Goal: Use online tool/utility: Utilize a website feature to perform a specific function

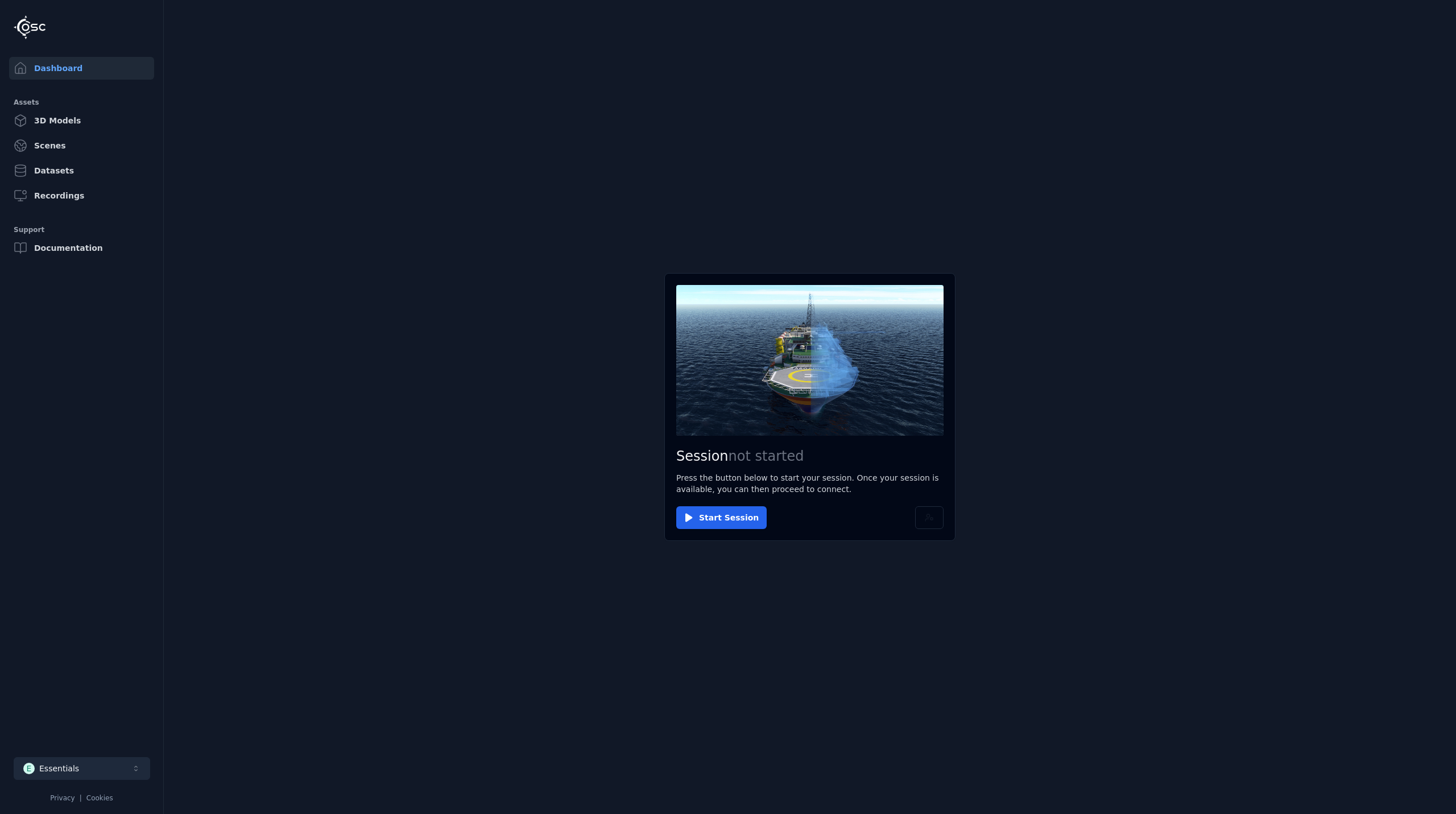
click at [118, 773] on button "E Essentials" at bounding box center [81, 768] width 137 height 23
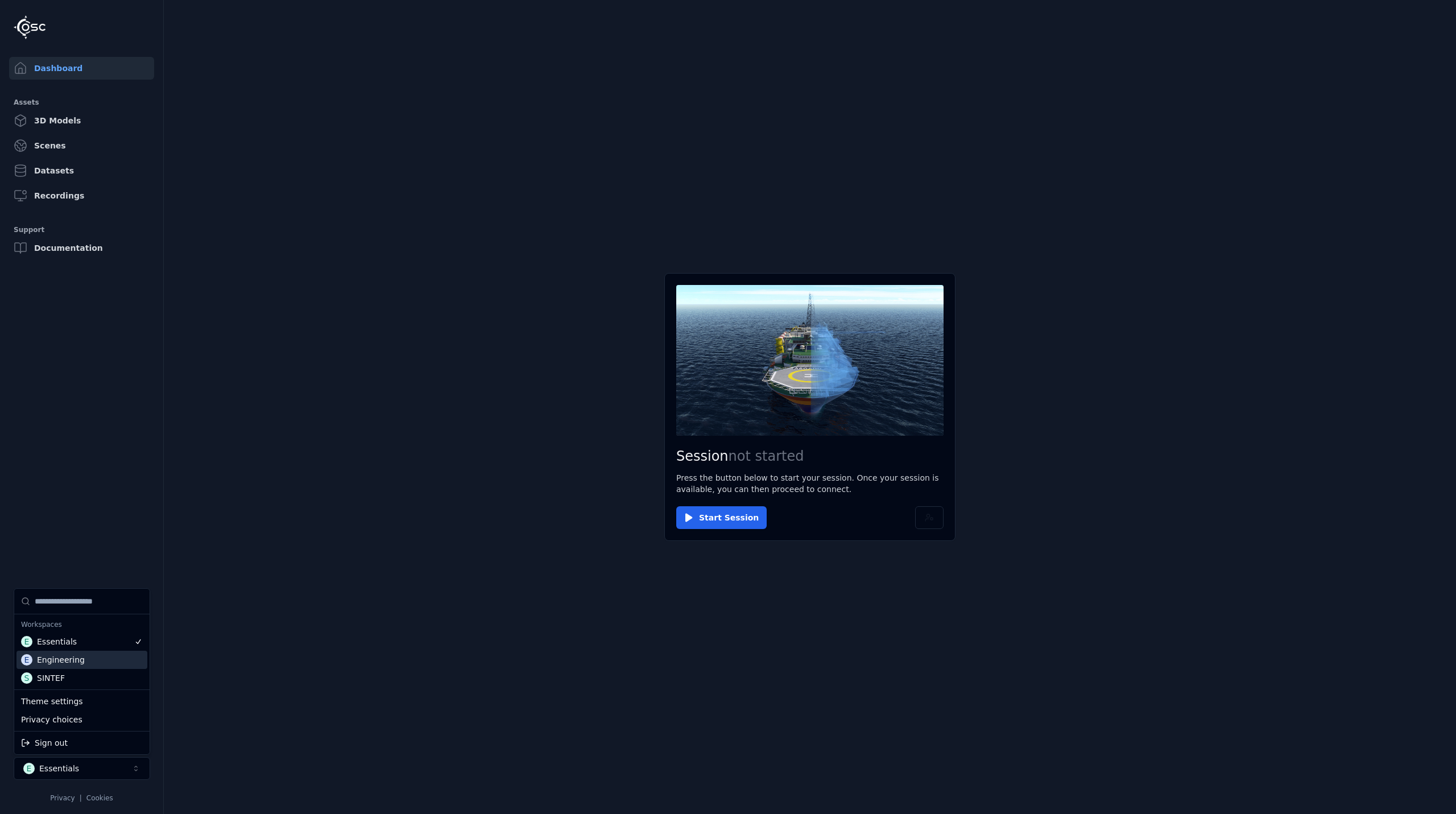
click at [64, 659] on div "Engineering" at bounding box center [61, 660] width 48 height 12
click at [719, 518] on html "Dashboard Assets 3D Models Scenes Datasets Recordings Support Documentation E E…" at bounding box center [728, 407] width 1456 height 814
click at [726, 516] on button "Start Session" at bounding box center [722, 517] width 91 height 23
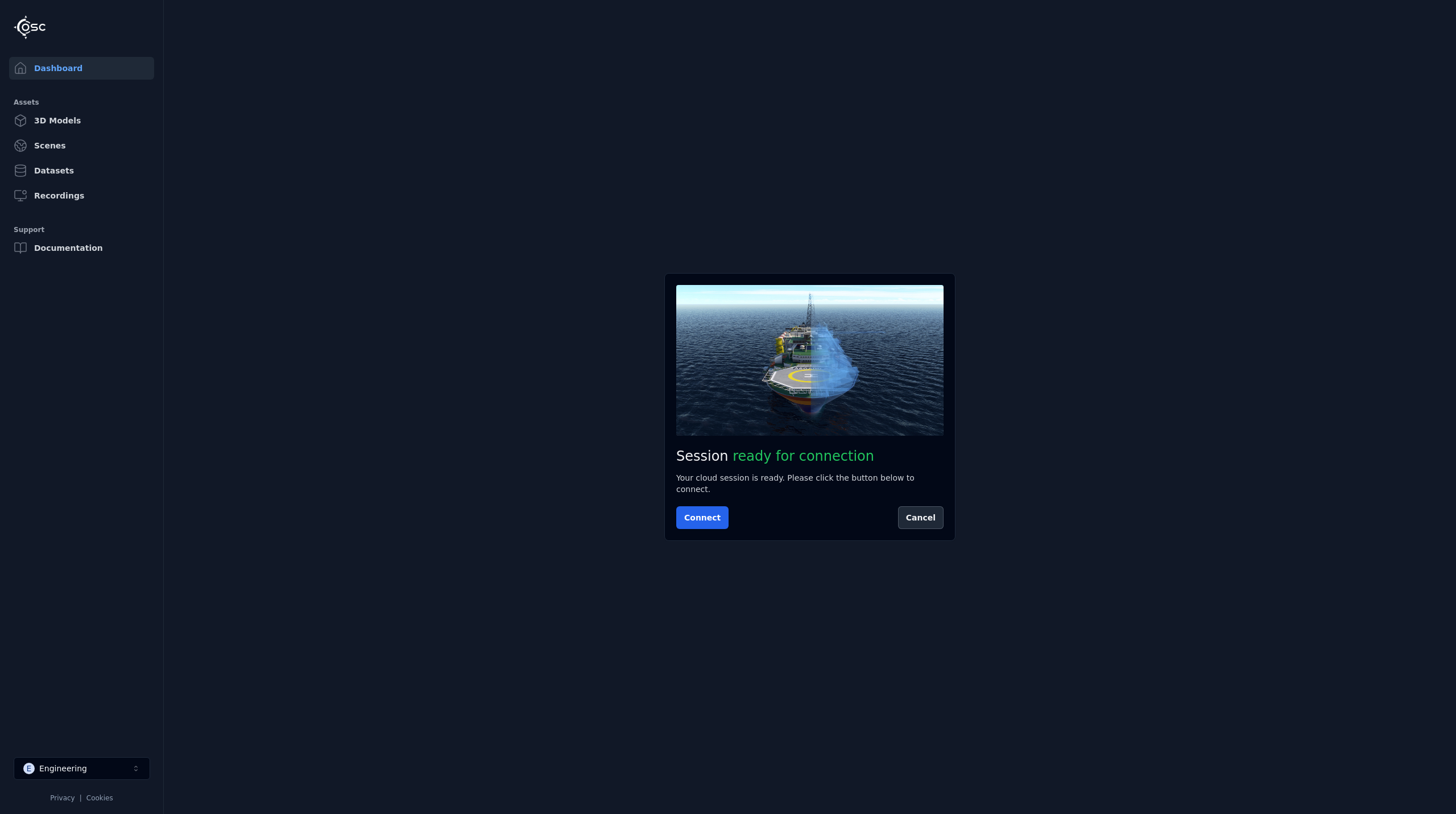
click at [713, 523] on div "Session ready for connection Your cloud session is ready. Please click the butt…" at bounding box center [810, 407] width 291 height 267
click at [693, 510] on button "Connect" at bounding box center [702, 517] width 52 height 23
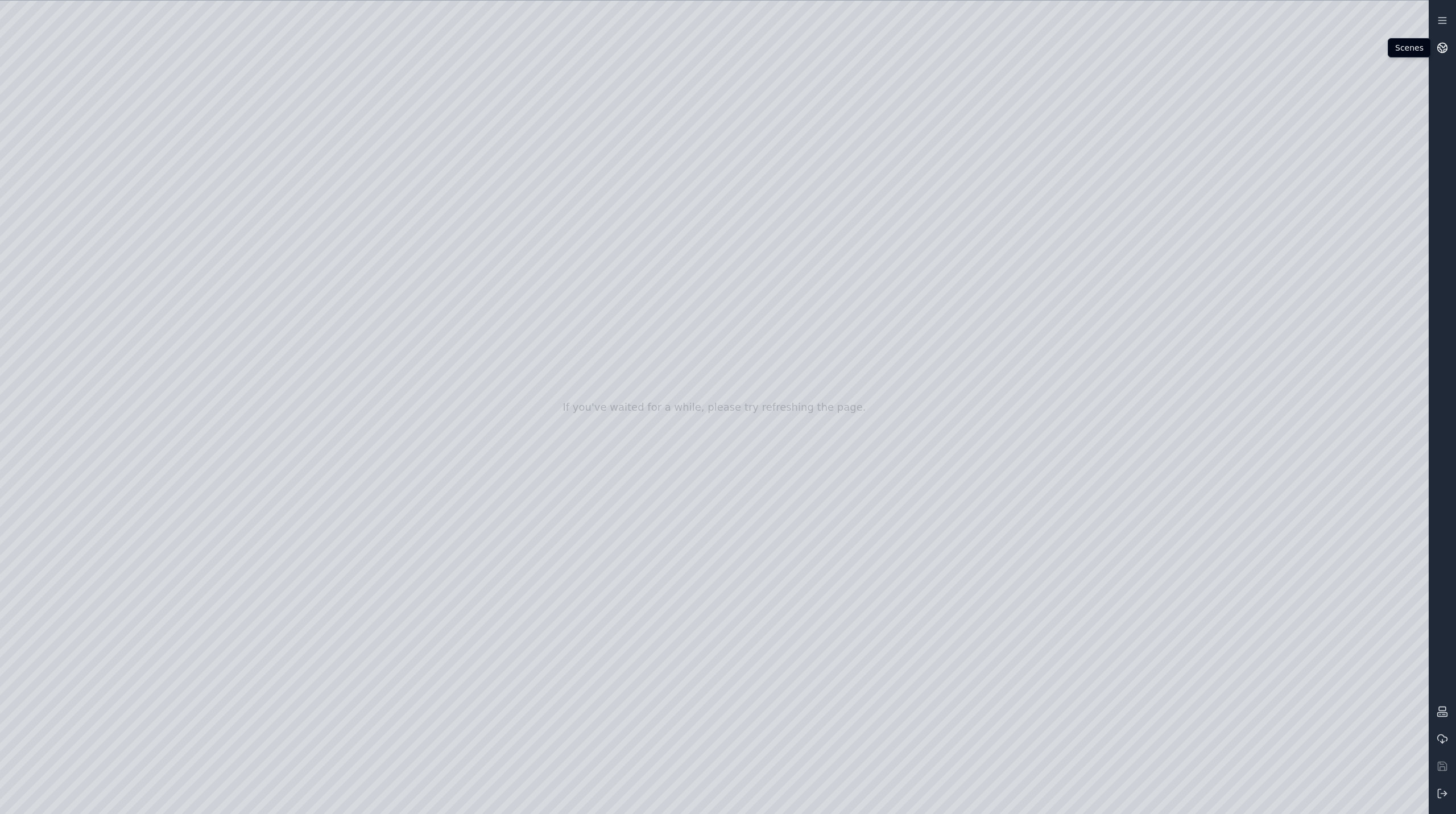
click at [1447, 51] on circle at bounding box center [1443, 48] width 10 height 10
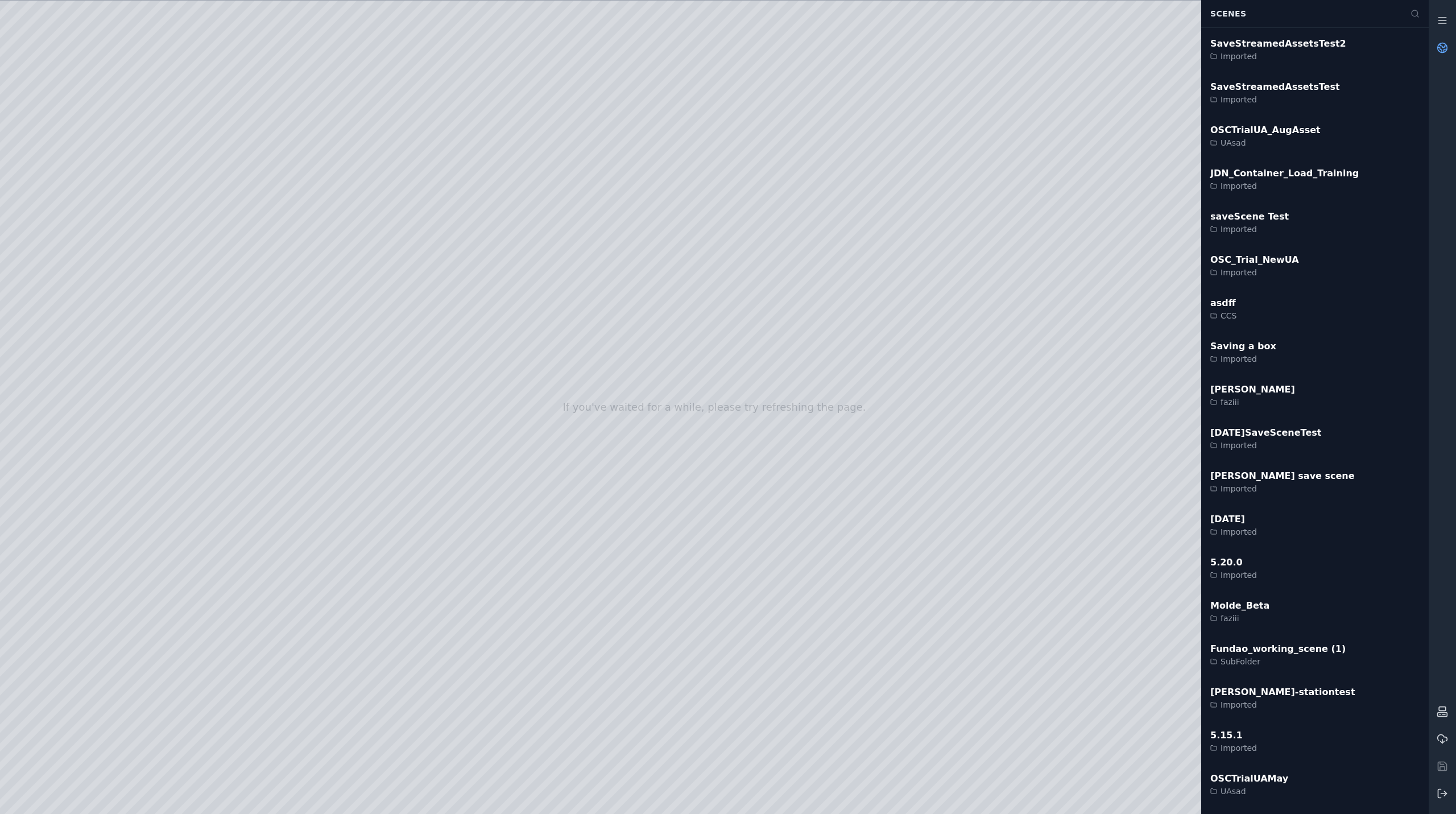
click at [496, 592] on div at bounding box center [714, 407] width 1429 height 813
click at [68, 236] on div at bounding box center [714, 407] width 1429 height 813
click at [62, 325] on div at bounding box center [714, 407] width 1429 height 813
drag, startPoint x: 358, startPoint y: 291, endPoint x: 347, endPoint y: 265, distance: 28.2
click at [347, 263] on div at bounding box center [714, 407] width 1429 height 813
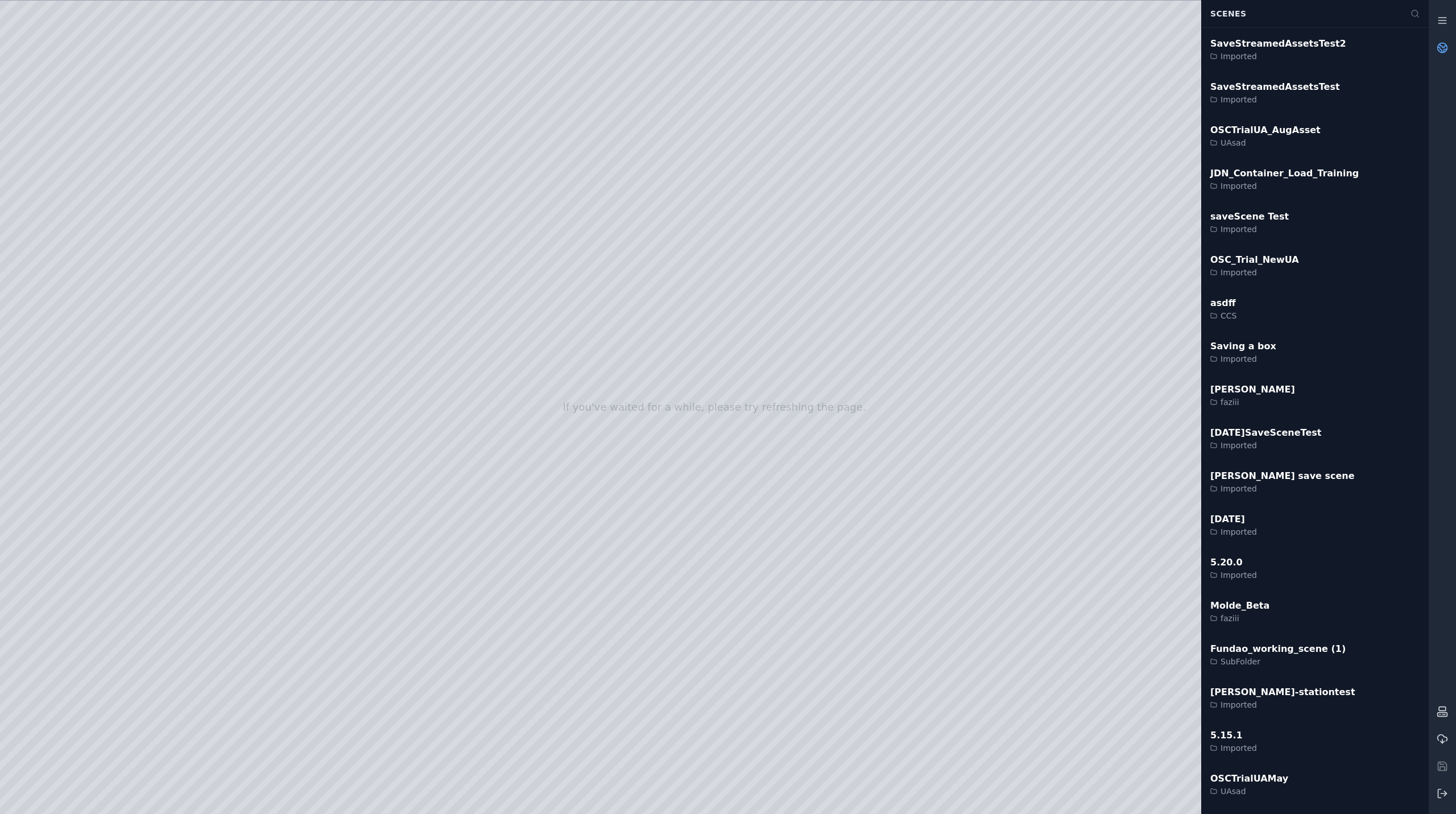
drag, startPoint x: 358, startPoint y: 287, endPoint x: 357, endPoint y: 277, distance: 10.0
click at [357, 277] on div at bounding box center [714, 407] width 1429 height 813
drag, startPoint x: 358, startPoint y: 289, endPoint x: 356, endPoint y: 259, distance: 30.1
click at [356, 259] on div at bounding box center [714, 407] width 1429 height 813
click at [211, 252] on div at bounding box center [714, 407] width 1429 height 813
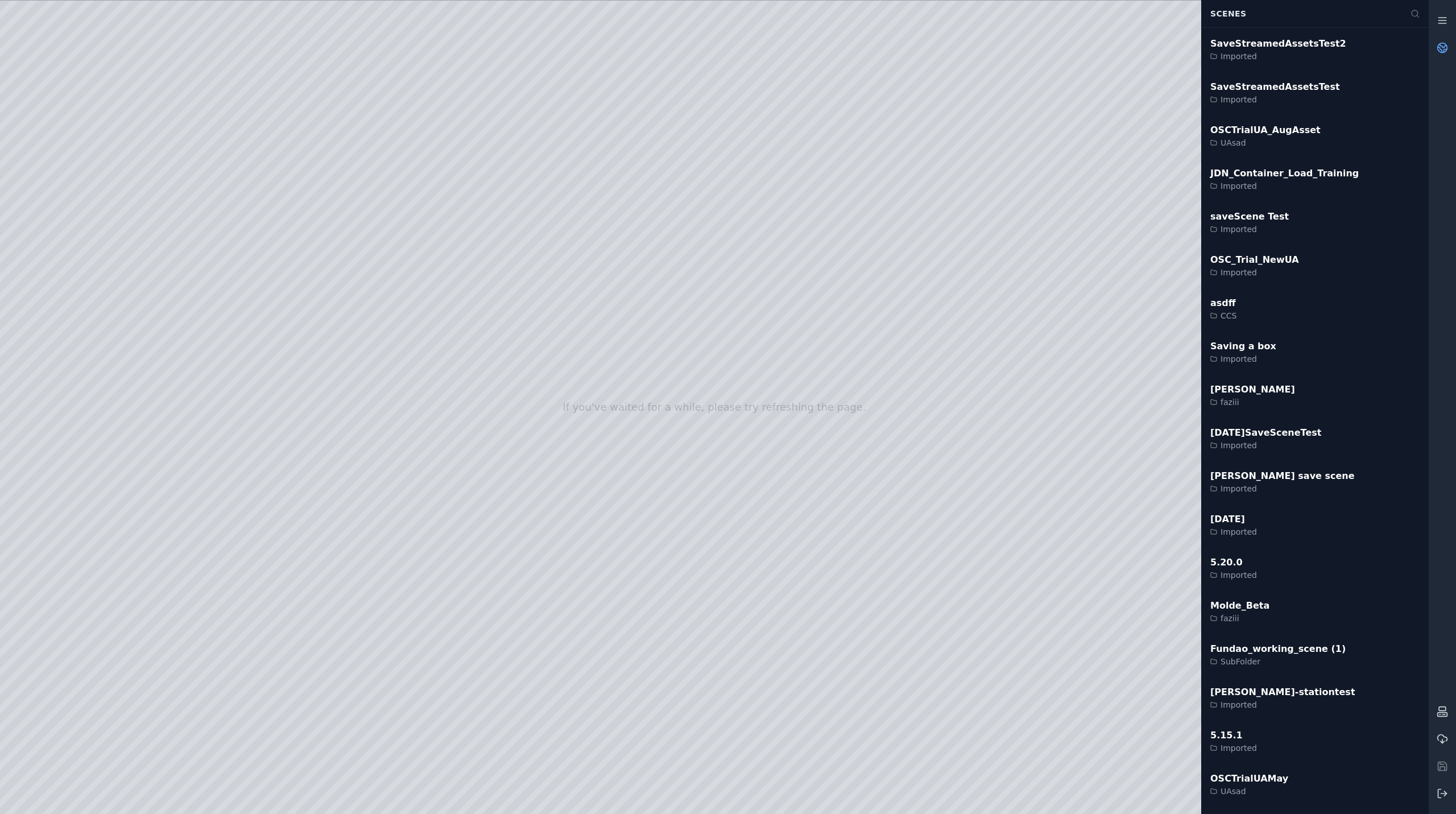
click at [1339, 11] on div "Scenes" at bounding box center [1304, 13] width 200 height 21
click at [1417, 13] on icon at bounding box center [1415, 14] width 9 height 9
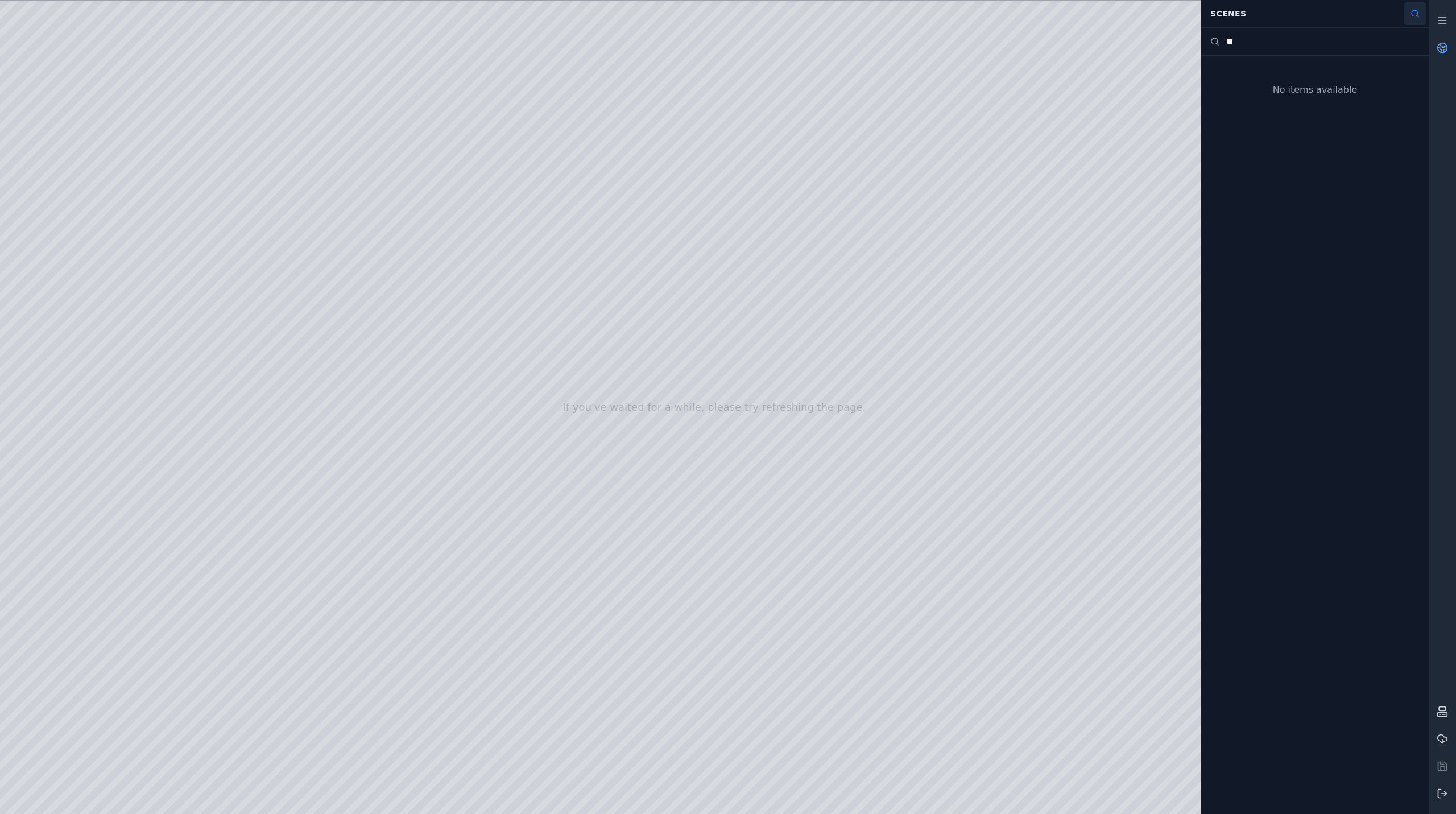
type input "*"
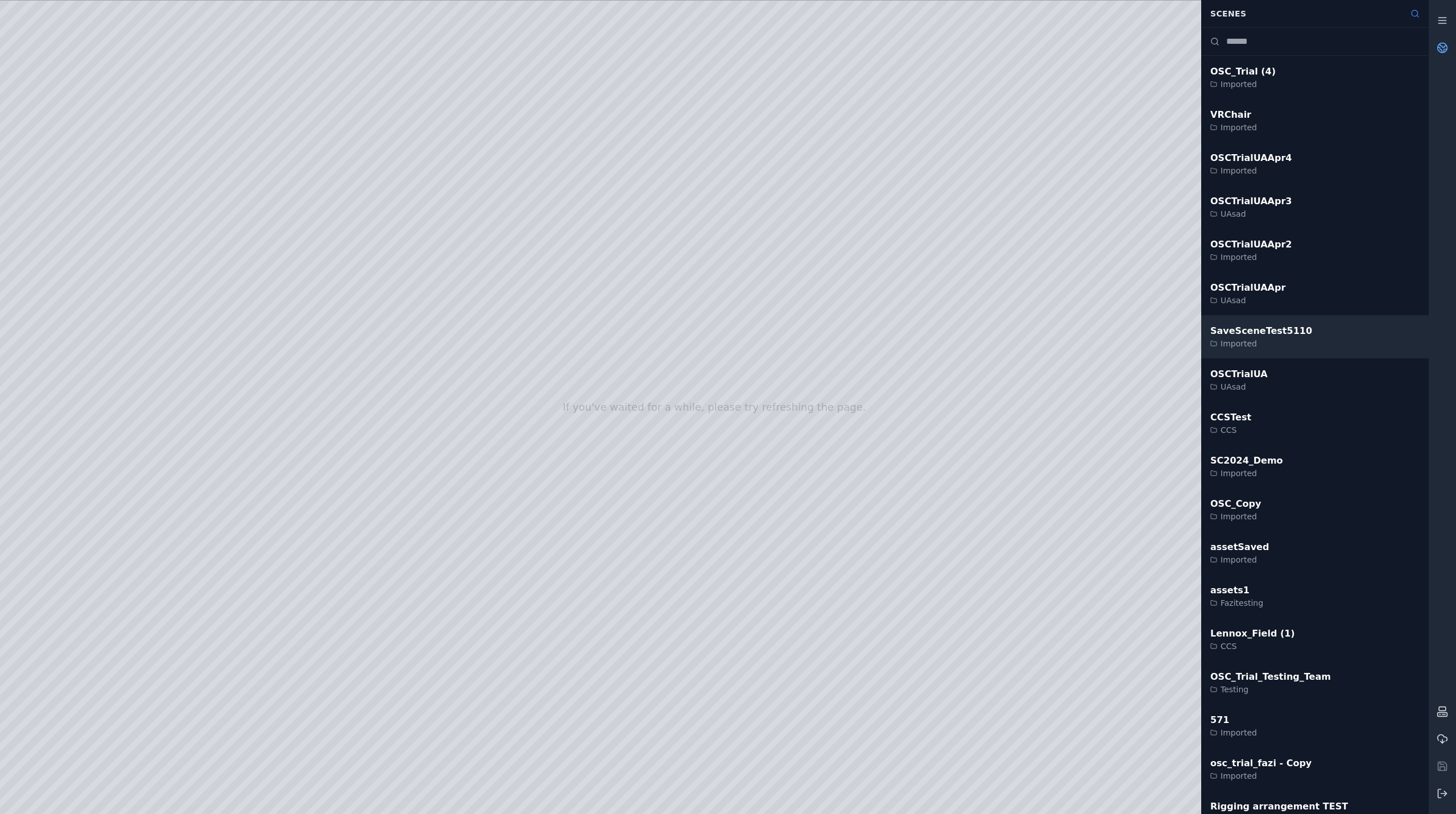
scroll to position [967, 0]
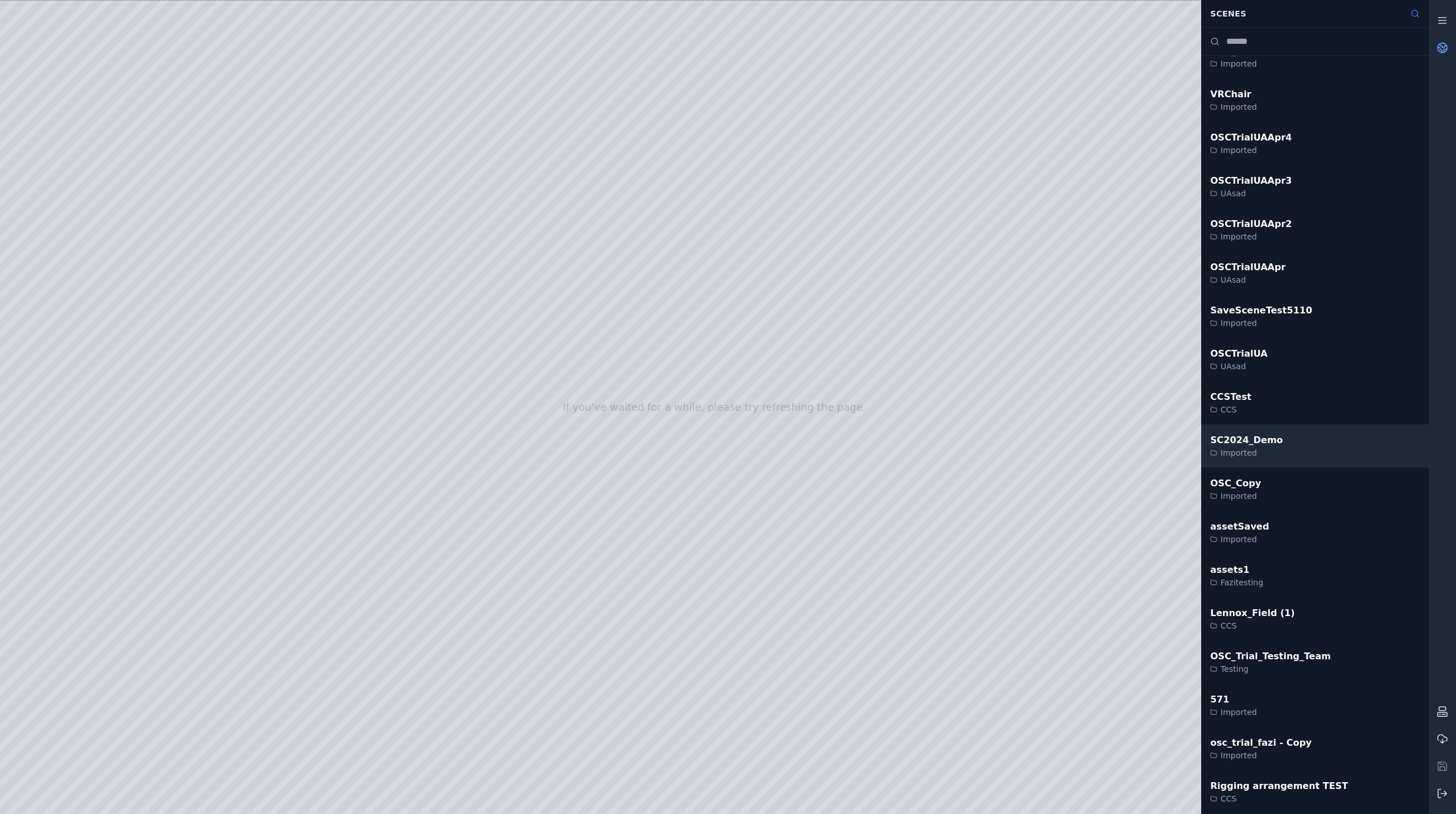
click at [1249, 447] on div "Imported" at bounding box center [1246, 453] width 73 height 12
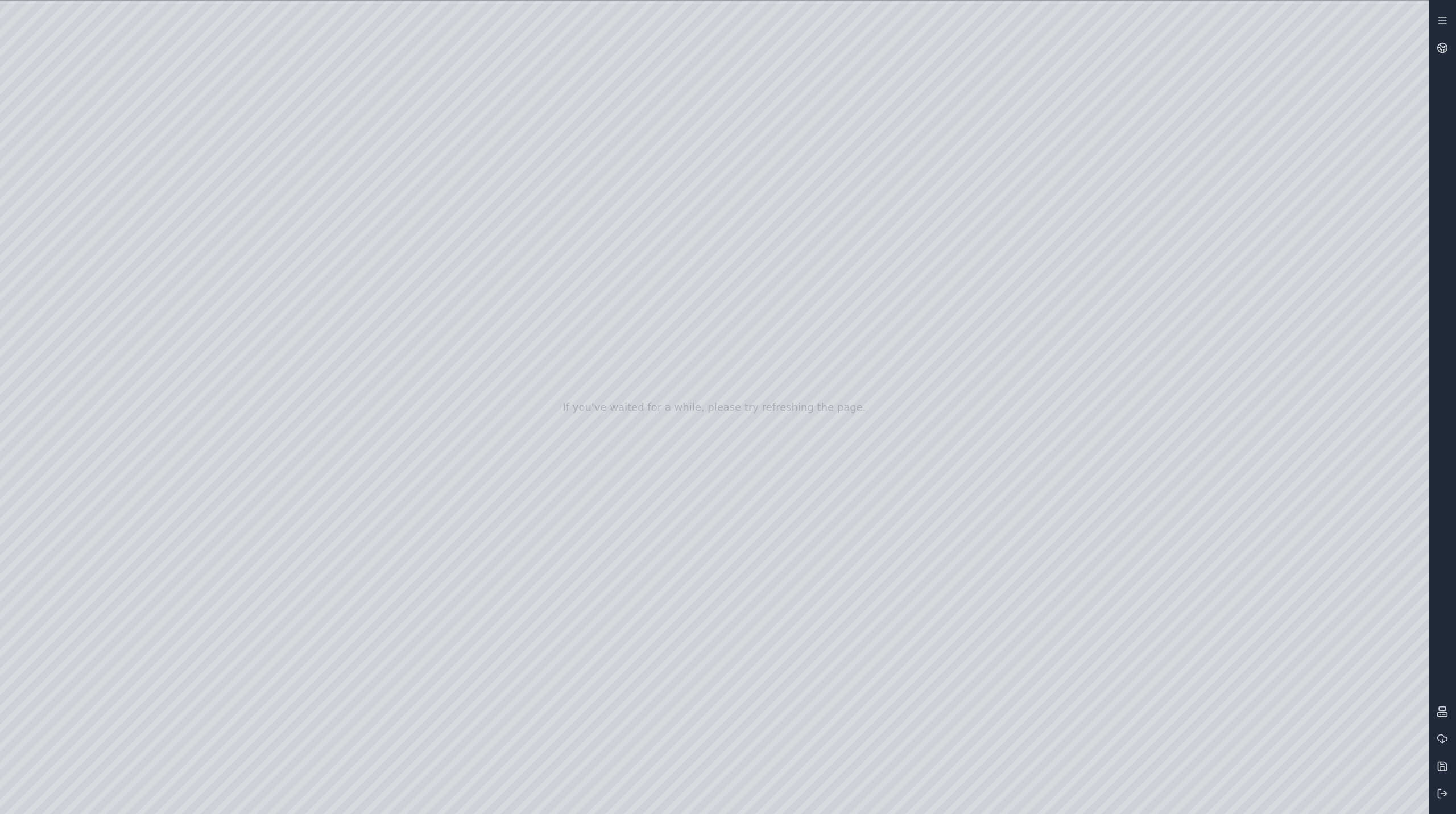
drag, startPoint x: 925, startPoint y: 451, endPoint x: 829, endPoint y: 408, distance: 105.2
drag, startPoint x: 344, startPoint y: 279, endPoint x: 354, endPoint y: 295, distance: 18.9
click at [354, 295] on div at bounding box center [714, 407] width 1429 height 813
drag, startPoint x: 243, startPoint y: 299, endPoint x: 220, endPoint y: 309, distance: 25.1
click at [220, 309] on div at bounding box center [714, 407] width 1429 height 813
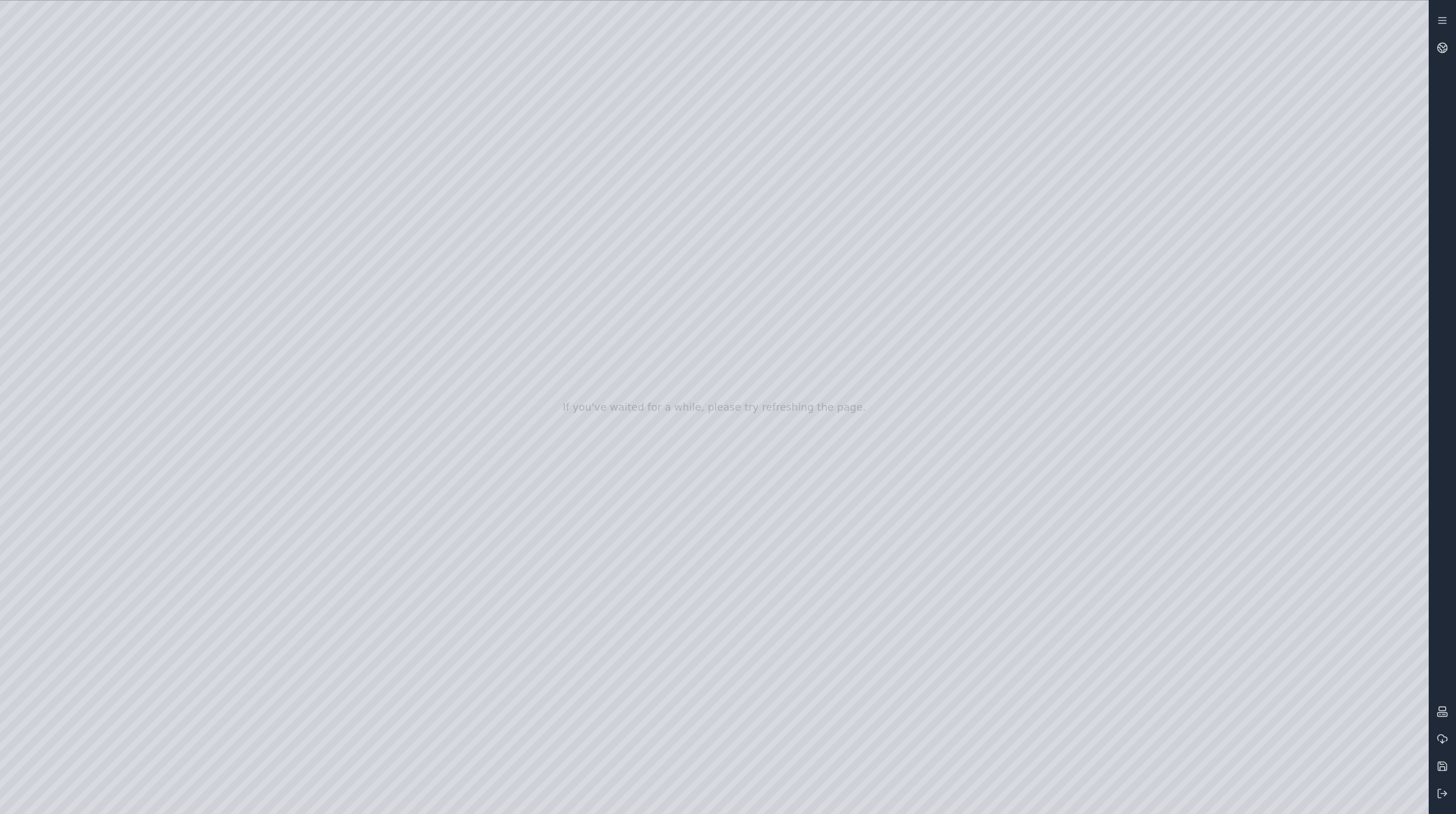
click at [333, 737] on div at bounding box center [714, 407] width 1429 height 813
drag, startPoint x: 247, startPoint y: 304, endPoint x: 264, endPoint y: 294, distance: 19.7
click at [264, 294] on div at bounding box center [714, 407] width 1429 height 813
click at [346, 734] on div at bounding box center [714, 407] width 1429 height 813
drag, startPoint x: 248, startPoint y: 304, endPoint x: 275, endPoint y: 298, distance: 27.7
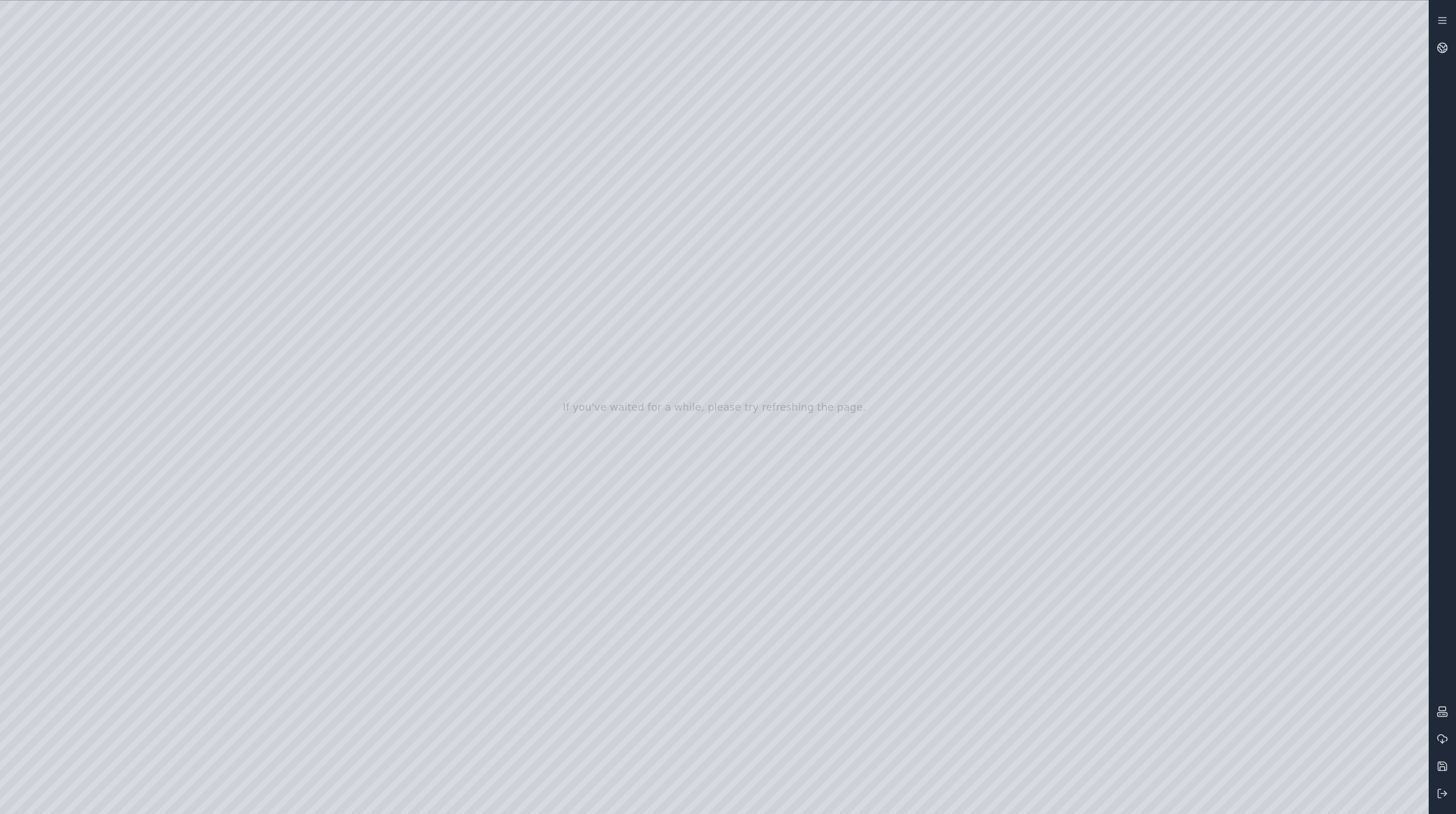
click at [275, 298] on div at bounding box center [714, 407] width 1429 height 813
click at [329, 737] on div at bounding box center [714, 407] width 1429 height 813
drag, startPoint x: 355, startPoint y: 299, endPoint x: 357, endPoint y: 289, distance: 10.2
click at [357, 289] on div at bounding box center [714, 407] width 1429 height 813
drag, startPoint x: 247, startPoint y: 300, endPoint x: 264, endPoint y: 290, distance: 19.7
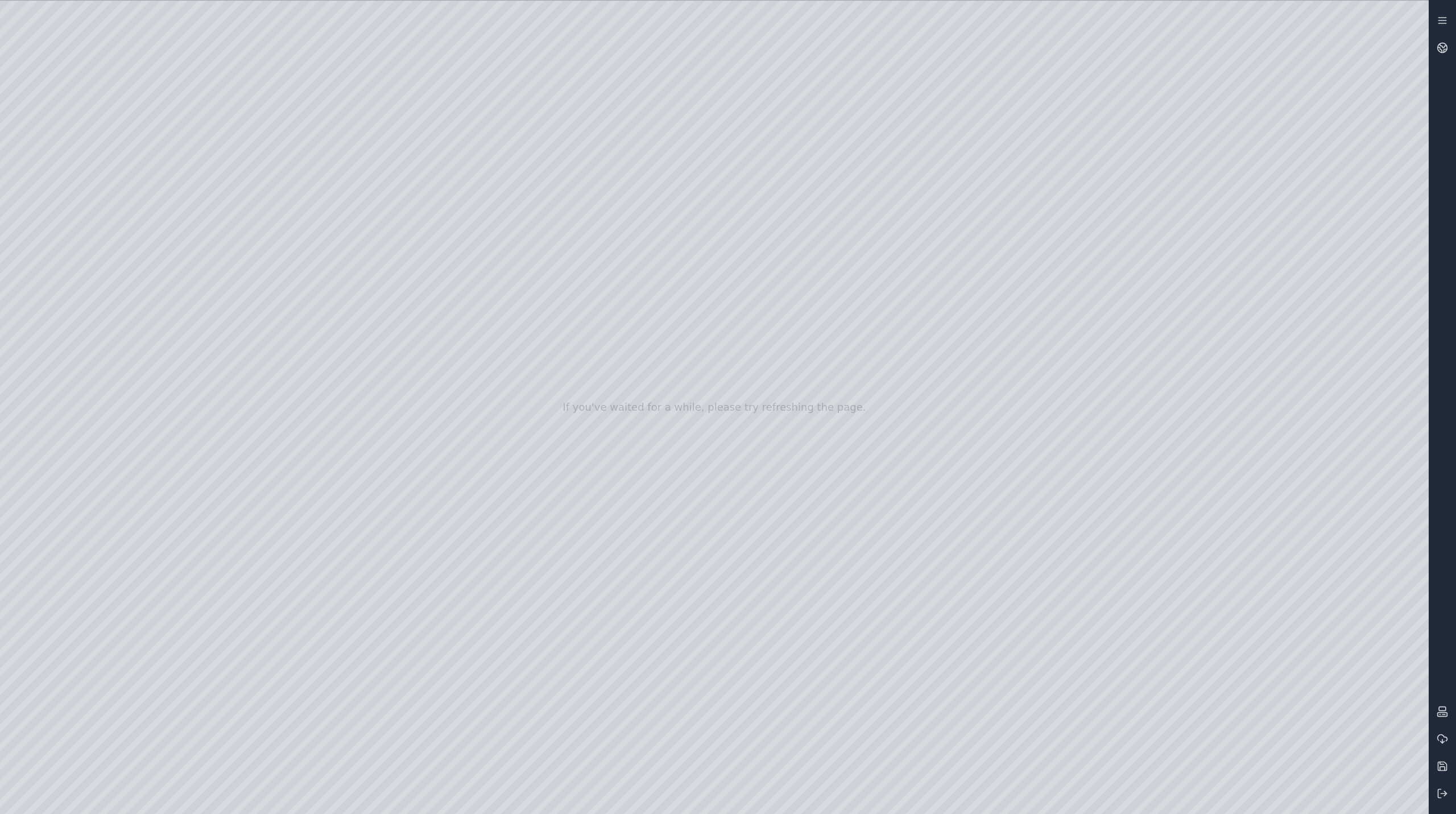
click at [264, 290] on div at bounding box center [714, 407] width 1429 height 813
click at [343, 734] on div at bounding box center [714, 407] width 1429 height 813
drag, startPoint x: 847, startPoint y: 634, endPoint x: 382, endPoint y: 647, distance: 465.2
click at [857, 389] on div at bounding box center [714, 407] width 1429 height 813
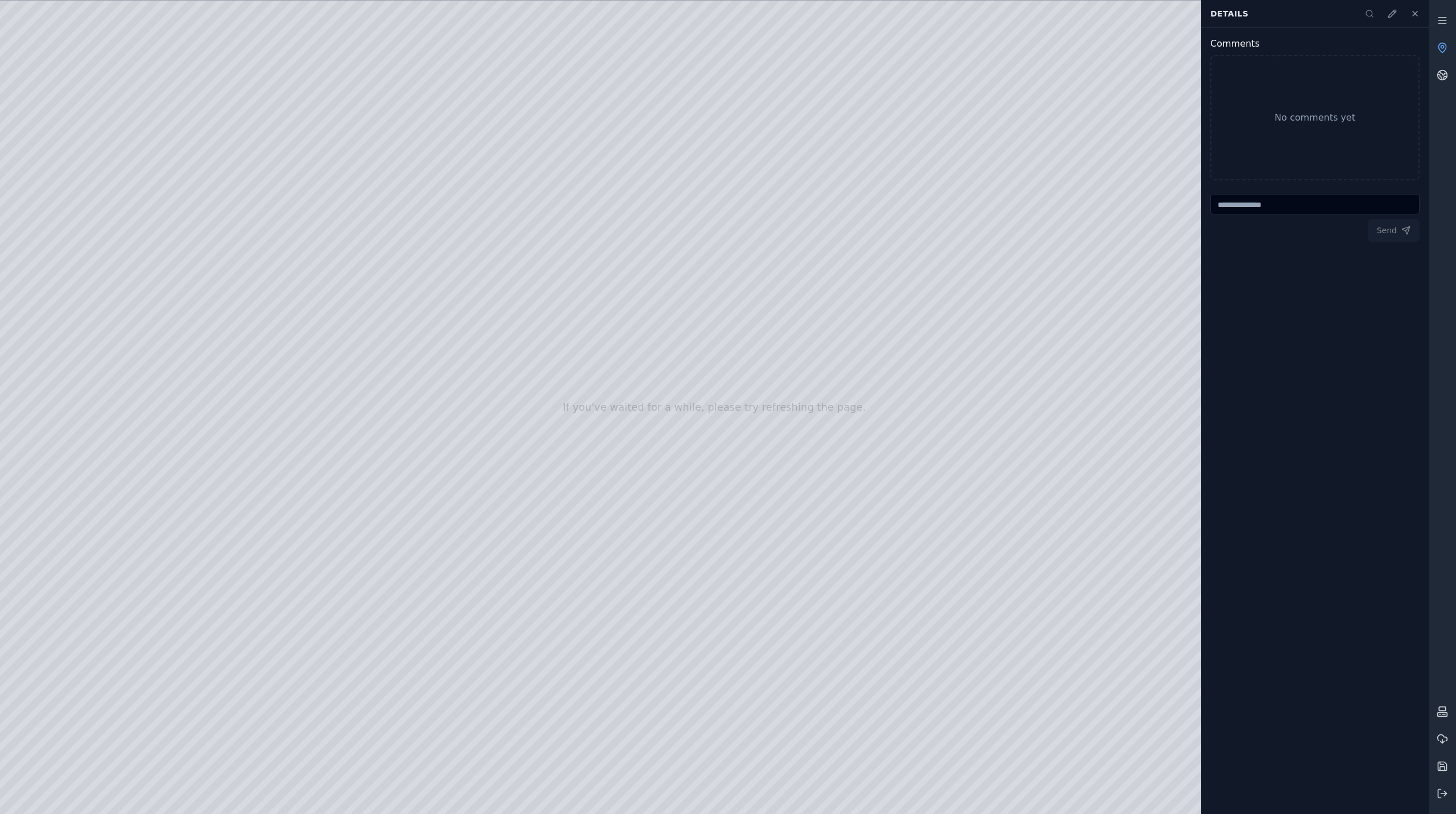
click at [857, 389] on div at bounding box center [714, 407] width 1429 height 813
drag, startPoint x: 729, startPoint y: 368, endPoint x: 859, endPoint y: 284, distance: 154.8
drag, startPoint x: 755, startPoint y: 486, endPoint x: 1010, endPoint y: 528, distance: 258.4
drag, startPoint x: 904, startPoint y: 526, endPoint x: 856, endPoint y: 482, distance: 65.1
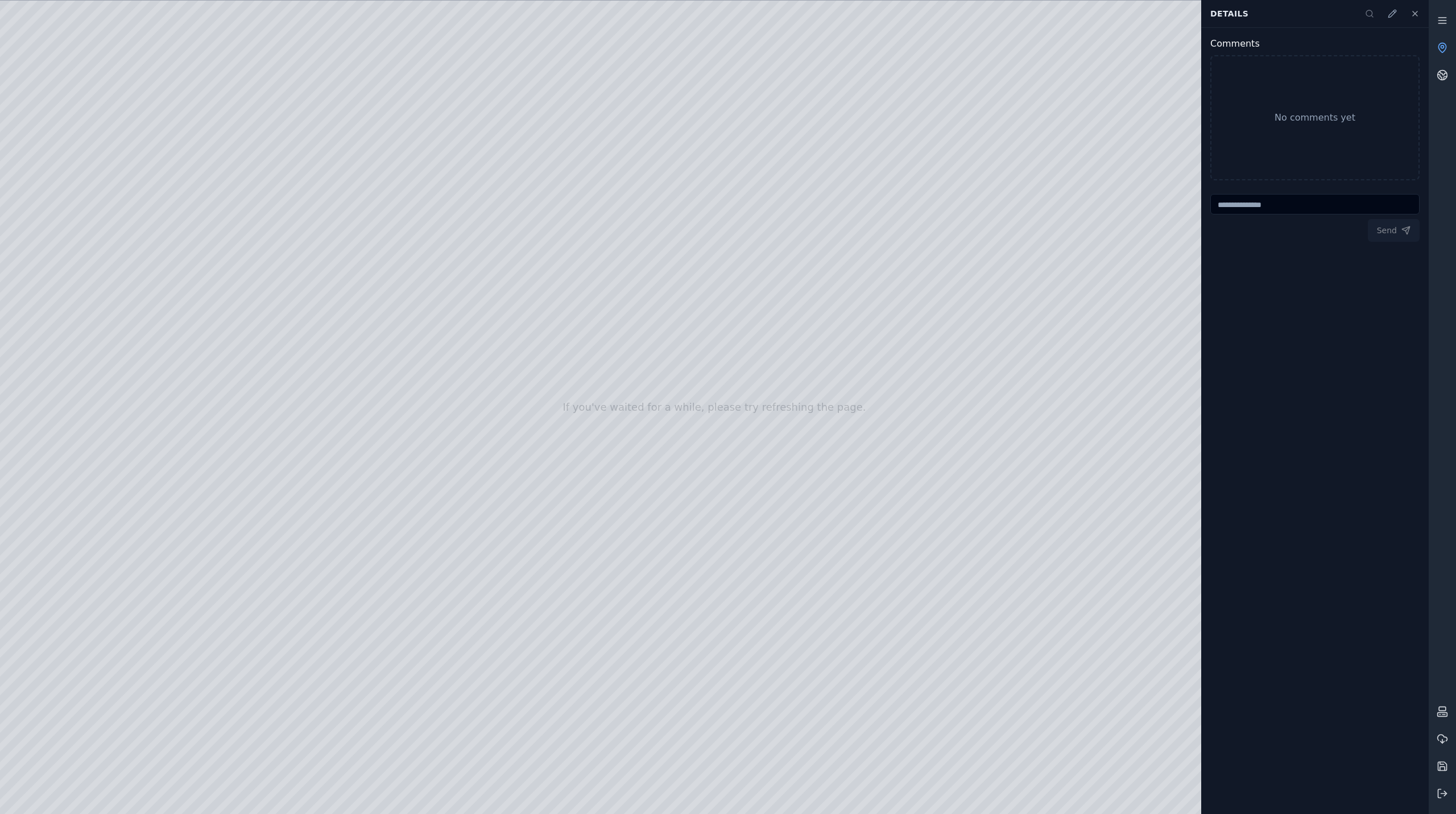
drag, startPoint x: 825, startPoint y: 521, endPoint x: 889, endPoint y: 572, distance: 81.8
drag, startPoint x: 777, startPoint y: 449, endPoint x: 761, endPoint y: 424, distance: 29.7
drag, startPoint x: 779, startPoint y: 443, endPoint x: 781, endPoint y: 458, distance: 15.1
click at [725, 154] on div at bounding box center [714, 407] width 1429 height 813
click at [729, 164] on div at bounding box center [714, 407] width 1429 height 813
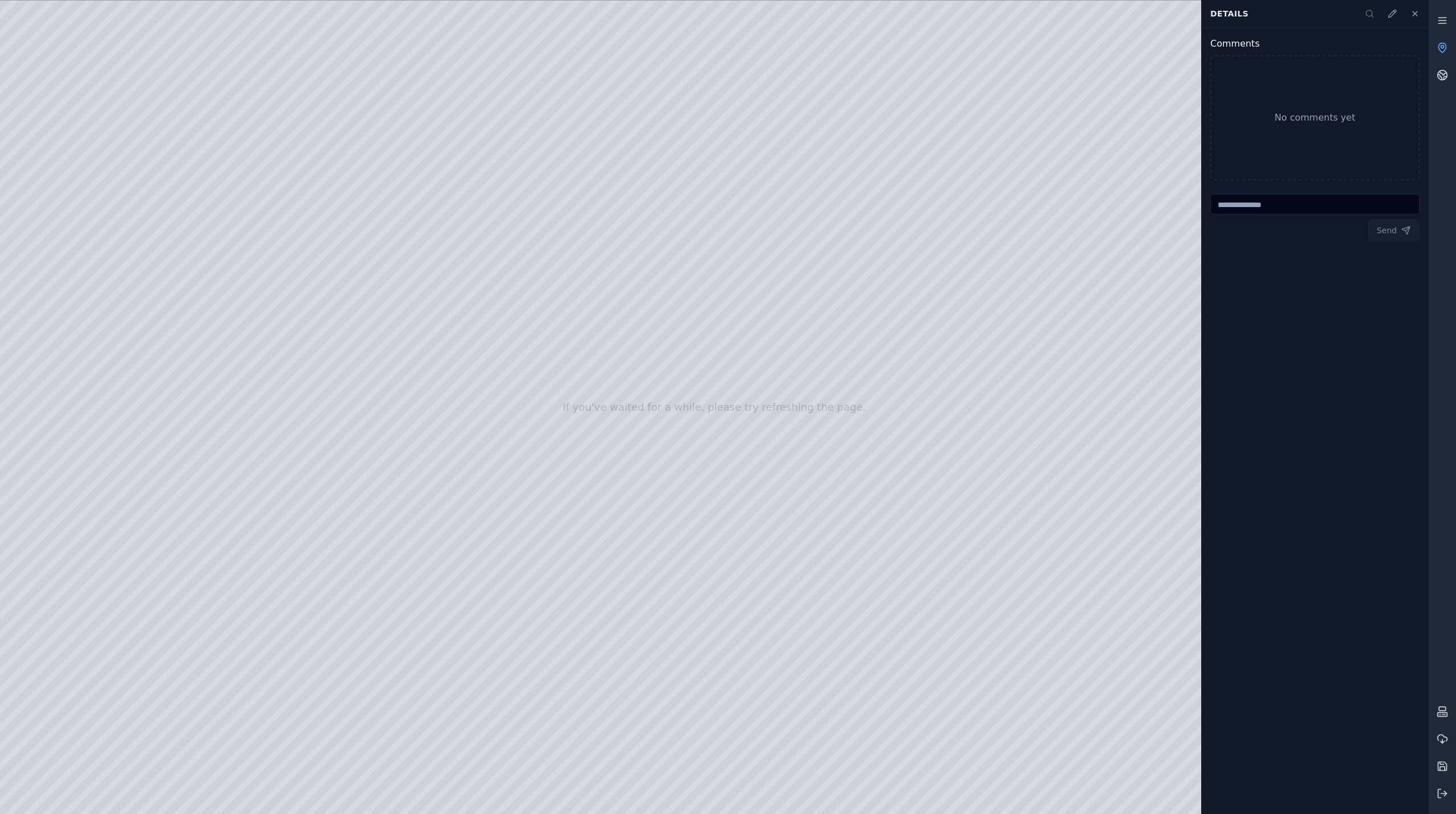
click at [729, 164] on div at bounding box center [714, 407] width 1429 height 813
click at [713, 341] on div at bounding box center [714, 407] width 1429 height 813
click at [716, 342] on div at bounding box center [714, 407] width 1429 height 813
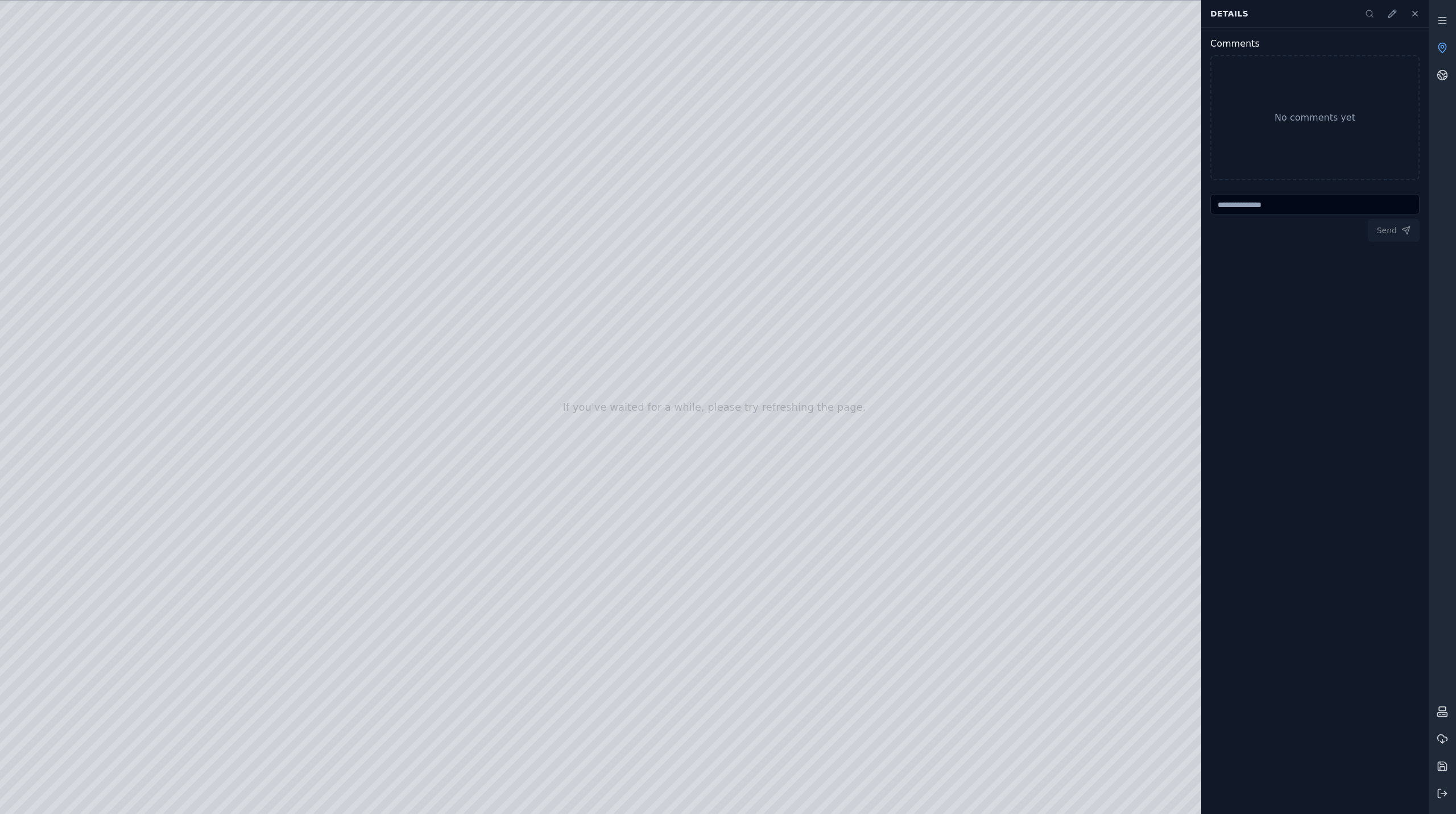
click at [41, 246] on div at bounding box center [714, 407] width 1429 height 813
click at [161, 51] on div at bounding box center [714, 407] width 1429 height 813
click at [1412, 18] on button at bounding box center [1415, 13] width 23 height 23
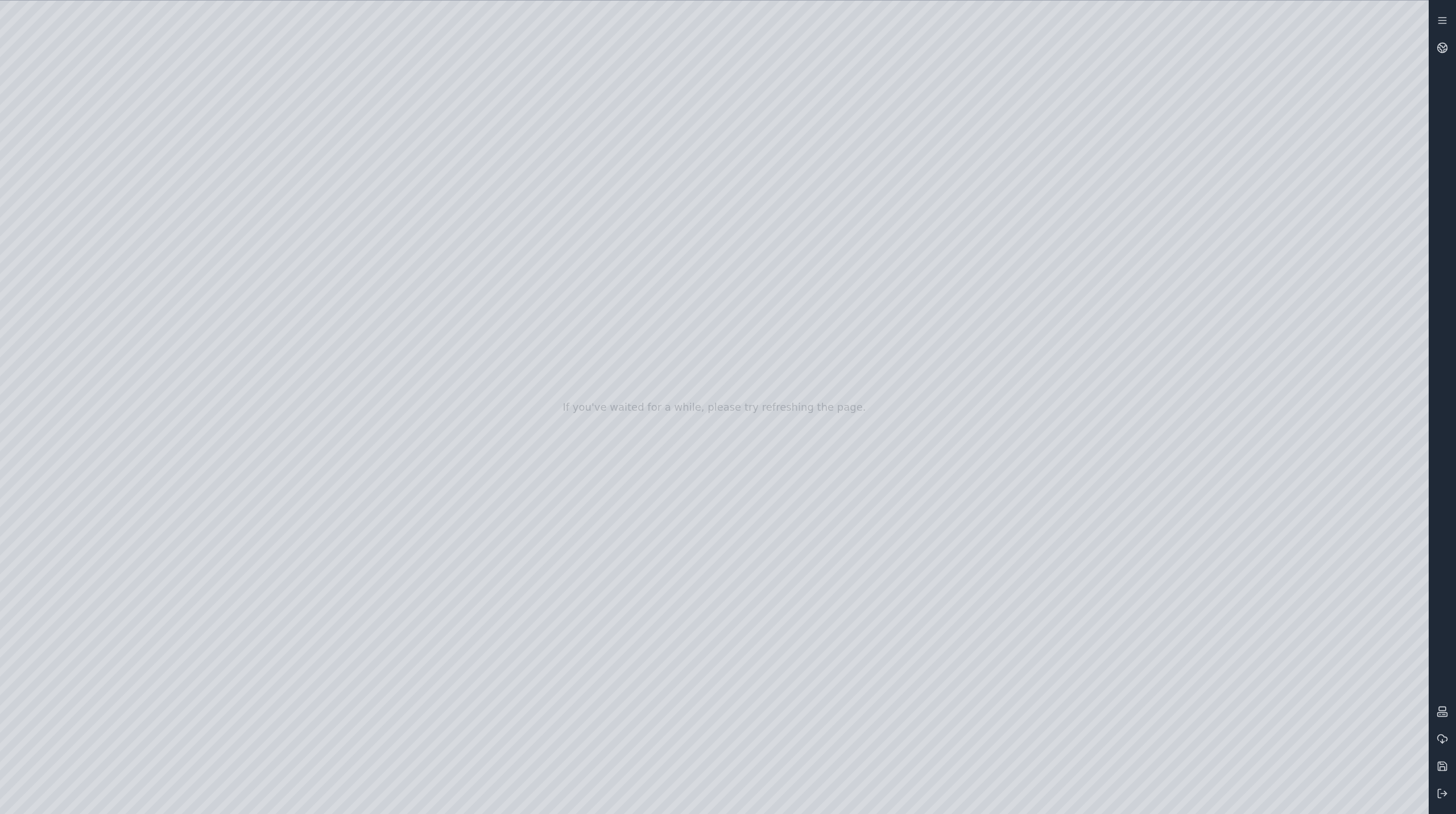
click at [624, 435] on div at bounding box center [714, 407] width 1429 height 813
click at [1225, 794] on div at bounding box center [714, 407] width 1429 height 813
drag, startPoint x: 937, startPoint y: 453, endPoint x: 966, endPoint y: 532, distance: 84.2
drag, startPoint x: 952, startPoint y: 521, endPoint x: 569, endPoint y: 371, distance: 411.3
drag, startPoint x: 649, startPoint y: 475, endPoint x: 629, endPoint y: 449, distance: 32.8
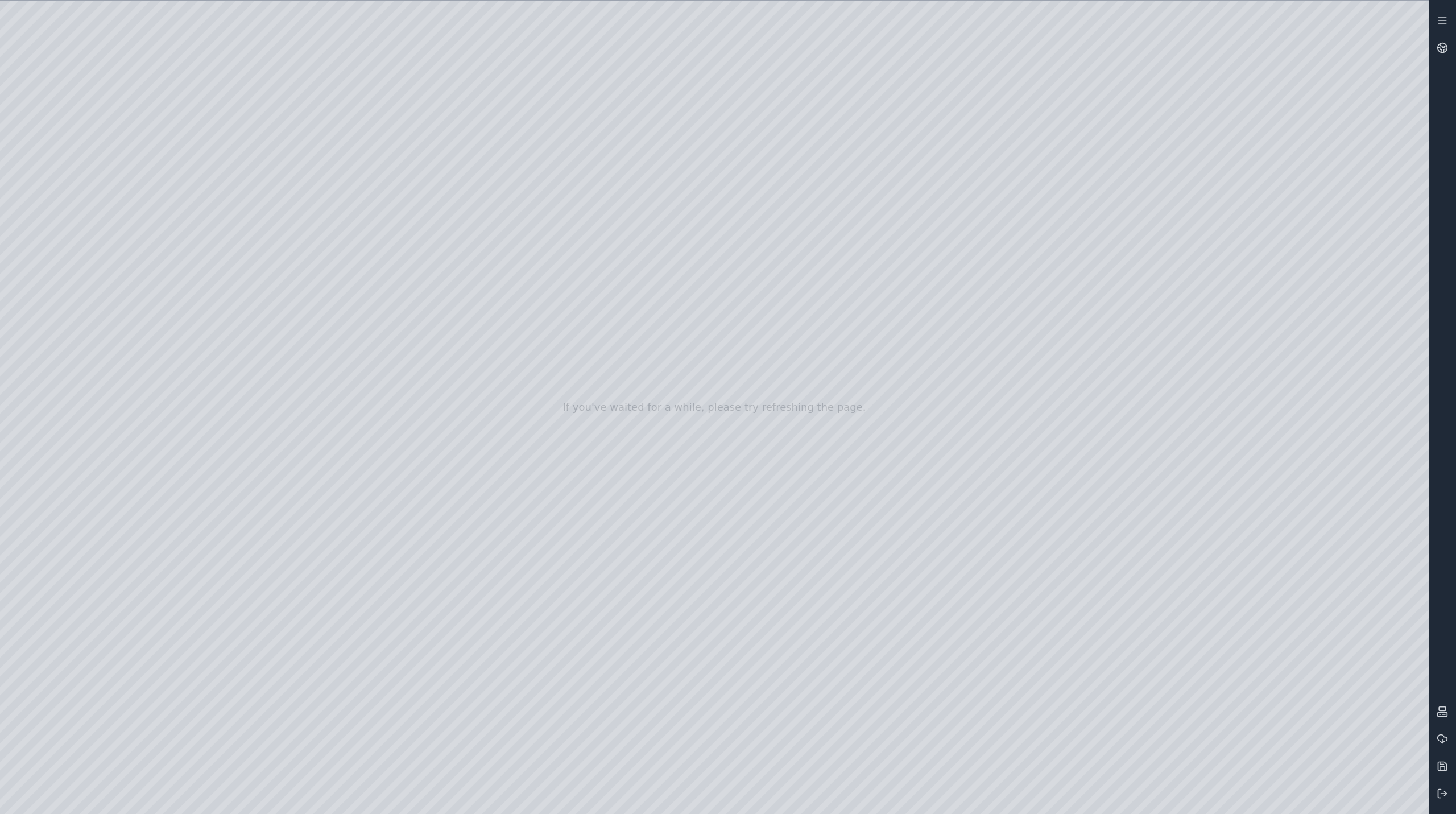
drag, startPoint x: 641, startPoint y: 422, endPoint x: 877, endPoint y: 465, distance: 239.9
drag, startPoint x: 930, startPoint y: 473, endPoint x: 1042, endPoint y: 503, distance: 115.9
drag, startPoint x: 1018, startPoint y: 462, endPoint x: 1017, endPoint y: 428, distance: 34.0
drag, startPoint x: 1016, startPoint y: 428, endPoint x: 1082, endPoint y: 456, distance: 71.7
drag, startPoint x: 993, startPoint y: 473, endPoint x: 974, endPoint y: 469, distance: 19.4
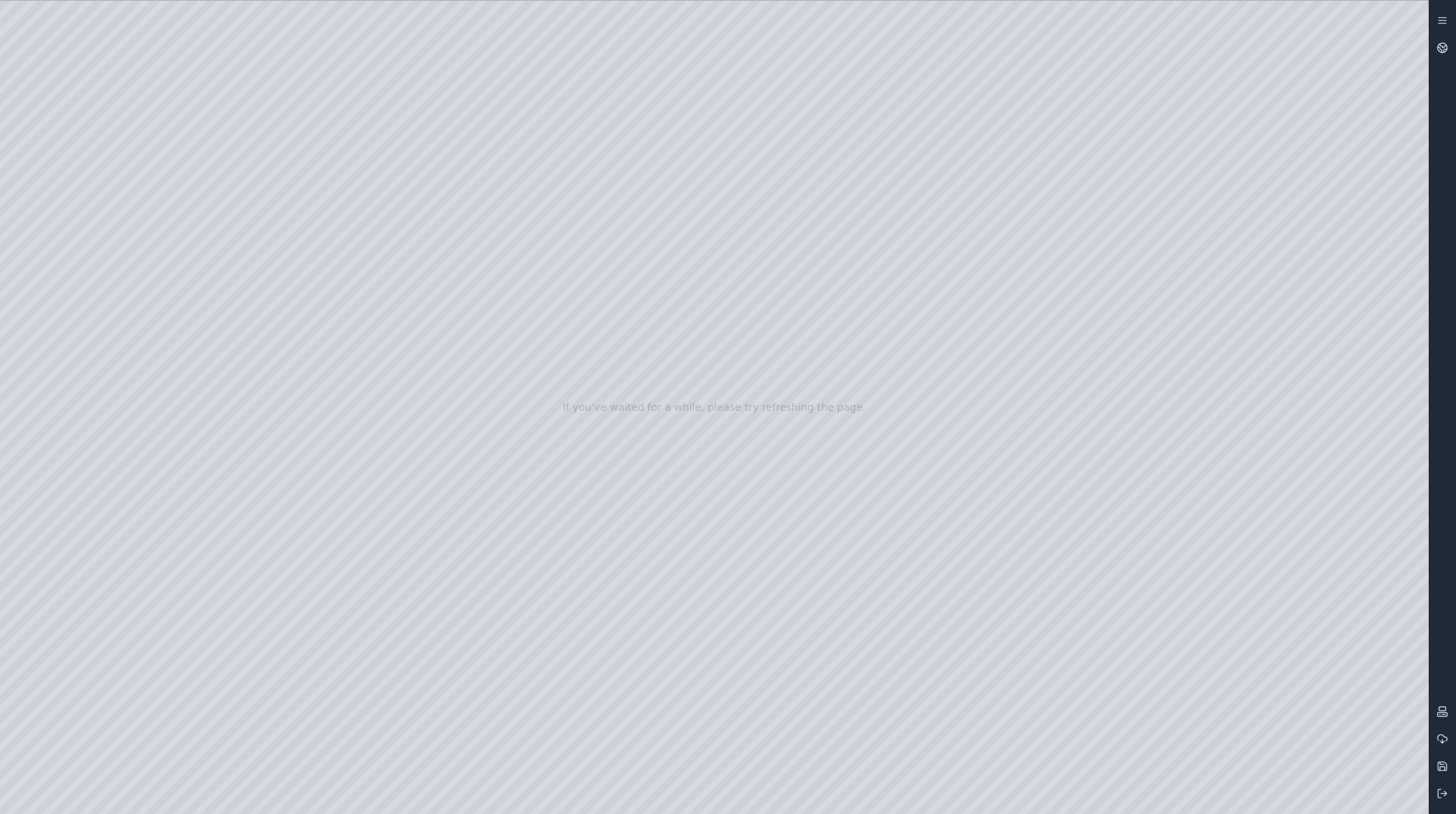
drag, startPoint x: 985, startPoint y: 445, endPoint x: 985, endPoint y: 393, distance: 52.0
drag, startPoint x: 991, startPoint y: 403, endPoint x: 1219, endPoint y: 425, distance: 229.1
drag, startPoint x: 1048, startPoint y: 412, endPoint x: 1062, endPoint y: 393, distance: 23.6
drag, startPoint x: 1059, startPoint y: 414, endPoint x: 935, endPoint y: 478, distance: 139.5
drag, startPoint x: 885, startPoint y: 447, endPoint x: 720, endPoint y: 407, distance: 169.8
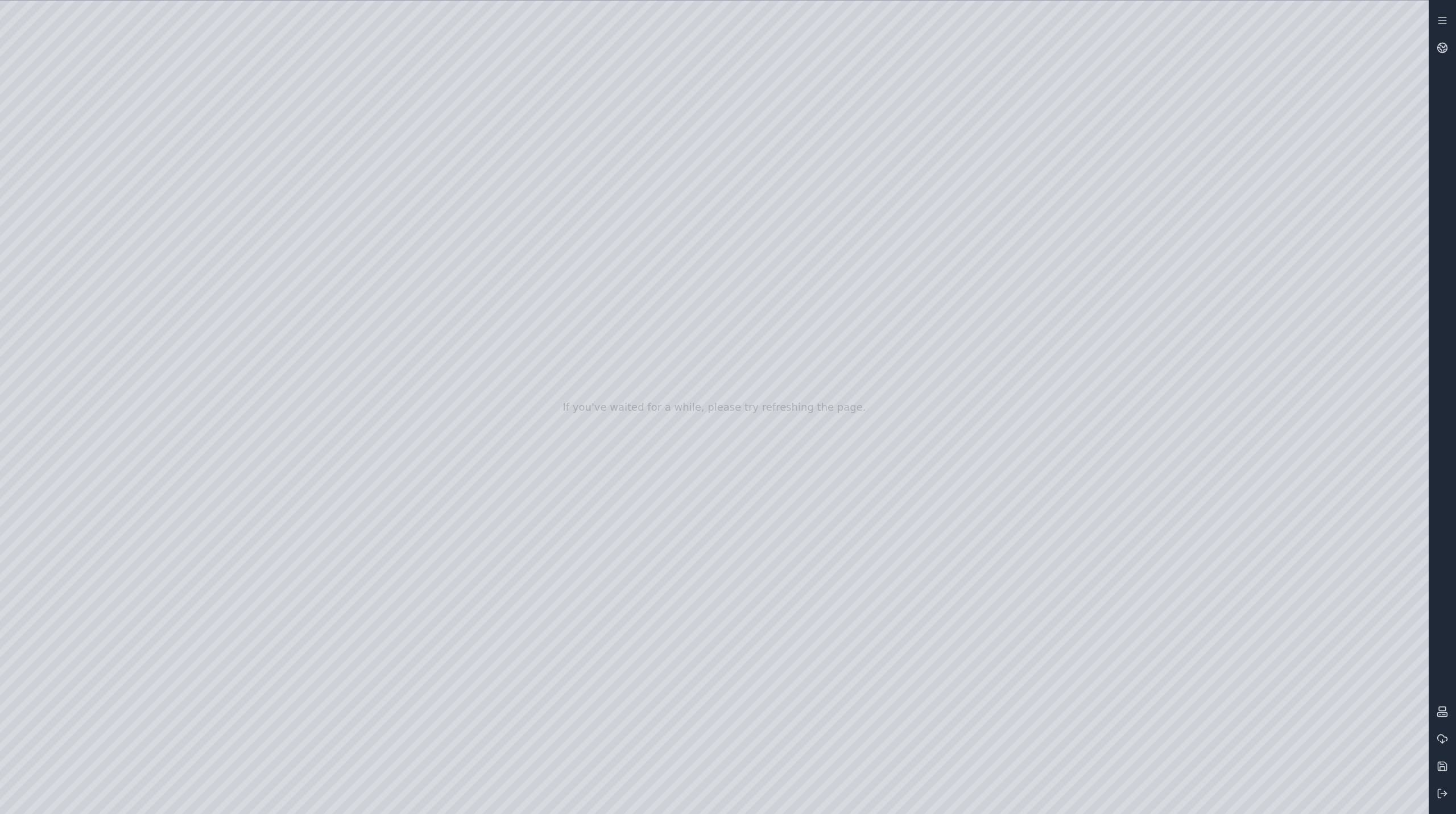
drag, startPoint x: 777, startPoint y: 407, endPoint x: 1019, endPoint y: 432, distance: 243.3
drag, startPoint x: 1148, startPoint y: 372, endPoint x: 1071, endPoint y: 349, distance: 80.4
drag, startPoint x: 1150, startPoint y: 457, endPoint x: 1396, endPoint y: 493, distance: 248.6
drag, startPoint x: 881, startPoint y: 516, endPoint x: 1031, endPoint y: 477, distance: 155.0
drag, startPoint x: 956, startPoint y: 482, endPoint x: 960, endPoint y: 465, distance: 17.5
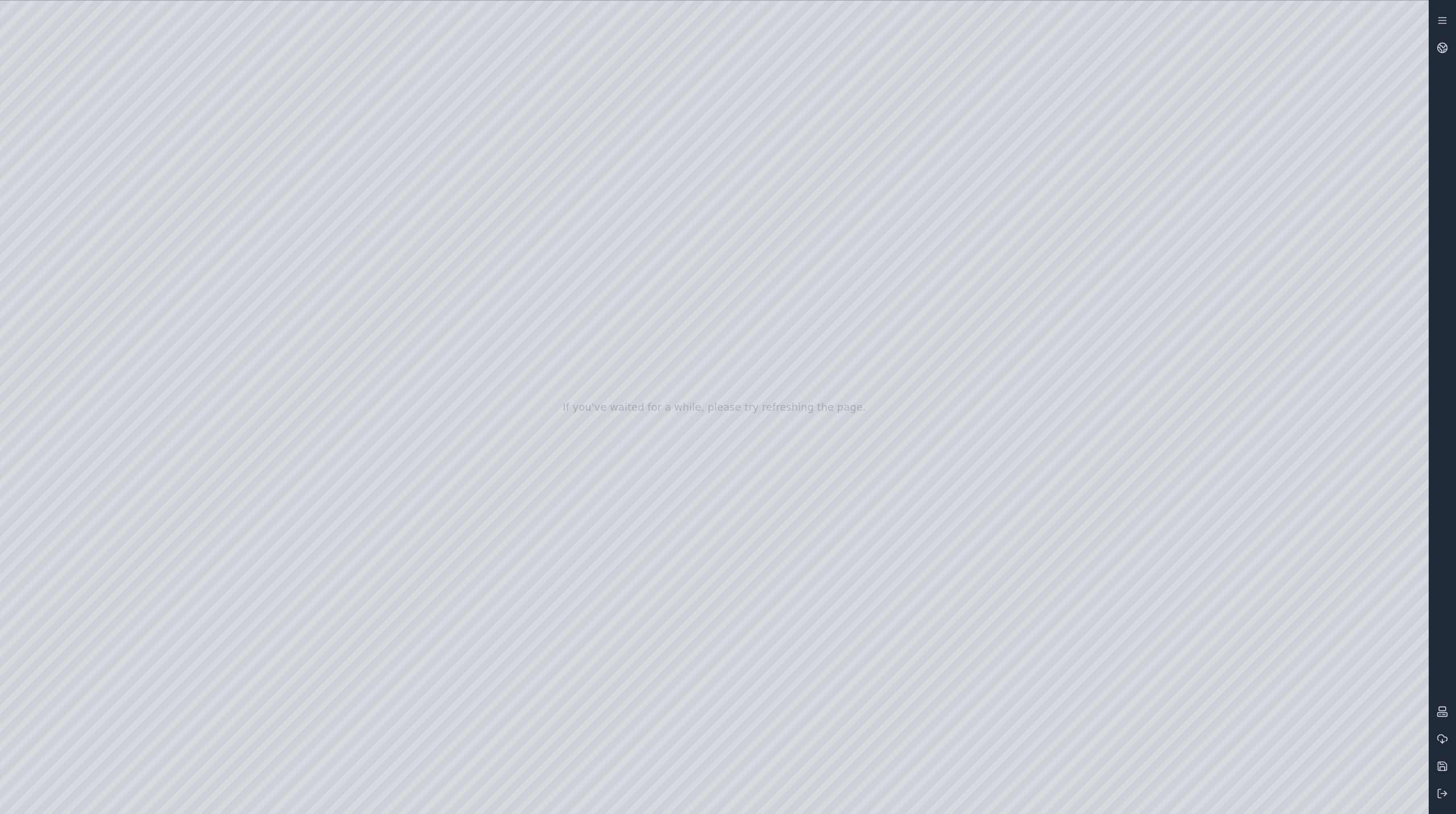
drag, startPoint x: 874, startPoint y: 527, endPoint x: 834, endPoint y: 547, distance: 44.7
drag, startPoint x: 835, startPoint y: 543, endPoint x: 820, endPoint y: 537, distance: 16.2
drag, startPoint x: 820, startPoint y: 537, endPoint x: 735, endPoint y: 567, distance: 90.1
drag, startPoint x: 735, startPoint y: 569, endPoint x: 205, endPoint y: 776, distance: 569.0
drag, startPoint x: 482, startPoint y: 677, endPoint x: 292, endPoint y: 716, distance: 194.0
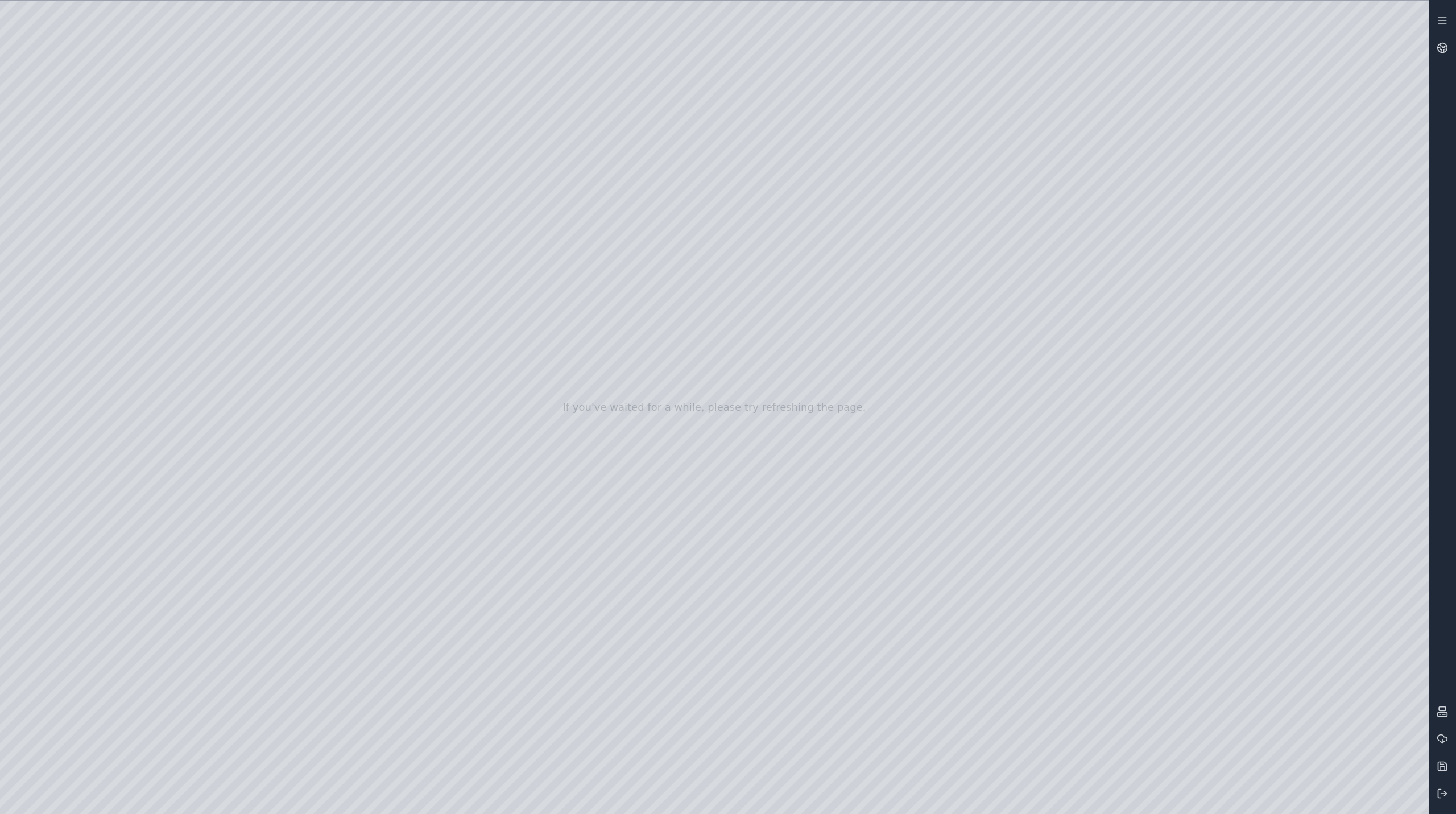
drag, startPoint x: 980, startPoint y: 626, endPoint x: 0, endPoint y: 464, distance: 993.3
drag, startPoint x: 747, startPoint y: 497, endPoint x: 748, endPoint y: 474, distance: 23.0
drag, startPoint x: 784, startPoint y: 577, endPoint x: 739, endPoint y: 468, distance: 117.9
click at [764, 436] on div at bounding box center [714, 407] width 1429 height 813
click at [766, 438] on div at bounding box center [714, 407] width 1429 height 813
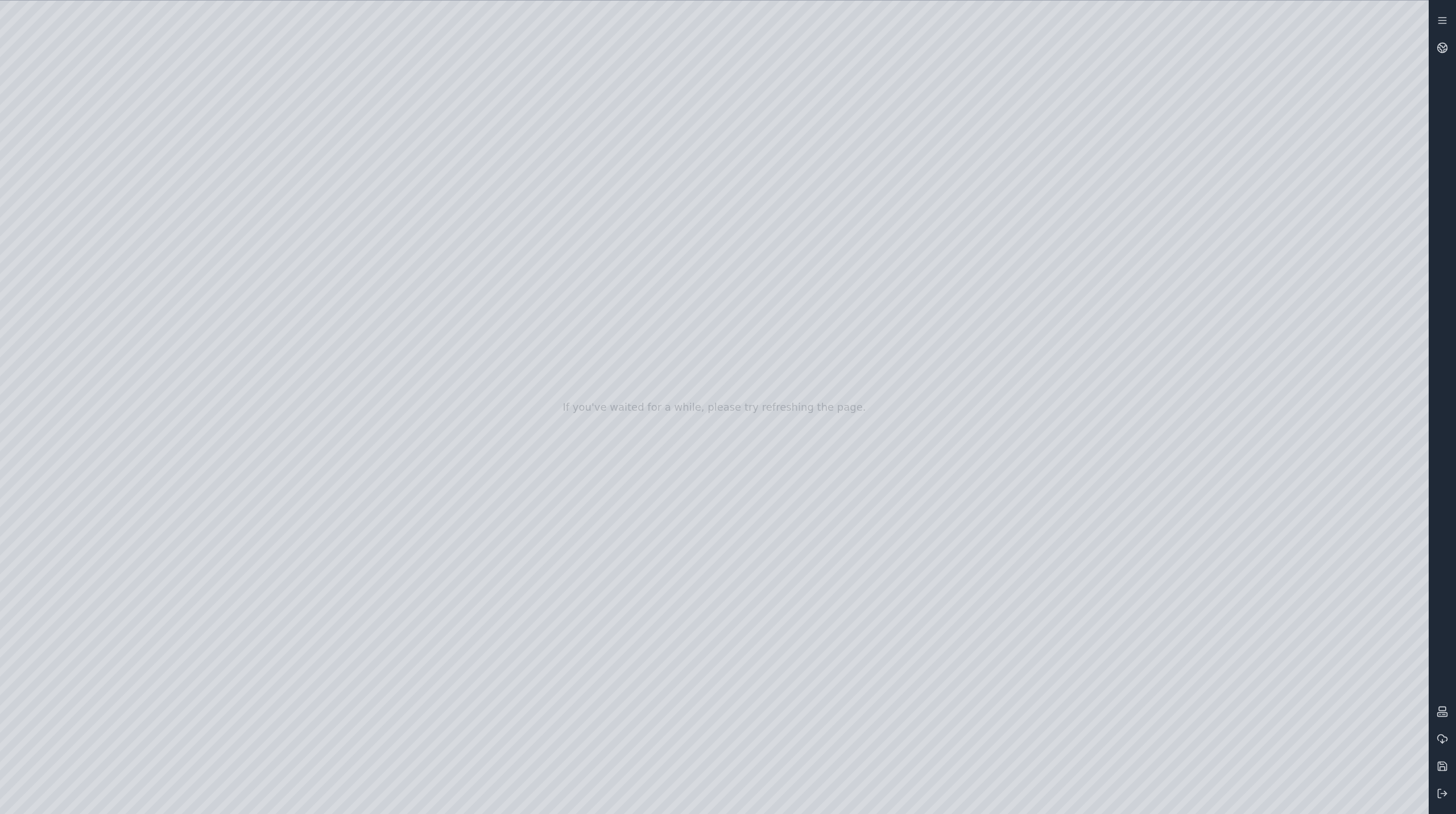
click at [1222, 220] on div at bounding box center [714, 407] width 1429 height 813
click at [1206, 220] on div at bounding box center [714, 407] width 1429 height 813
click at [1272, 259] on div at bounding box center [714, 407] width 1429 height 813
click at [1260, 307] on div at bounding box center [714, 407] width 1429 height 813
click at [1255, 559] on div at bounding box center [714, 407] width 1429 height 813
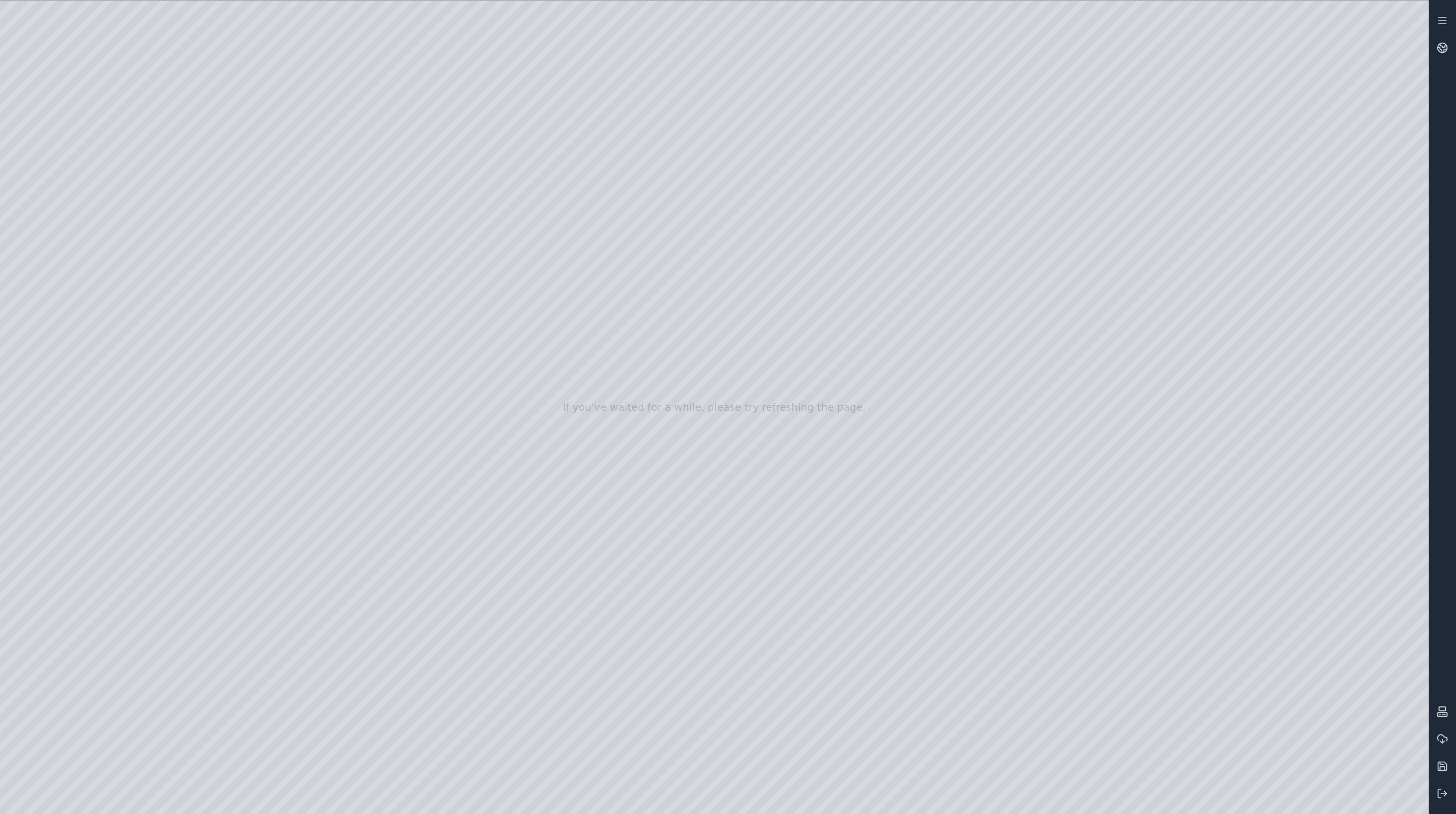
click at [971, 619] on div at bounding box center [714, 407] width 1429 height 813
click at [1093, 565] on div at bounding box center [714, 407] width 1429 height 813
click at [983, 613] on div at bounding box center [714, 407] width 1429 height 813
click at [1098, 550] on div at bounding box center [714, 407] width 1429 height 813
click at [1098, 555] on div at bounding box center [714, 407] width 1429 height 813
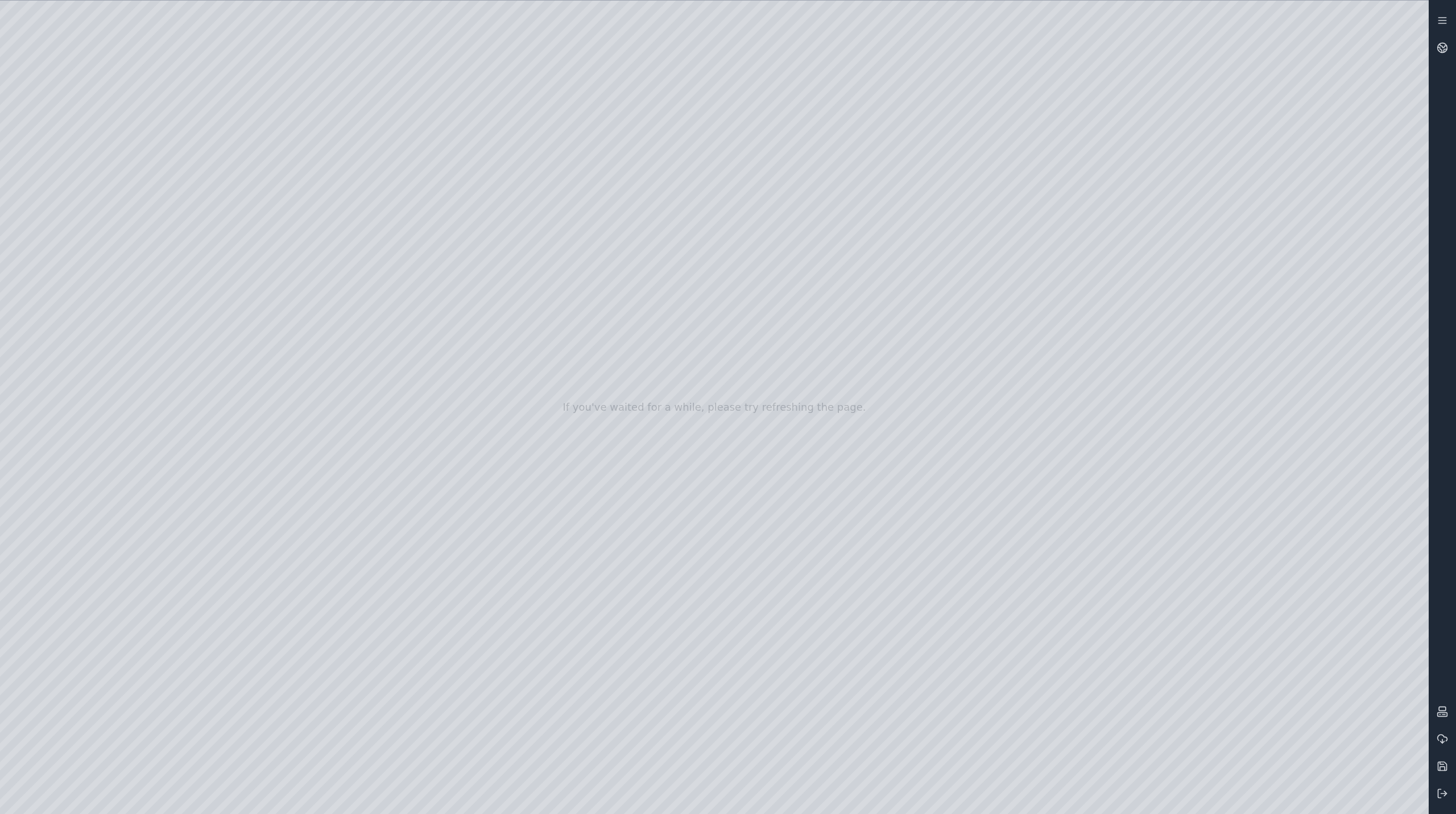
click at [981, 615] on div at bounding box center [714, 407] width 1429 height 813
click at [1096, 563] on div at bounding box center [714, 407] width 1429 height 813
click at [1404, 751] on div at bounding box center [714, 407] width 1429 height 813
click at [1402, 23] on div at bounding box center [714, 407] width 1429 height 813
click at [1405, 110] on div at bounding box center [714, 407] width 1429 height 813
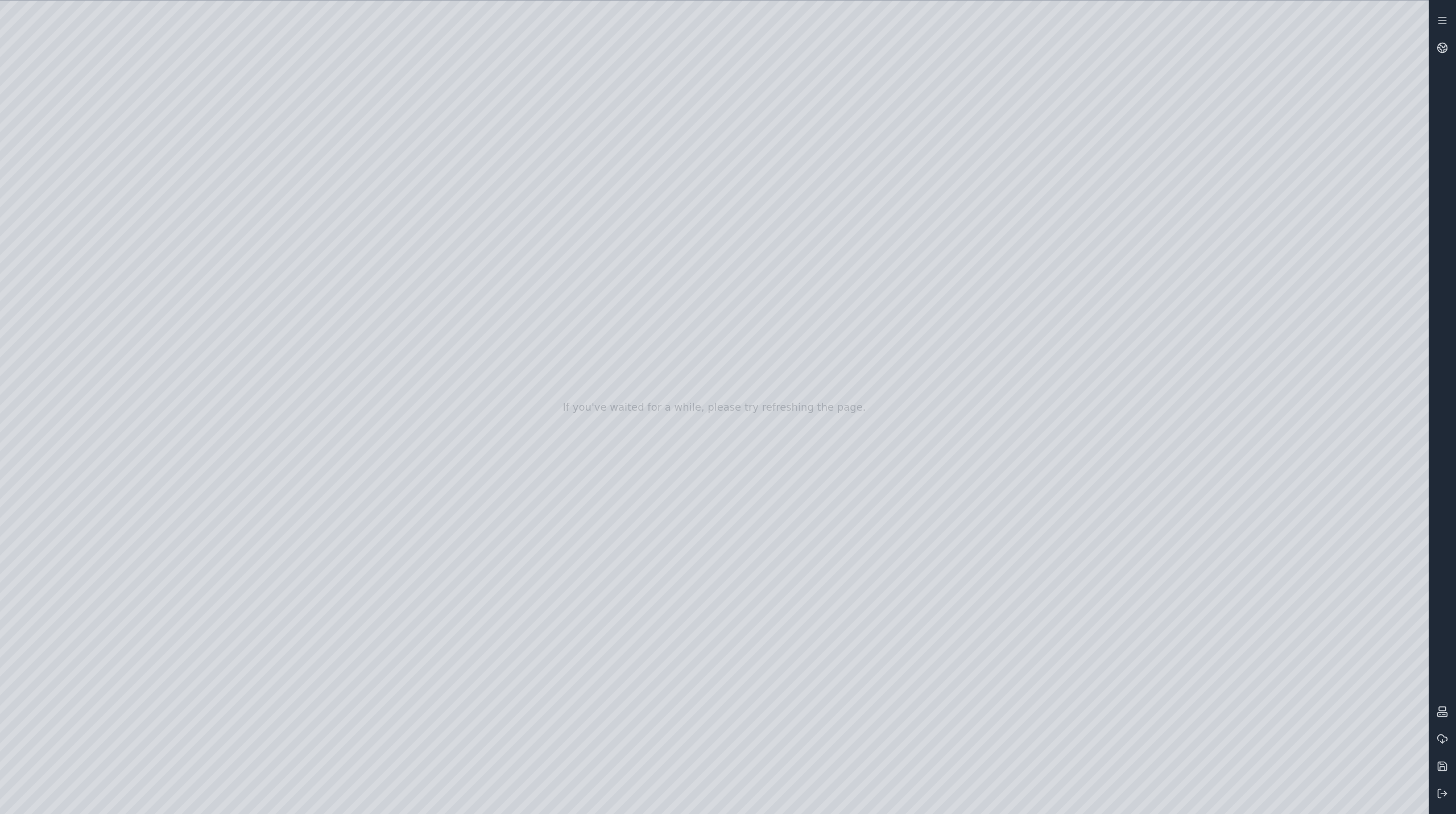
click at [1398, 145] on div at bounding box center [714, 407] width 1429 height 813
click at [1400, 177] on div at bounding box center [714, 407] width 1429 height 813
click at [1407, 98] on div at bounding box center [714, 407] width 1429 height 813
click at [499, 245] on div at bounding box center [714, 407] width 1429 height 813
click at [4, 63] on div at bounding box center [714, 407] width 1429 height 813
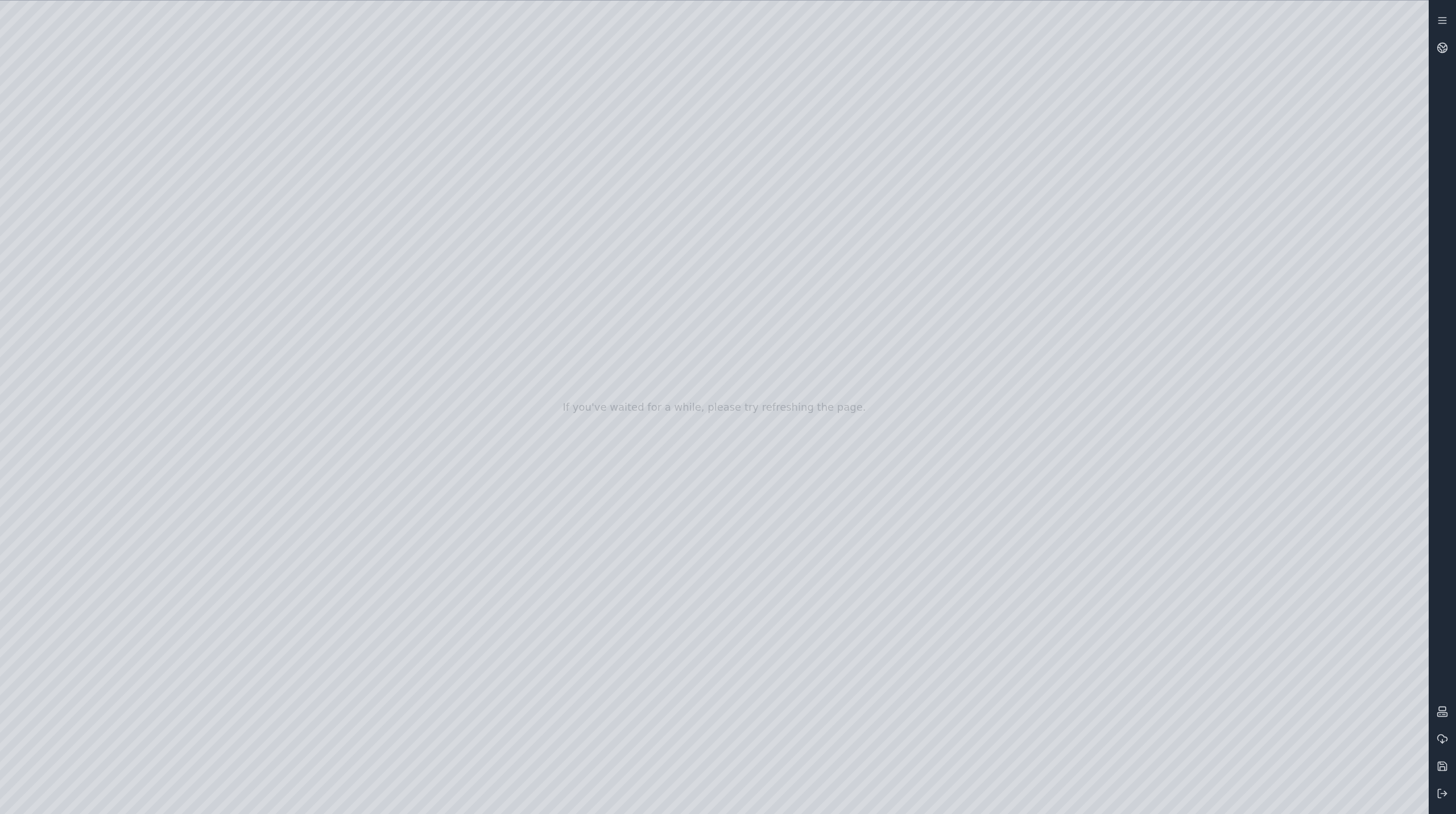
click at [278, 17] on div at bounding box center [714, 407] width 1429 height 813
click at [386, 10] on div at bounding box center [714, 407] width 1429 height 813
click at [1105, 554] on div at bounding box center [714, 407] width 1429 height 813
click at [1155, 615] on div at bounding box center [714, 407] width 1429 height 813
click at [1142, 627] on div at bounding box center [714, 407] width 1429 height 813
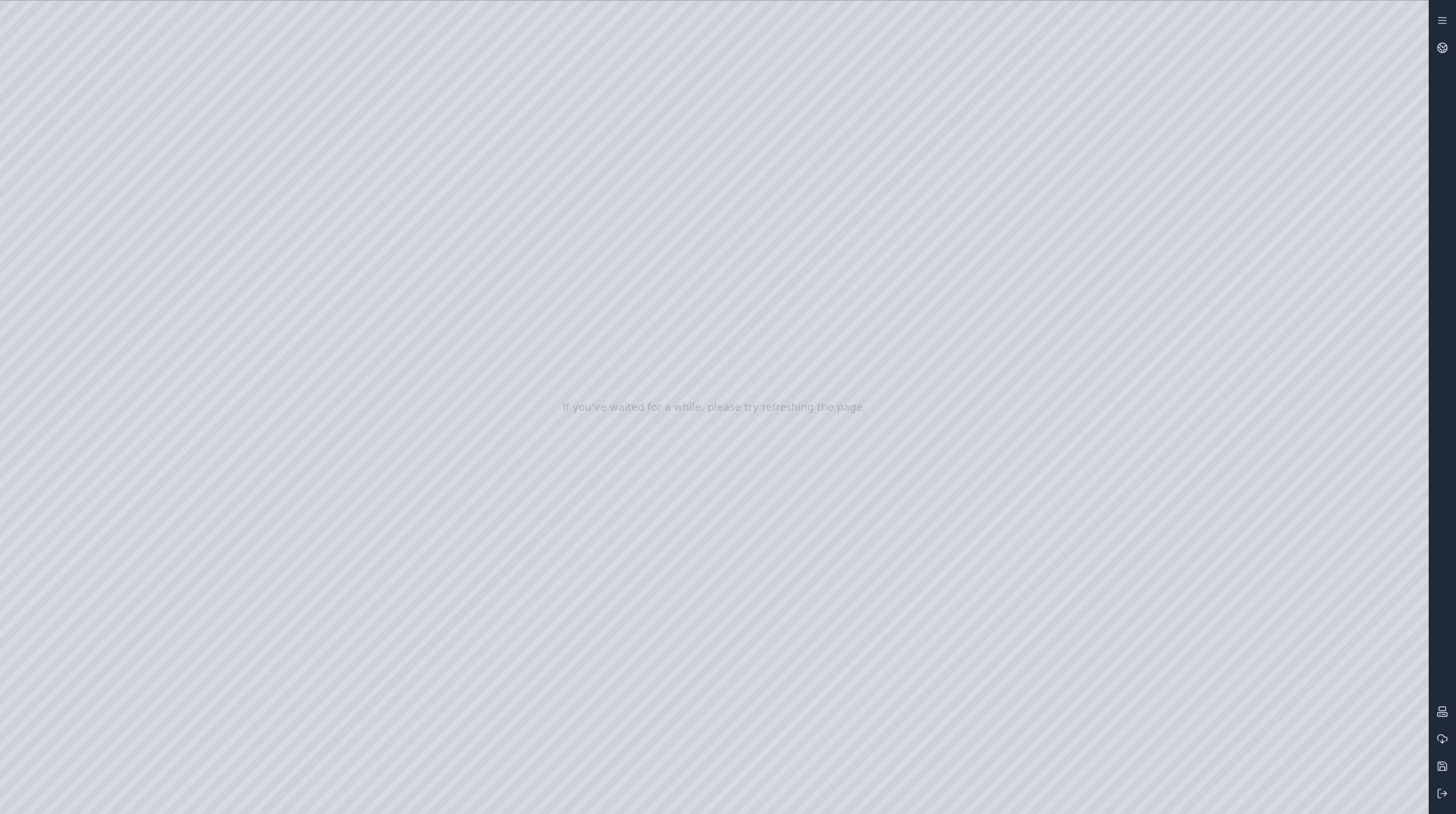
drag, startPoint x: 863, startPoint y: 389, endPoint x: 576, endPoint y: 317, distance: 295.9
drag, startPoint x: 604, startPoint y: 312, endPoint x: 748, endPoint y: 339, distance: 146.5
drag, startPoint x: 536, startPoint y: 390, endPoint x: 507, endPoint y: 401, distance: 31.0
drag, startPoint x: 666, startPoint y: 350, endPoint x: 711, endPoint y: 325, distance: 51.5
drag, startPoint x: 587, startPoint y: 366, endPoint x: 621, endPoint y: 355, distance: 35.7
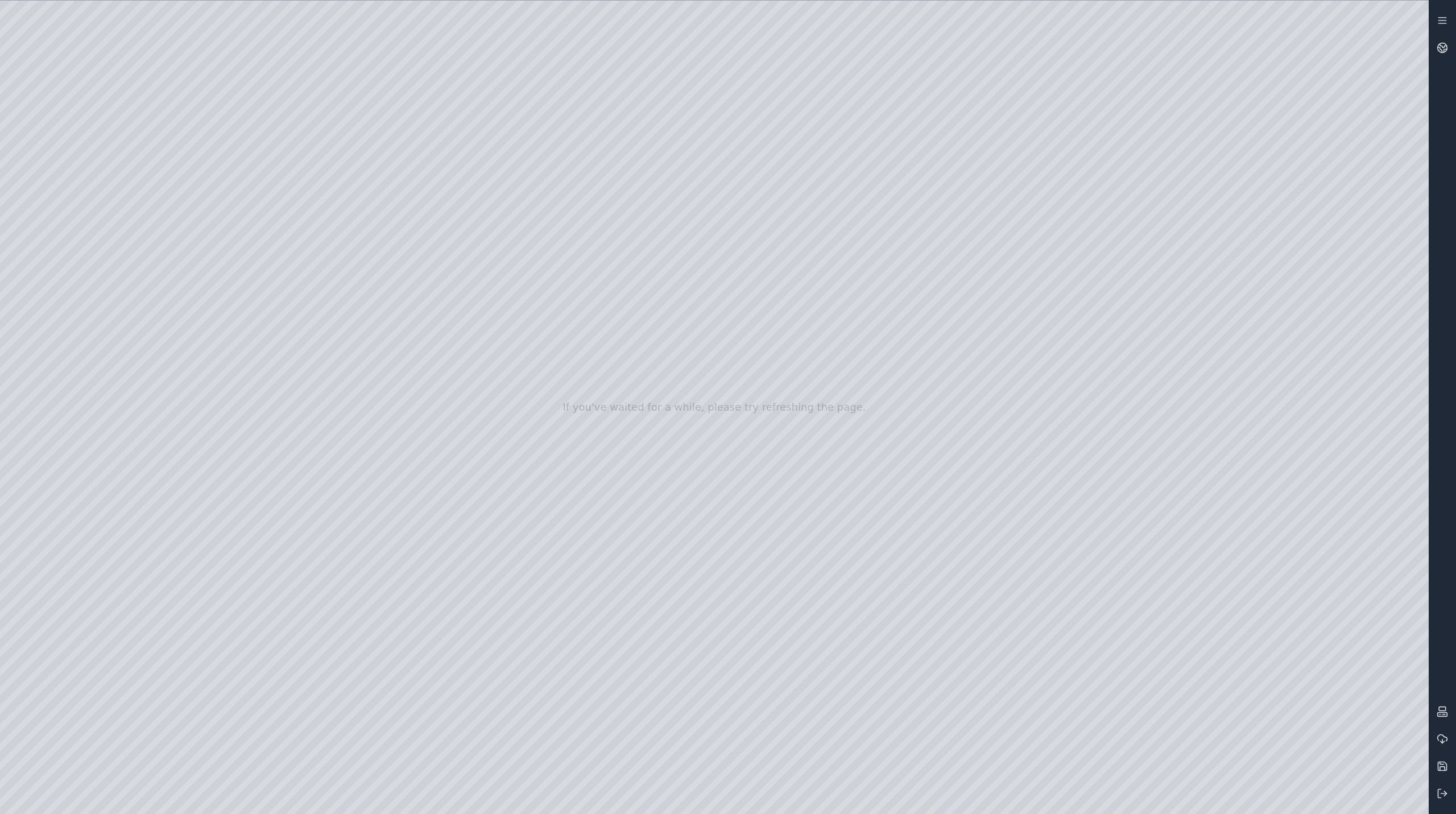
drag, startPoint x: 992, startPoint y: 425, endPoint x: 1000, endPoint y: 508, distance: 83.4
drag, startPoint x: 1007, startPoint y: 422, endPoint x: 1157, endPoint y: 458, distance: 154.3
drag, startPoint x: 1050, startPoint y: 449, endPoint x: 1631, endPoint y: 416, distance: 581.9
drag, startPoint x: 1189, startPoint y: 262, endPoint x: 1186, endPoint y: 199, distance: 63.1
click at [1000, 511] on div at bounding box center [714, 407] width 1429 height 813
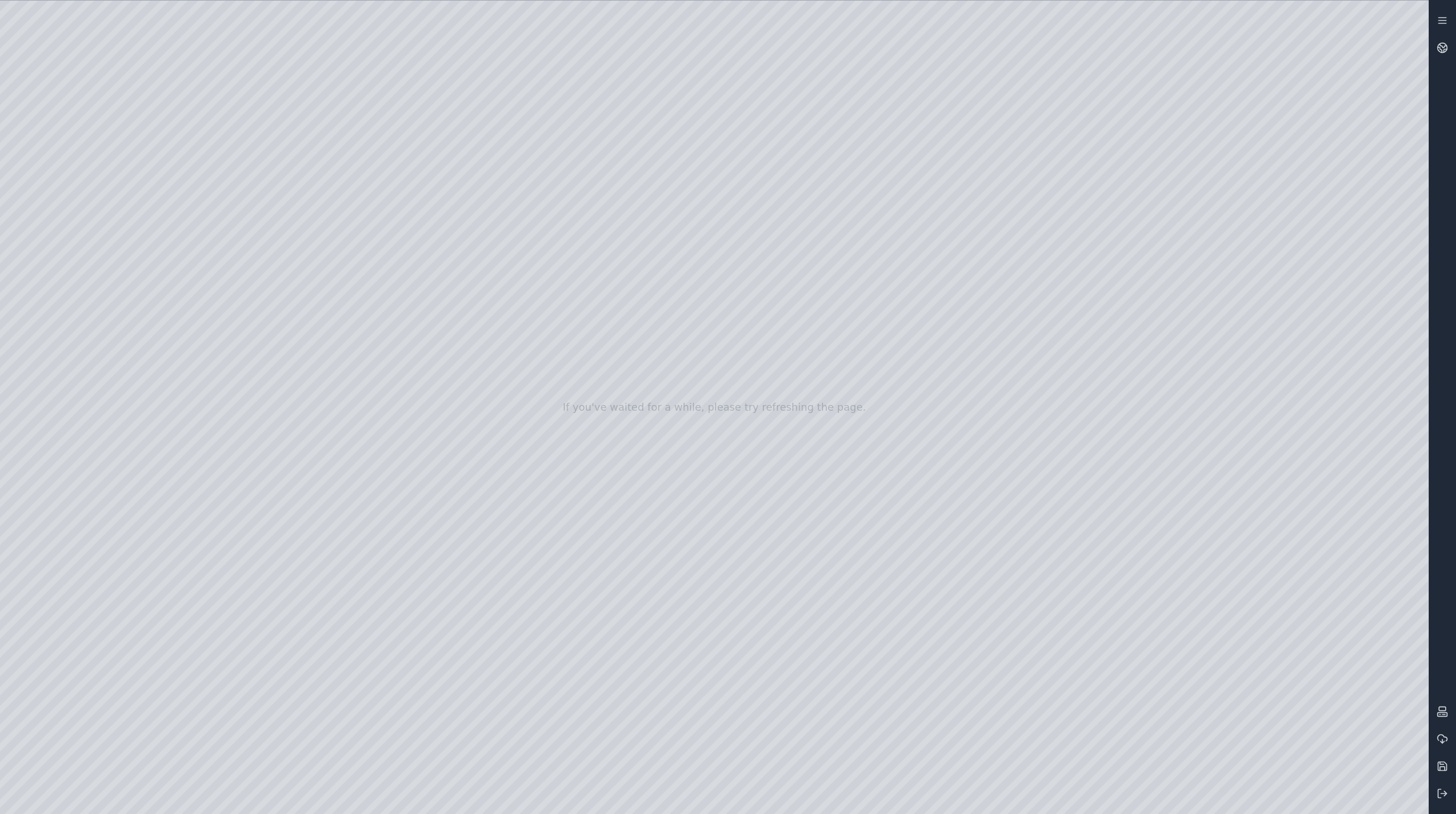
click at [840, 467] on div at bounding box center [714, 407] width 1429 height 813
click at [1016, 427] on div at bounding box center [714, 407] width 1429 height 813
click at [966, 527] on div at bounding box center [714, 407] width 1429 height 813
click at [704, 378] on div at bounding box center [714, 407] width 1429 height 813
click at [379, 337] on div at bounding box center [714, 407] width 1429 height 813
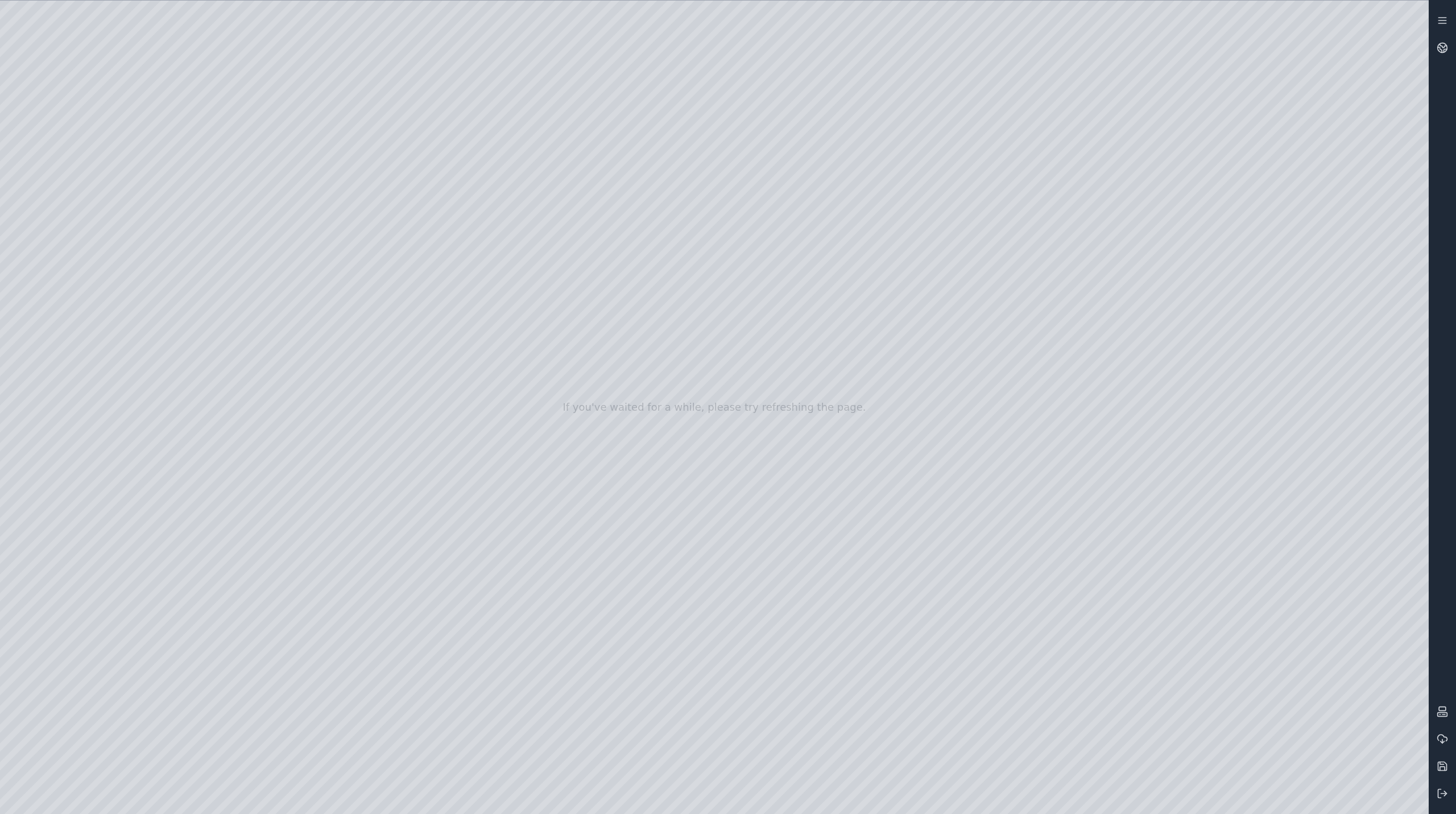
click at [474, 394] on div at bounding box center [714, 407] width 1429 height 813
click at [857, 460] on div at bounding box center [714, 407] width 1429 height 813
drag, startPoint x: 891, startPoint y: 476, endPoint x: 1017, endPoint y: 457, distance: 127.4
click at [964, 501] on div at bounding box center [714, 407] width 1429 height 813
click at [799, 446] on div at bounding box center [714, 407] width 1429 height 813
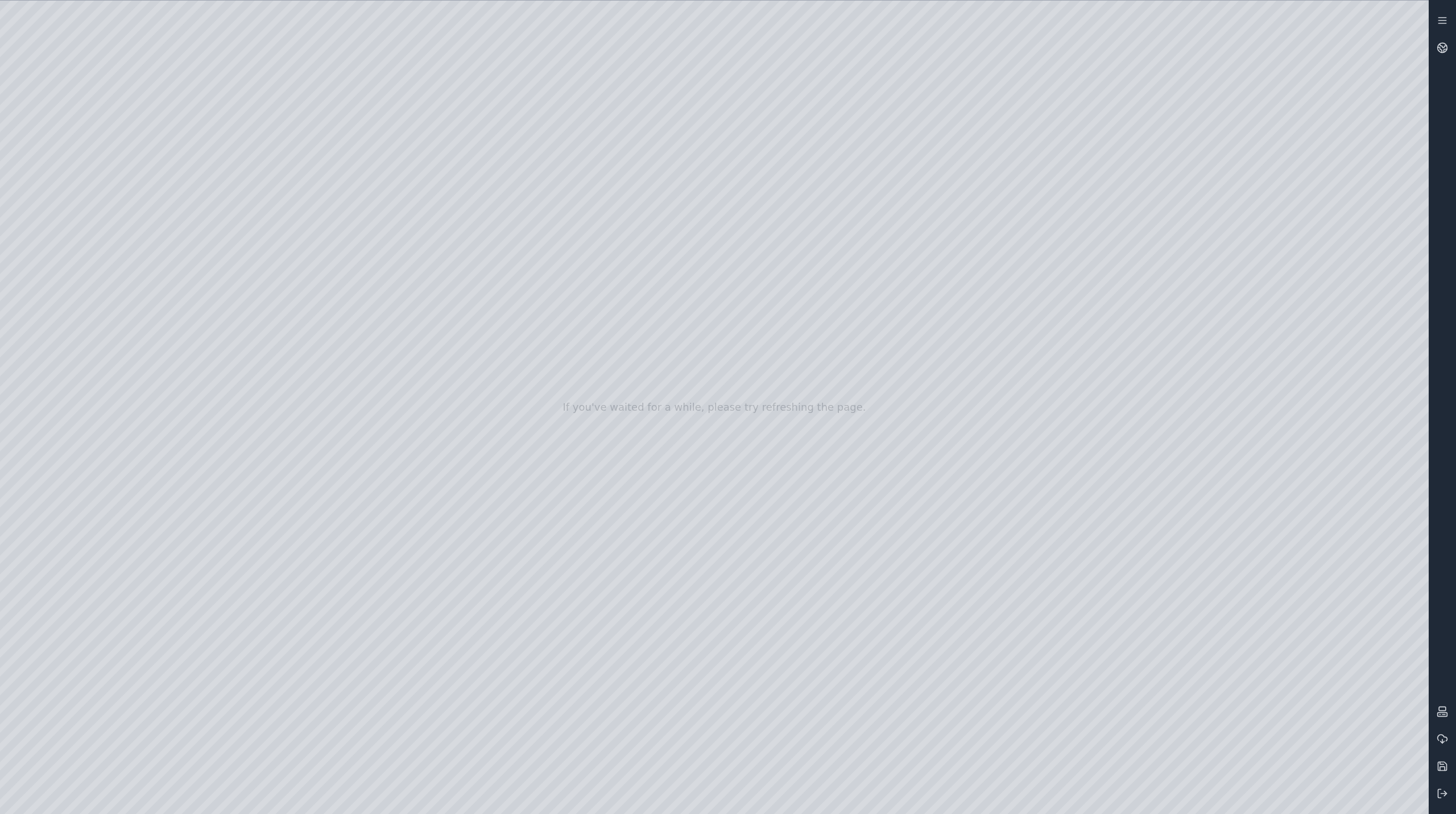
click at [658, 448] on div at bounding box center [714, 407] width 1429 height 813
click at [655, 487] on div at bounding box center [714, 407] width 1429 height 813
click at [686, 460] on div at bounding box center [714, 407] width 1429 height 813
click at [716, 516] on div at bounding box center [714, 407] width 1429 height 813
click at [666, 540] on div at bounding box center [714, 407] width 1429 height 813
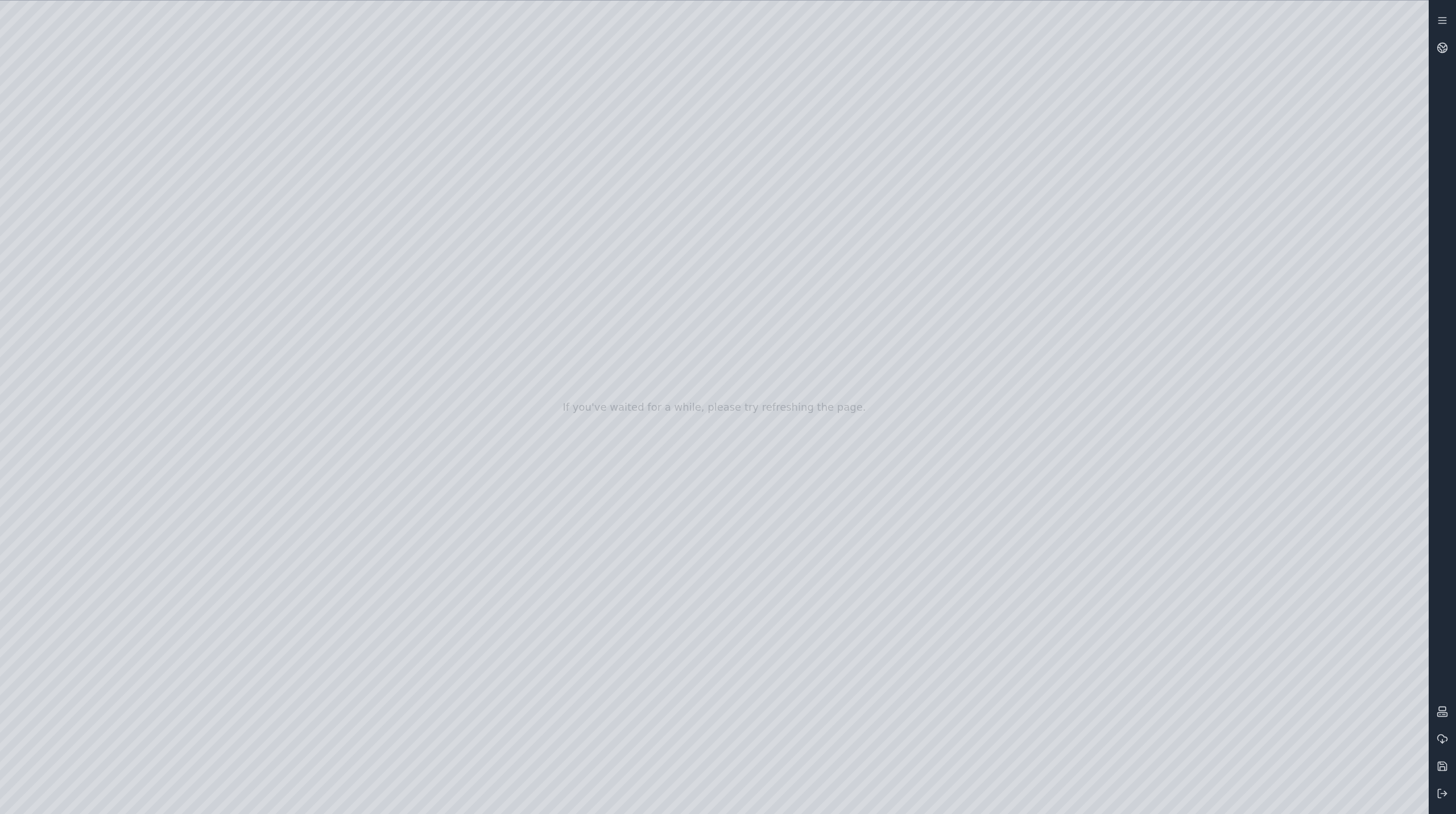
click at [617, 548] on div at bounding box center [714, 407] width 1429 height 813
click at [601, 564] on div at bounding box center [714, 407] width 1429 height 813
click at [615, 557] on div at bounding box center [714, 407] width 1429 height 813
drag, startPoint x: 615, startPoint y: 557, endPoint x: 697, endPoint y: 573, distance: 83.5
drag, startPoint x: 665, startPoint y: 548, endPoint x: 1033, endPoint y: 529, distance: 368.5
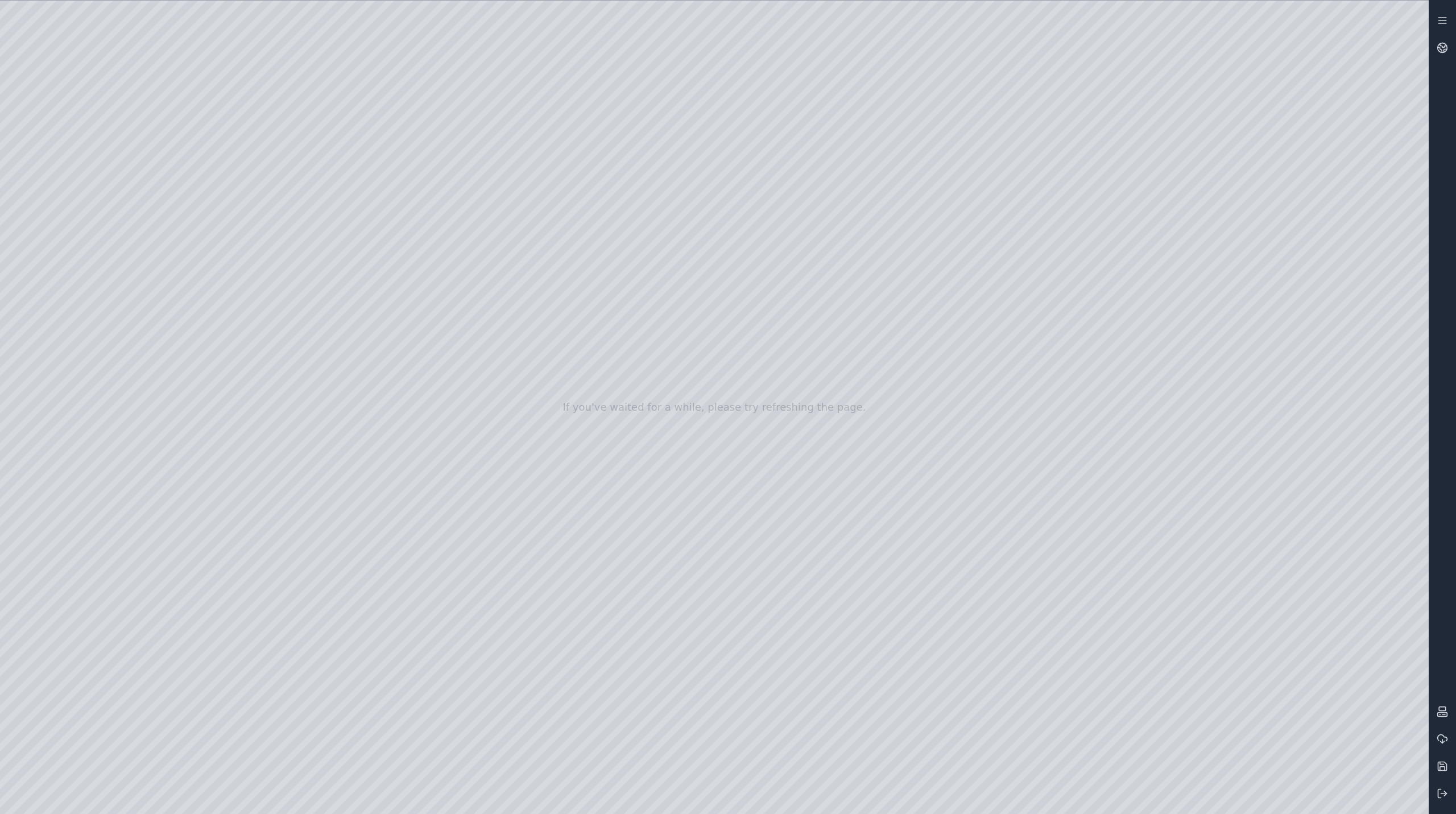
drag, startPoint x: 1006, startPoint y: 526, endPoint x: 866, endPoint y: 548, distance: 141.7
click at [235, 12] on div at bounding box center [714, 407] width 1429 height 813
click at [797, 565] on div at bounding box center [714, 407] width 1429 height 813
click at [1317, 367] on div at bounding box center [714, 407] width 1429 height 813
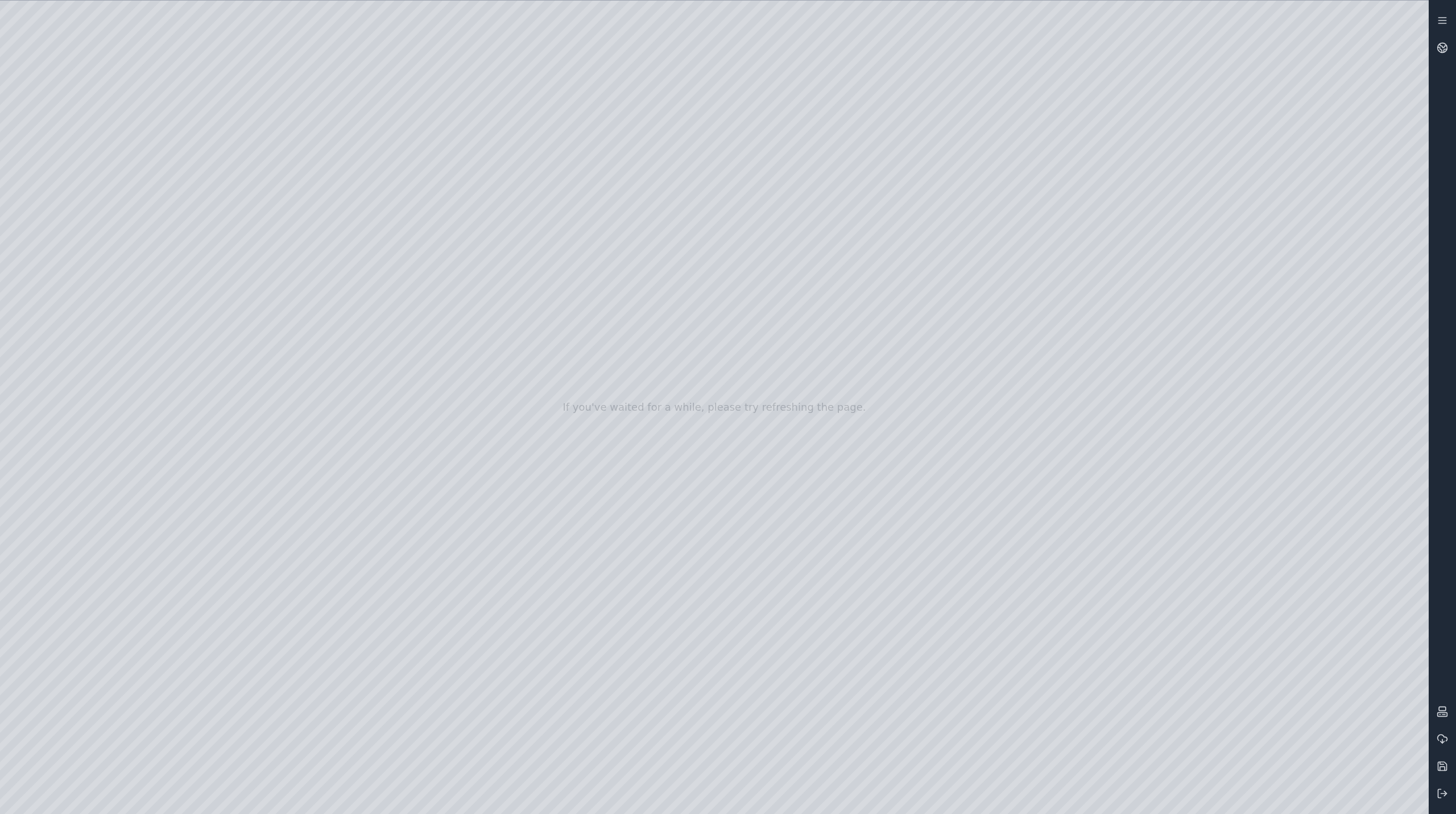
click at [1318, 402] on div at bounding box center [714, 407] width 1429 height 813
click at [841, 312] on div at bounding box center [714, 407] width 1429 height 813
click at [1319, 363] on div at bounding box center [714, 407] width 1429 height 813
click at [1396, 370] on div at bounding box center [714, 407] width 1429 height 813
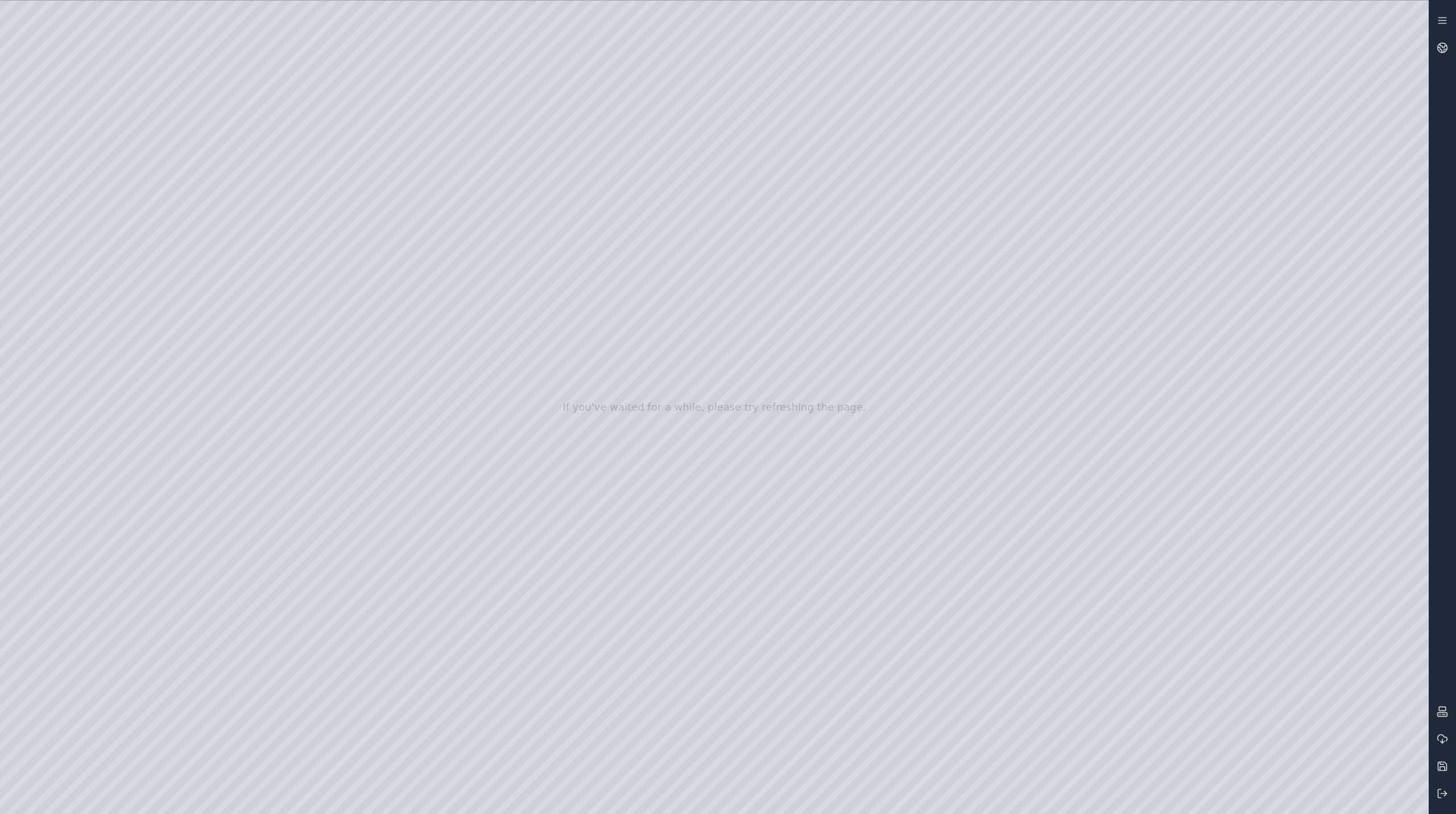
click at [1240, 456] on div at bounding box center [714, 407] width 1429 height 813
click at [847, 501] on div at bounding box center [714, 407] width 1429 height 813
click at [809, 312] on div at bounding box center [714, 407] width 1429 height 813
click at [769, 260] on div at bounding box center [714, 407] width 1429 height 813
click at [824, 324] on div at bounding box center [714, 407] width 1429 height 813
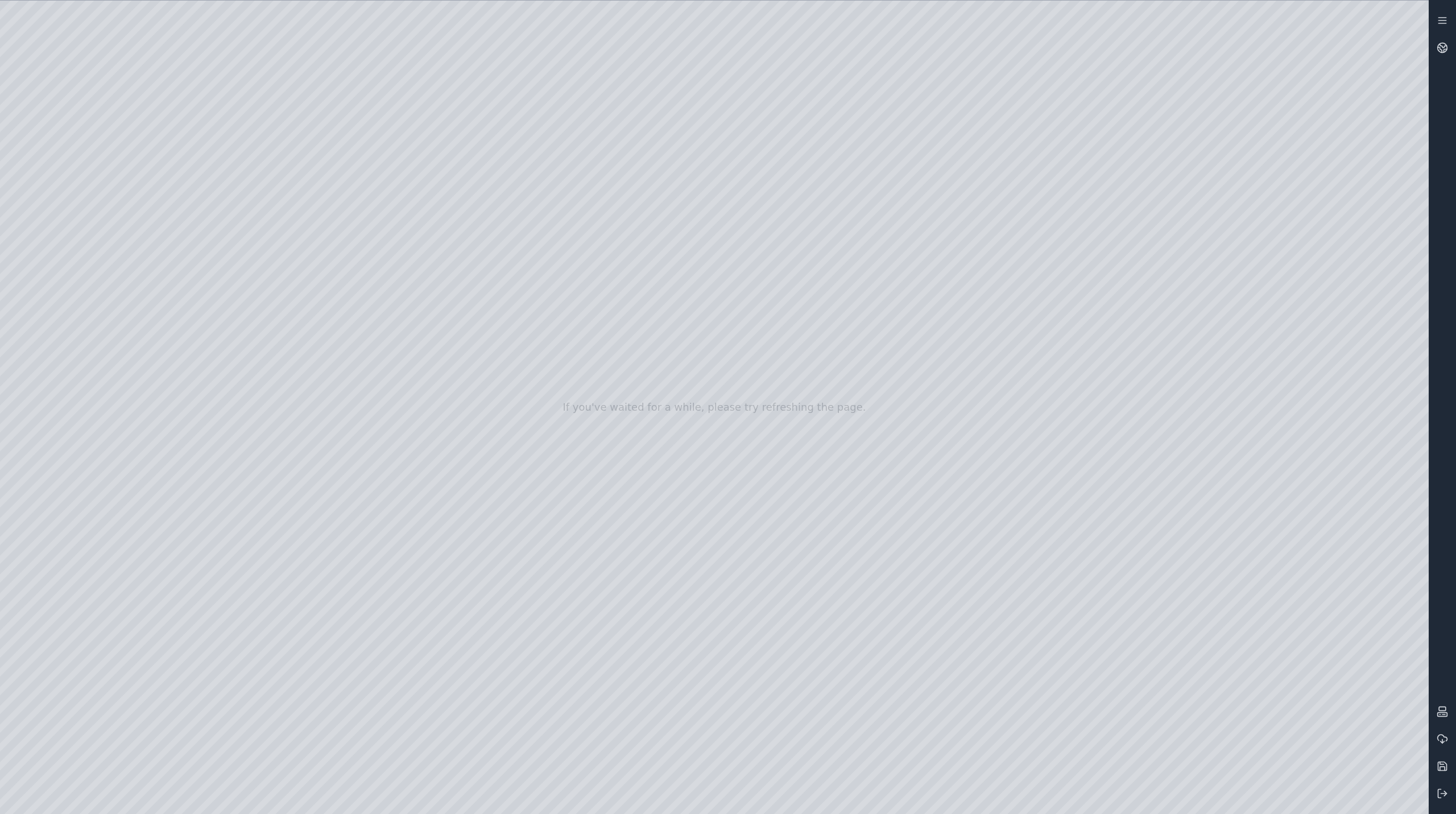
click at [1397, 439] on div at bounding box center [714, 407] width 1429 height 813
click at [1398, 439] on div at bounding box center [714, 407] width 1429 height 813
click at [755, 687] on div at bounding box center [714, 407] width 1429 height 813
click at [1262, 422] on div at bounding box center [714, 407] width 1429 height 813
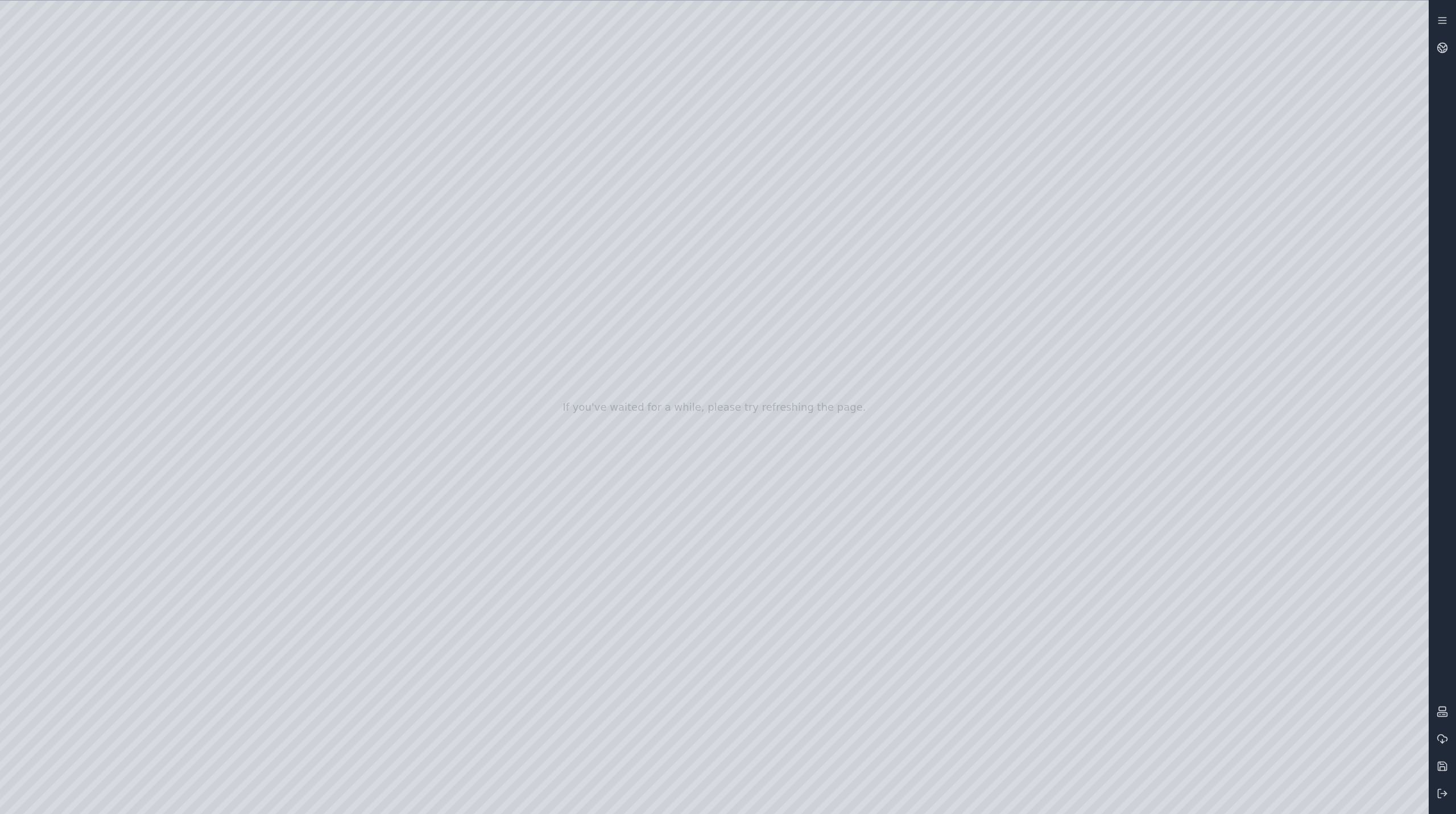
drag, startPoint x: 920, startPoint y: 492, endPoint x: 923, endPoint y: 476, distance: 16.3
drag, startPoint x: 831, startPoint y: 492, endPoint x: 751, endPoint y: 522, distance: 85.4
drag, startPoint x: 815, startPoint y: 463, endPoint x: 379, endPoint y: 583, distance: 452.2
drag, startPoint x: 675, startPoint y: 513, endPoint x: 399, endPoint y: 598, distance: 288.8
drag, startPoint x: 832, startPoint y: 547, endPoint x: 716, endPoint y: 544, distance: 116.0
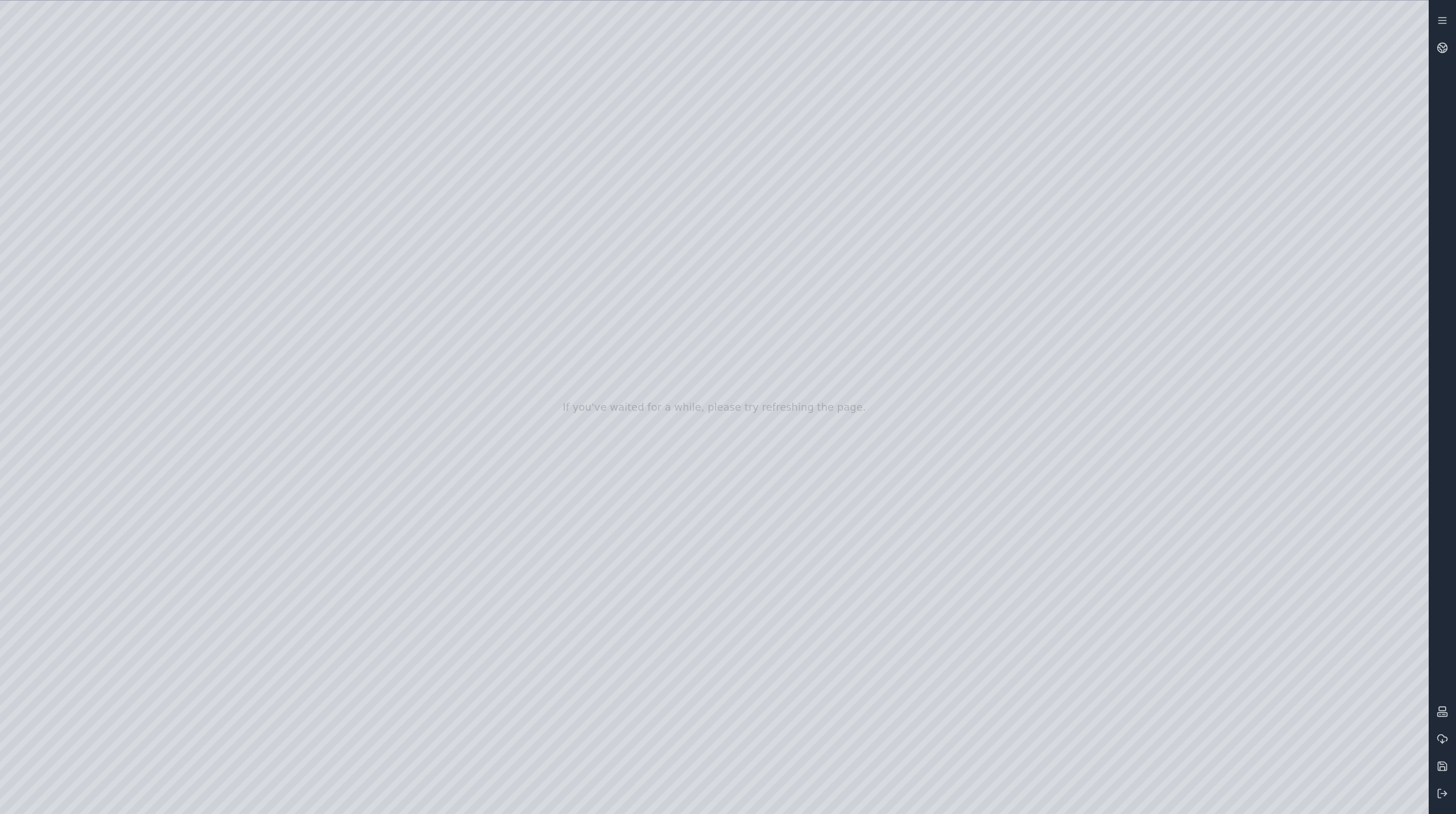
drag, startPoint x: 453, startPoint y: 669, endPoint x: 446, endPoint y: 704, distance: 35.7
drag, startPoint x: 885, startPoint y: 356, endPoint x: 890, endPoint y: 303, distance: 53.2
click at [1089, 336] on div at bounding box center [714, 407] width 1429 height 813
click at [1413, 26] on div at bounding box center [714, 407] width 1429 height 813
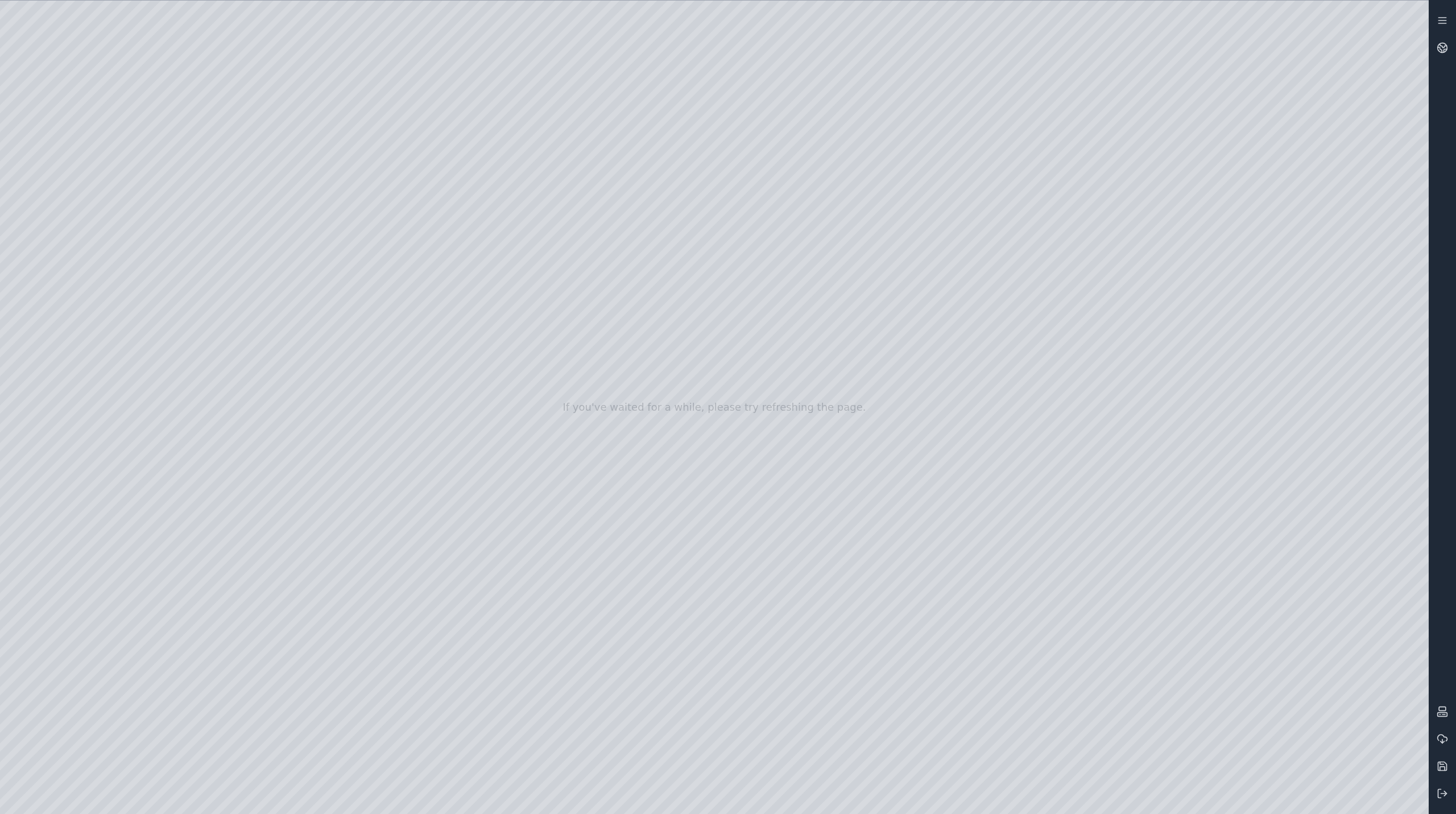
click at [1399, 102] on div at bounding box center [714, 407] width 1429 height 813
click at [1400, 134] on div at bounding box center [714, 407] width 1429 height 813
click at [1400, 76] on div at bounding box center [714, 407] width 1429 height 813
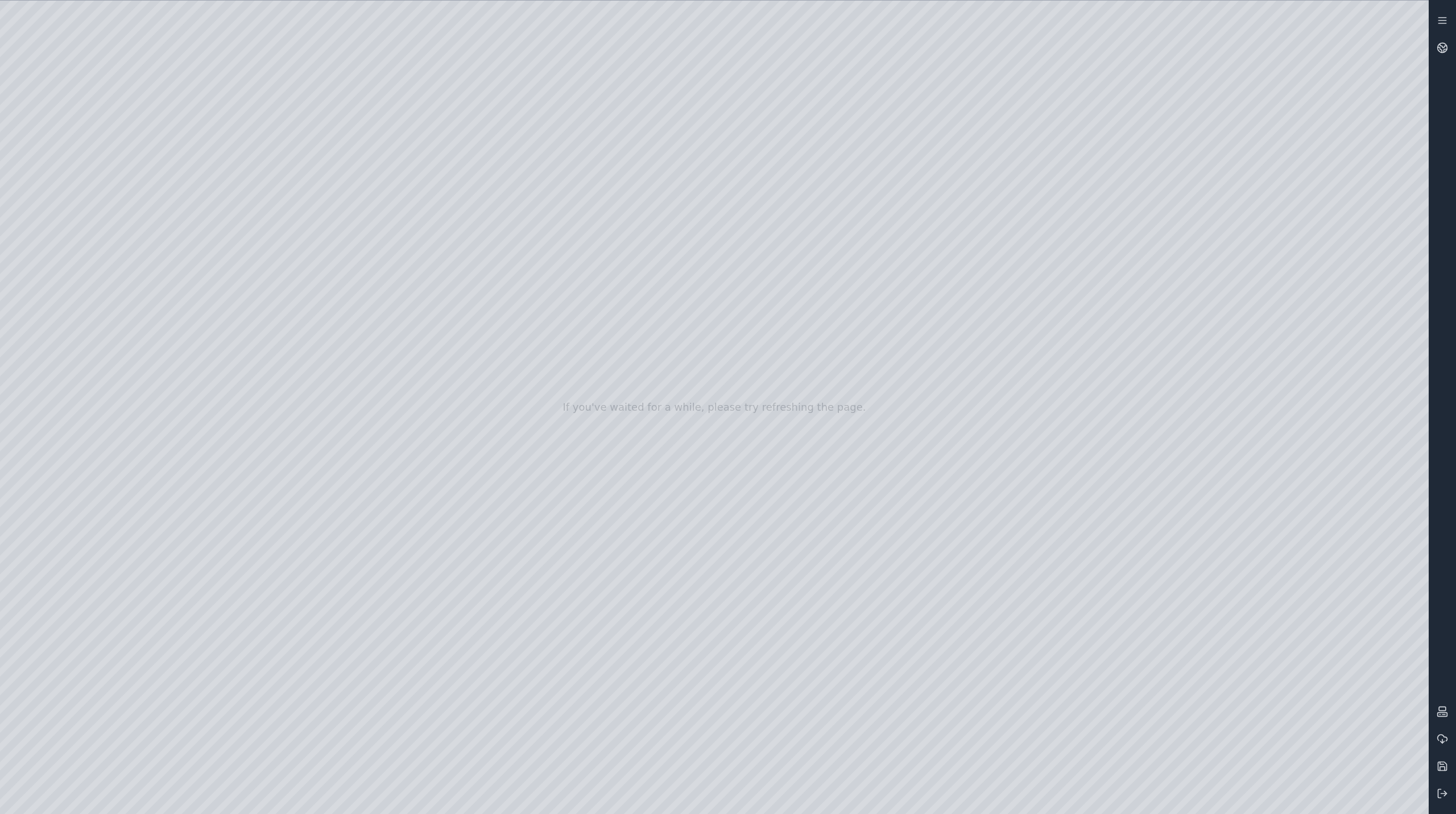
click at [734, 182] on div at bounding box center [714, 407] width 1429 height 813
click at [909, 228] on div at bounding box center [714, 407] width 1429 height 813
drag, startPoint x: 900, startPoint y: 263, endPoint x: 694, endPoint y: 370, distance: 232.1
click at [1444, 47] on icon at bounding box center [1443, 48] width 12 height 12
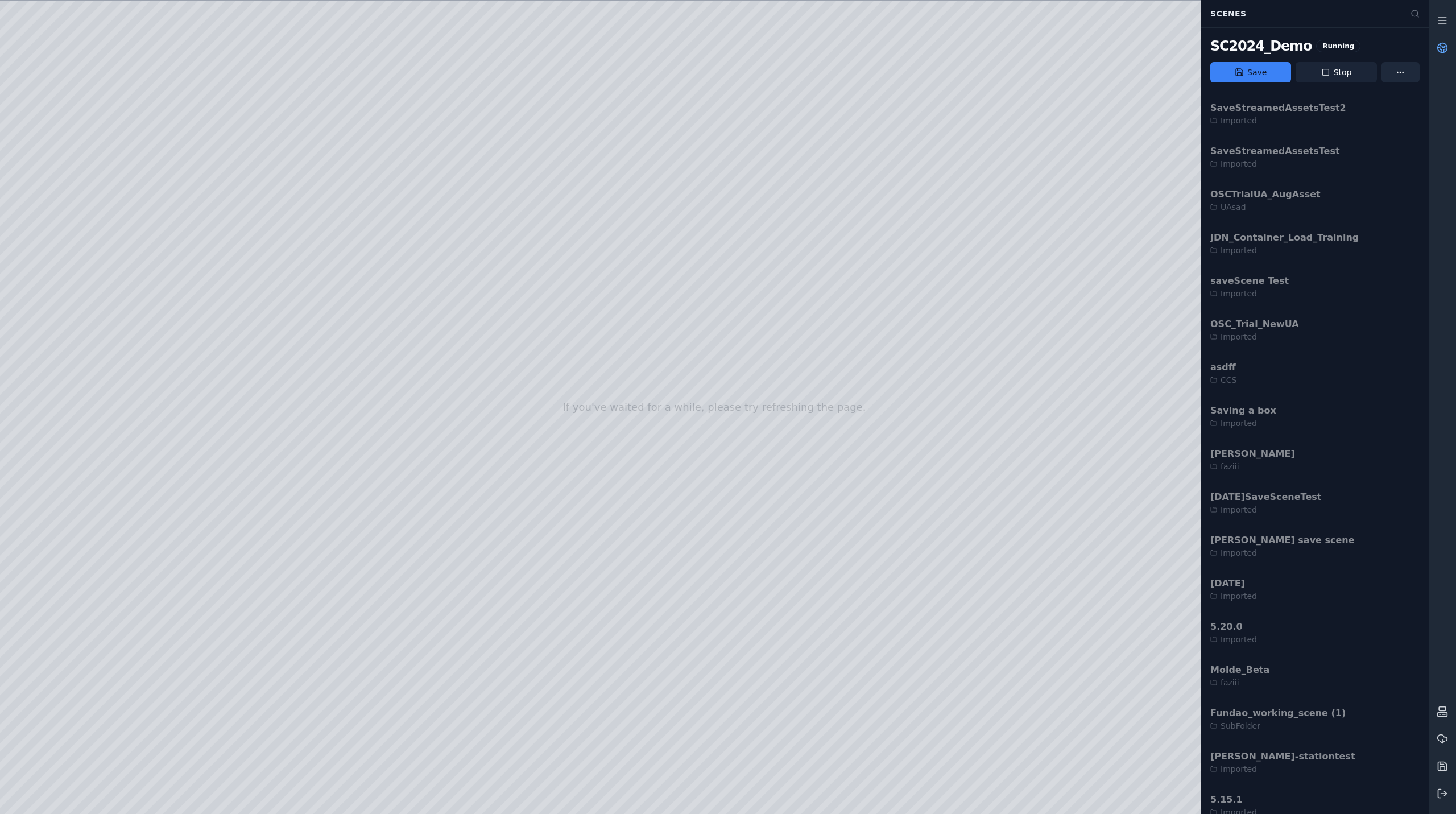
click at [1327, 69] on icon at bounding box center [1326, 72] width 7 height 7
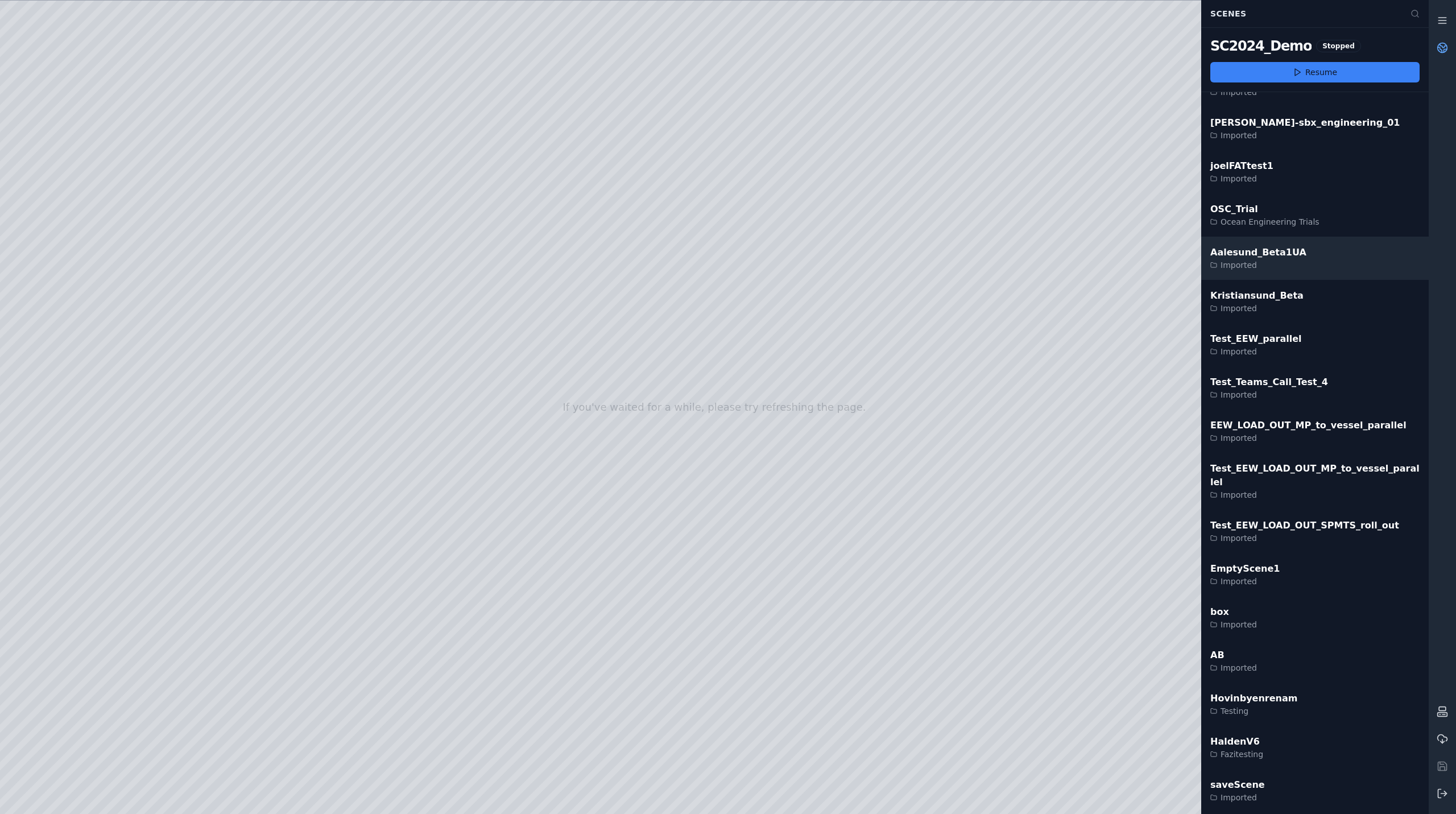
scroll to position [3208, 0]
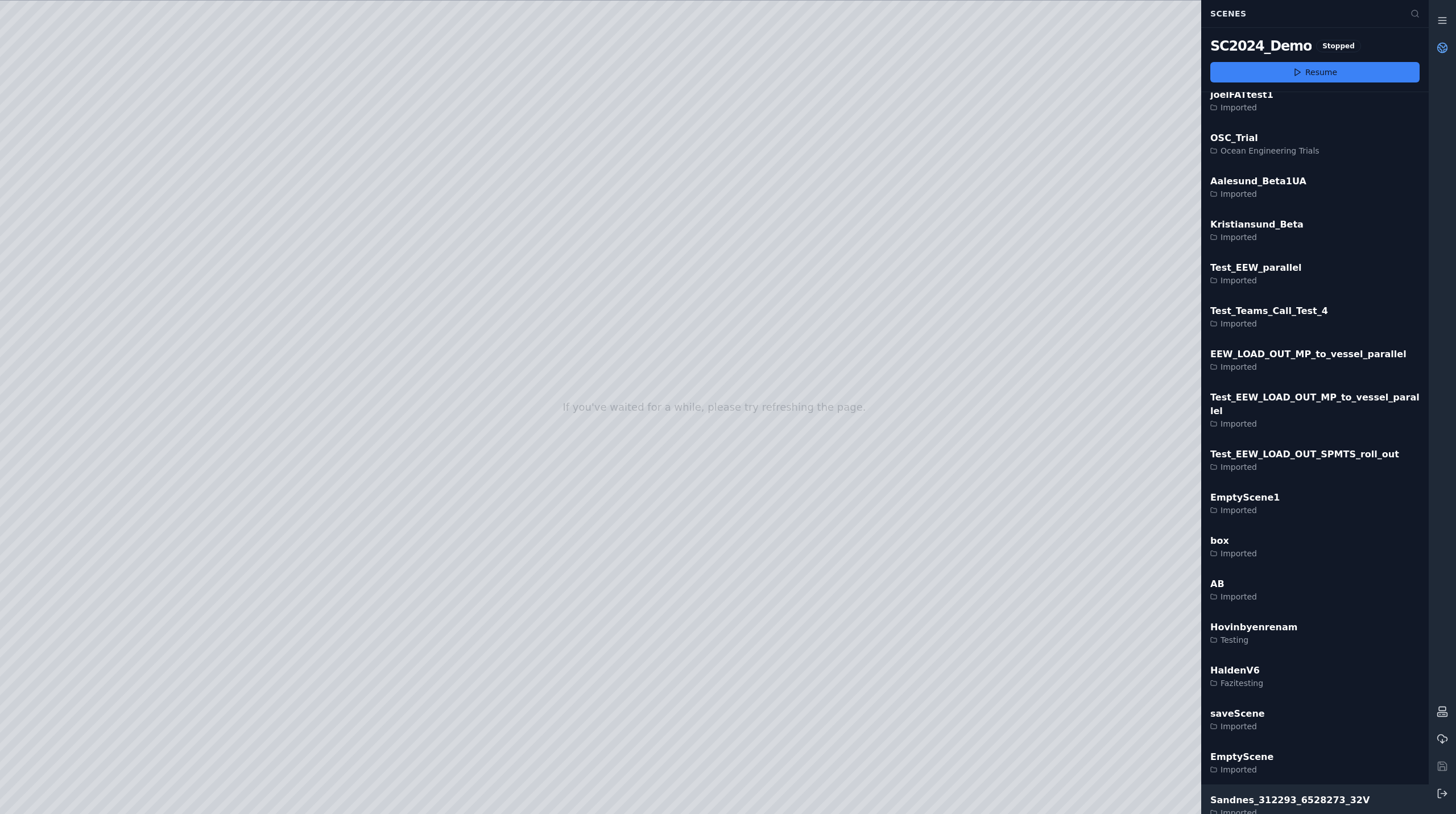
click at [1287, 794] on div "Sandnes_312293_6528273_32V" at bounding box center [1290, 800] width 159 height 13
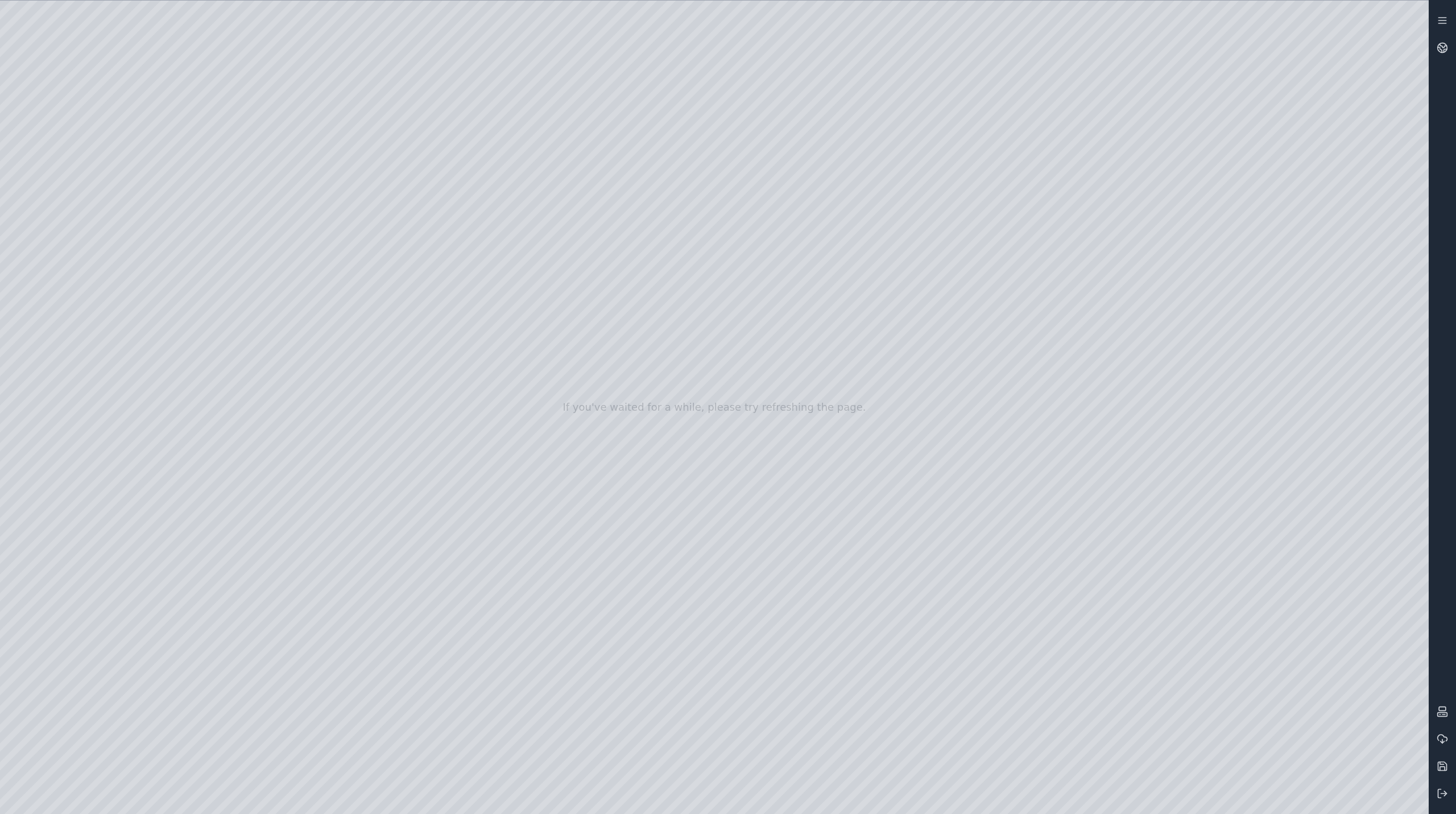
click at [175, 585] on div at bounding box center [714, 407] width 1429 height 813
drag, startPoint x: 566, startPoint y: 485, endPoint x: 600, endPoint y: 381, distance: 109.4
click at [1050, 385] on div at bounding box center [714, 407] width 1429 height 813
click at [1023, 325] on div at bounding box center [714, 407] width 1429 height 813
click at [1075, 381] on div at bounding box center [714, 407] width 1429 height 813
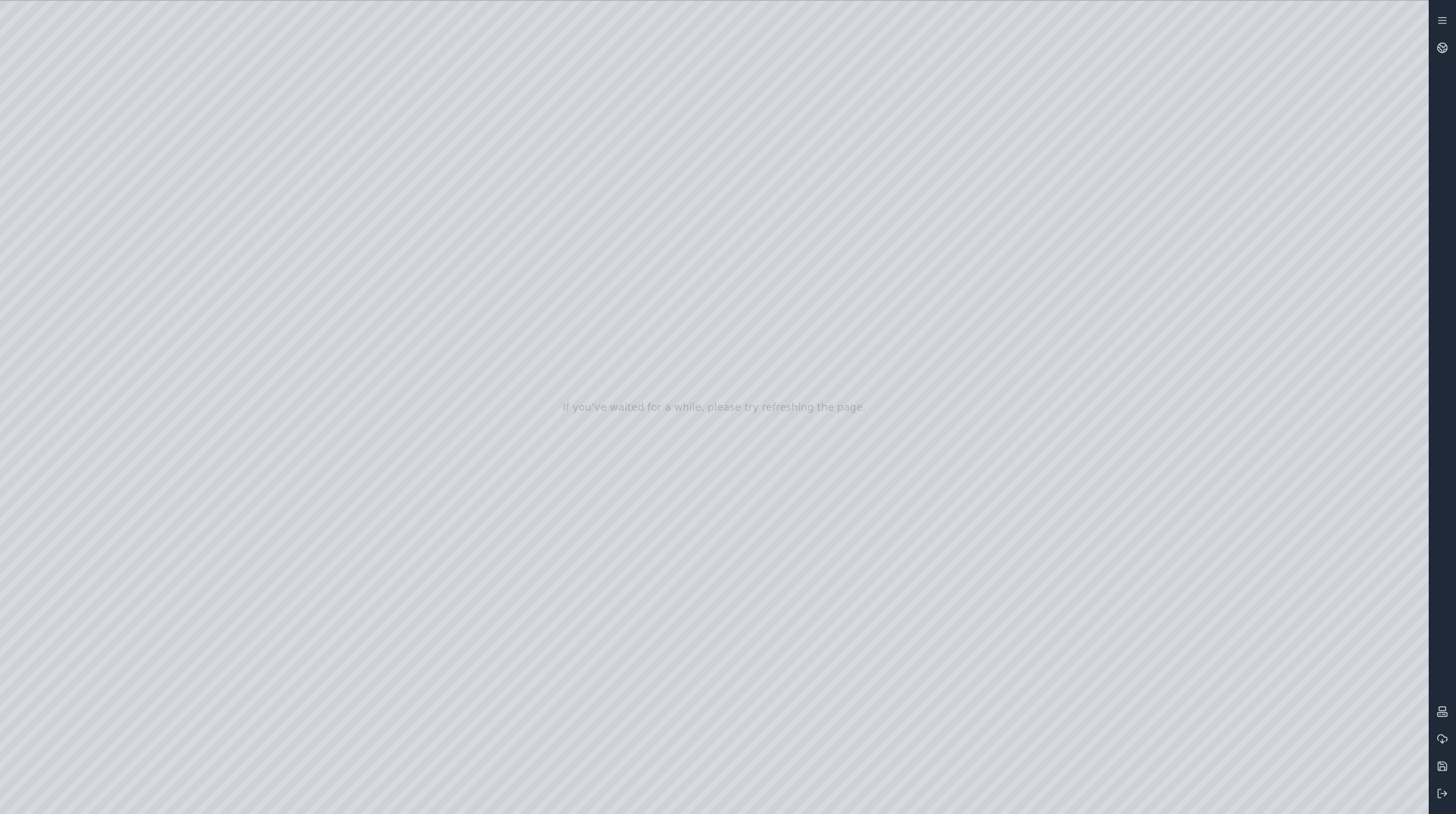
drag, startPoint x: 659, startPoint y: 550, endPoint x: 582, endPoint y: 545, distance: 77.2
click at [1073, 488] on div at bounding box center [714, 407] width 1429 height 813
click at [787, 435] on div at bounding box center [714, 407] width 1429 height 813
click at [1440, 46] on icon at bounding box center [1443, 48] width 12 height 12
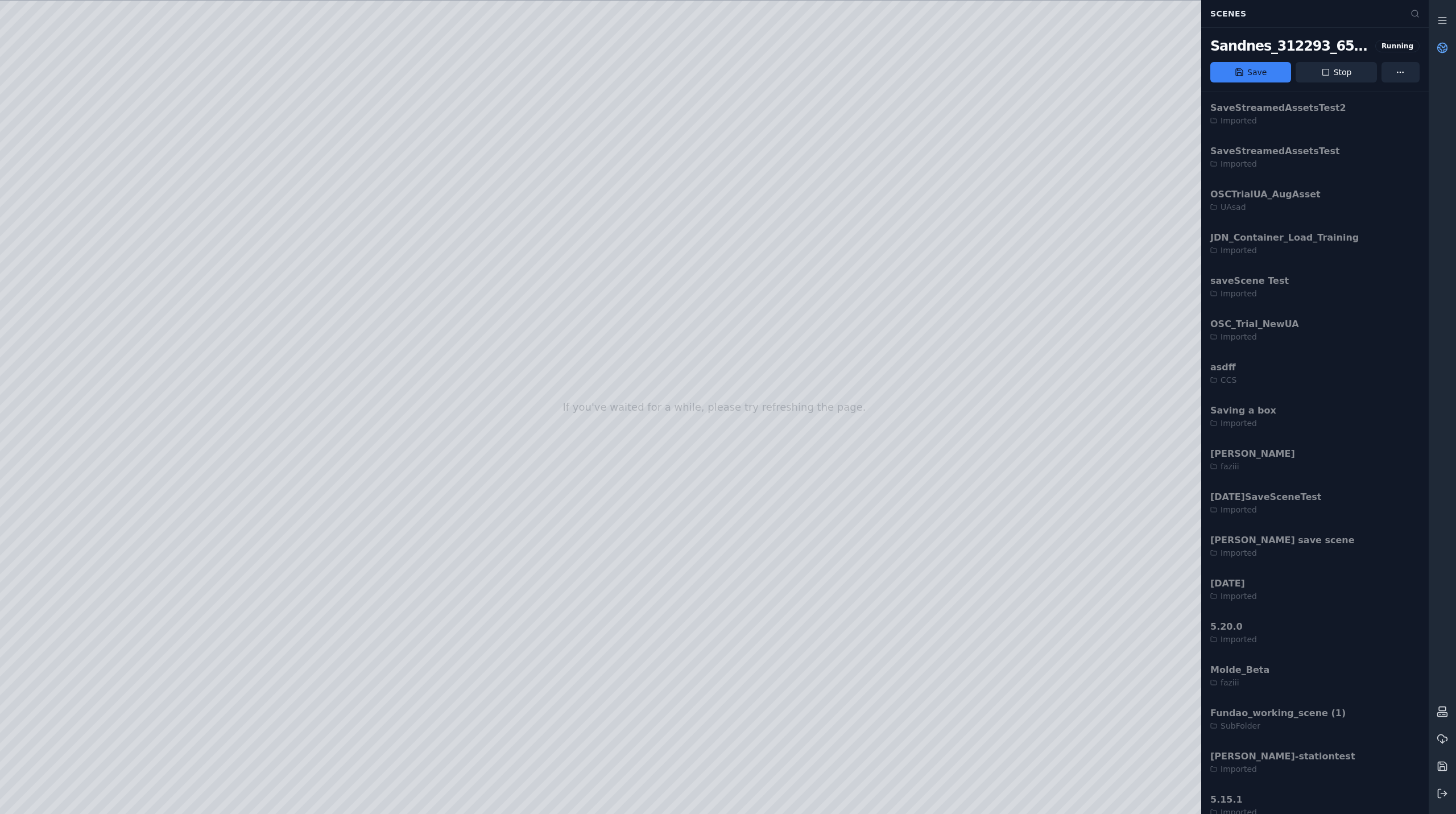
click at [1324, 62] on div "Sandnes_312293_6528273_32V Running Save Stop" at bounding box center [1315, 59] width 228 height 64
click at [1325, 69] on icon at bounding box center [1326, 73] width 9 height 9
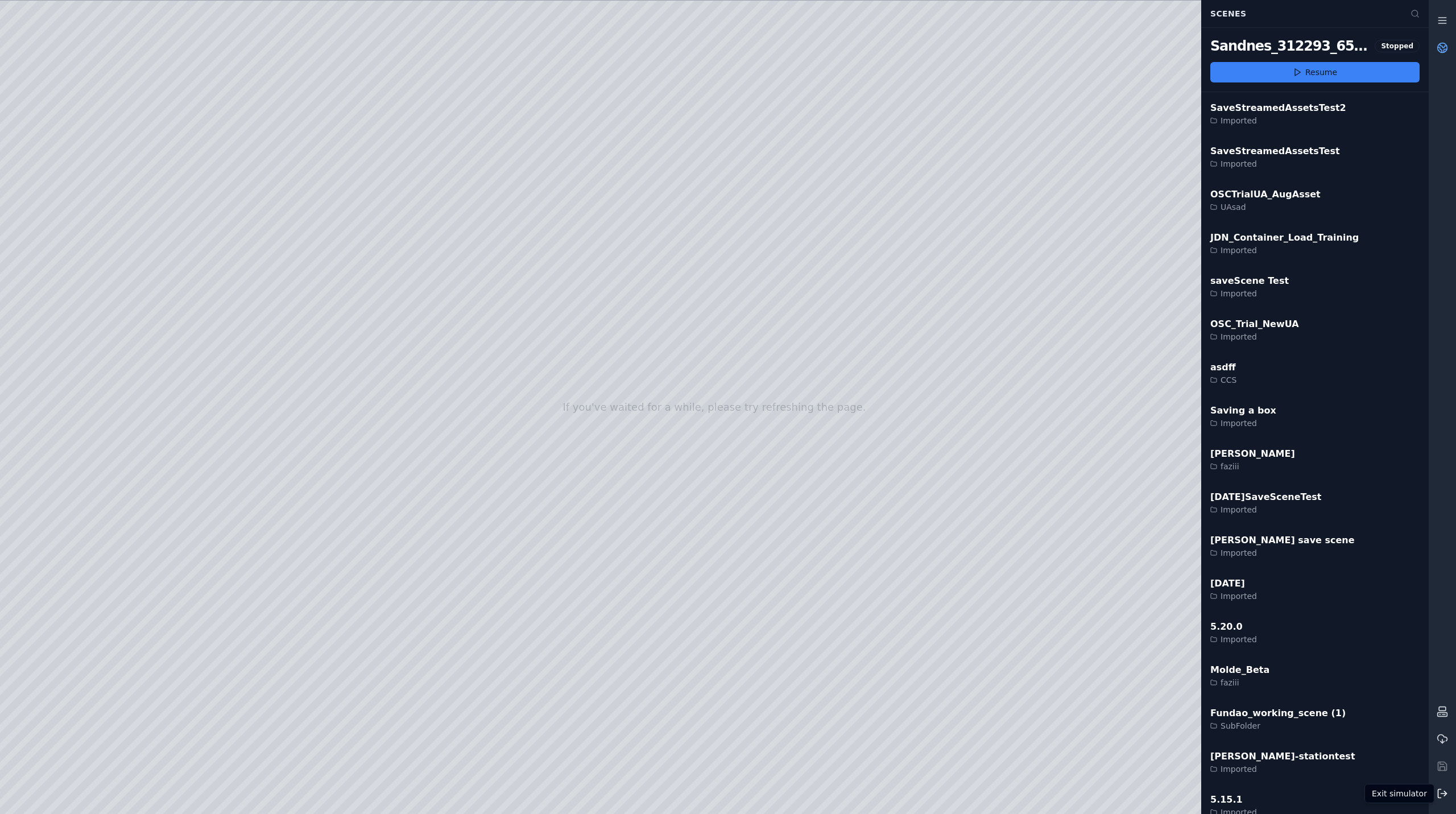
click at [1443, 797] on icon at bounding box center [1443, 794] width 12 height 12
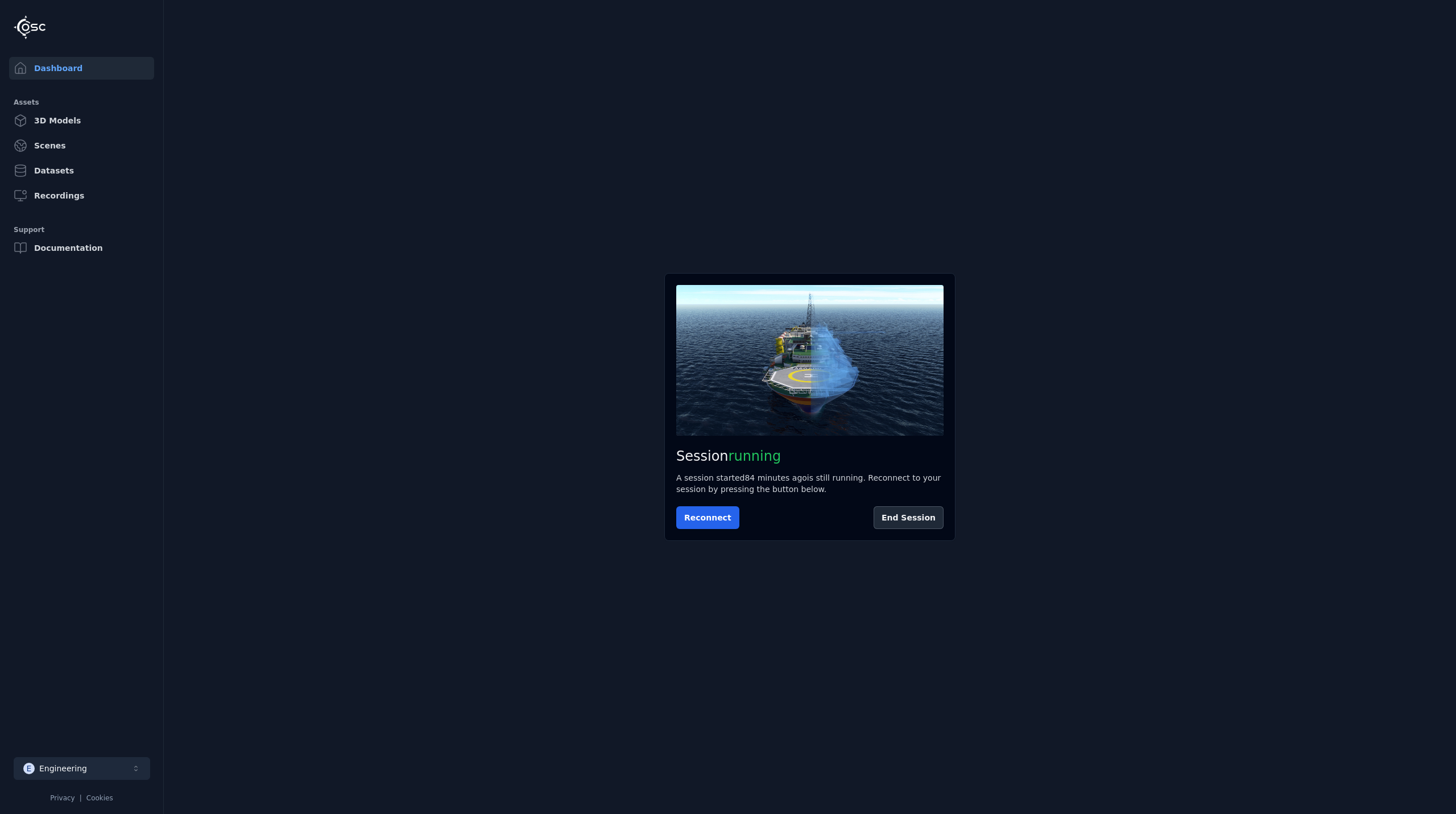
click at [95, 765] on button "E Engineering" at bounding box center [81, 768] width 137 height 23
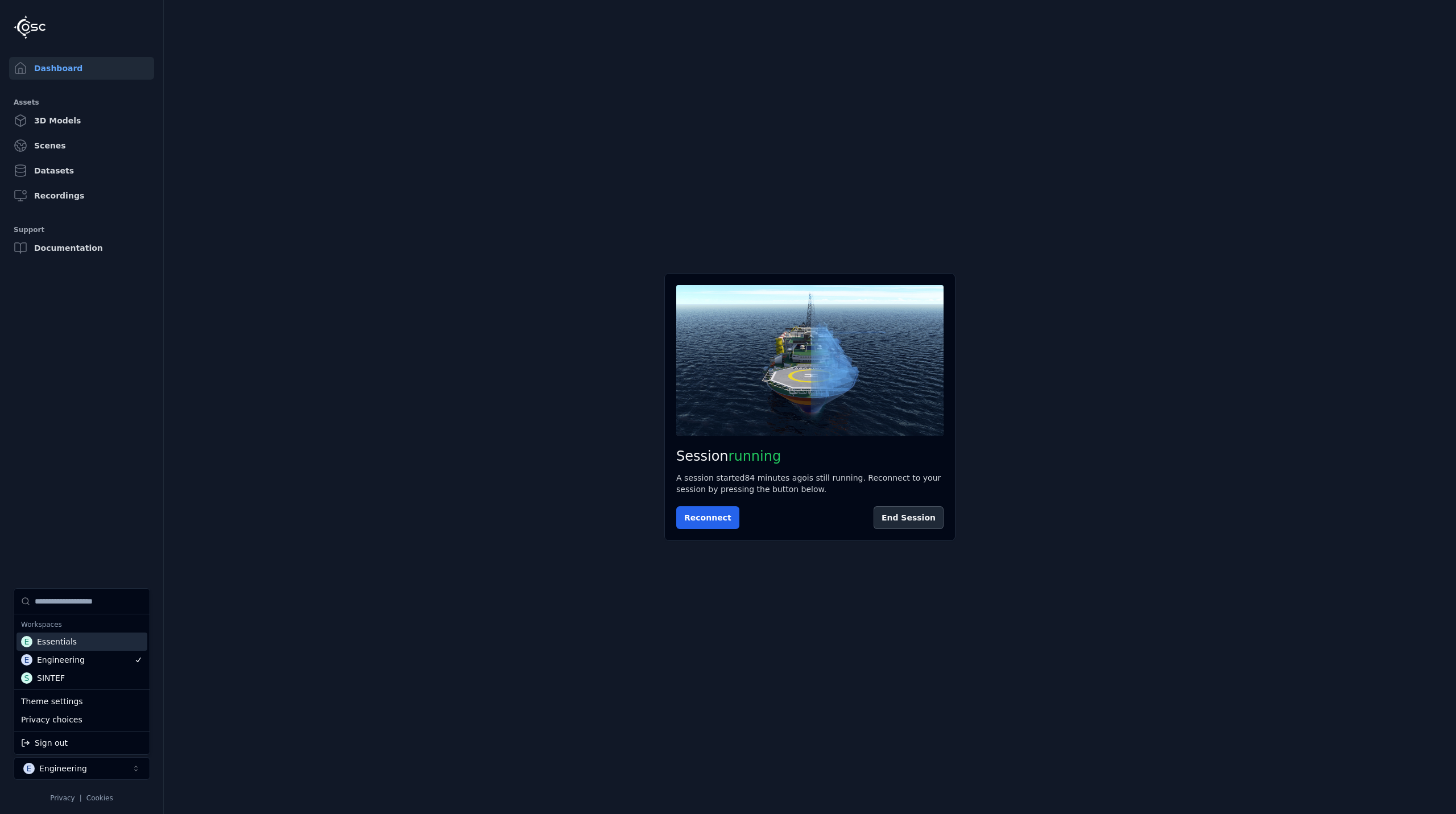
click at [70, 639] on div "E Essentials" at bounding box center [81, 641] width 131 height 18
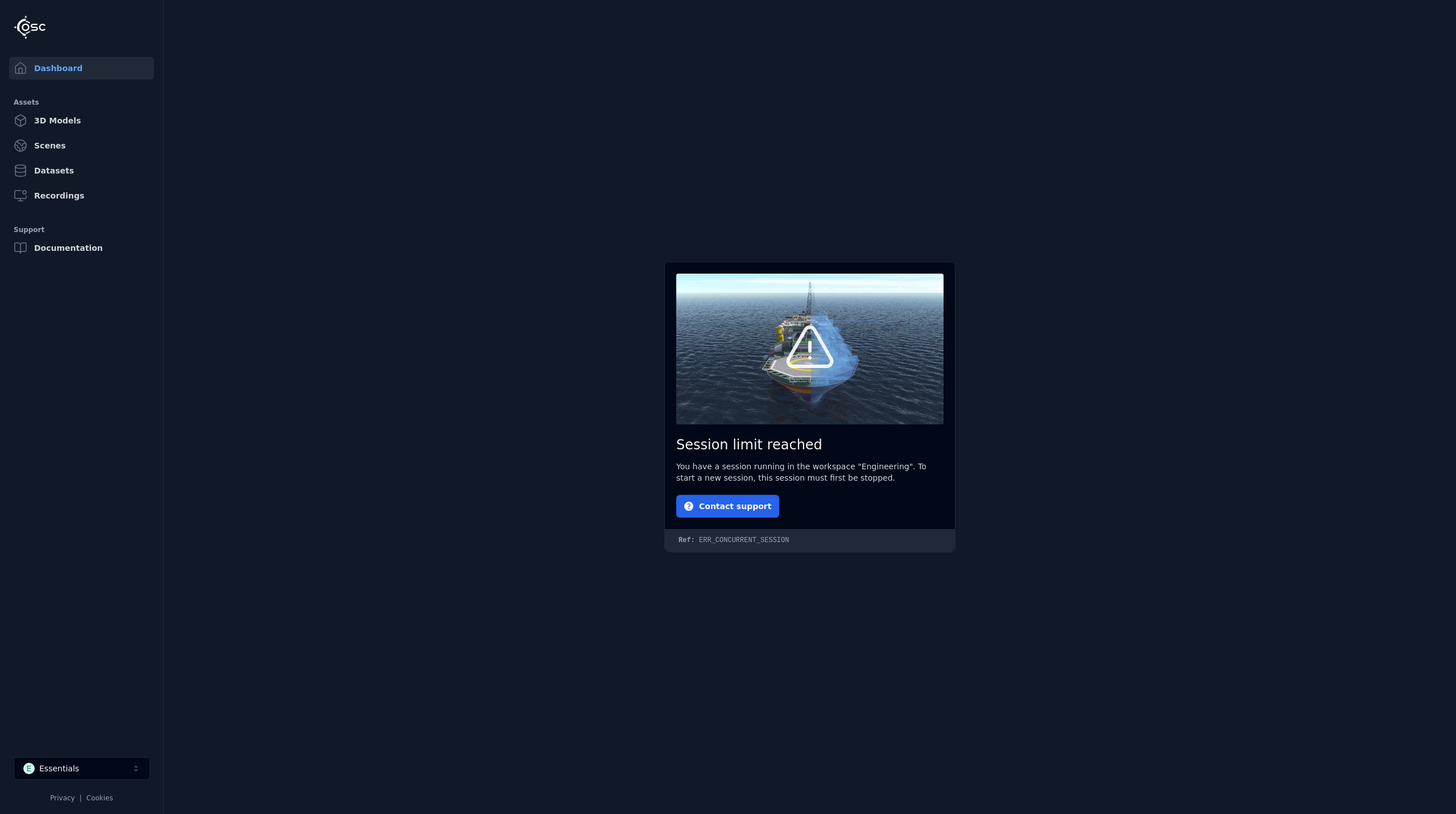
click at [379, 503] on main "Session limit reached You have a session running in the workspace "Engineering"…" at bounding box center [810, 407] width 1292 height 814
click at [83, 774] on button "E Essentials" at bounding box center [81, 768] width 137 height 23
click at [935, 140] on html "Dashboard Assets 3D Models Scenes Datasets Recordings Support Documentation E E…" at bounding box center [728, 407] width 1456 height 814
click at [90, 766] on button "E Essentials" at bounding box center [81, 768] width 137 height 23
click at [83, 741] on div "Sign out" at bounding box center [81, 743] width 131 height 18
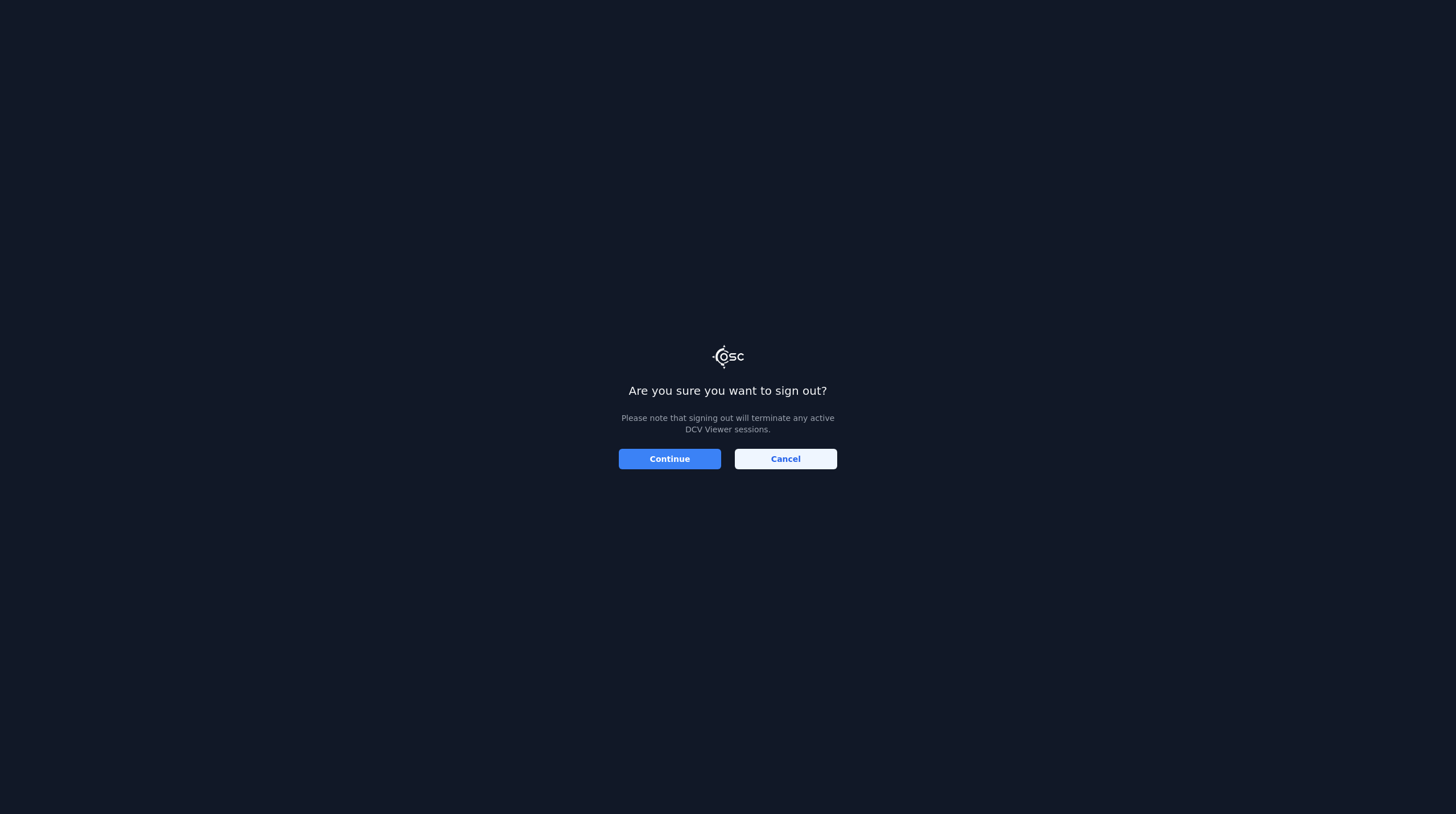
click at [709, 453] on button "Continue" at bounding box center [670, 458] width 102 height 20
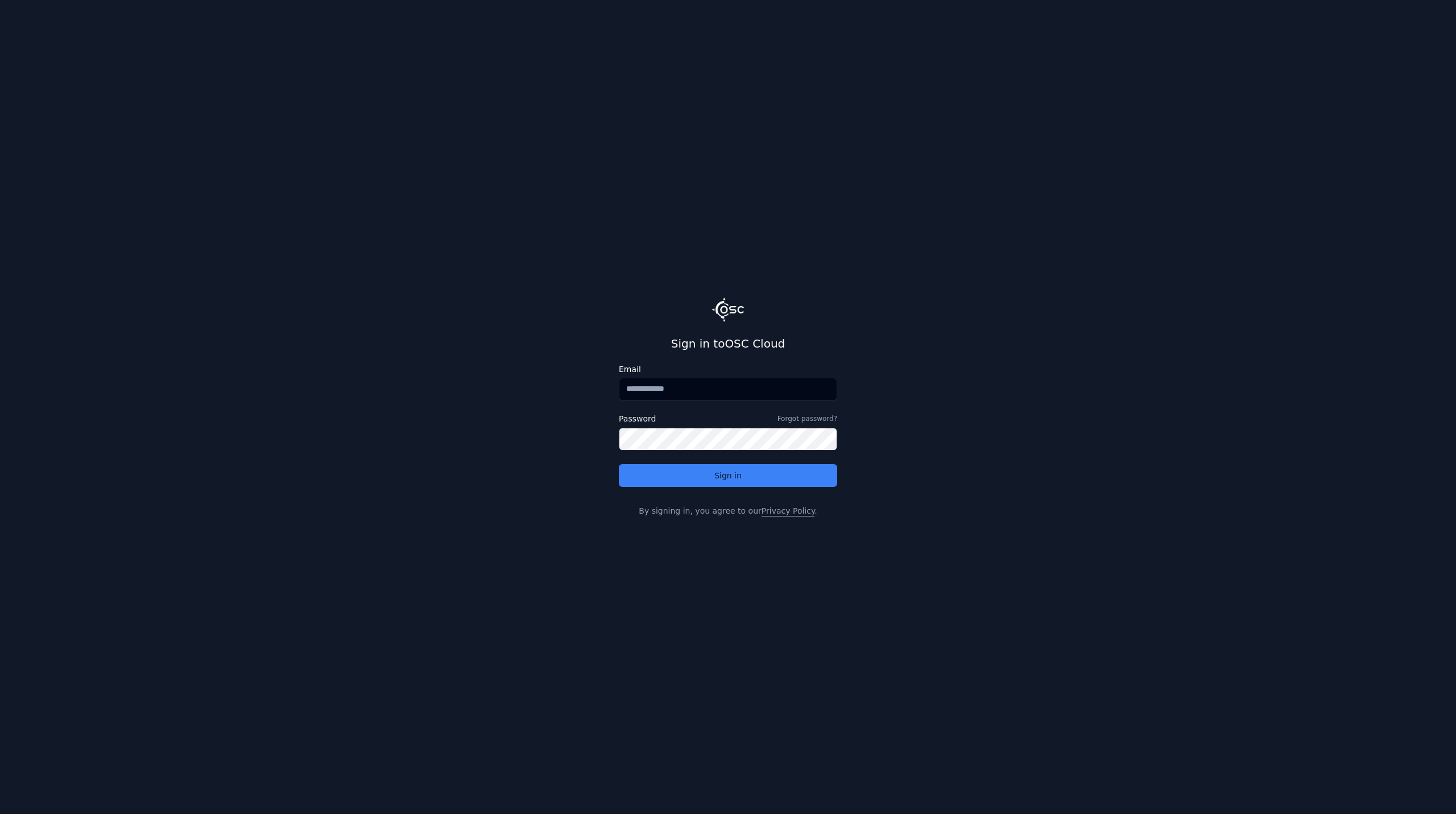
click at [686, 385] on input "Email" at bounding box center [728, 389] width 218 height 23
type input "**********"
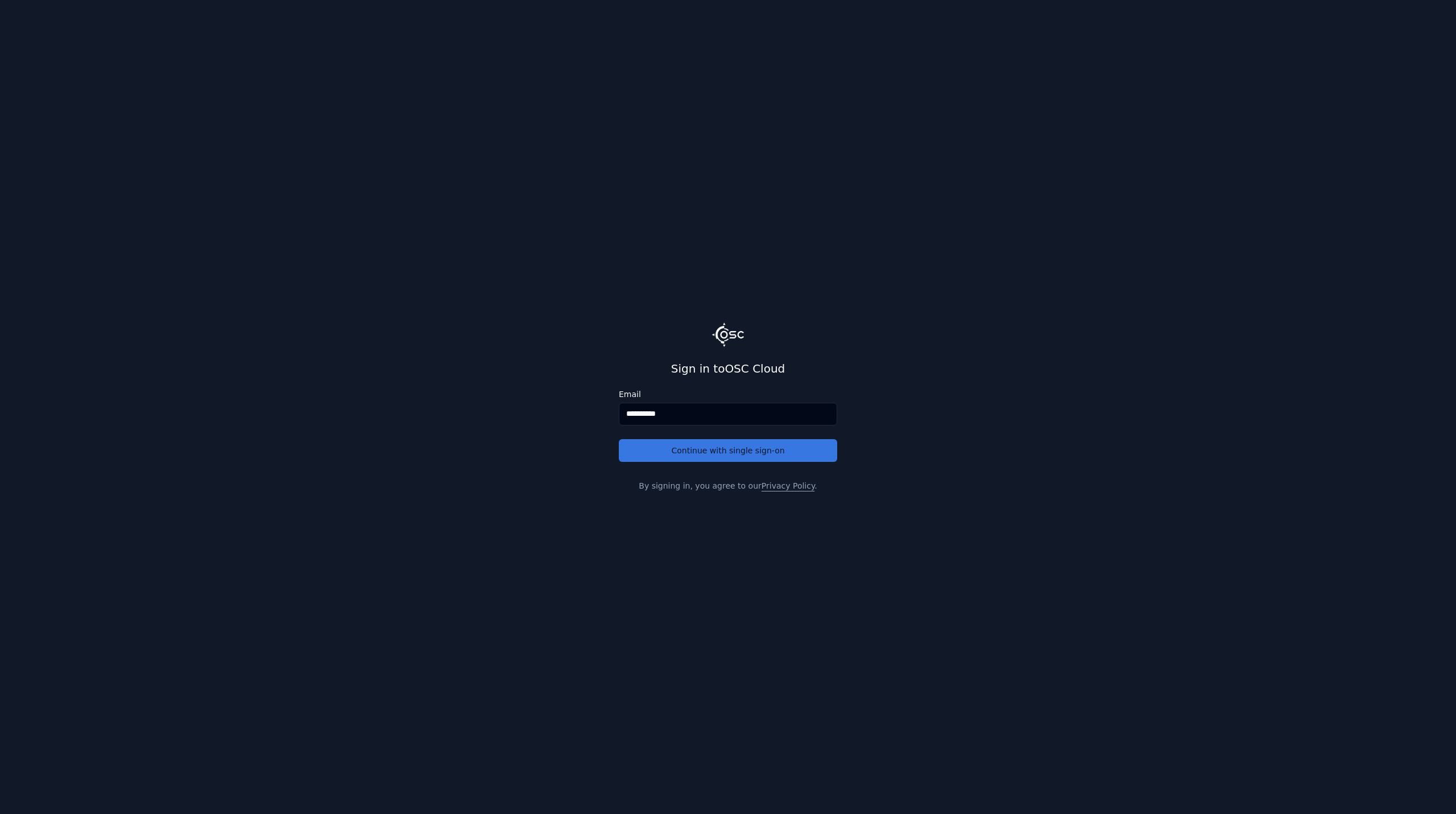
click at [716, 449] on button "Continue with single sign-on" at bounding box center [728, 450] width 218 height 23
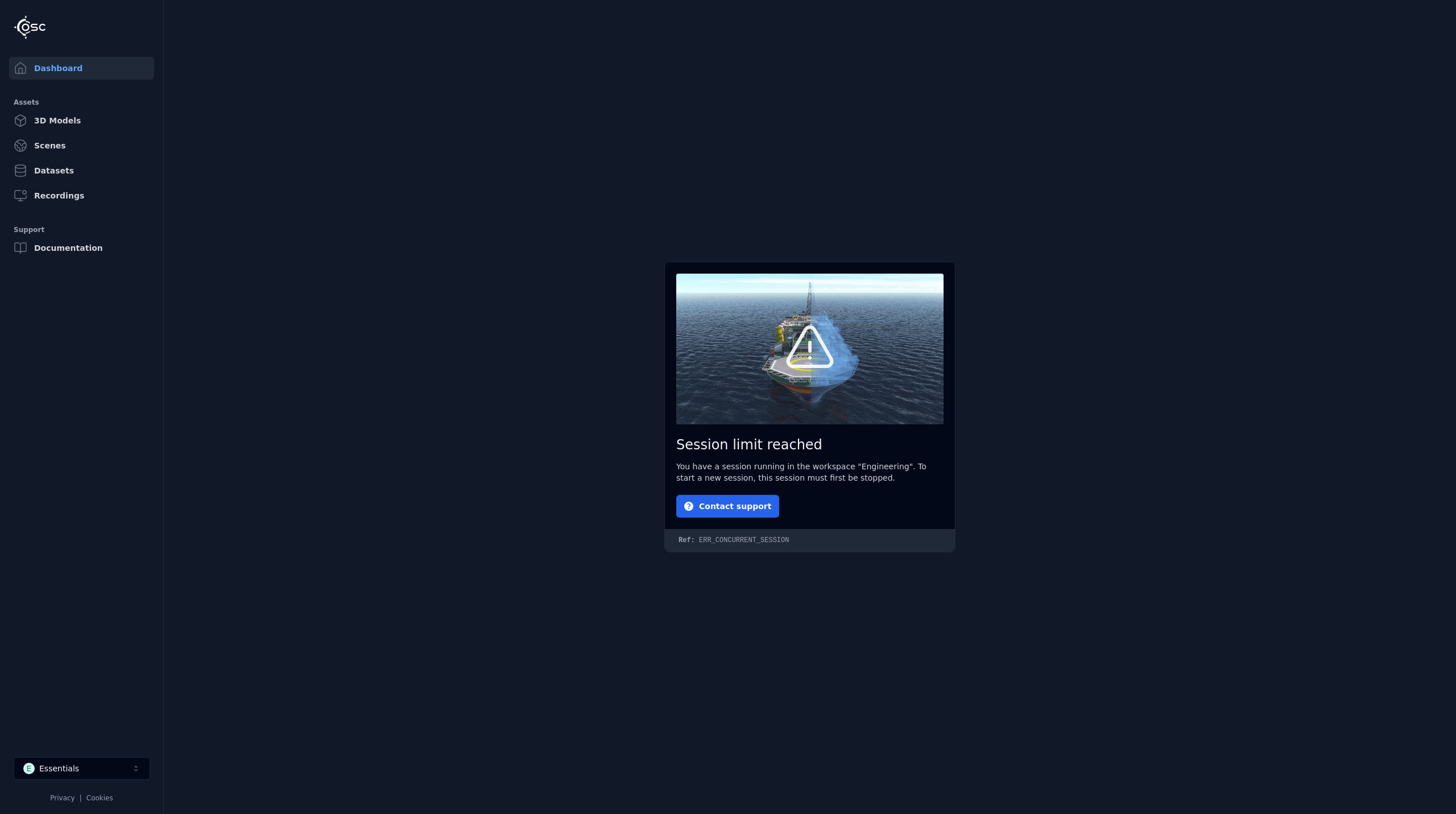
click at [447, 401] on main "Session limit reached You have a session running in the workspace "Engineering"…" at bounding box center [810, 407] width 1292 height 814
click at [89, 772] on button "E Essentials" at bounding box center [81, 768] width 137 height 23
click at [86, 658] on div "E Engineering" at bounding box center [81, 659] width 131 height 18
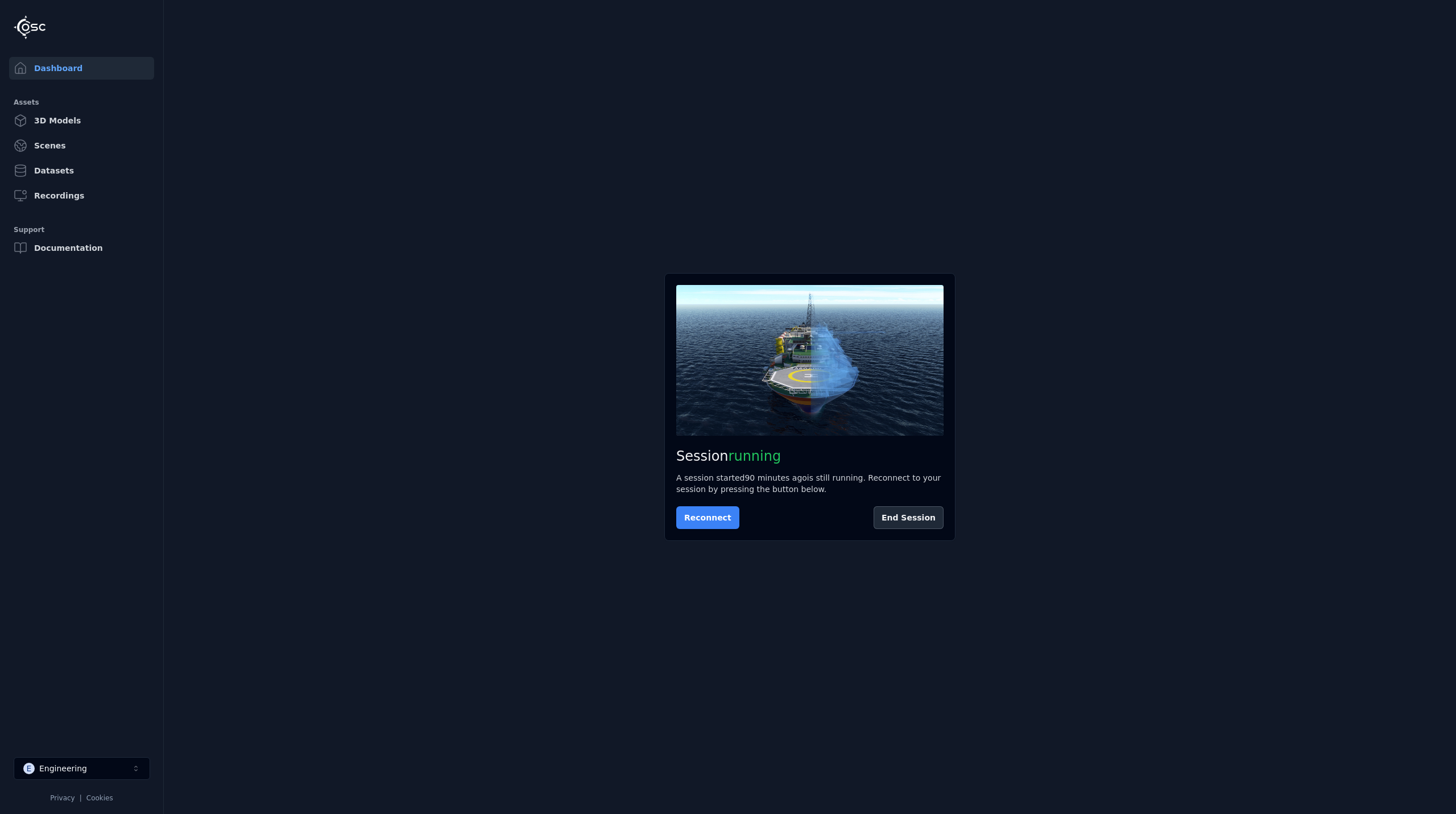
click at [704, 517] on button "Reconnect" at bounding box center [708, 517] width 63 height 23
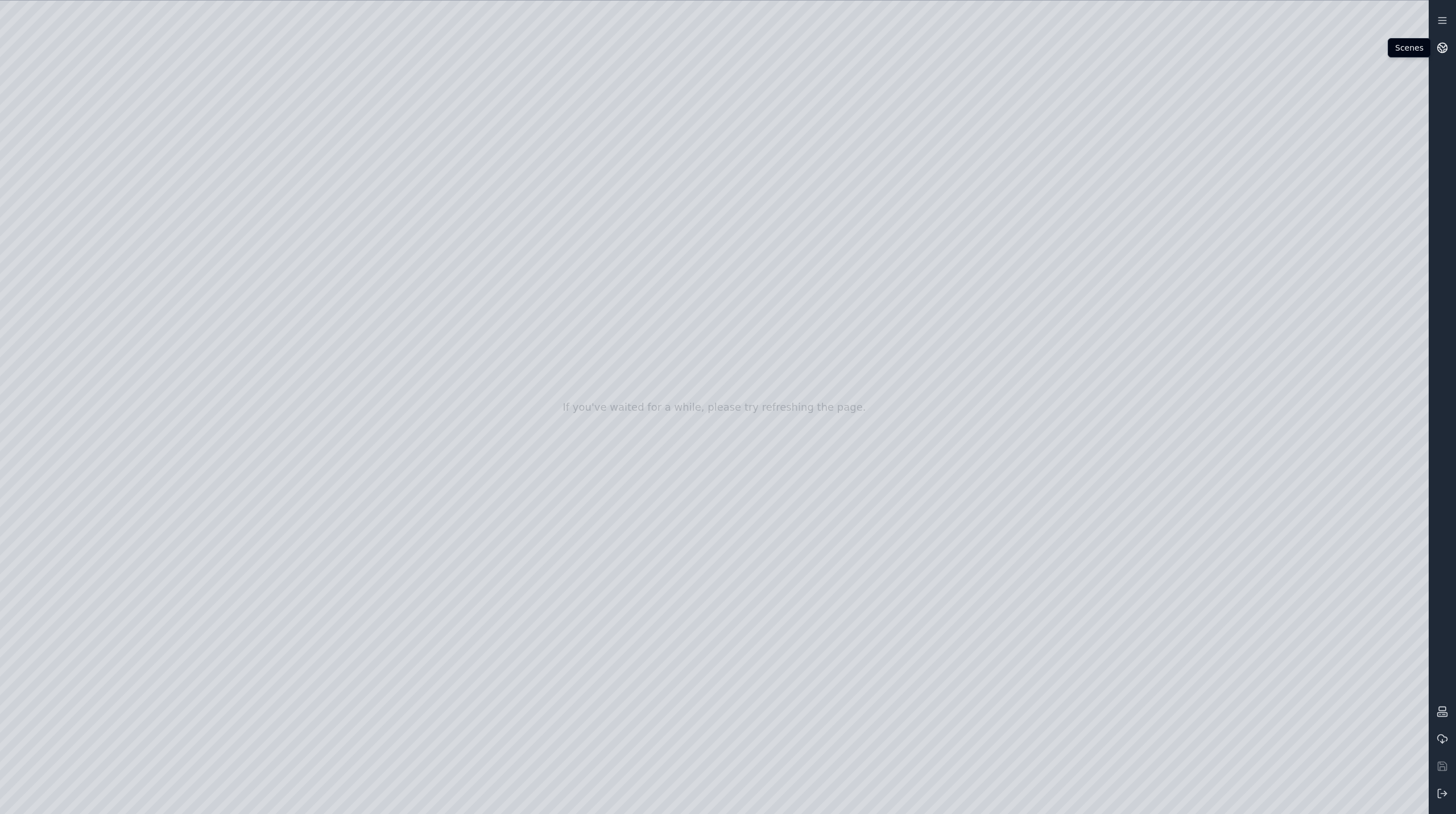
click at [1442, 52] on icon at bounding box center [1440, 49] width 4 height 5
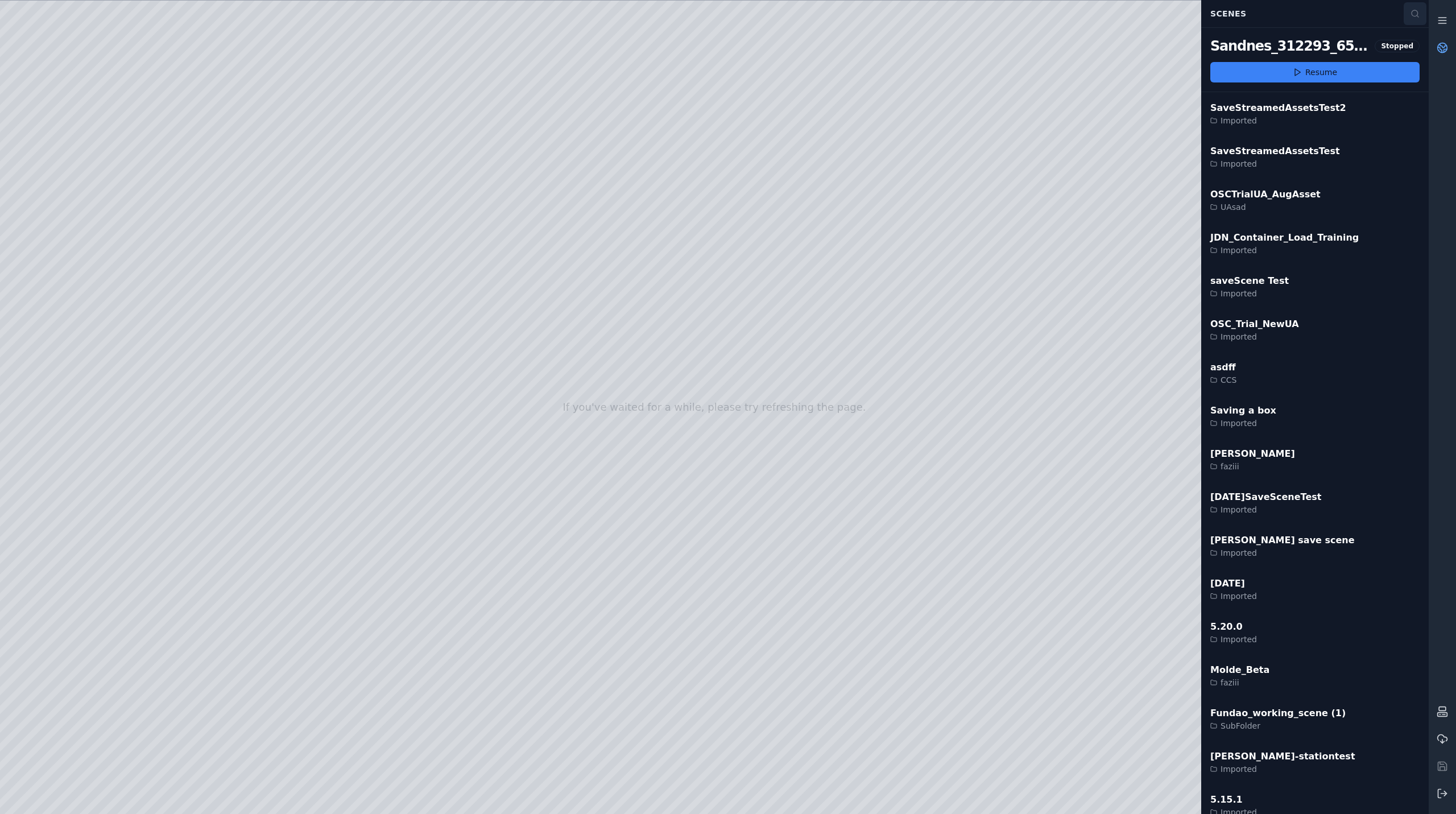
click at [1410, 6] on button at bounding box center [1415, 13] width 23 height 23
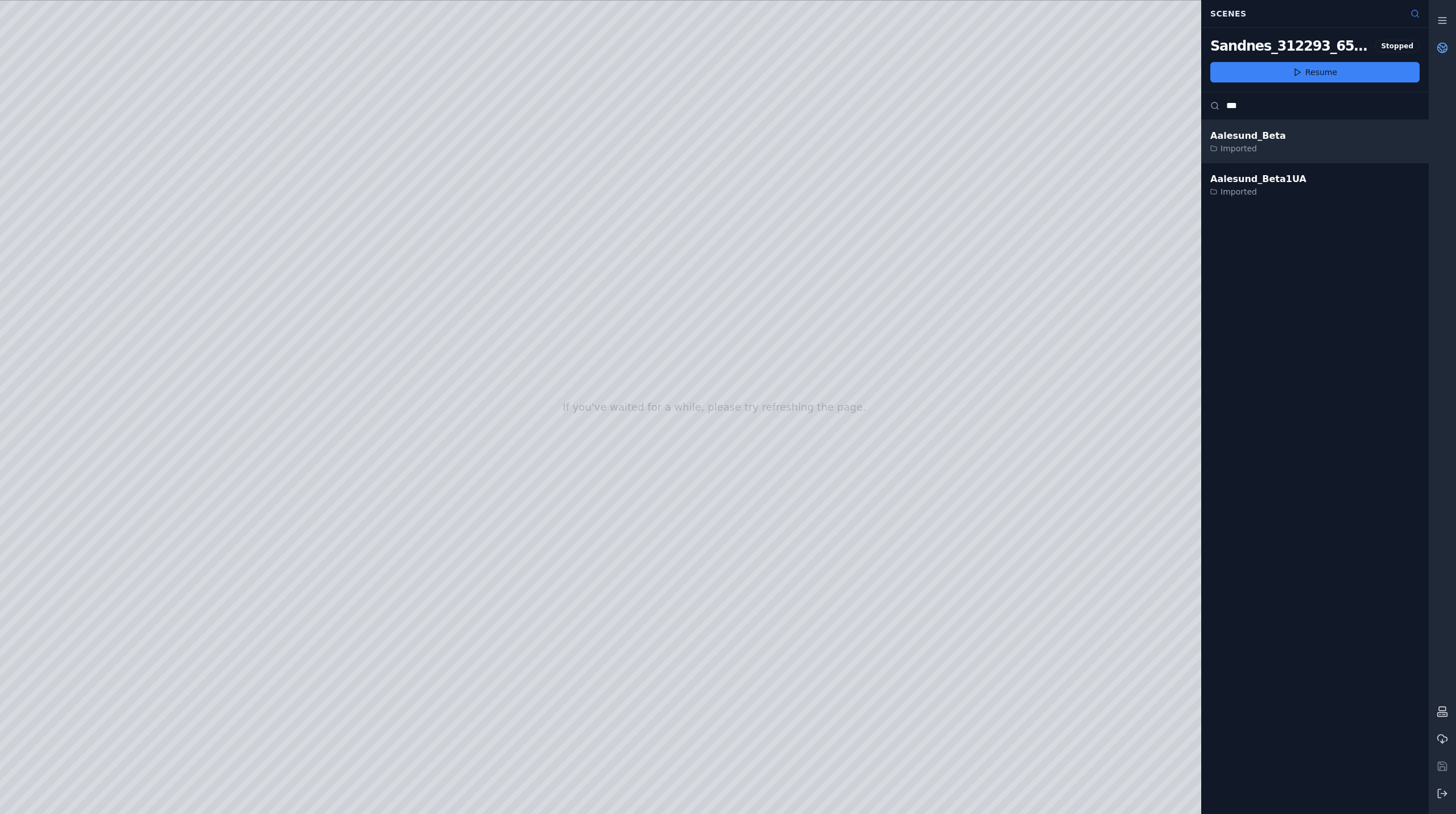
type input "***"
click at [1215, 139] on div "Aalesund_Beta" at bounding box center [1248, 135] width 76 height 13
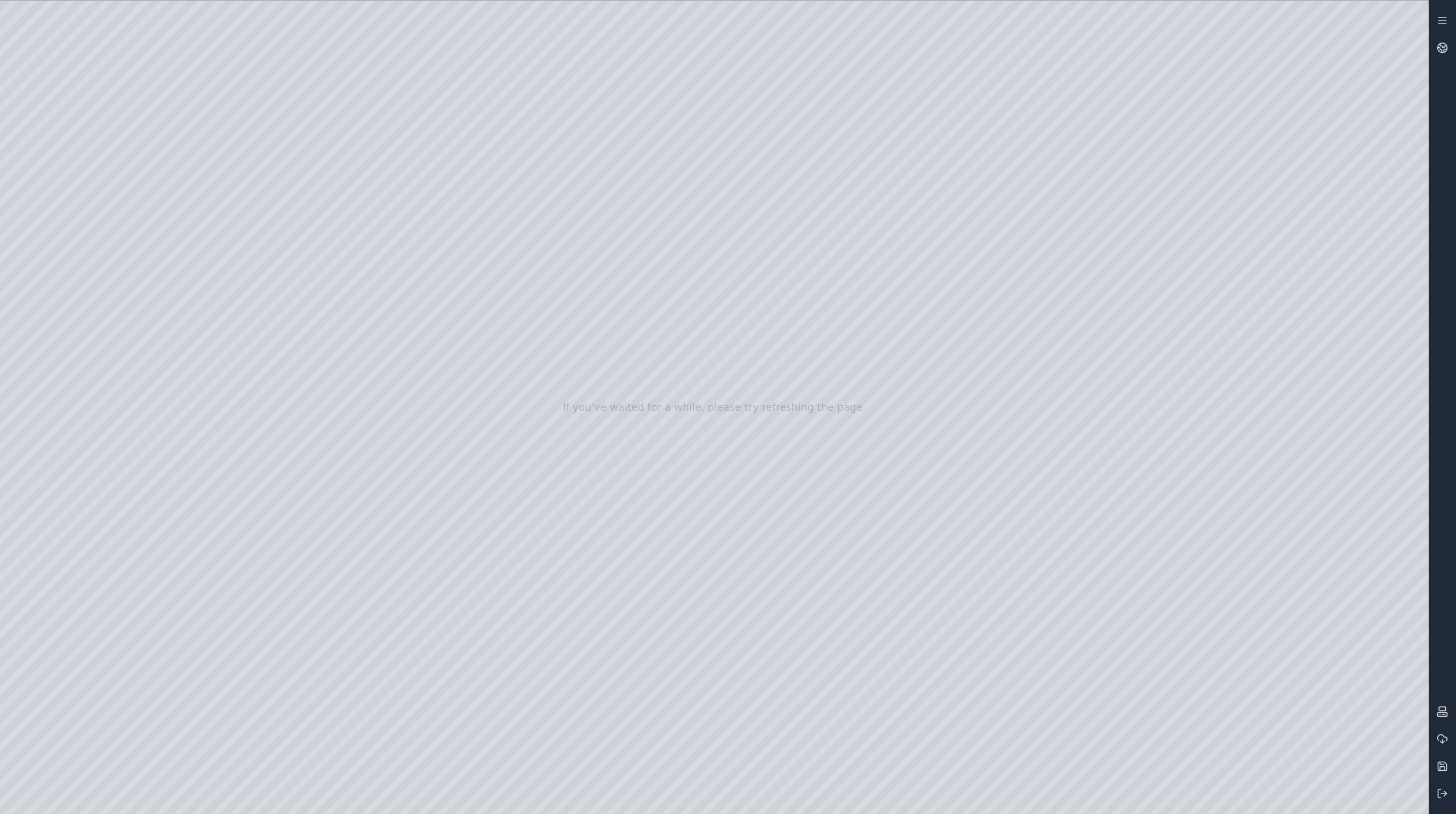
drag, startPoint x: 836, startPoint y: 517, endPoint x: 891, endPoint y: 500, distance: 57.6
click at [1039, 558] on div at bounding box center [714, 407] width 1429 height 813
click at [226, 4] on div at bounding box center [714, 407] width 1429 height 813
click at [869, 60] on div at bounding box center [714, 407] width 1429 height 813
click at [1447, 52] on icon at bounding box center [1443, 48] width 12 height 12
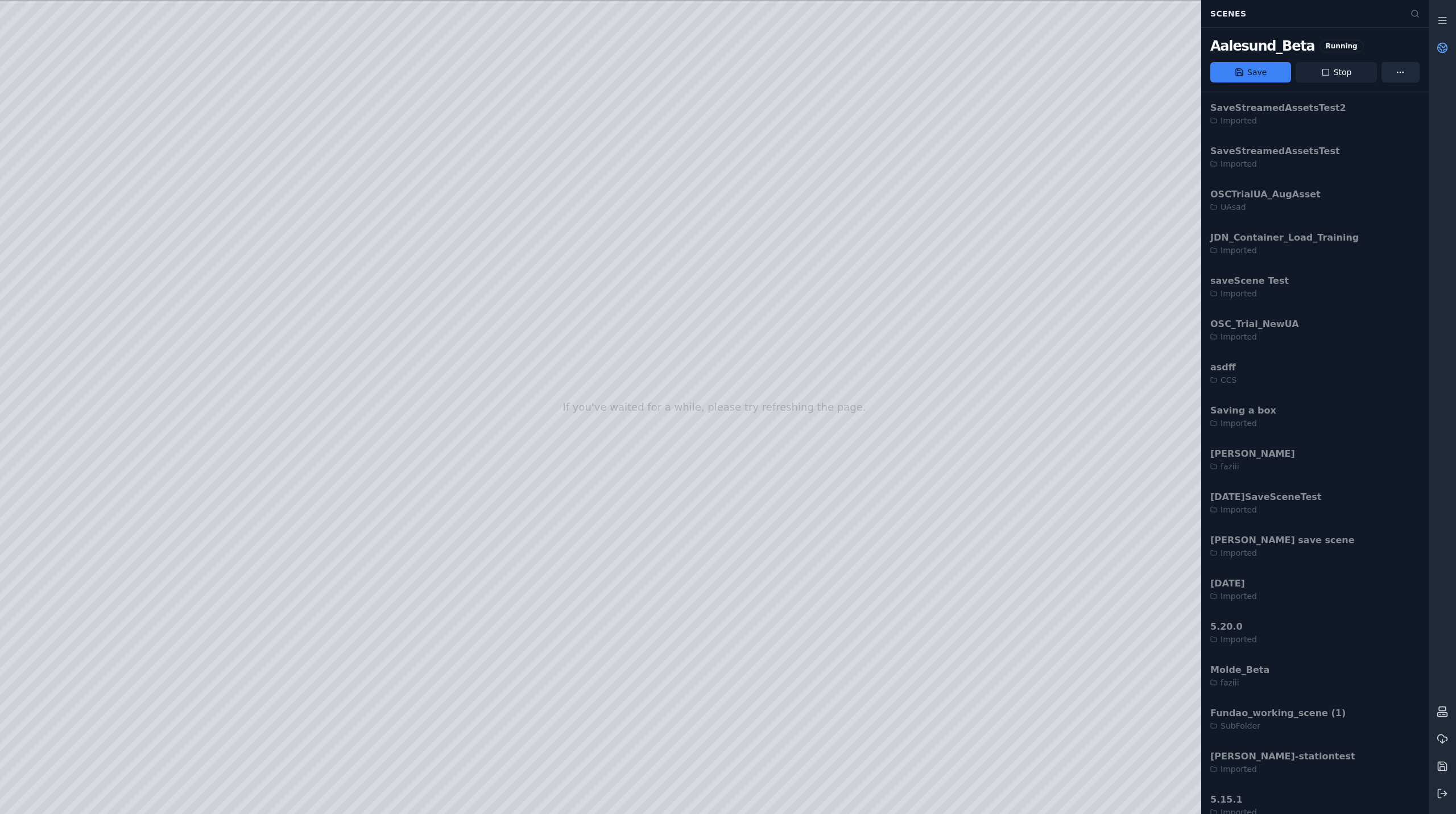
click at [1329, 70] on icon at bounding box center [1326, 72] width 7 height 7
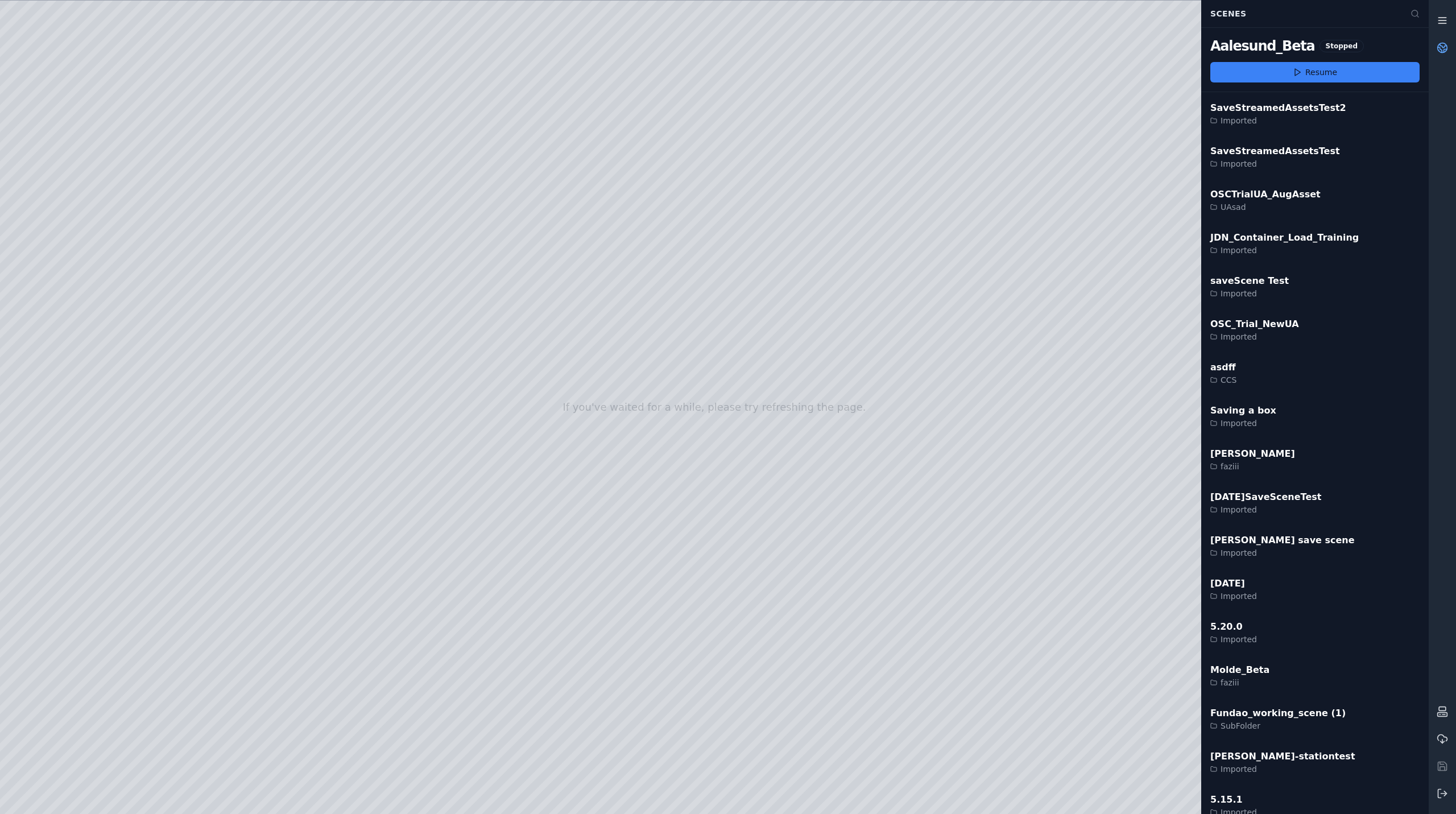
click at [1448, 20] on icon at bounding box center [1443, 20] width 12 height 12
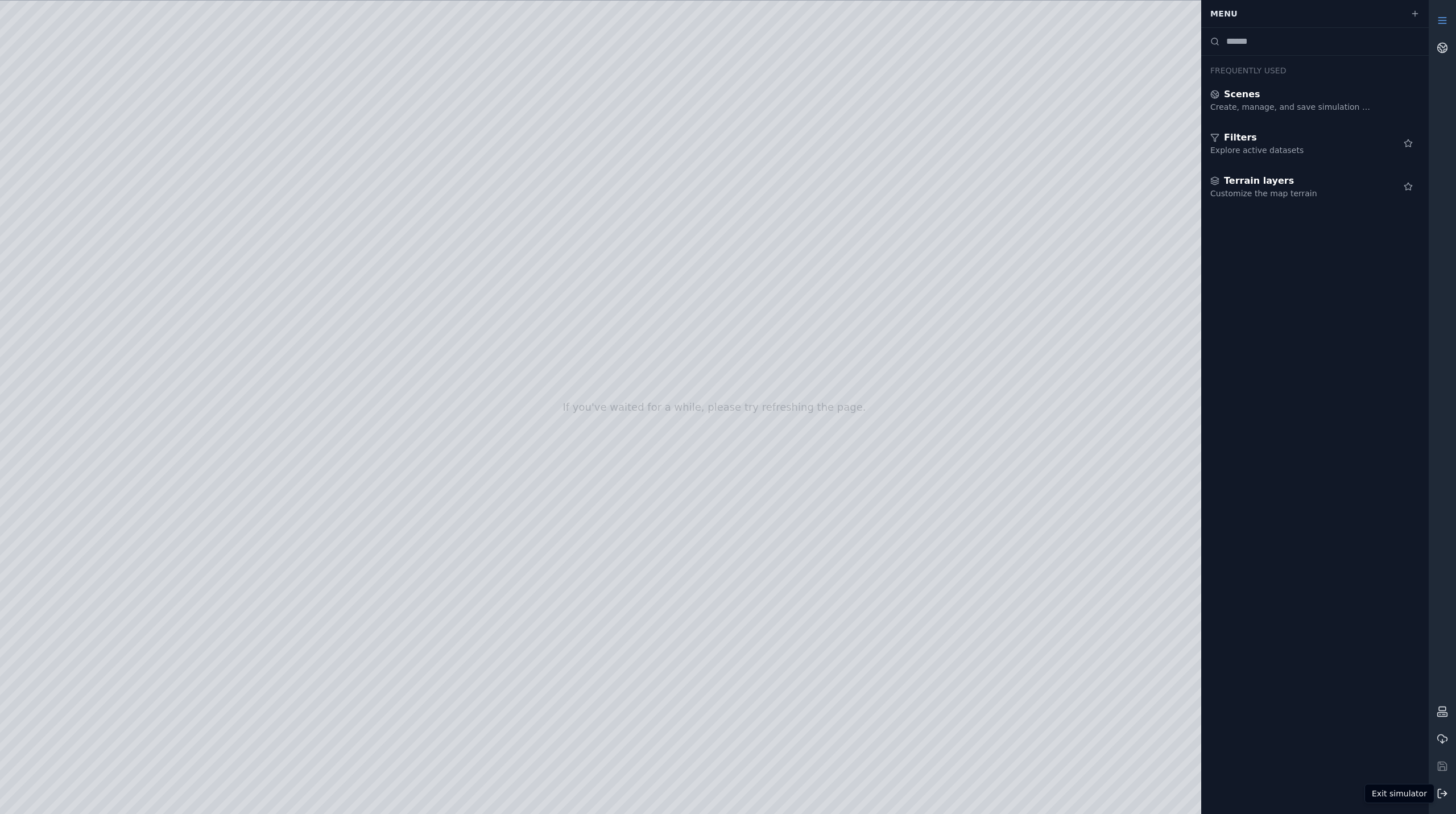
click at [1439, 795] on icon at bounding box center [1440, 794] width 3 height 9
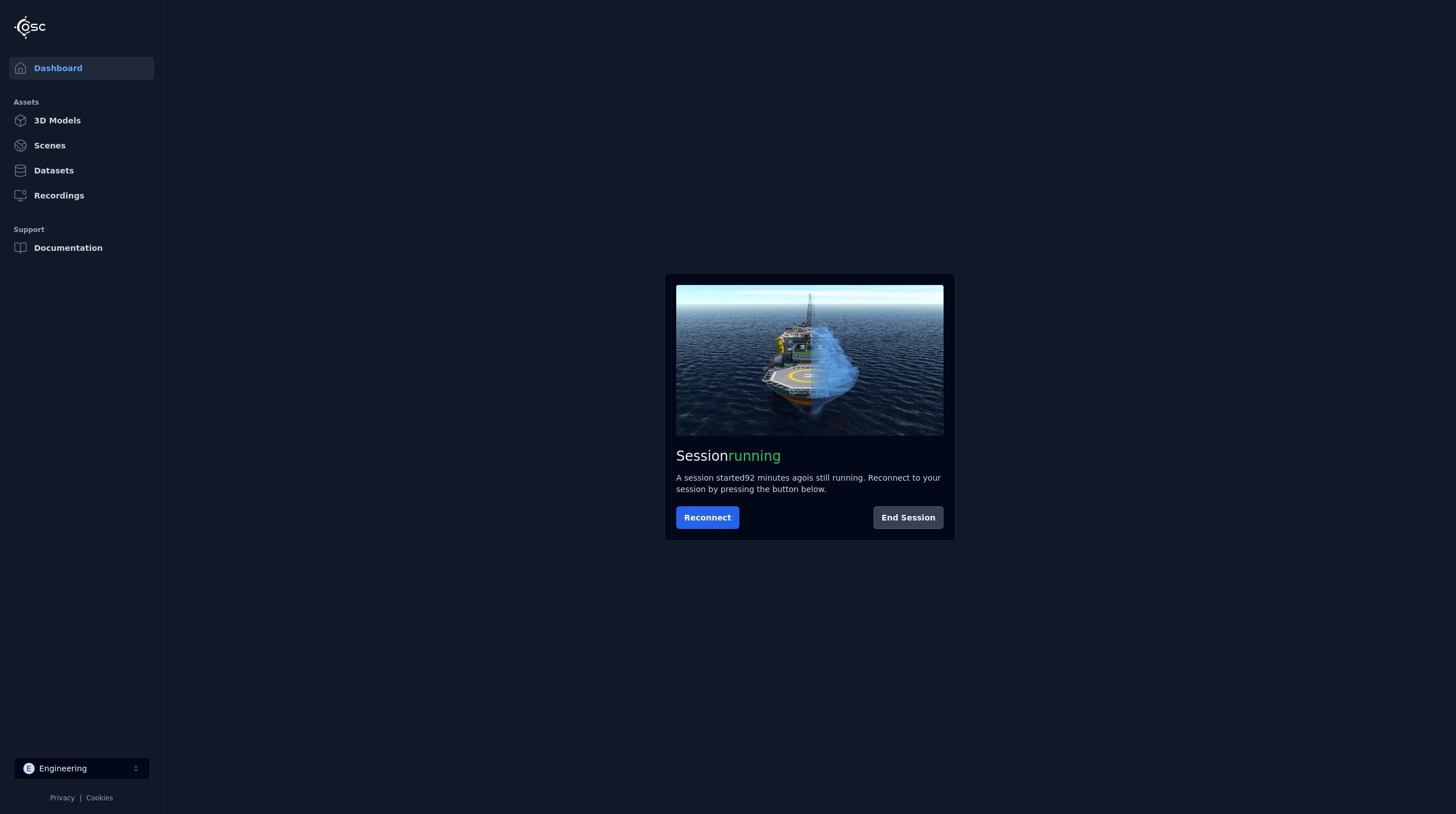
click at [919, 517] on button "End Session" at bounding box center [909, 517] width 70 height 23
click at [79, 766] on div "Engineering" at bounding box center [63, 769] width 48 height 12
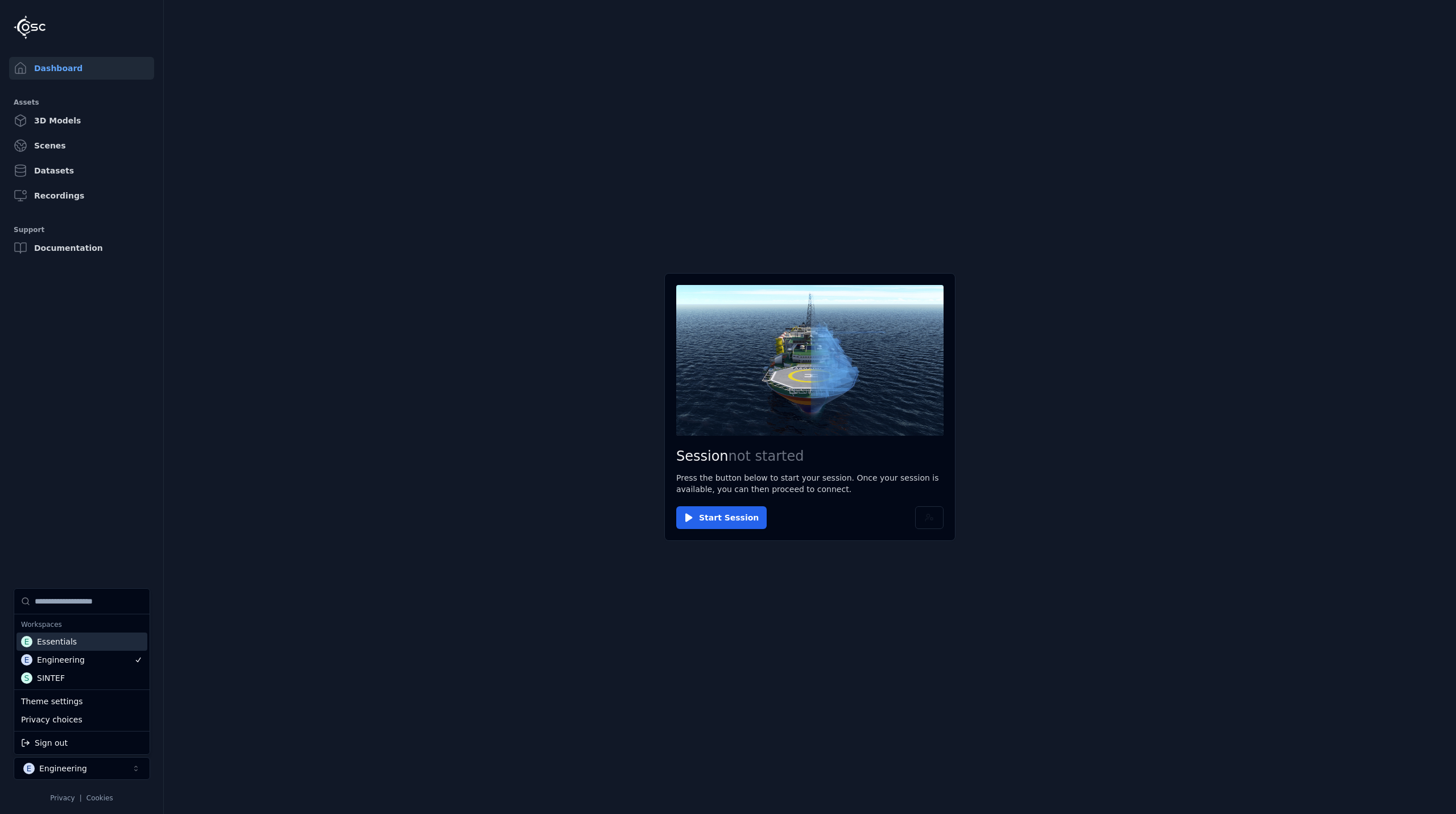
click at [85, 640] on div "E Essentials" at bounding box center [81, 641] width 131 height 18
click at [725, 516] on html "Dashboard Assets 3D Models Scenes Datasets Recordings Support Documentation E E…" at bounding box center [728, 407] width 1456 height 814
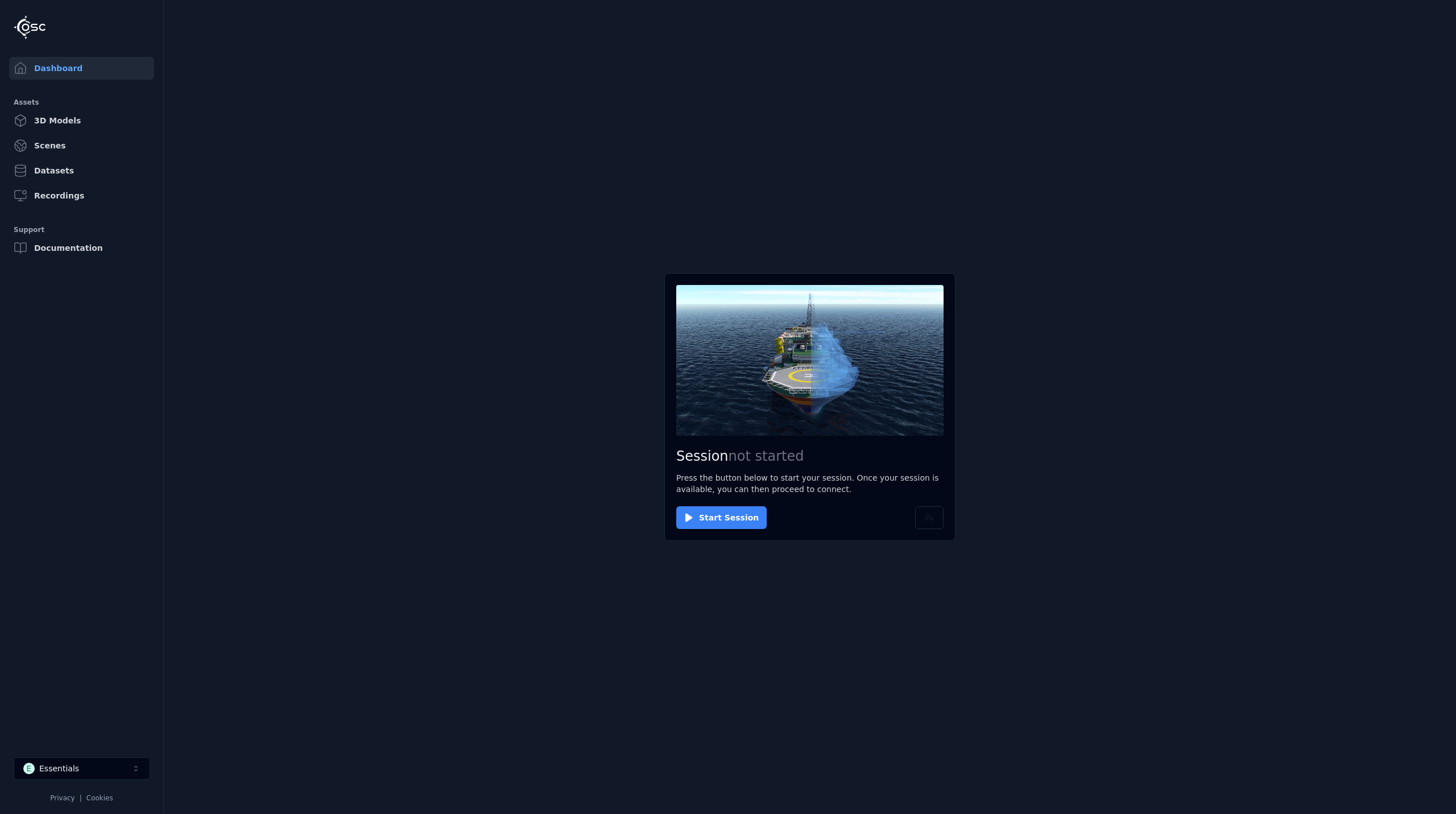
click at [713, 520] on button "Start Session" at bounding box center [722, 517] width 91 height 23
click at [709, 515] on button "Connect" at bounding box center [702, 517] width 52 height 23
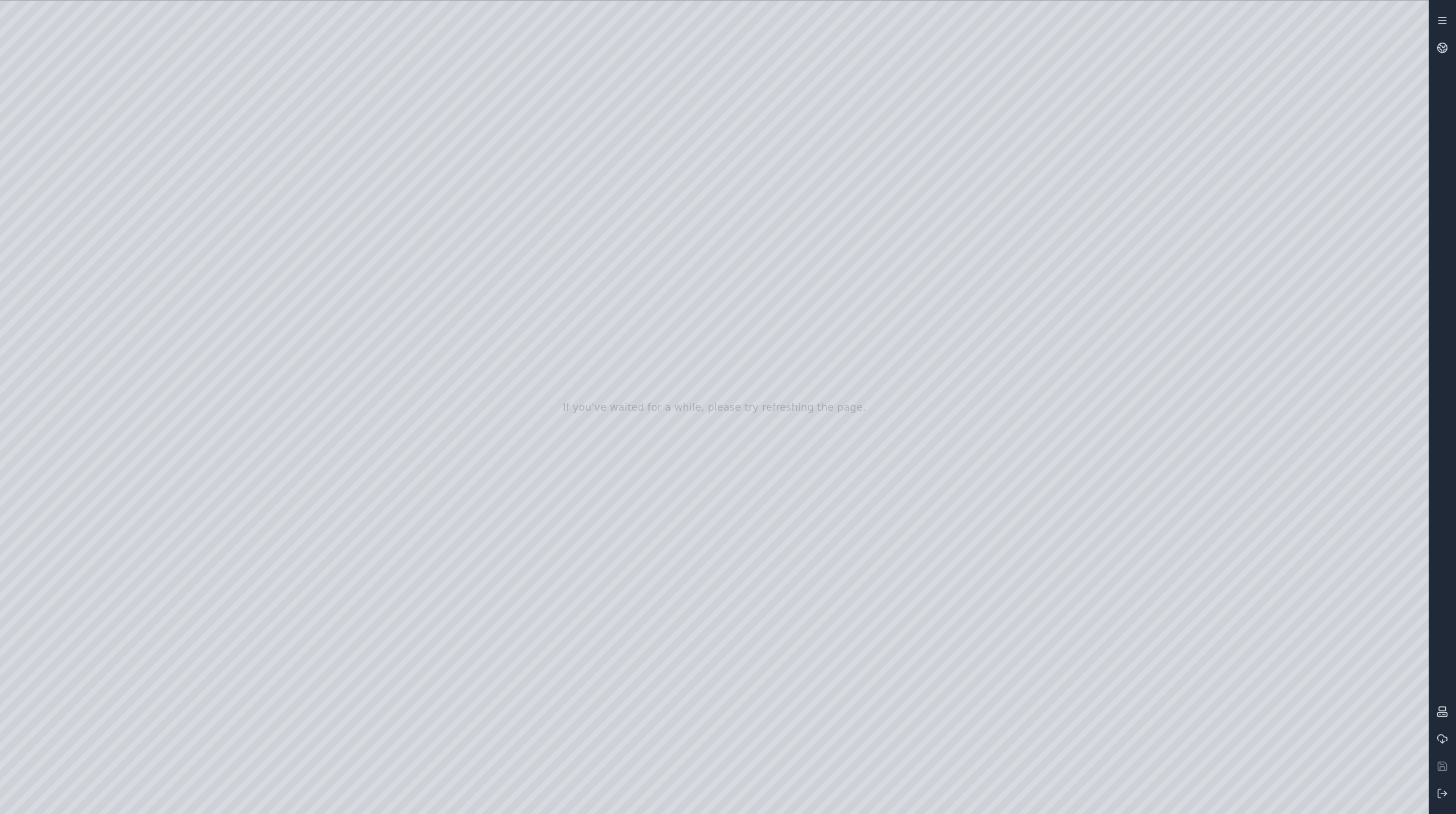
click at [1444, 17] on icon at bounding box center [1443, 20] width 12 height 12
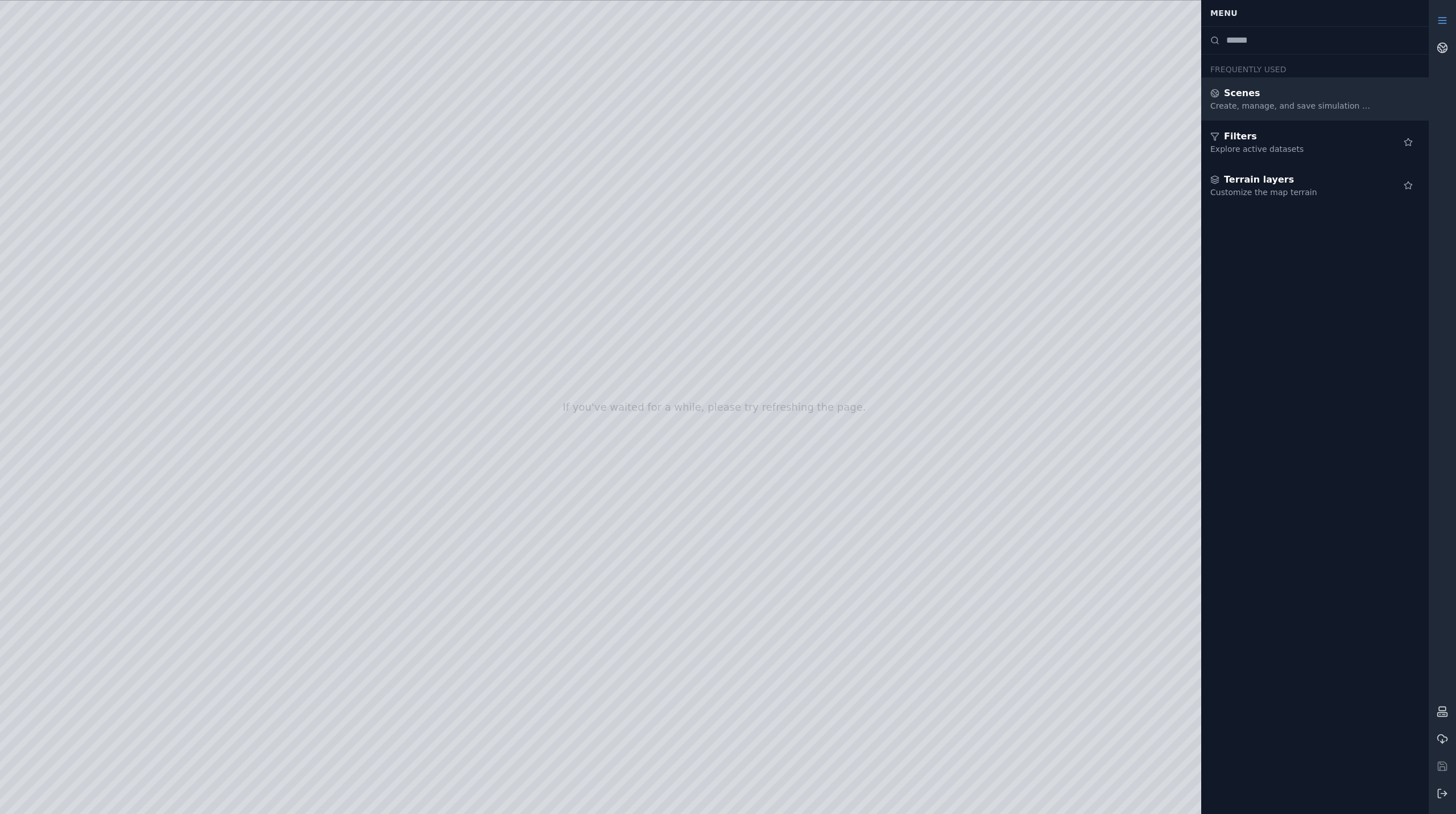
click at [1245, 98] on span "Scenes" at bounding box center [1242, 93] width 37 height 13
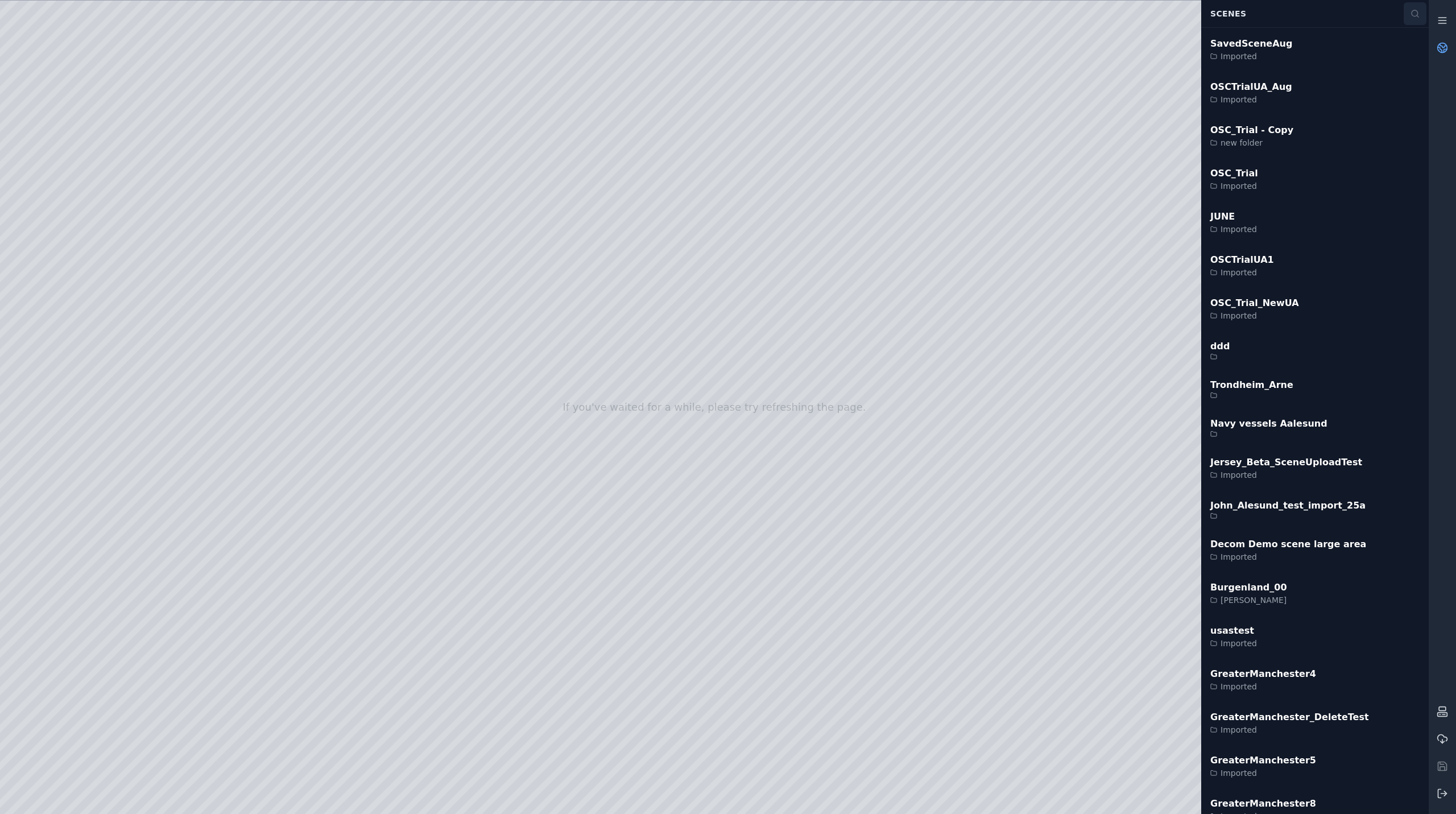
click at [1418, 13] on icon at bounding box center [1415, 14] width 9 height 9
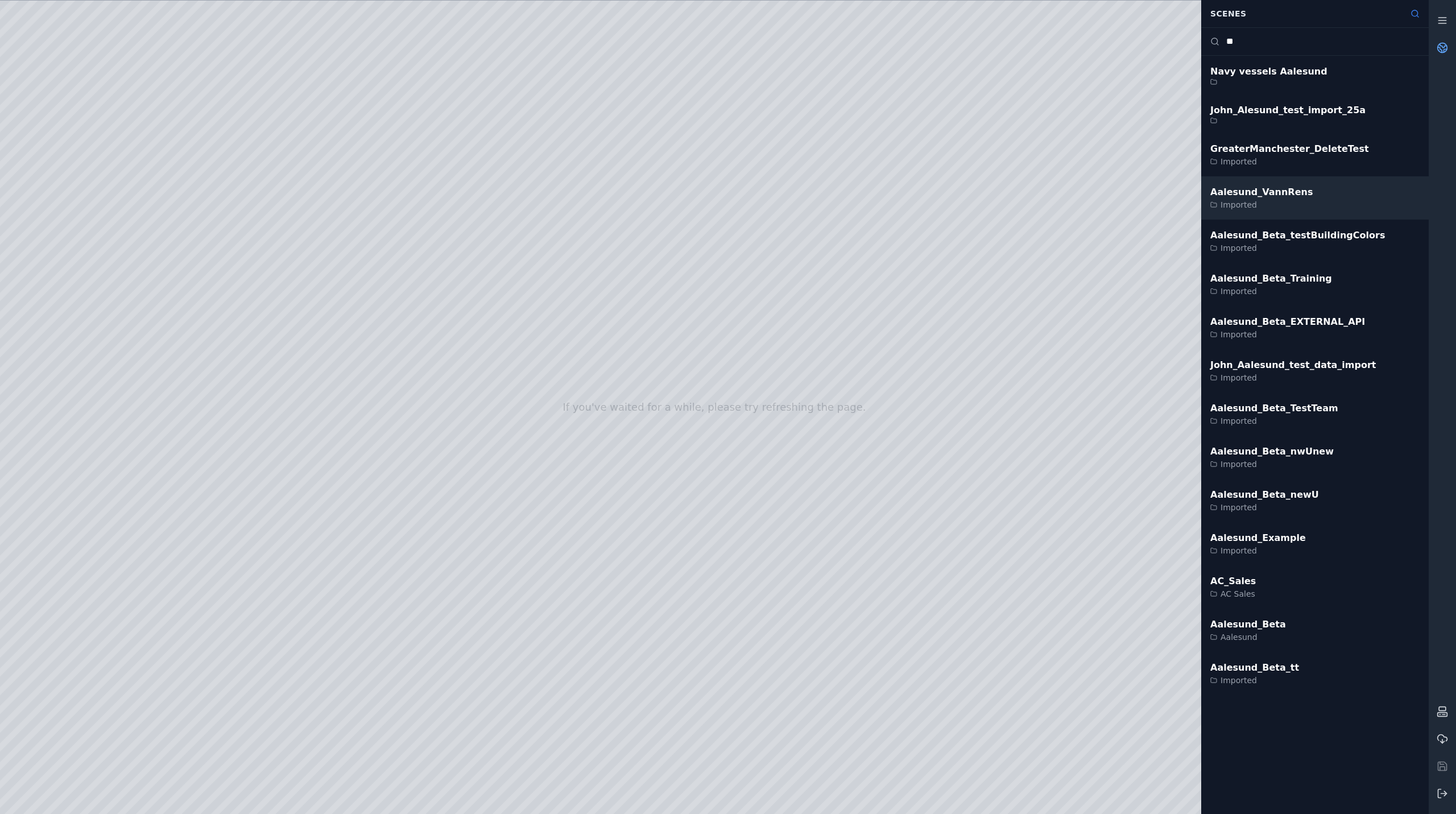
type input "*"
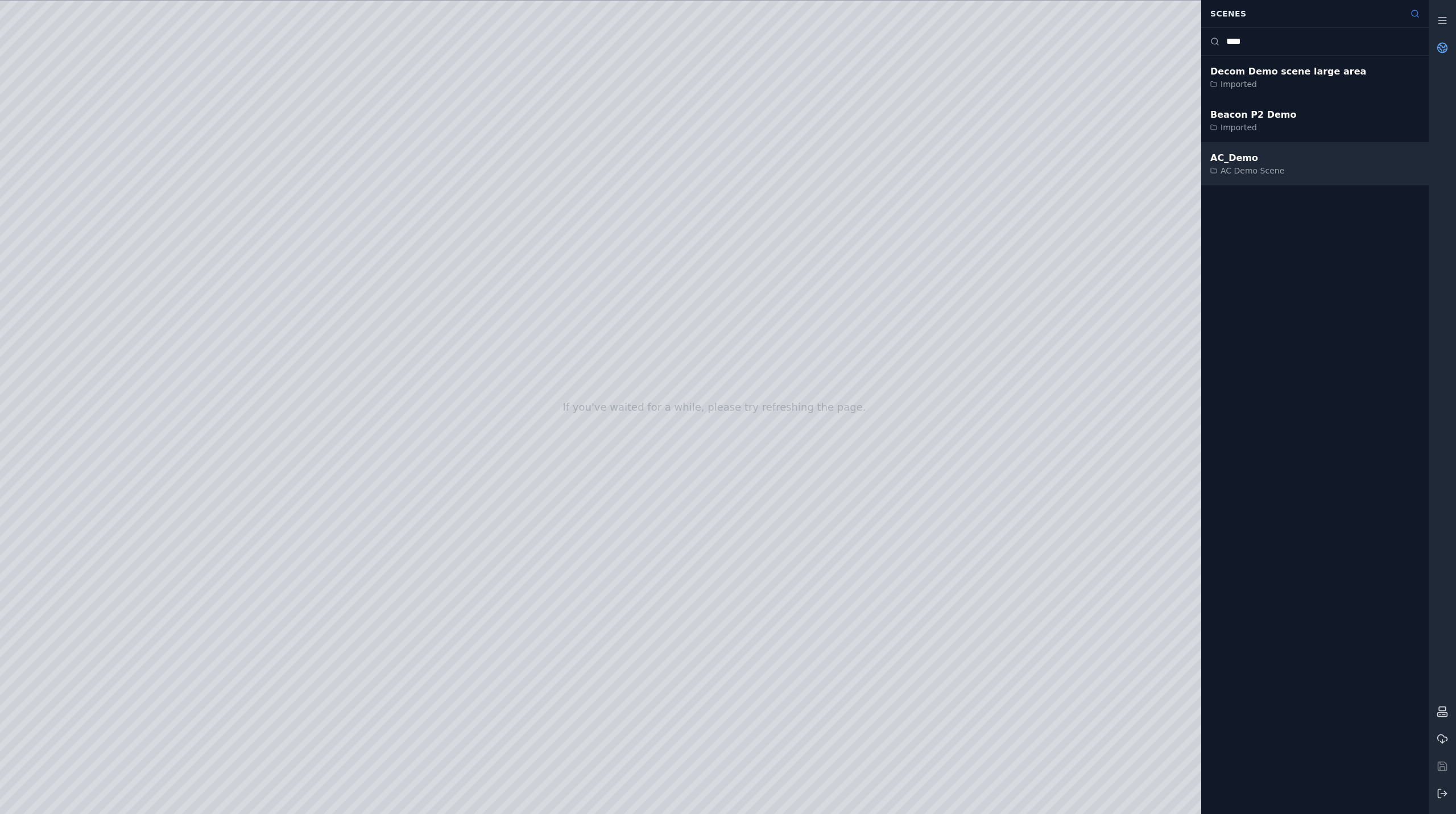
type input "****"
click at [1232, 166] on div "AC Demo Scene" at bounding box center [1247, 171] width 74 height 12
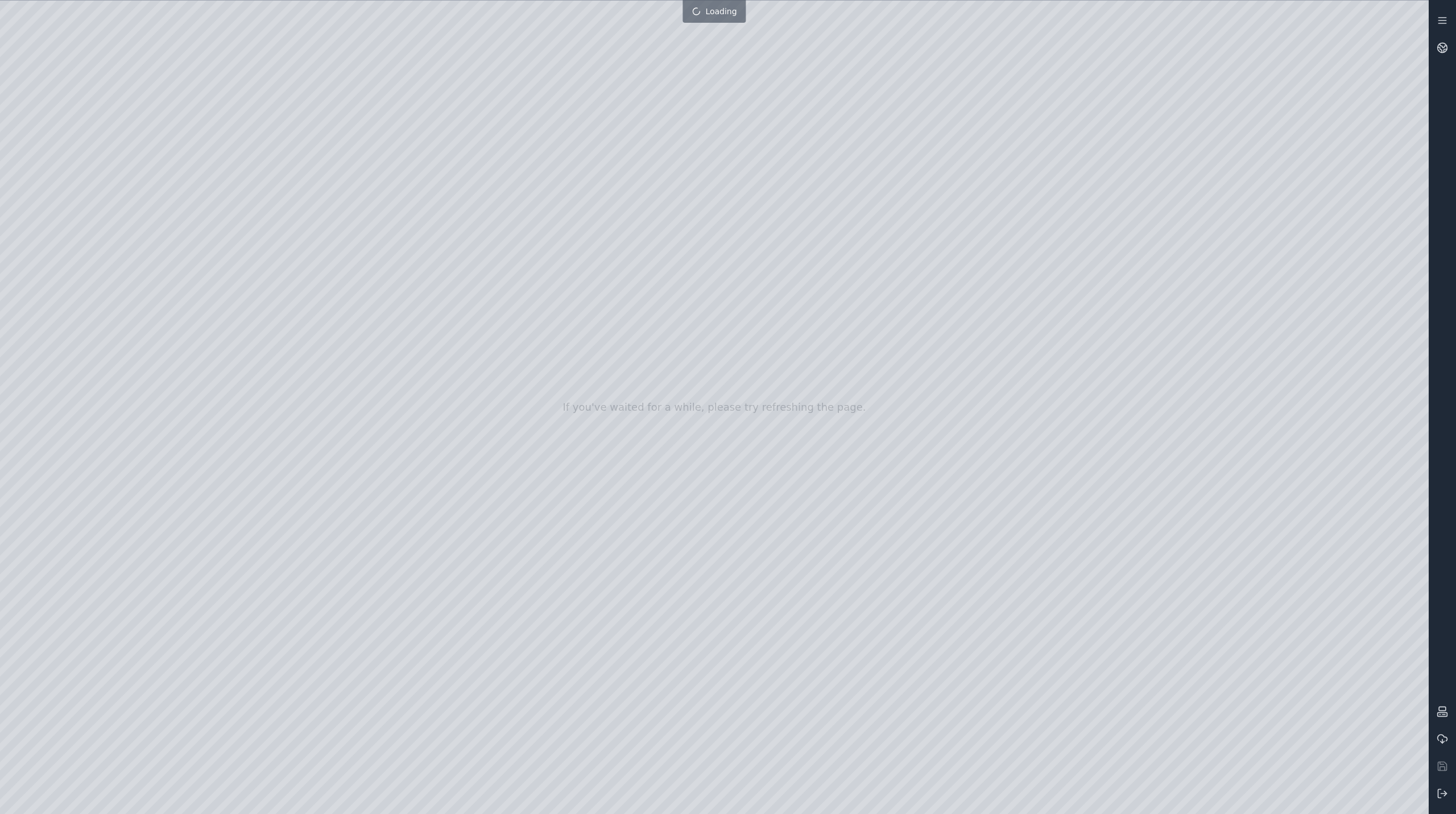
click at [1219, 797] on div at bounding box center [714, 407] width 1429 height 813
drag, startPoint x: 419, startPoint y: 428, endPoint x: 454, endPoint y: 490, distance: 71.2
drag, startPoint x: 462, startPoint y: 461, endPoint x: 478, endPoint y: 421, distance: 43.1
click at [408, 250] on div at bounding box center [714, 407] width 1429 height 813
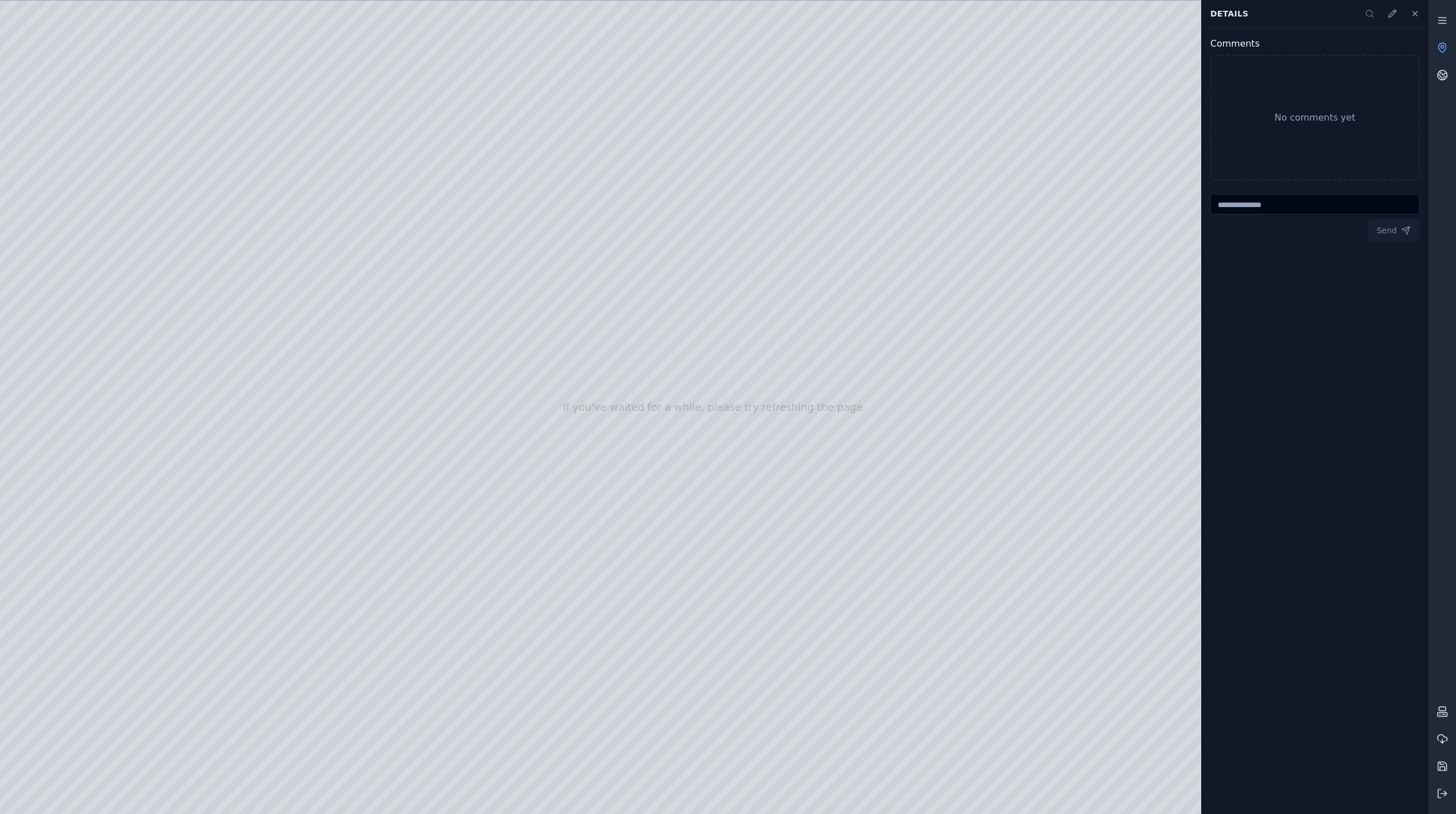
click at [413, 248] on div at bounding box center [714, 407] width 1429 height 813
drag, startPoint x: 485, startPoint y: 336, endPoint x: 258, endPoint y: 367, distance: 229.1
drag, startPoint x: 310, startPoint y: 509, endPoint x: 833, endPoint y: 538, distance: 523.8
drag, startPoint x: 812, startPoint y: 450, endPoint x: 0, endPoint y: 664, distance: 839.7
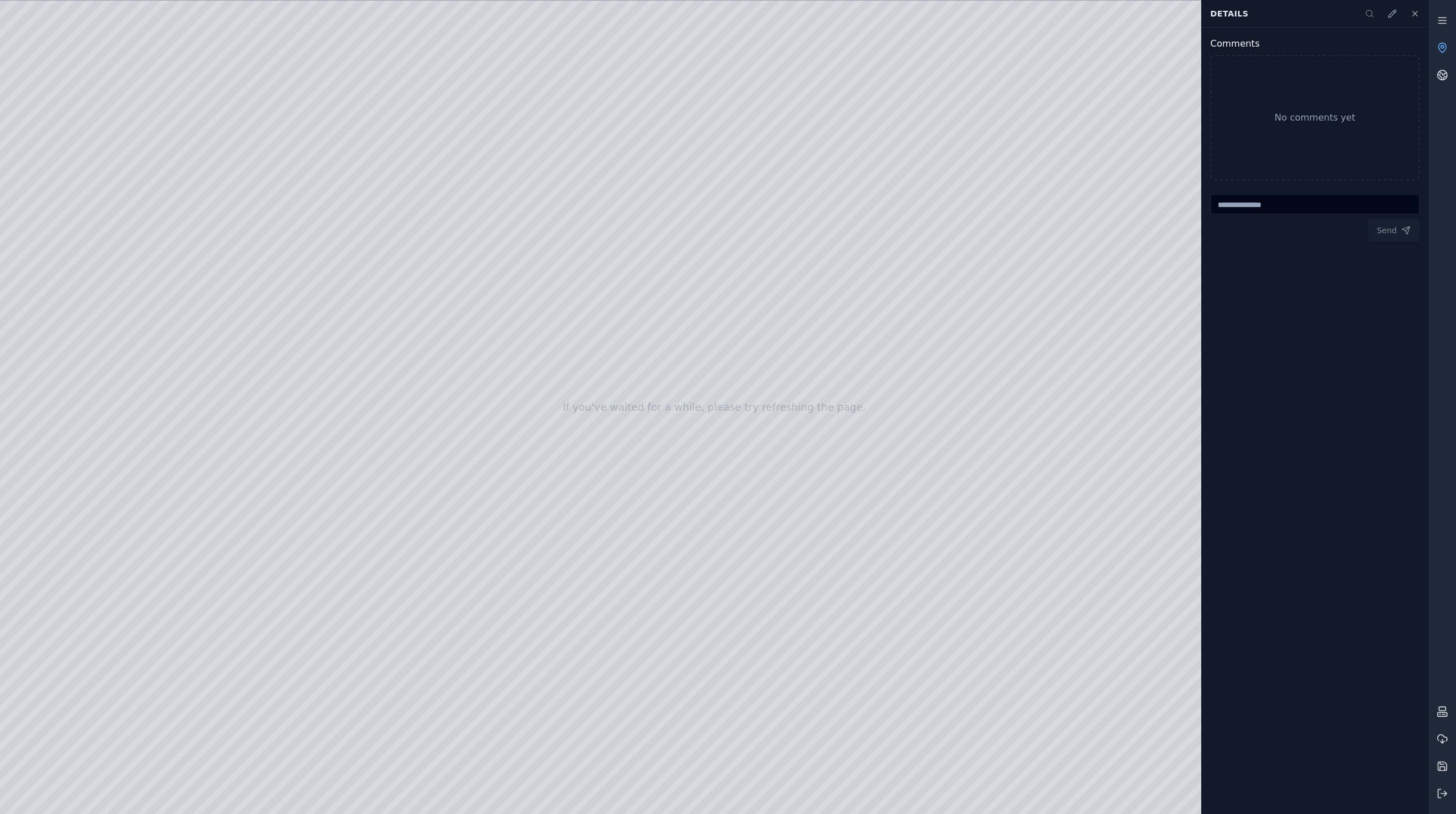
drag, startPoint x: 708, startPoint y: 432, endPoint x: 629, endPoint y: 361, distance: 106.2
drag, startPoint x: 860, startPoint y: 210, endPoint x: 877, endPoint y: 200, distance: 19.7
click at [902, 147] on div at bounding box center [714, 407] width 1429 height 813
click at [903, 187] on div at bounding box center [714, 407] width 1429 height 813
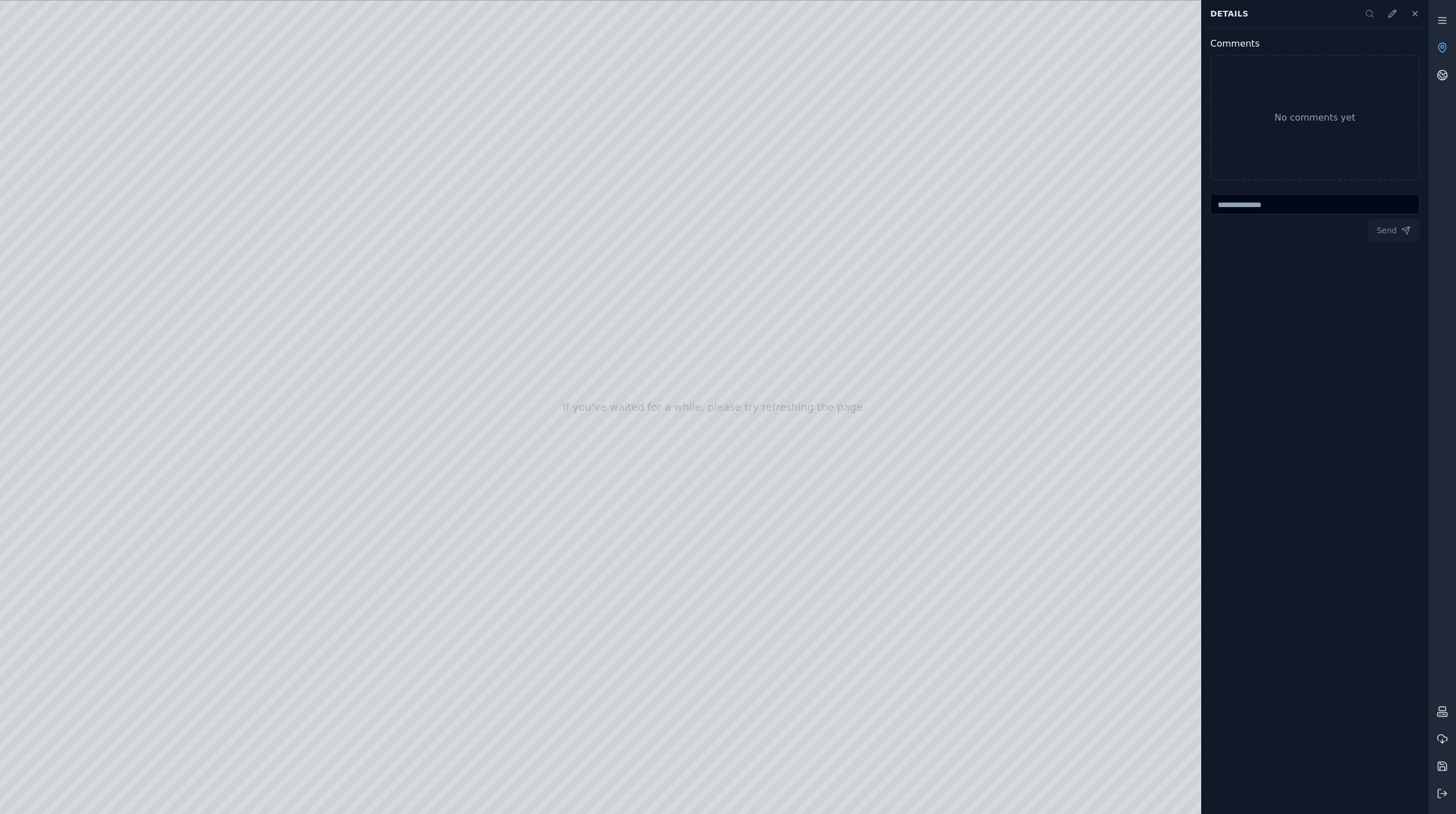
click at [903, 187] on div at bounding box center [714, 407] width 1429 height 813
drag, startPoint x: 741, startPoint y: 266, endPoint x: 622, endPoint y: 324, distance: 132.4
drag, startPoint x: 804, startPoint y: 331, endPoint x: 5, endPoint y: 349, distance: 799.2
drag, startPoint x: 694, startPoint y: 300, endPoint x: 288, endPoint y: 69, distance: 467.1
drag, startPoint x: 782, startPoint y: 86, endPoint x: 530, endPoint y: 344, distance: 360.6
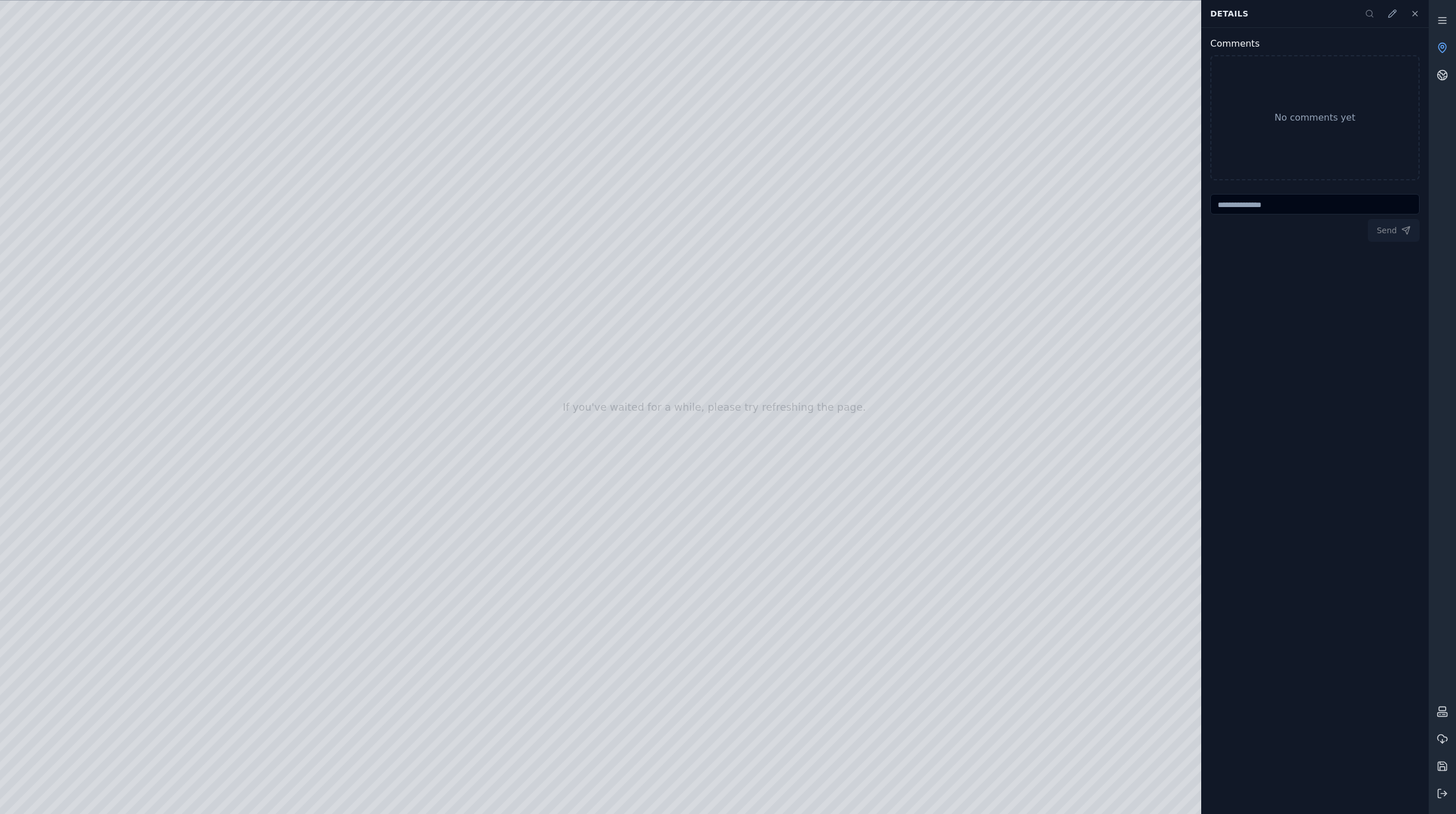
drag, startPoint x: 448, startPoint y: 473, endPoint x: 991, endPoint y: 271, distance: 579.4
drag, startPoint x: 820, startPoint y: 309, endPoint x: 427, endPoint y: 700, distance: 554.4
drag, startPoint x: 850, startPoint y: 390, endPoint x: 687, endPoint y: 673, distance: 326.6
drag, startPoint x: 877, startPoint y: 188, endPoint x: 299, endPoint y: 705, distance: 775.5
drag, startPoint x: 488, startPoint y: 517, endPoint x: 357, endPoint y: 597, distance: 153.5
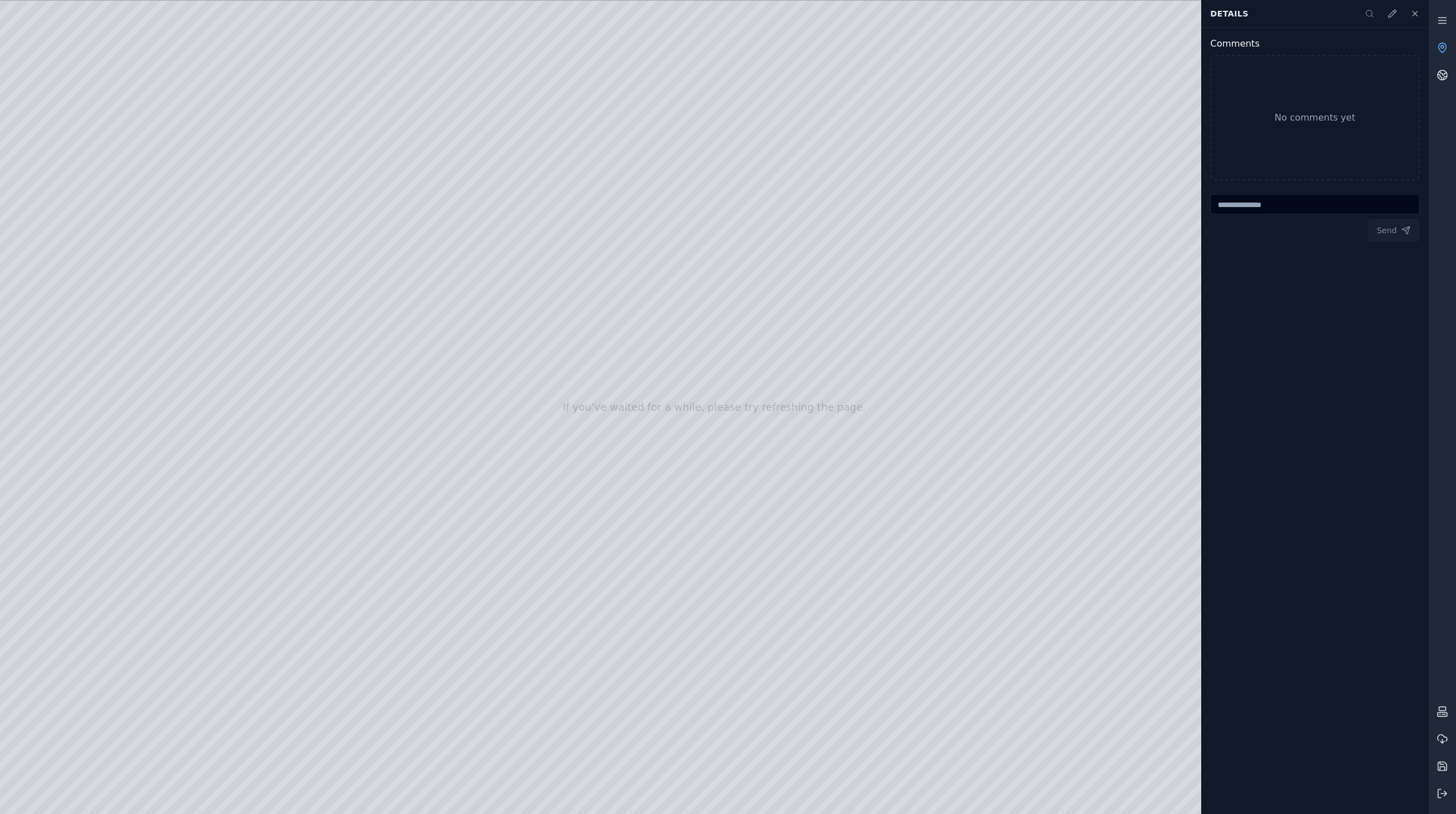
click at [657, 608] on div at bounding box center [714, 407] width 1429 height 813
drag, startPoint x: 475, startPoint y: 743, endPoint x: 1062, endPoint y: -10, distance: 954.8
drag, startPoint x: 581, startPoint y: 573, endPoint x: 854, endPoint y: 32, distance: 606.0
drag, startPoint x: 245, startPoint y: 571, endPoint x: 779, endPoint y: 152, distance: 678.8
drag, startPoint x: 291, startPoint y: 646, endPoint x: 811, endPoint y: 143, distance: 723.5
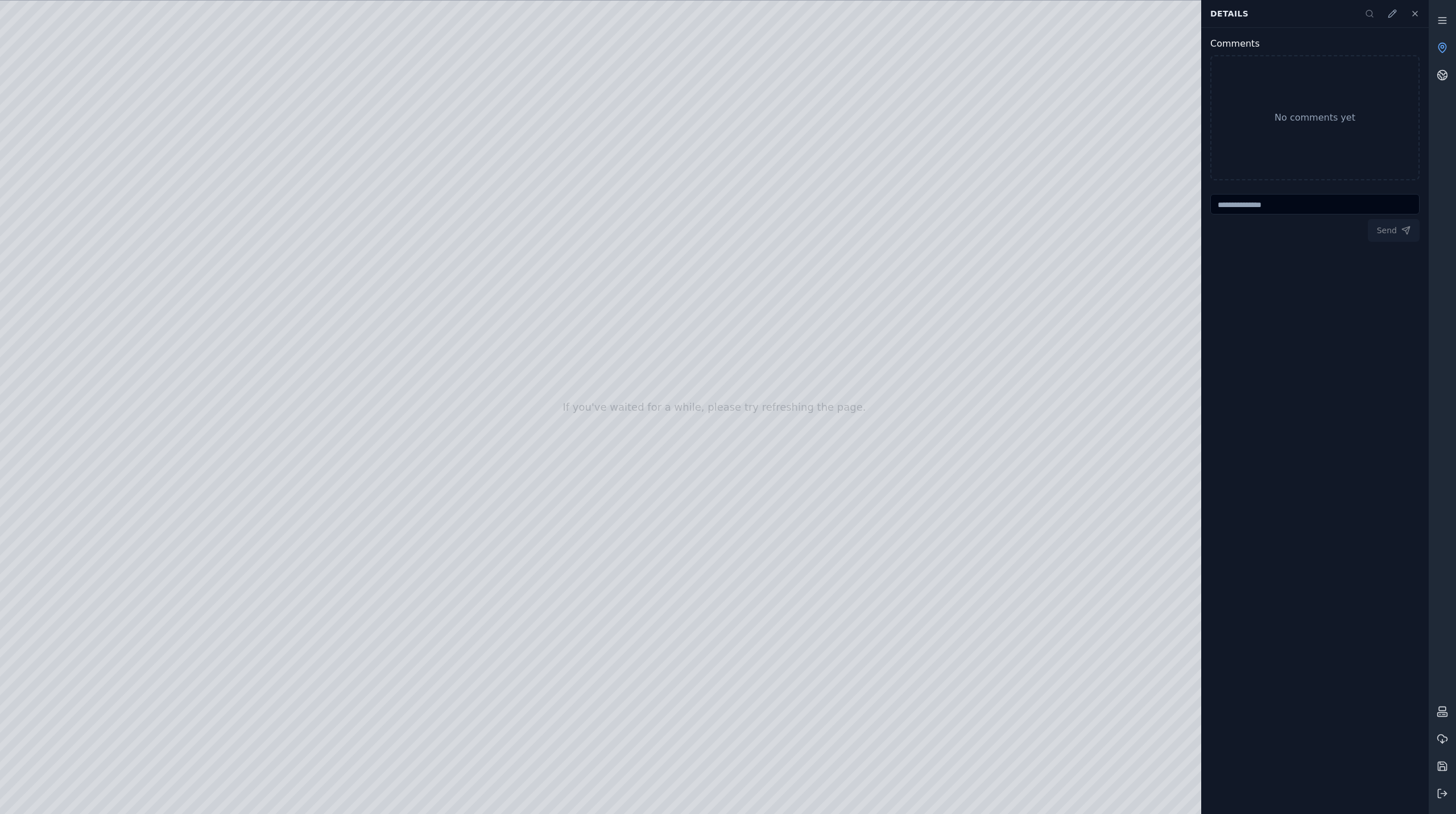
drag, startPoint x: 577, startPoint y: 529, endPoint x: 873, endPoint y: 60, distance: 554.6
drag, startPoint x: 616, startPoint y: 454, endPoint x: 715, endPoint y: 170, distance: 300.8
drag, startPoint x: 650, startPoint y: 632, endPoint x: 945, endPoint y: 80, distance: 625.9
drag, startPoint x: 416, startPoint y: 559, endPoint x: 310, endPoint y: 589, distance: 110.2
drag, startPoint x: 704, startPoint y: 260, endPoint x: 215, endPoint y: 738, distance: 683.8
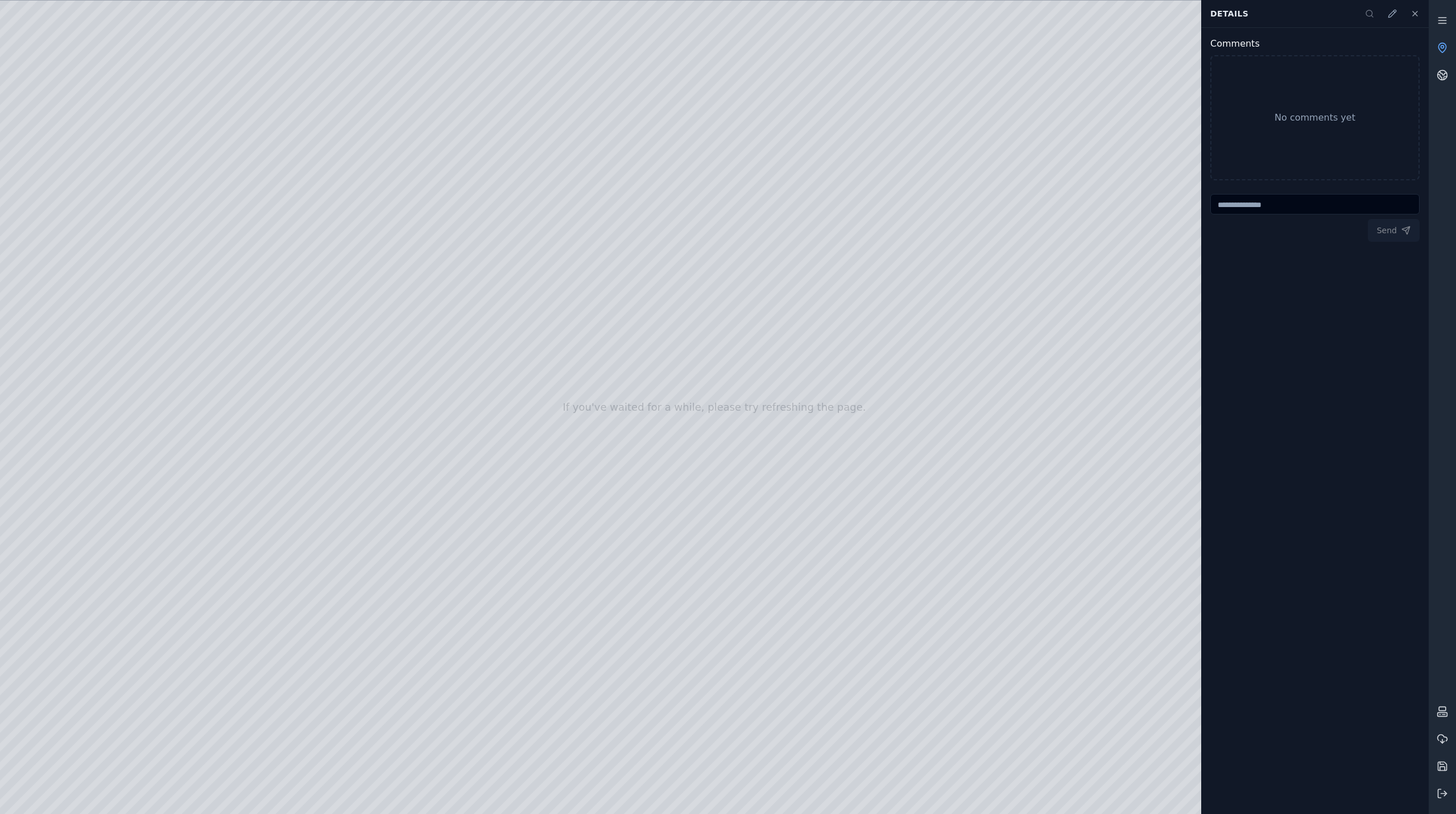
drag, startPoint x: 572, startPoint y: 416, endPoint x: 175, endPoint y: 802, distance: 553.7
drag, startPoint x: 418, startPoint y: 550, endPoint x: 274, endPoint y: 700, distance: 207.9
click at [1418, 6] on button at bounding box center [1415, 13] width 23 height 23
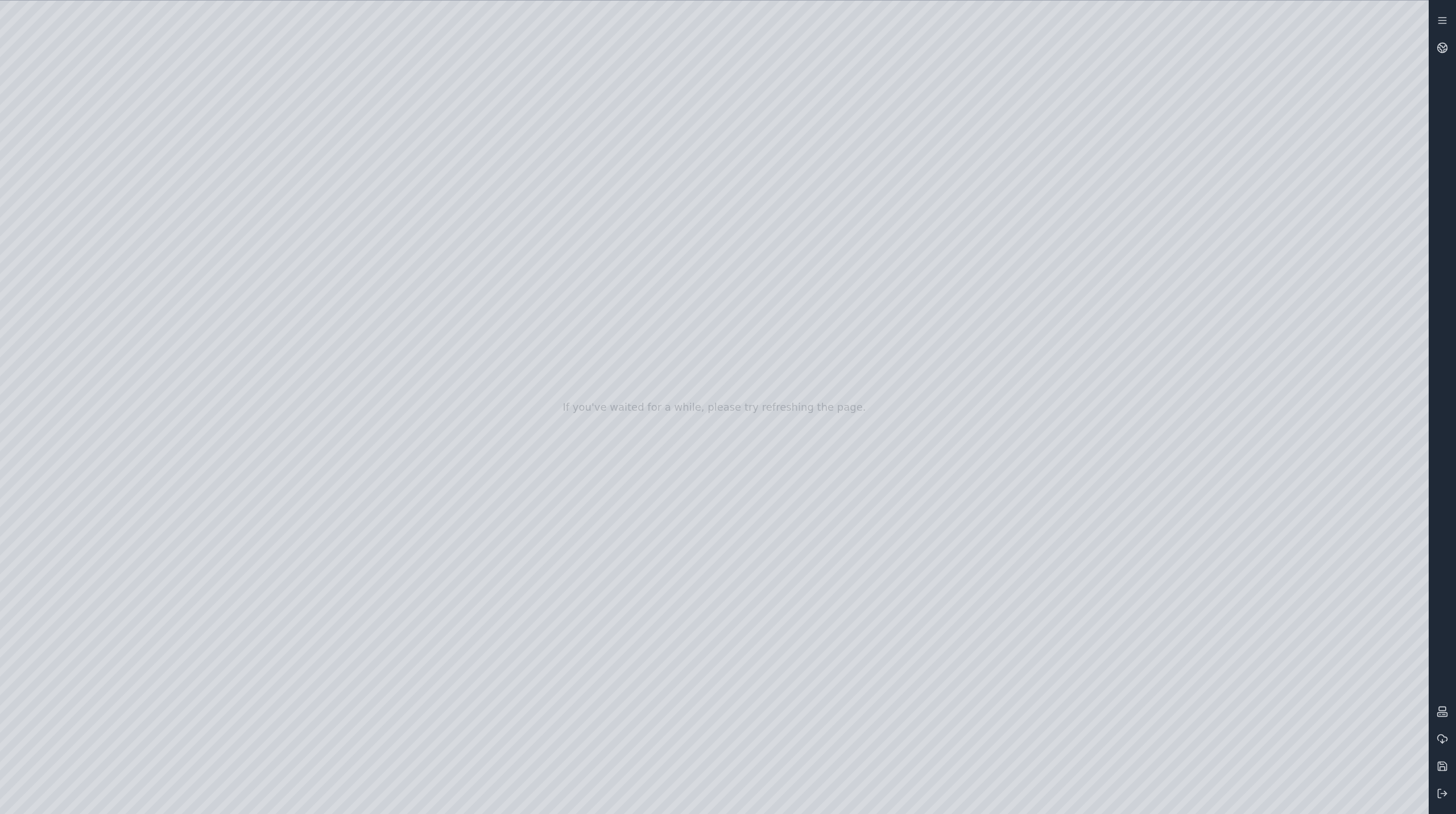
drag, startPoint x: 277, startPoint y: 489, endPoint x: 144, endPoint y: 476, distance: 133.6
drag, startPoint x: 285, startPoint y: 454, endPoint x: 573, endPoint y: 449, distance: 288.0
click at [350, 395] on div at bounding box center [714, 407] width 1429 height 813
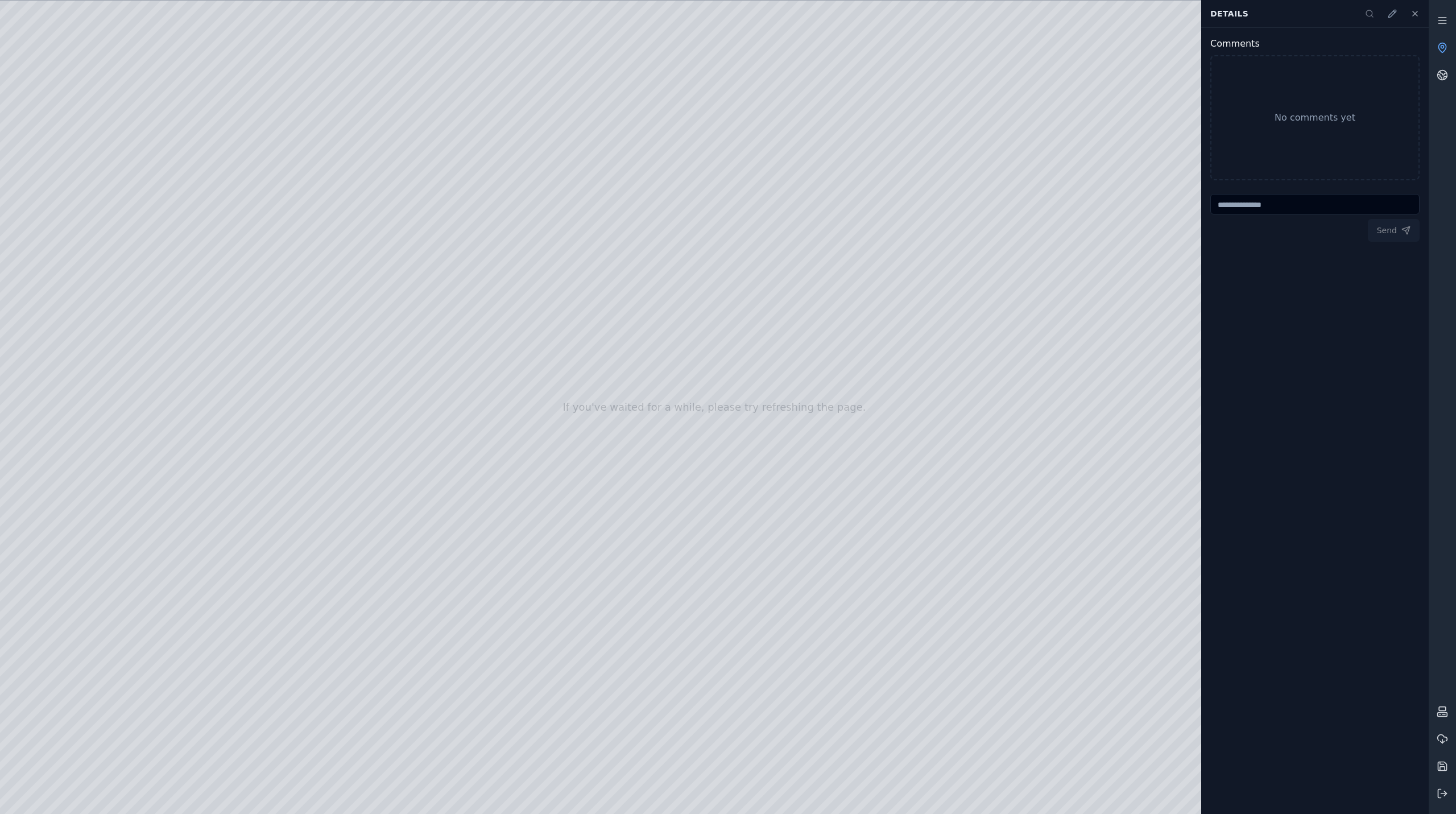
click at [348, 386] on div at bounding box center [714, 407] width 1429 height 813
click at [342, 386] on div at bounding box center [714, 407] width 1429 height 813
drag, startPoint x: 631, startPoint y: 433, endPoint x: 662, endPoint y: 346, distance: 92.4
drag, startPoint x: 666, startPoint y: 374, endPoint x: 660, endPoint y: 474, distance: 100.2
drag, startPoint x: 669, startPoint y: 451, endPoint x: 957, endPoint y: 458, distance: 288.1
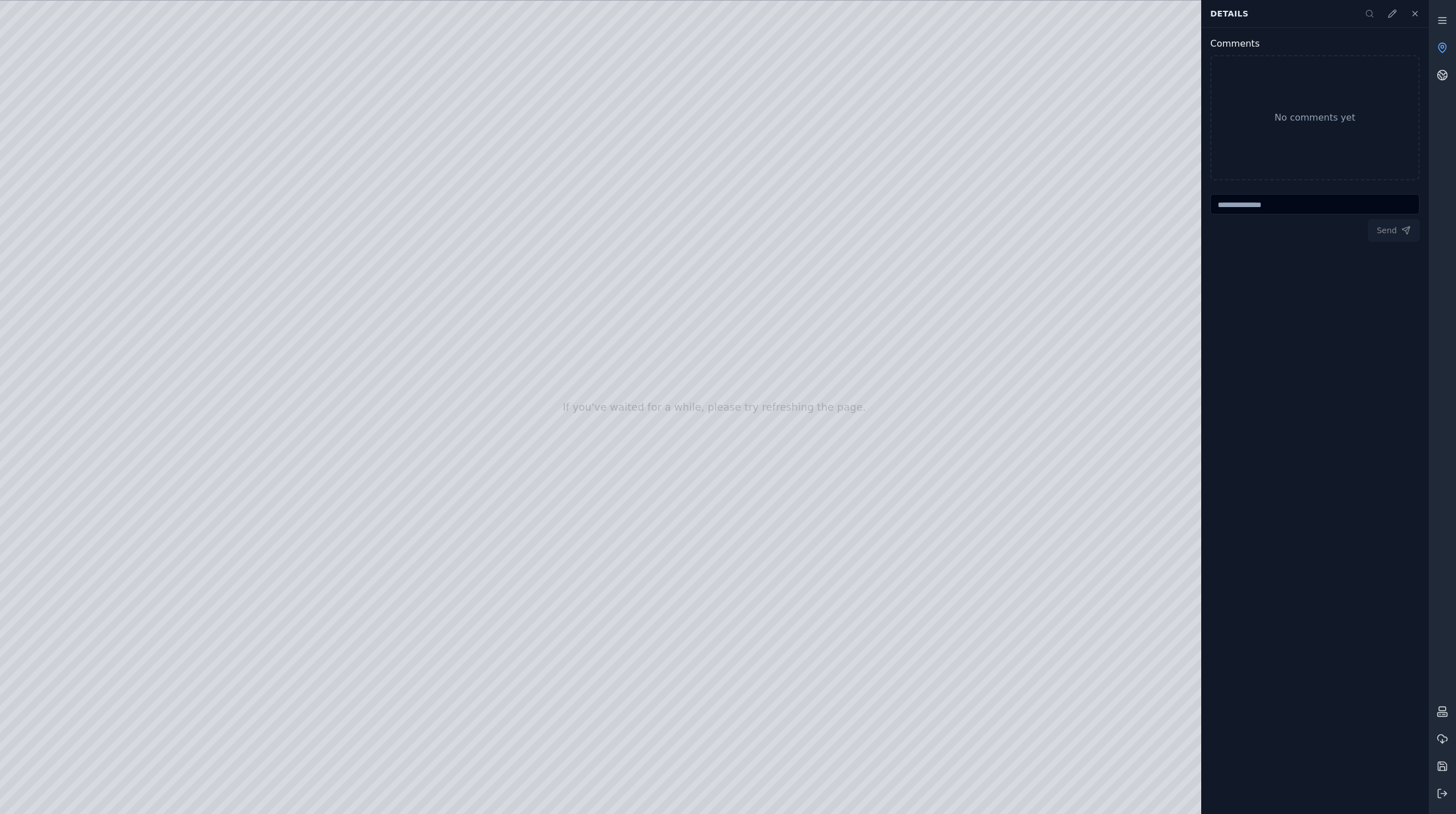
drag, startPoint x: 720, startPoint y: 732, endPoint x: 773, endPoint y: 548, distance: 191.5
drag, startPoint x: 770, startPoint y: 573, endPoint x: 709, endPoint y: 253, distance: 325.8
drag, startPoint x: 684, startPoint y: 304, endPoint x: 684, endPoint y: 266, distance: 38.0
drag, startPoint x: 661, startPoint y: 325, endPoint x: 677, endPoint y: 103, distance: 222.6
drag, startPoint x: 567, startPoint y: 171, endPoint x: 691, endPoint y: 126, distance: 131.9
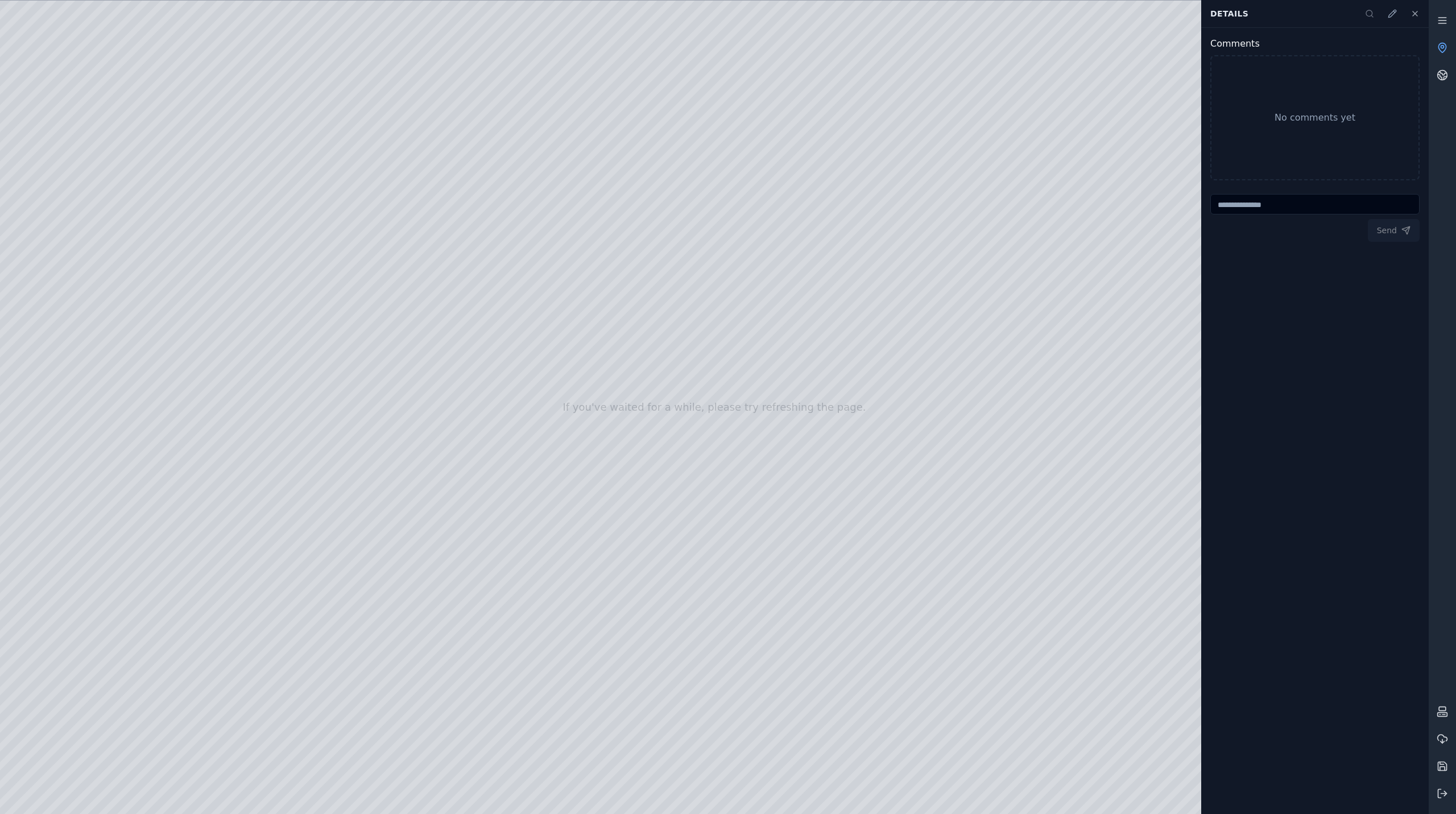
click at [715, 315] on div at bounding box center [714, 407] width 1429 height 813
drag, startPoint x: 487, startPoint y: 371, endPoint x: 487, endPoint y: 306, distance: 65.0
drag, startPoint x: 716, startPoint y: 392, endPoint x: 293, endPoint y: 446, distance: 426.4
drag, startPoint x: 526, startPoint y: 532, endPoint x: 552, endPoint y: 578, distance: 52.8
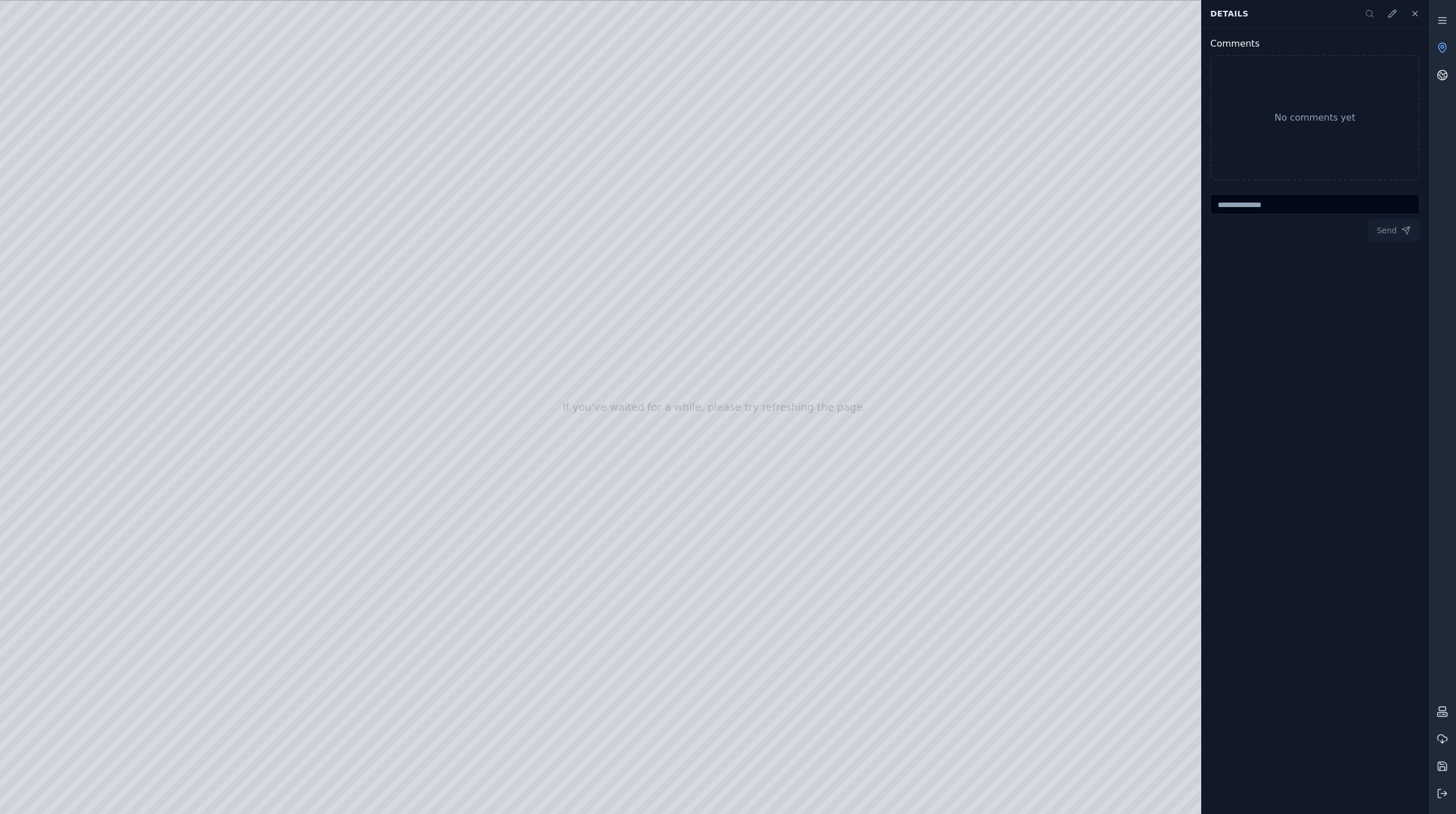
drag, startPoint x: 548, startPoint y: 560, endPoint x: 560, endPoint y: 508, distance: 53.4
click at [74, 237] on div at bounding box center [714, 407] width 1429 height 813
click at [89, 337] on div at bounding box center [714, 407] width 1429 height 813
drag, startPoint x: 354, startPoint y: 285, endPoint x: 364, endPoint y: 294, distance: 13.5
click at [364, 294] on div at bounding box center [714, 407] width 1429 height 813
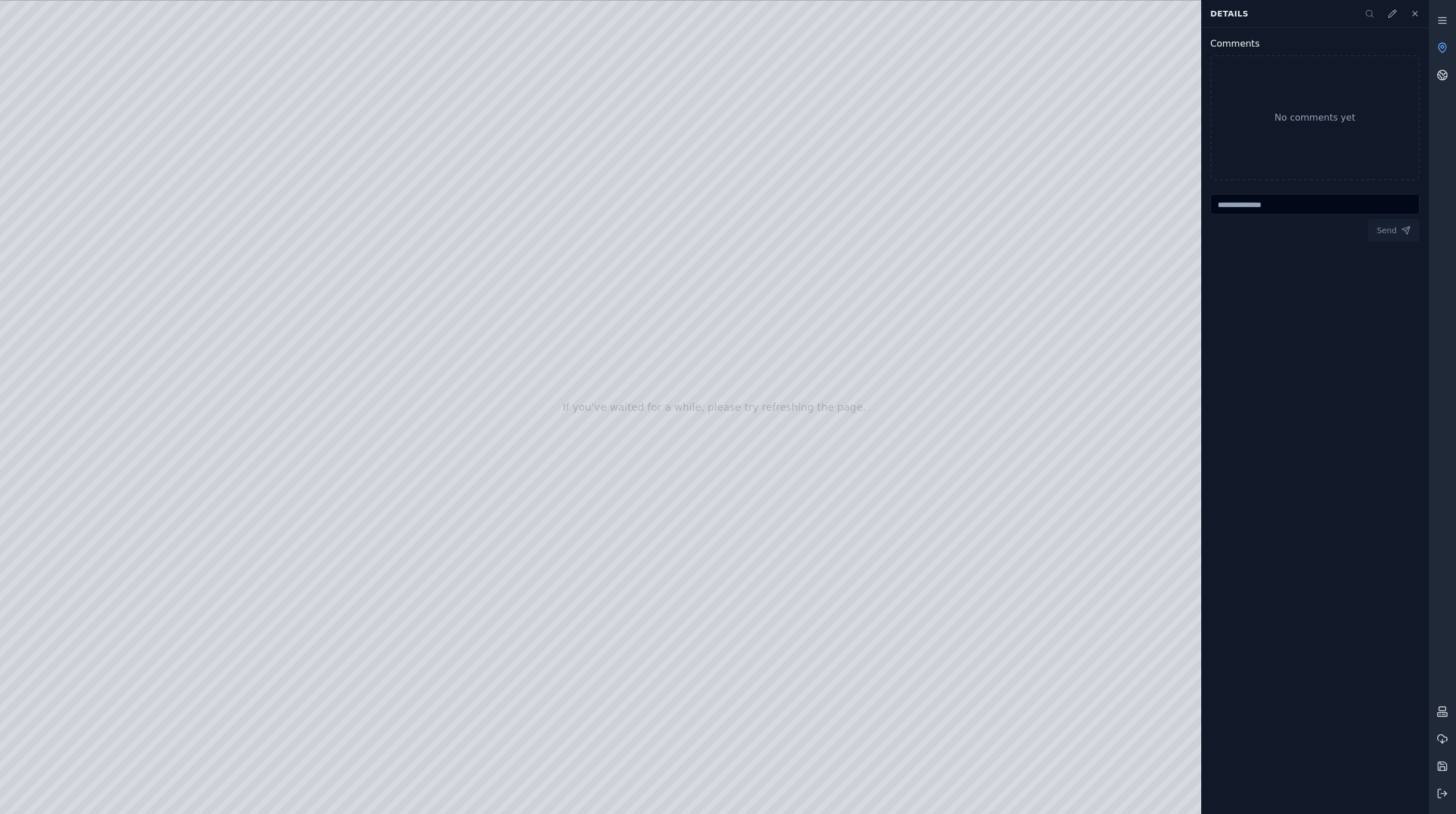
click at [339, 739] on div at bounding box center [714, 407] width 1429 height 813
drag, startPoint x: 604, startPoint y: 496, endPoint x: 985, endPoint y: 584, distance: 391.0
drag, startPoint x: 355, startPoint y: 300, endPoint x: 358, endPoint y: 306, distance: 6.7
click at [358, 306] on div at bounding box center [714, 407] width 1429 height 813
click at [344, 746] on div at bounding box center [714, 407] width 1429 height 813
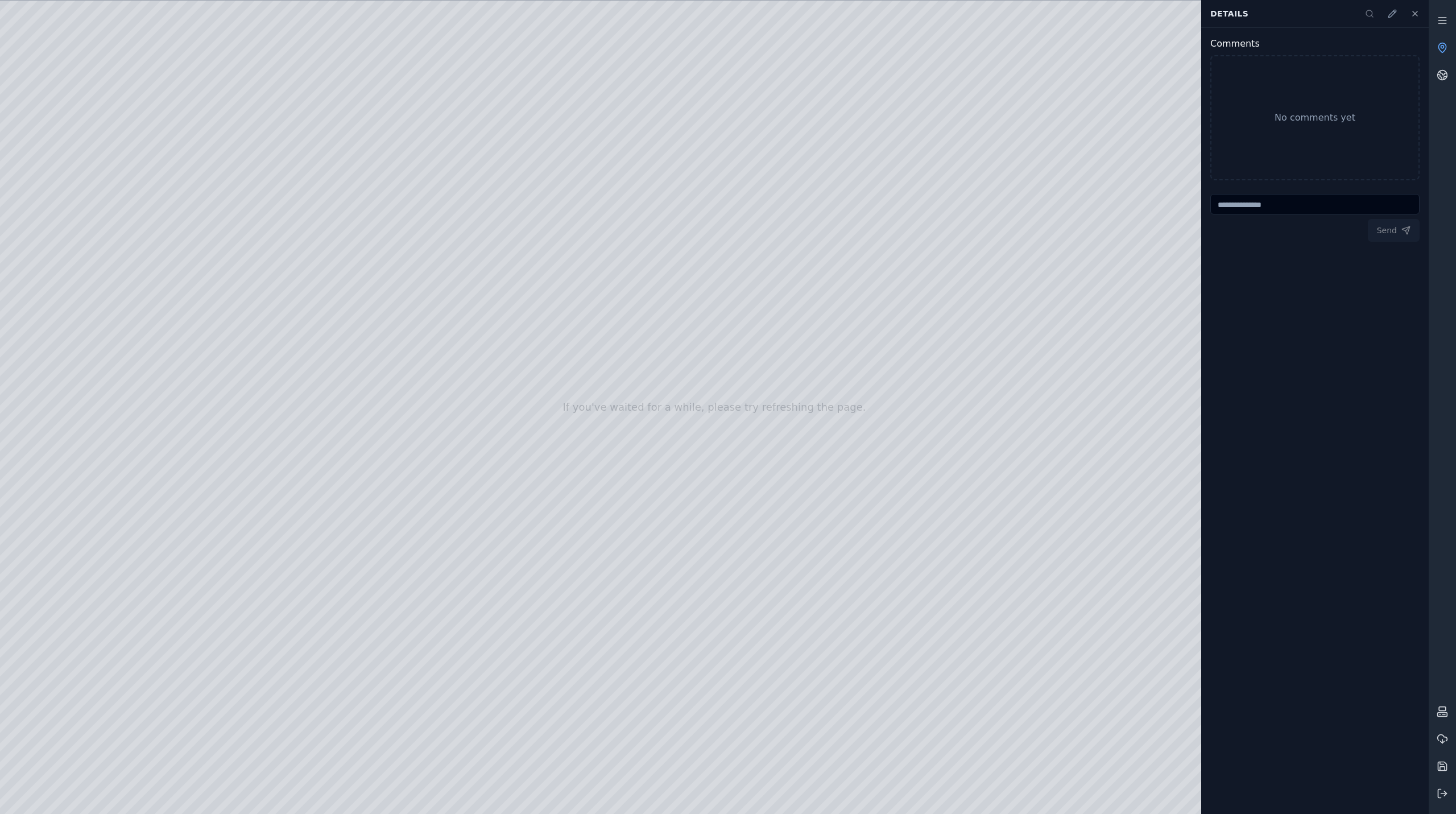
drag, startPoint x: 486, startPoint y: 604, endPoint x: 719, endPoint y: 581, distance: 234.1
drag, startPoint x: 876, startPoint y: 677, endPoint x: 479, endPoint y: 503, distance: 433.5
drag, startPoint x: 788, startPoint y: 490, endPoint x: 420, endPoint y: 520, distance: 369.2
drag, startPoint x: 715, startPoint y: 517, endPoint x: 279, endPoint y: 335, distance: 472.5
drag, startPoint x: 591, startPoint y: 386, endPoint x: 586, endPoint y: 532, distance: 146.1
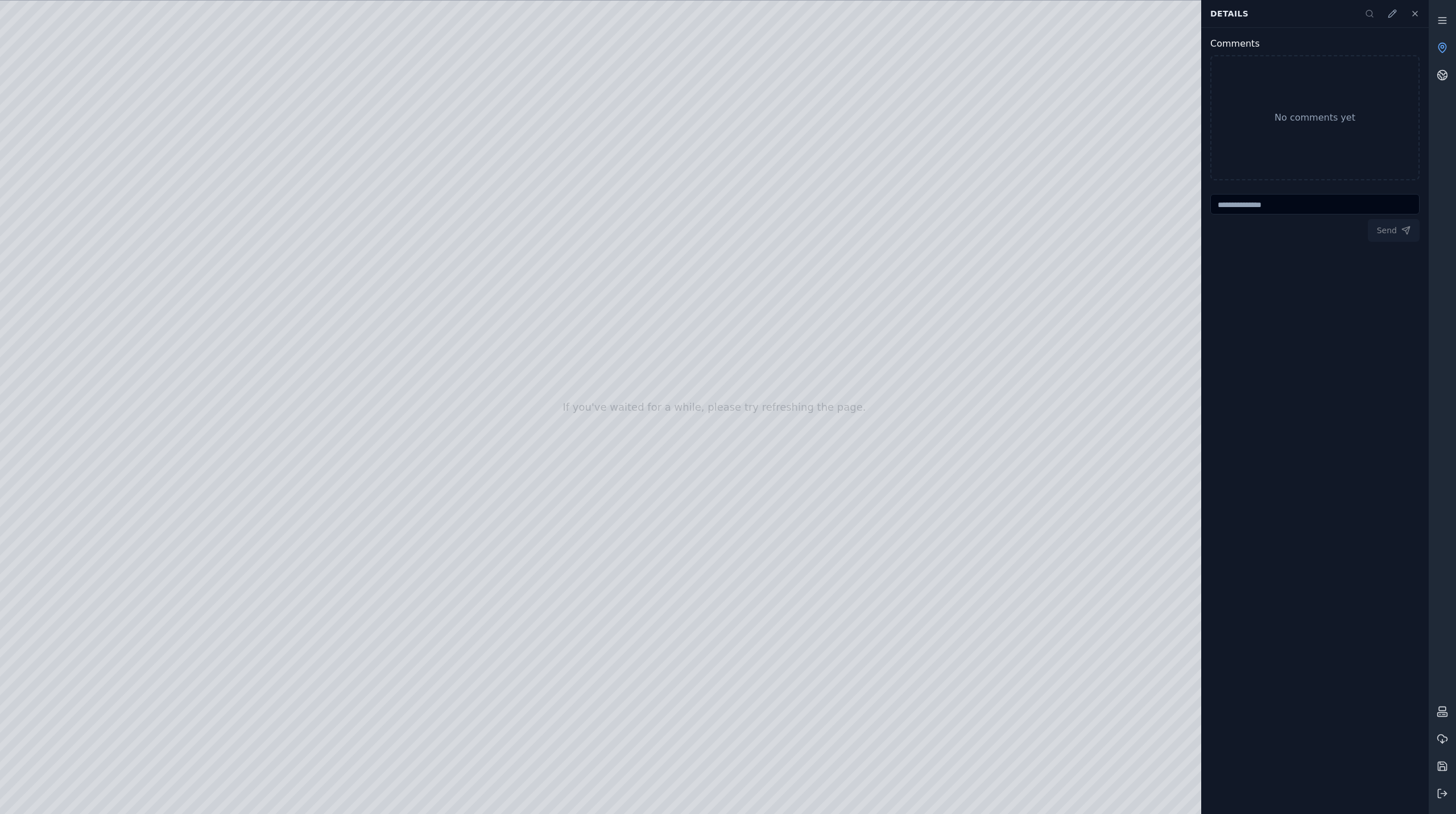
drag, startPoint x: 801, startPoint y: 609, endPoint x: 974, endPoint y: 590, distance: 174.0
drag, startPoint x: 985, startPoint y: 564, endPoint x: 114, endPoint y: 666, distance: 877.0
drag, startPoint x: 763, startPoint y: 651, endPoint x: 177, endPoint y: 650, distance: 586.0
drag, startPoint x: 785, startPoint y: 668, endPoint x: 555, endPoint y: 689, distance: 231.0
drag, startPoint x: 802, startPoint y: 700, endPoint x: 809, endPoint y: 691, distance: 11.4
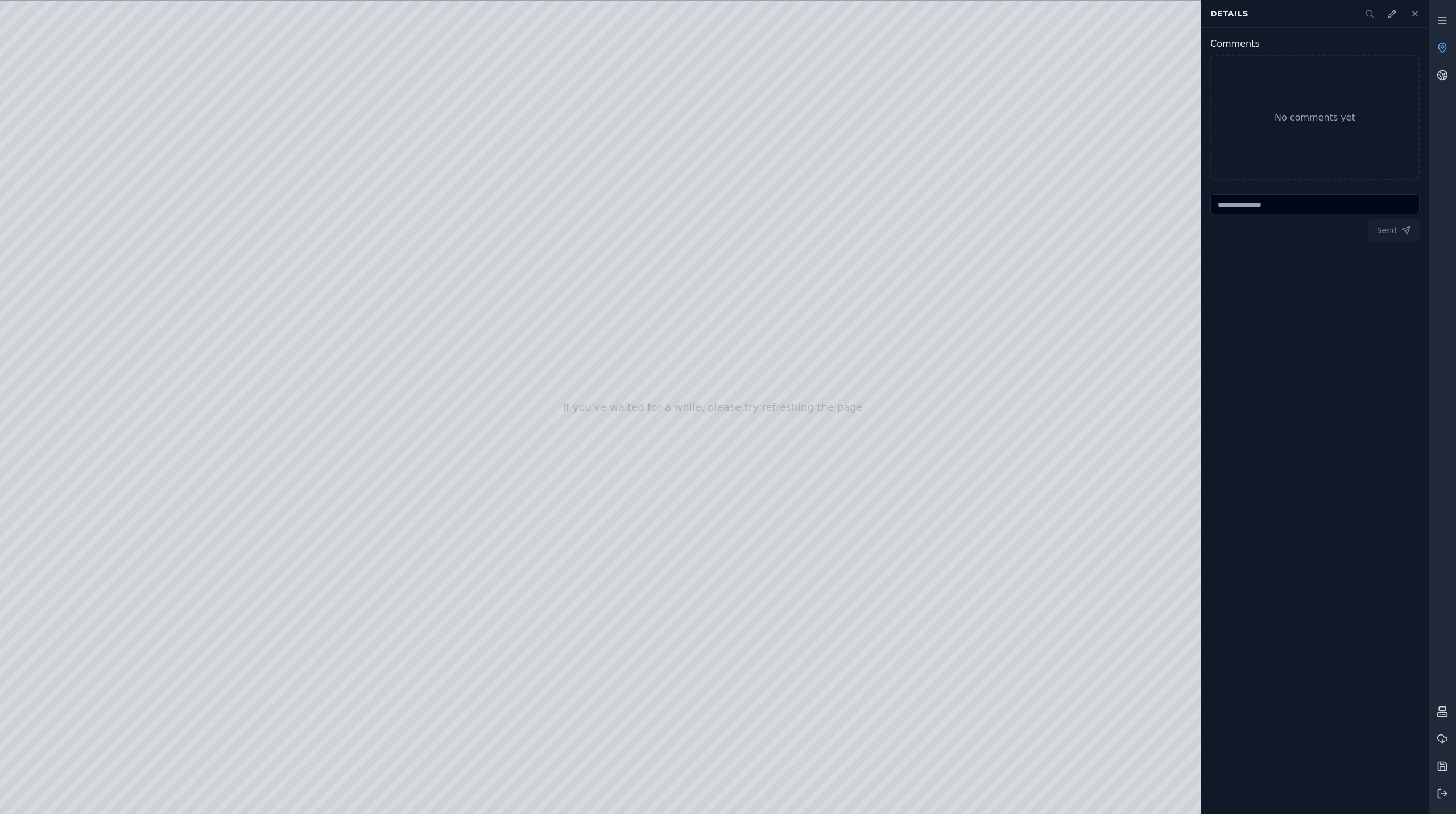
drag, startPoint x: 811, startPoint y: 687, endPoint x: 829, endPoint y: 792, distance: 106.5
drag, startPoint x: 781, startPoint y: 710, endPoint x: 910, endPoint y: 718, distance: 129.2
drag, startPoint x: 995, startPoint y: 664, endPoint x: 0, endPoint y: 841, distance: 1010.6
drag, startPoint x: 1007, startPoint y: 667, endPoint x: 106, endPoint y: 772, distance: 907.1
drag, startPoint x: 840, startPoint y: 657, endPoint x: 78, endPoint y: 643, distance: 762.1
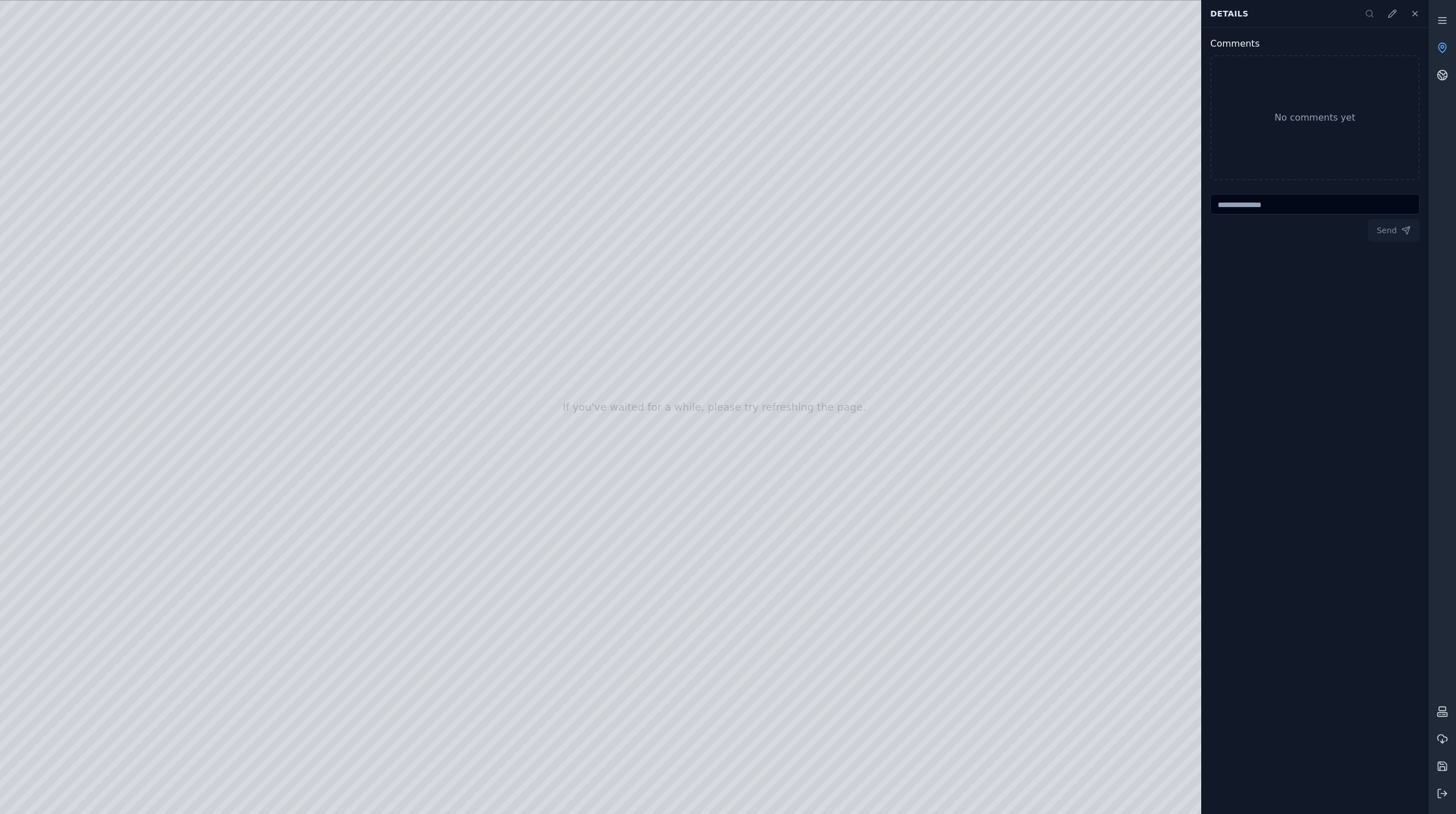
drag, startPoint x: 844, startPoint y: 731, endPoint x: 63, endPoint y: 698, distance: 781.7
drag, startPoint x: 805, startPoint y: 630, endPoint x: 376, endPoint y: 715, distance: 437.3
drag, startPoint x: 812, startPoint y: 643, endPoint x: 451, endPoint y: 734, distance: 372.3
drag, startPoint x: 684, startPoint y: 707, endPoint x: 633, endPoint y: 755, distance: 70.0
drag, startPoint x: 997, startPoint y: 504, endPoint x: 0, endPoint y: 769, distance: 1031.6
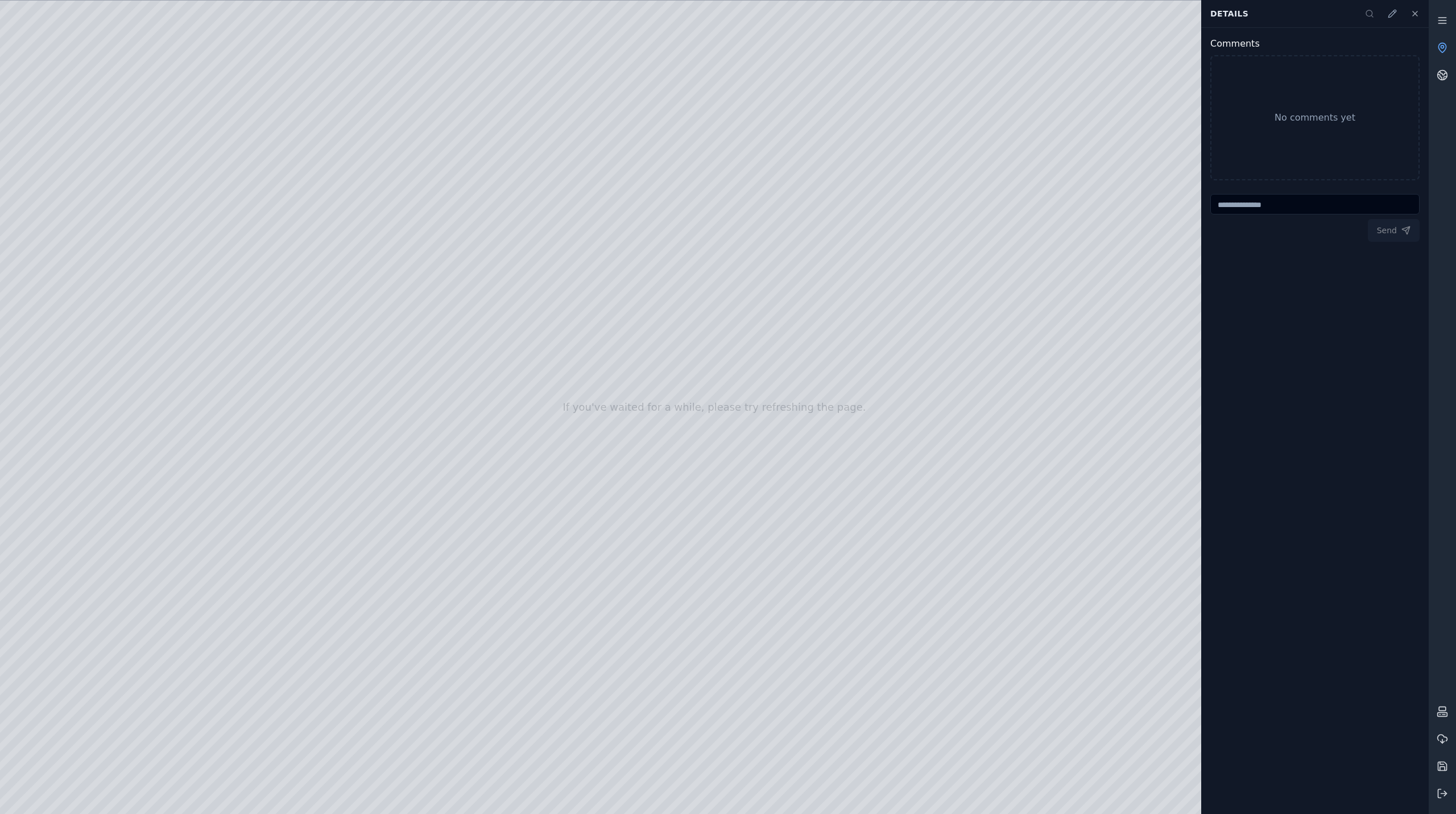
drag, startPoint x: 682, startPoint y: 575, endPoint x: 0, endPoint y: 698, distance: 693.0
drag, startPoint x: 841, startPoint y: 579, endPoint x: 486, endPoint y: 620, distance: 357.4
drag, startPoint x: 902, startPoint y: 564, endPoint x: 912, endPoint y: 550, distance: 17.2
drag, startPoint x: 912, startPoint y: 550, endPoint x: 971, endPoint y: 300, distance: 256.9
drag, startPoint x: 363, startPoint y: 303, endPoint x: 368, endPoint y: 341, distance: 38.3
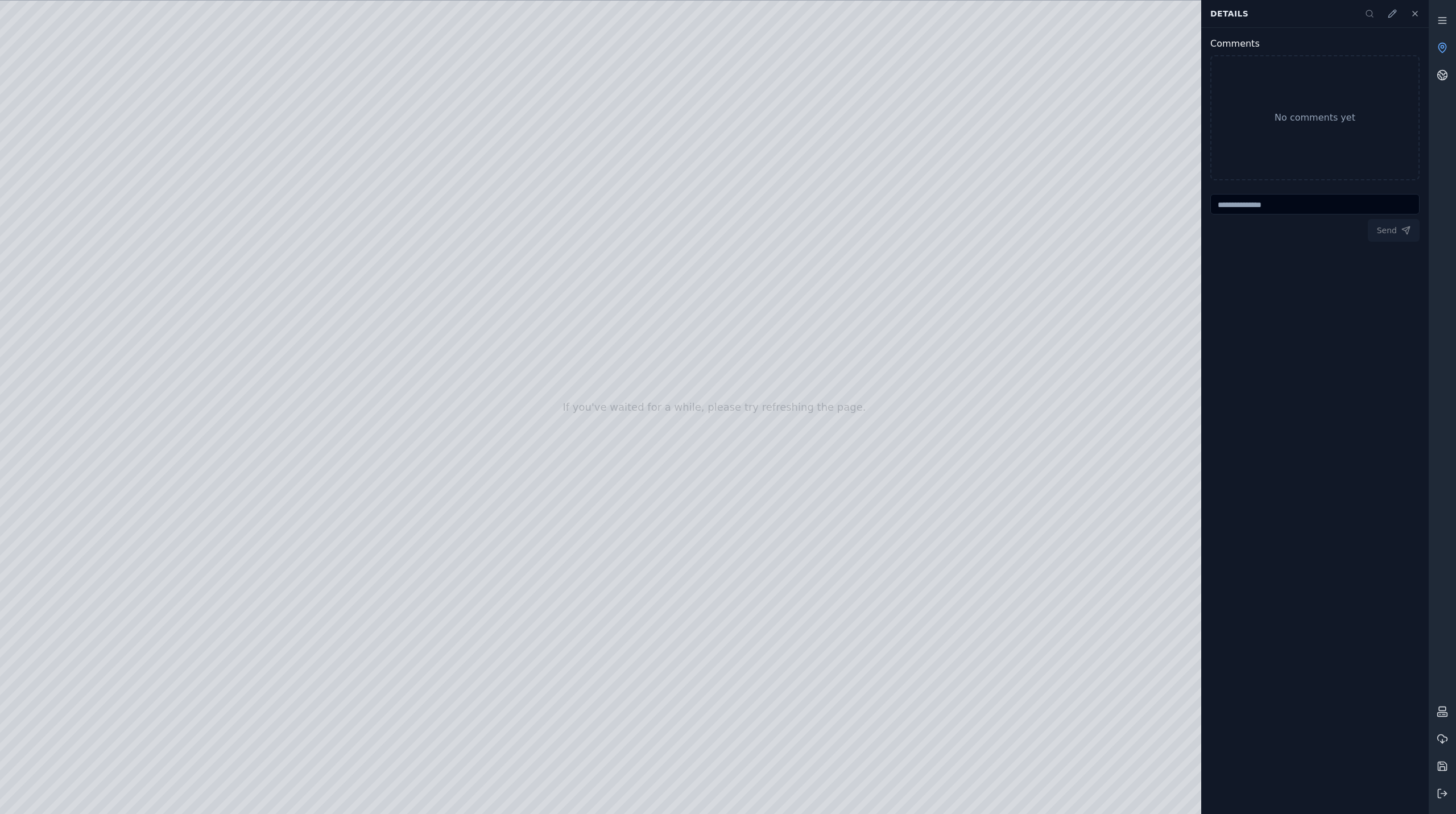
click at [368, 341] on div at bounding box center [714, 407] width 1429 height 813
click at [353, 732] on div at bounding box center [714, 407] width 1429 height 813
drag, startPoint x: 357, startPoint y: 318, endPoint x: 373, endPoint y: 313, distance: 16.8
click at [373, 313] on div at bounding box center [714, 407] width 1429 height 813
click at [353, 731] on div at bounding box center [714, 407] width 1429 height 813
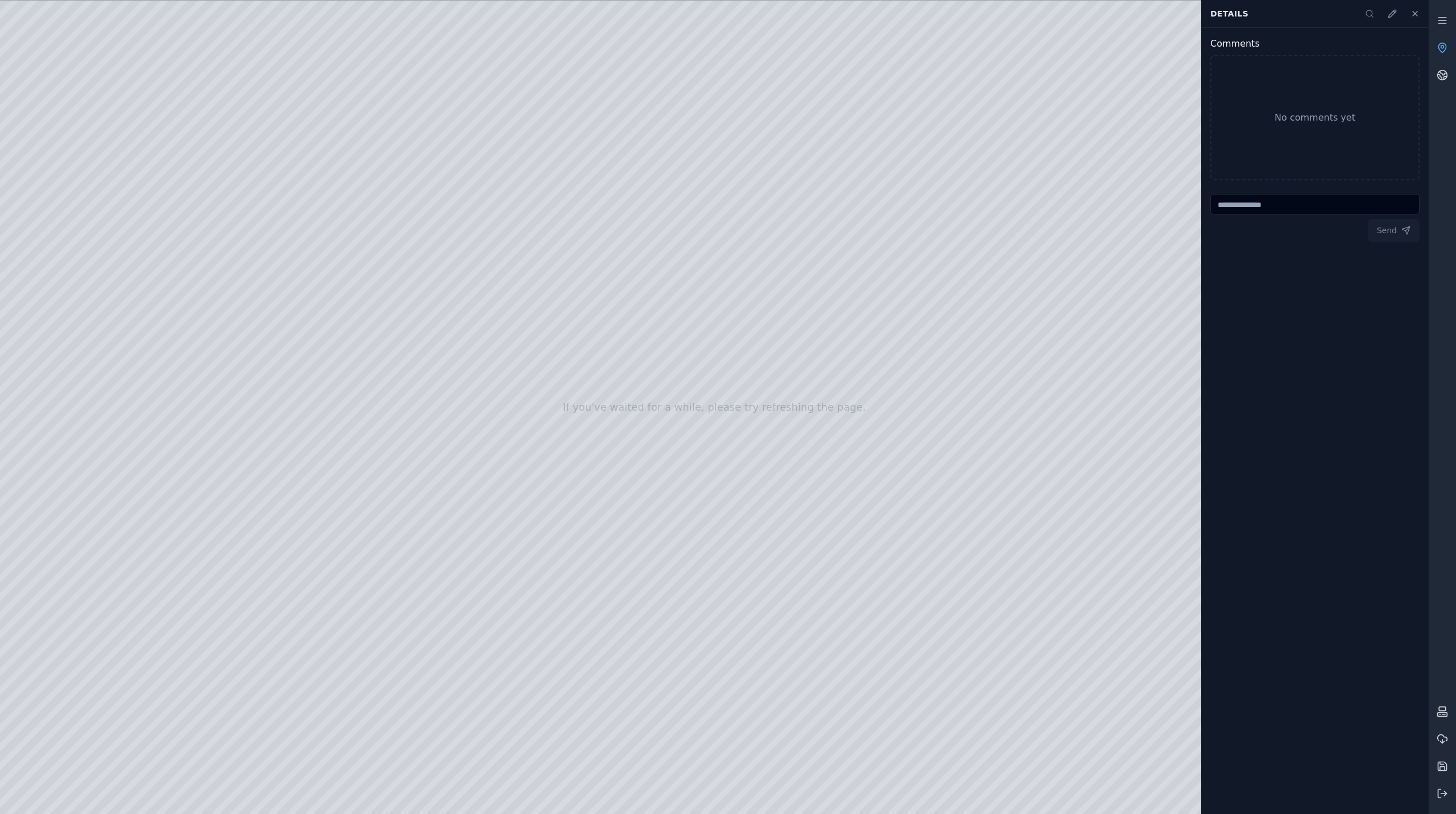
drag, startPoint x: 363, startPoint y: 309, endPoint x: 369, endPoint y: 308, distance: 6.1
click at [369, 308] on div at bounding box center [714, 407] width 1429 height 813
click at [349, 737] on div at bounding box center [714, 407] width 1429 height 813
drag, startPoint x: 908, startPoint y: 424, endPoint x: 557, endPoint y: 426, distance: 351.0
drag, startPoint x: 235, startPoint y: 335, endPoint x: 191, endPoint y: 361, distance: 51.1
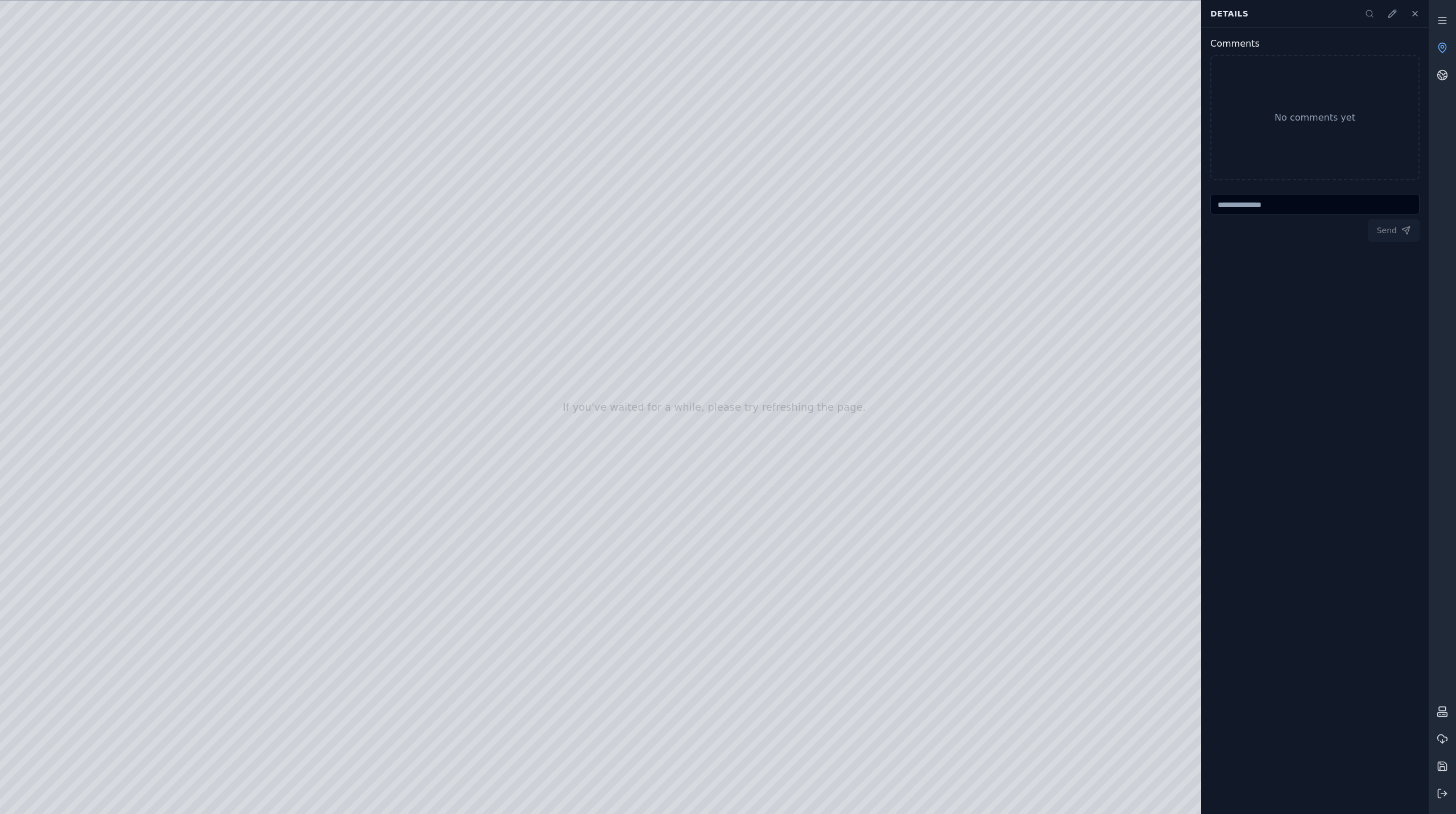
click at [191, 361] on div at bounding box center [714, 407] width 1429 height 813
click at [339, 738] on div at bounding box center [714, 407] width 1429 height 813
drag, startPoint x: 196, startPoint y: 344, endPoint x: 209, endPoint y: 349, distance: 13.9
click at [209, 349] on div at bounding box center [714, 407] width 1429 height 813
click at [341, 740] on div at bounding box center [714, 407] width 1429 height 813
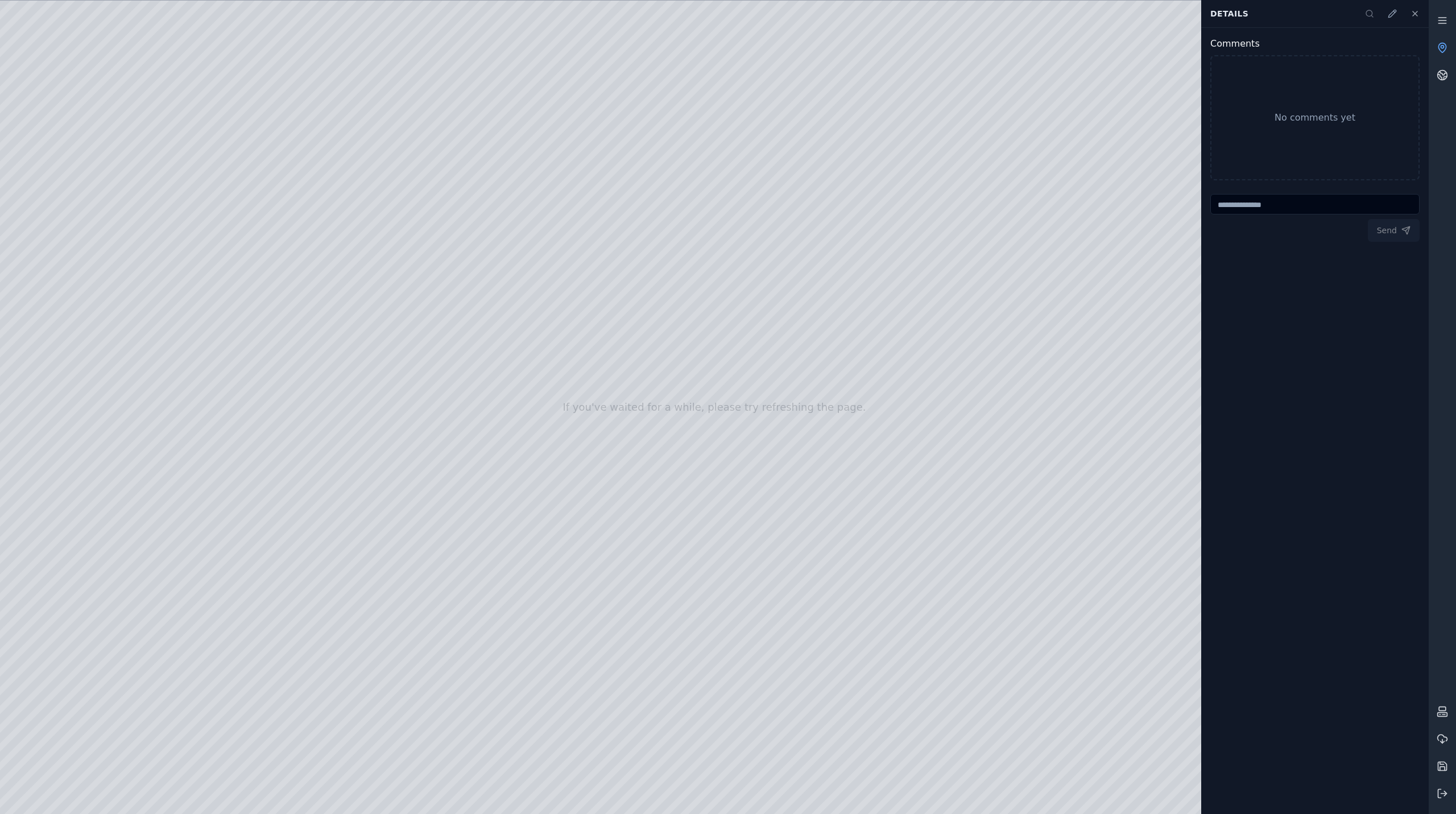
drag, startPoint x: 356, startPoint y: 309, endPoint x: 369, endPoint y: 310, distance: 13.0
click at [369, 310] on div at bounding box center [714, 407] width 1429 height 813
click at [340, 742] on div at bounding box center [714, 407] width 1429 height 813
drag, startPoint x: 695, startPoint y: 562, endPoint x: 905, endPoint y: 624, distance: 219.0
drag, startPoint x: 721, startPoint y: 582, endPoint x: 1103, endPoint y: 452, distance: 403.5
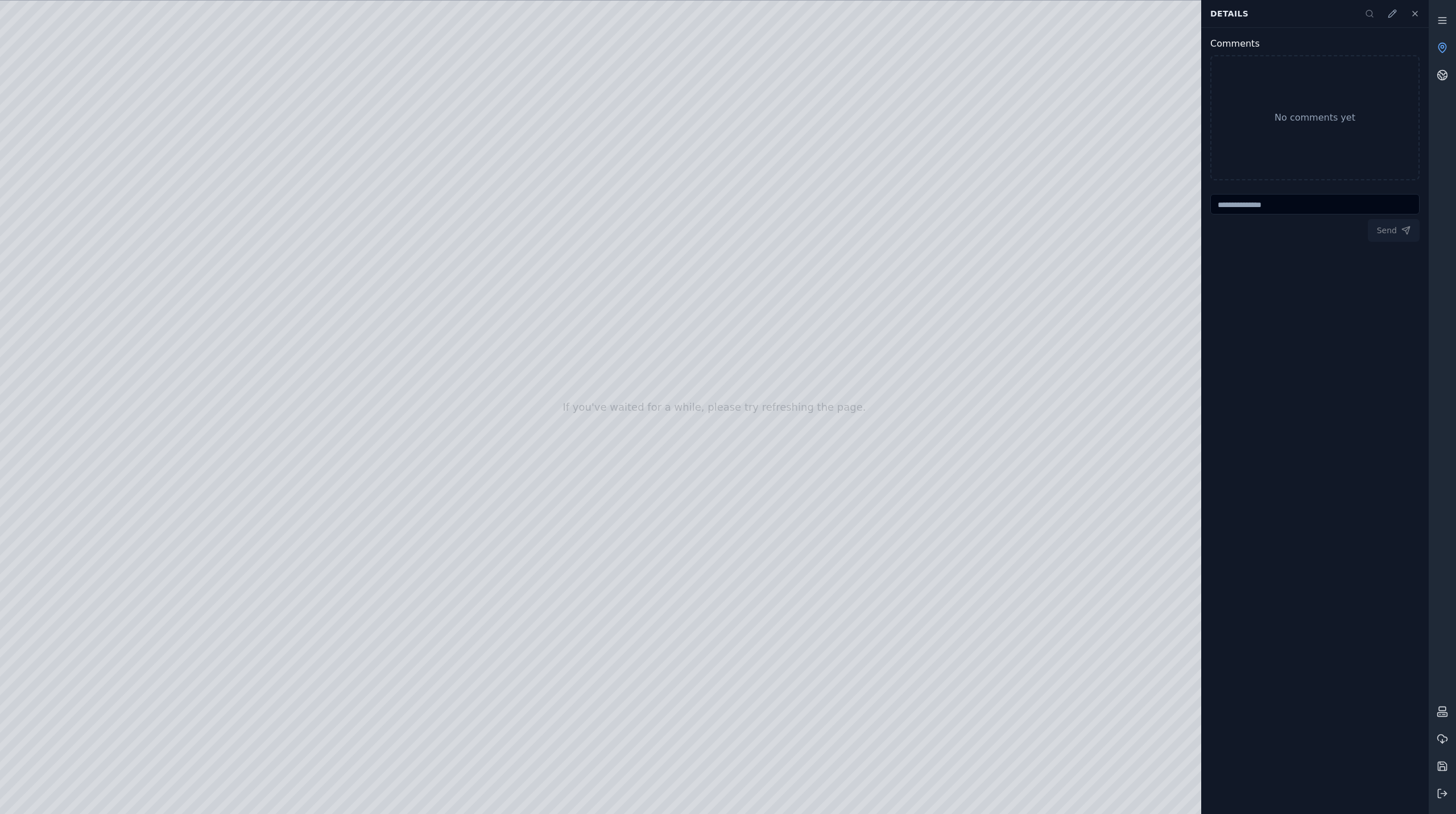
drag, startPoint x: 769, startPoint y: 525, endPoint x: 1114, endPoint y: 429, distance: 358.1
drag, startPoint x: 659, startPoint y: 507, endPoint x: 1122, endPoint y: 410, distance: 473.1
drag, startPoint x: 759, startPoint y: 468, endPoint x: 580, endPoint y: 145, distance: 369.3
drag, startPoint x: 729, startPoint y: 647, endPoint x: 670, endPoint y: 351, distance: 301.8
drag, startPoint x: 694, startPoint y: 449, endPoint x: 837, endPoint y: 503, distance: 152.9
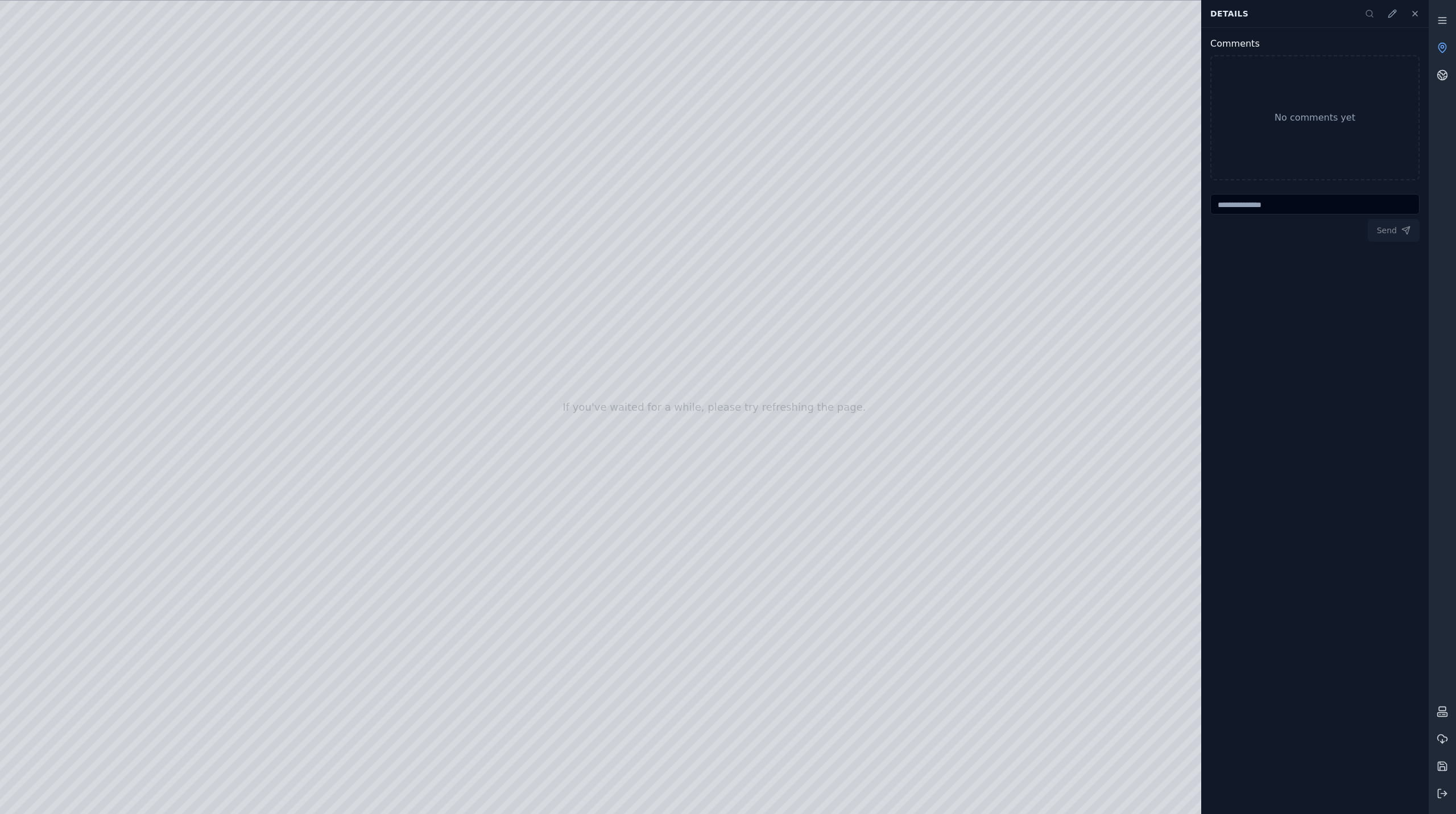
drag, startPoint x: 804, startPoint y: 529, endPoint x: 913, endPoint y: 585, distance: 122.5
drag, startPoint x: 664, startPoint y: 561, endPoint x: 1011, endPoint y: 597, distance: 348.9
click at [157, 225] on div at bounding box center [714, 407] width 1429 height 813
click at [1104, 798] on div at bounding box center [714, 407] width 1429 height 813
click at [235, 645] on div at bounding box center [714, 407] width 1429 height 813
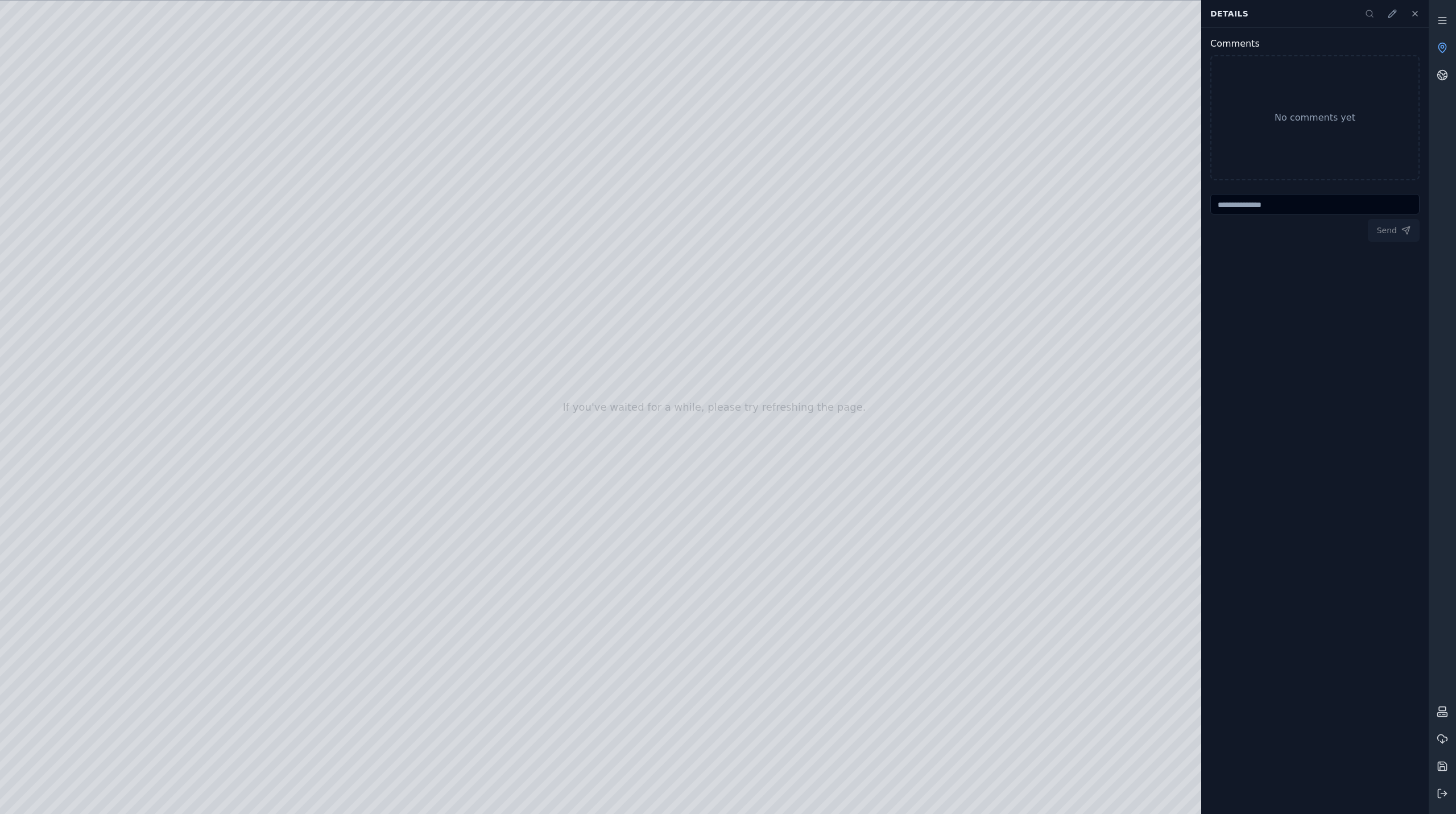
click at [235, 645] on div at bounding box center [714, 407] width 1429 height 813
click at [1183, 651] on div at bounding box center [714, 407] width 1429 height 813
click at [1091, 450] on div at bounding box center [714, 407] width 1429 height 813
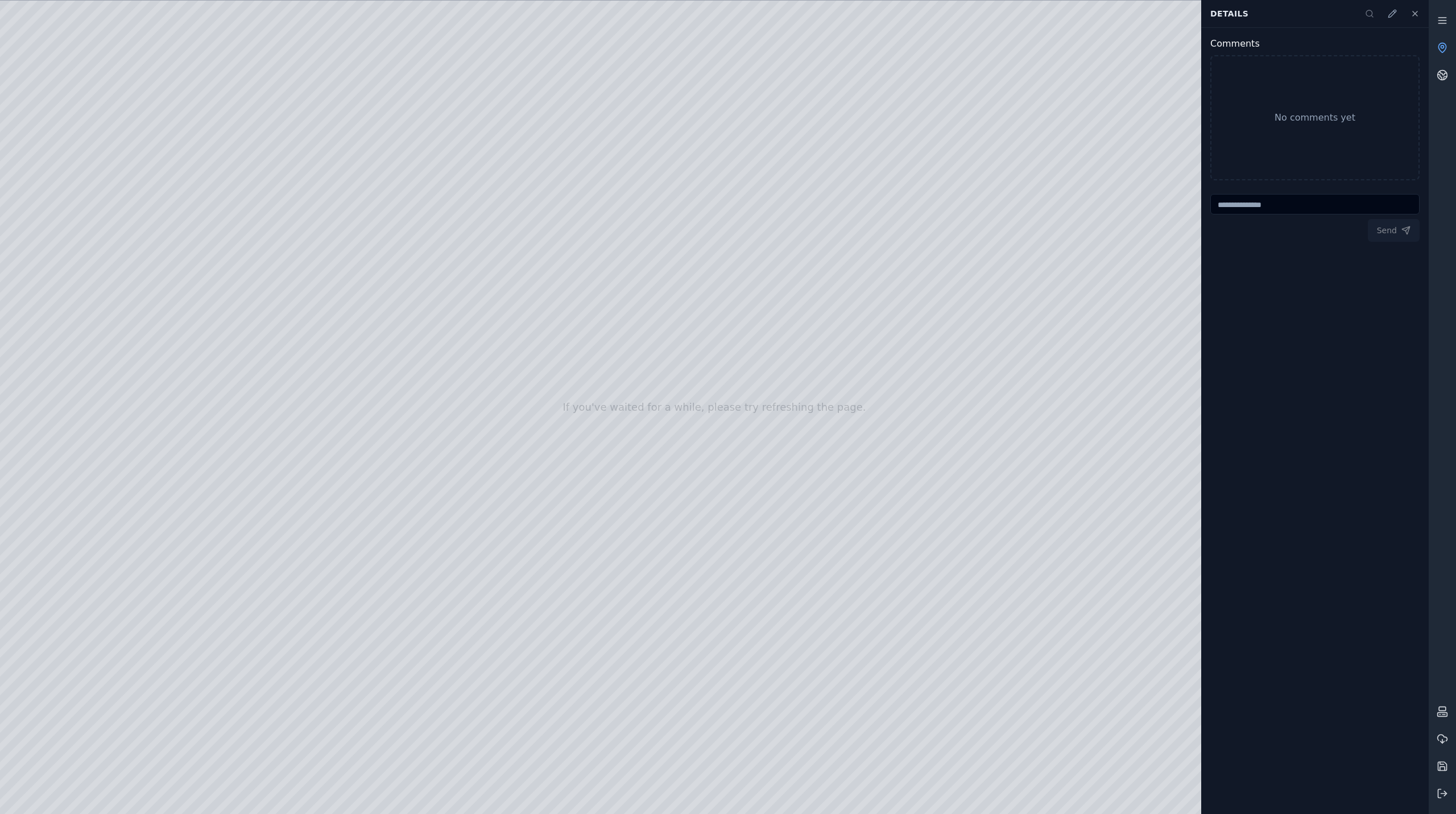
click at [1091, 450] on div at bounding box center [714, 407] width 1429 height 813
click at [1145, 531] on div at bounding box center [714, 407] width 1429 height 813
click at [1137, 607] on div at bounding box center [714, 407] width 1429 height 813
click at [1132, 611] on div at bounding box center [714, 407] width 1429 height 813
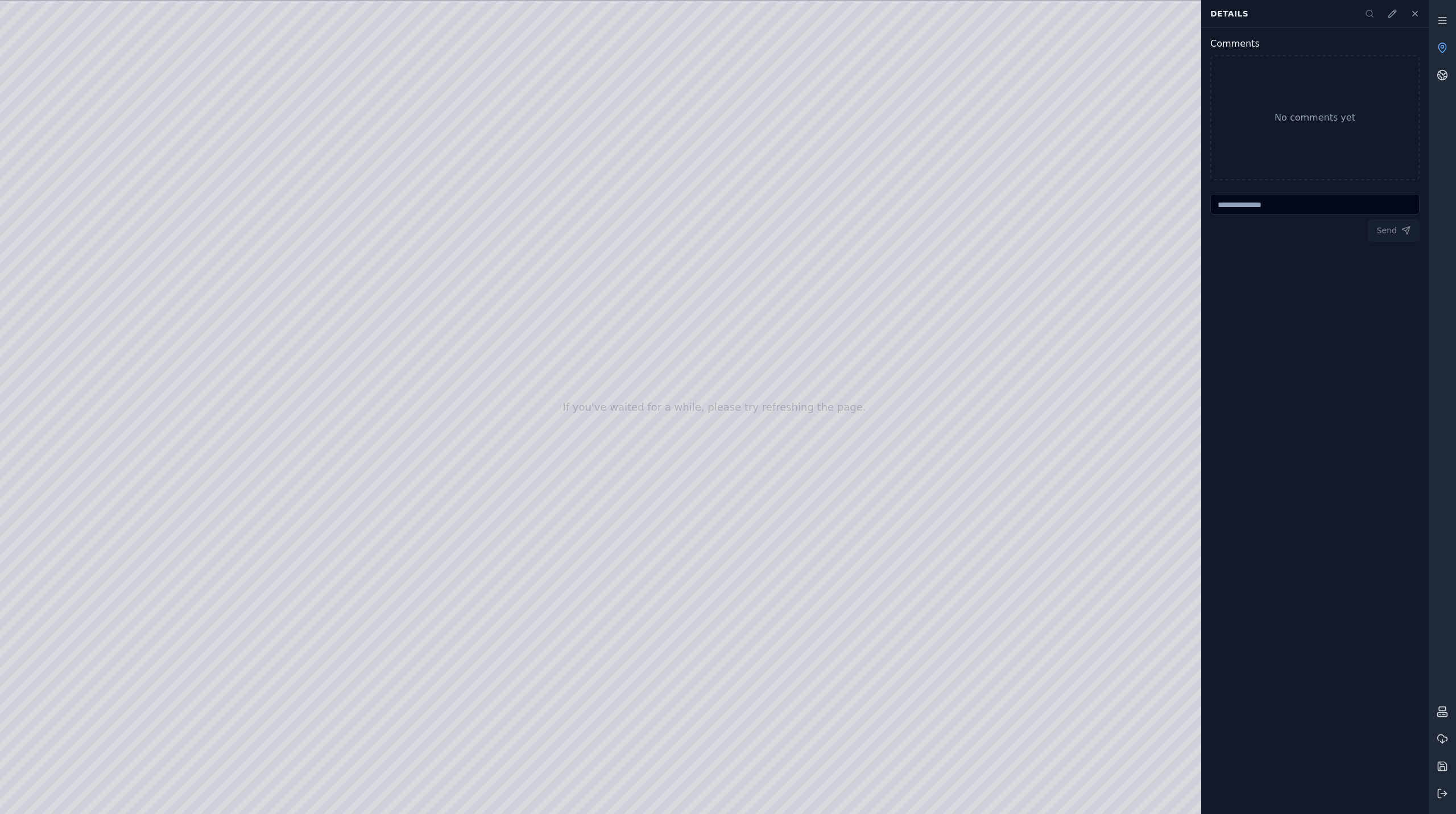
click at [1168, 642] on div at bounding box center [714, 407] width 1429 height 813
drag, startPoint x: 896, startPoint y: 464, endPoint x: 557, endPoint y: 342, distance: 360.3
click at [1138, 606] on div at bounding box center [714, 407] width 1429 height 813
click at [1120, 802] on div at bounding box center [714, 407] width 1429 height 813
click at [1034, 611] on div at bounding box center [714, 407] width 1429 height 813
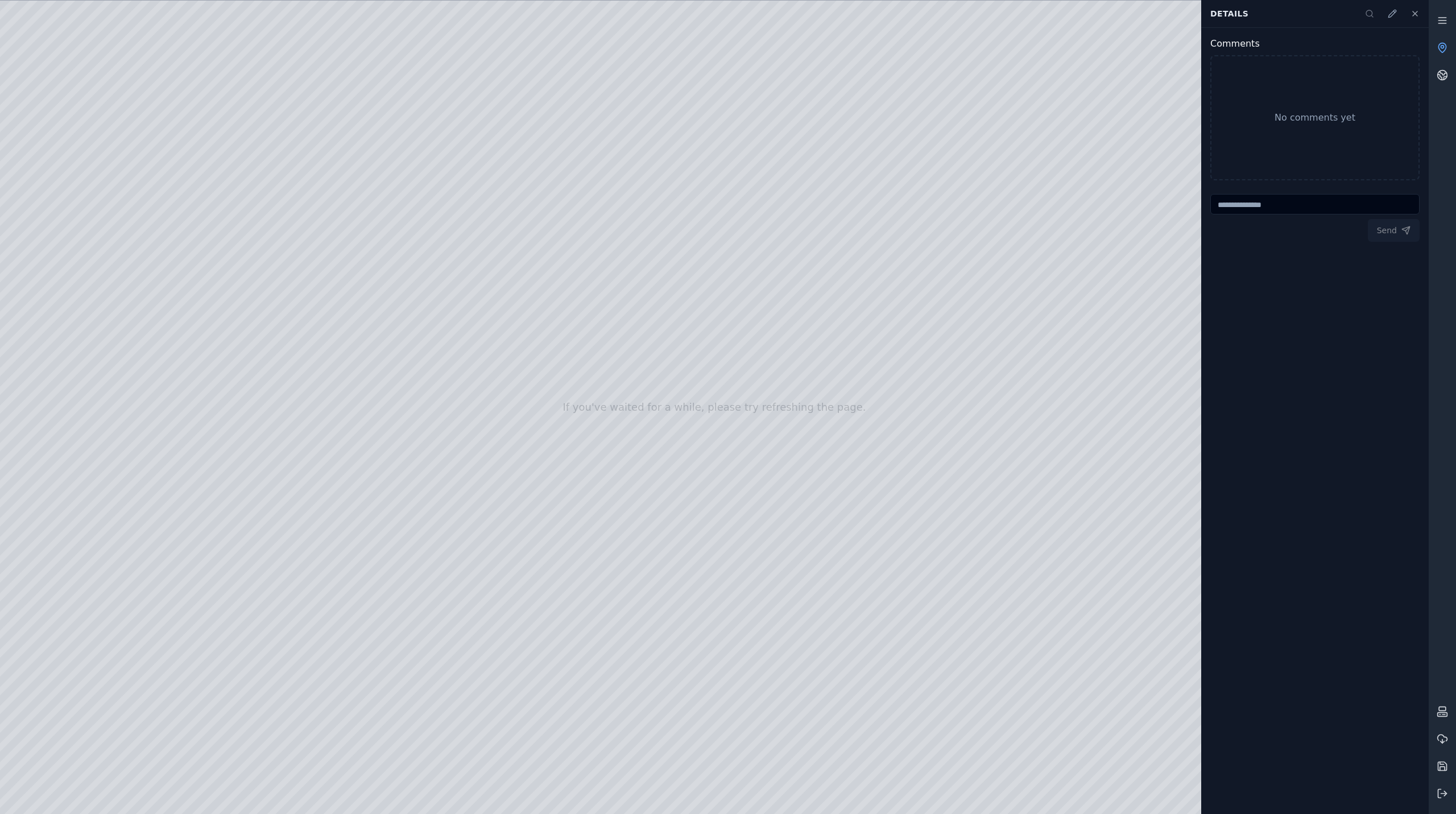
click at [1034, 611] on div at bounding box center [714, 407] width 1429 height 813
click at [1119, 800] on div at bounding box center [714, 407] width 1429 height 813
click at [1109, 610] on div at bounding box center [714, 407] width 1429 height 813
click at [1109, 611] on div at bounding box center [714, 407] width 1429 height 813
click at [1104, 805] on div at bounding box center [714, 407] width 1429 height 813
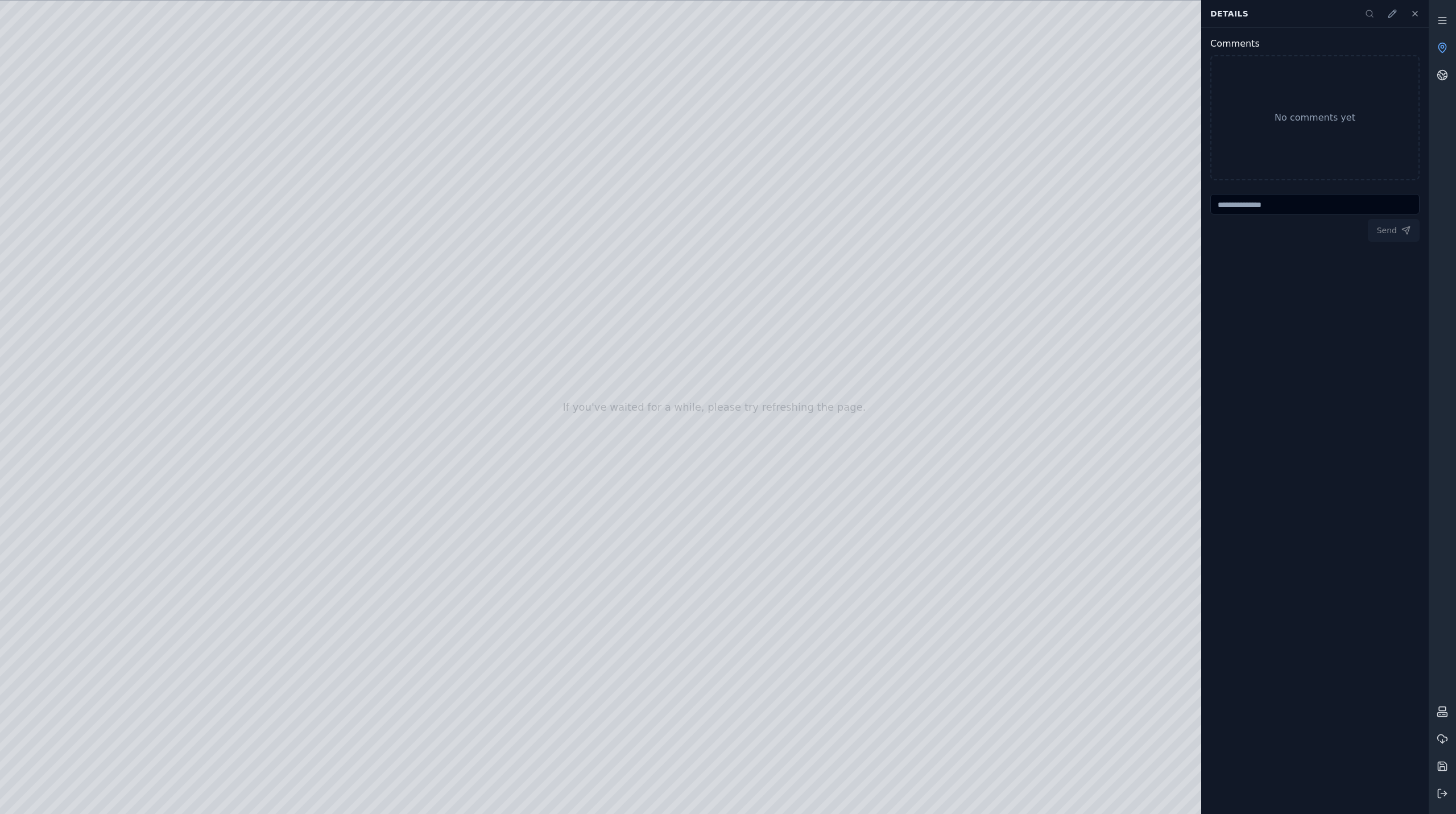
click at [1160, 654] on div at bounding box center [714, 407] width 1429 height 813
click at [1114, 650] on div at bounding box center [714, 407] width 1429 height 813
click at [168, 226] on div at bounding box center [714, 407] width 1429 height 813
click at [161, 225] on div at bounding box center [714, 407] width 1429 height 813
click at [1178, 615] on div at bounding box center [714, 407] width 1429 height 813
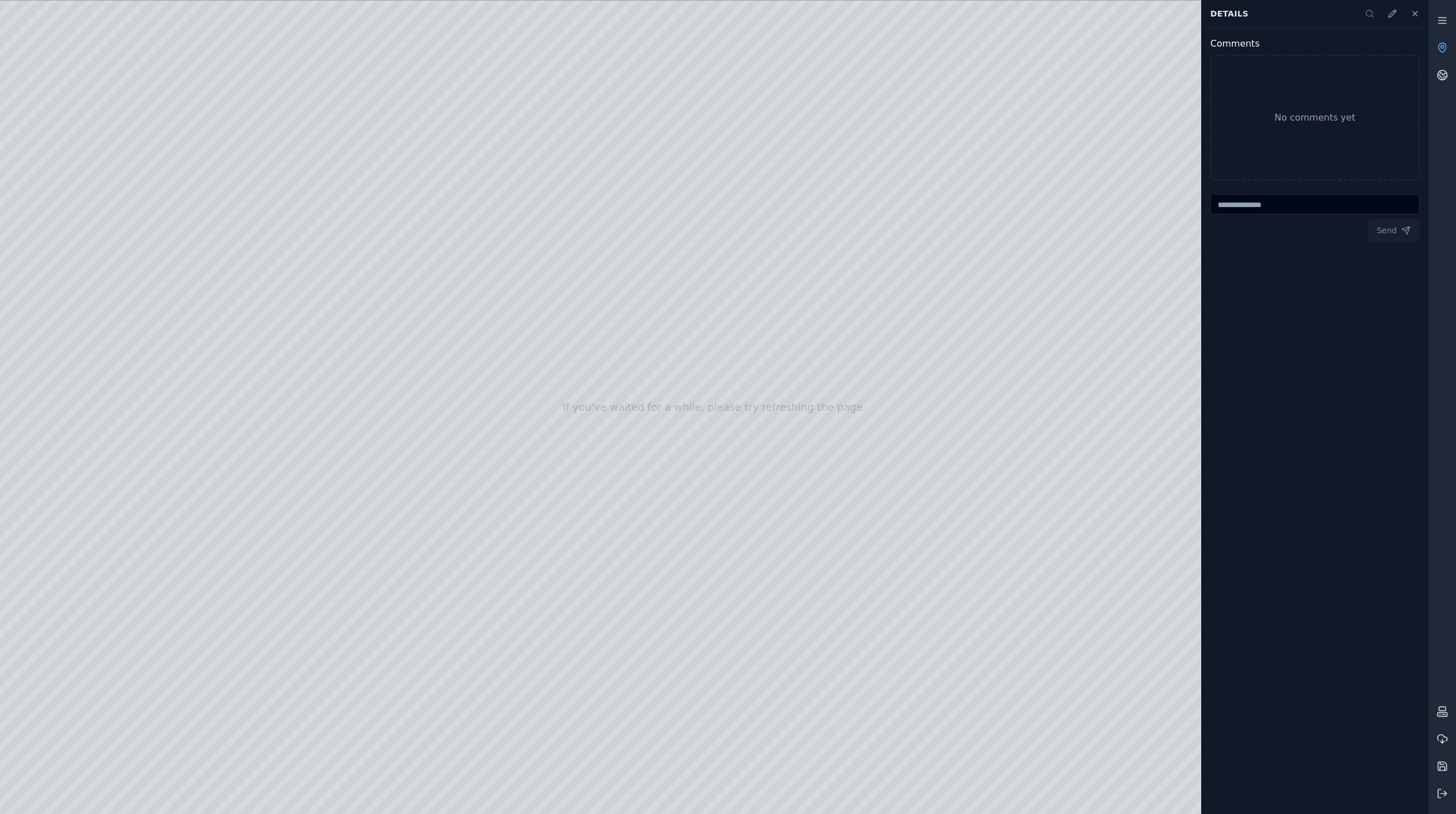
click at [1181, 599] on div at bounding box center [714, 407] width 1429 height 813
click at [1191, 616] on div at bounding box center [714, 407] width 1429 height 813
click at [398, 643] on div at bounding box center [714, 407] width 1429 height 813
click at [235, 645] on div at bounding box center [714, 407] width 1429 height 813
click at [235, 643] on div at bounding box center [714, 407] width 1429 height 813
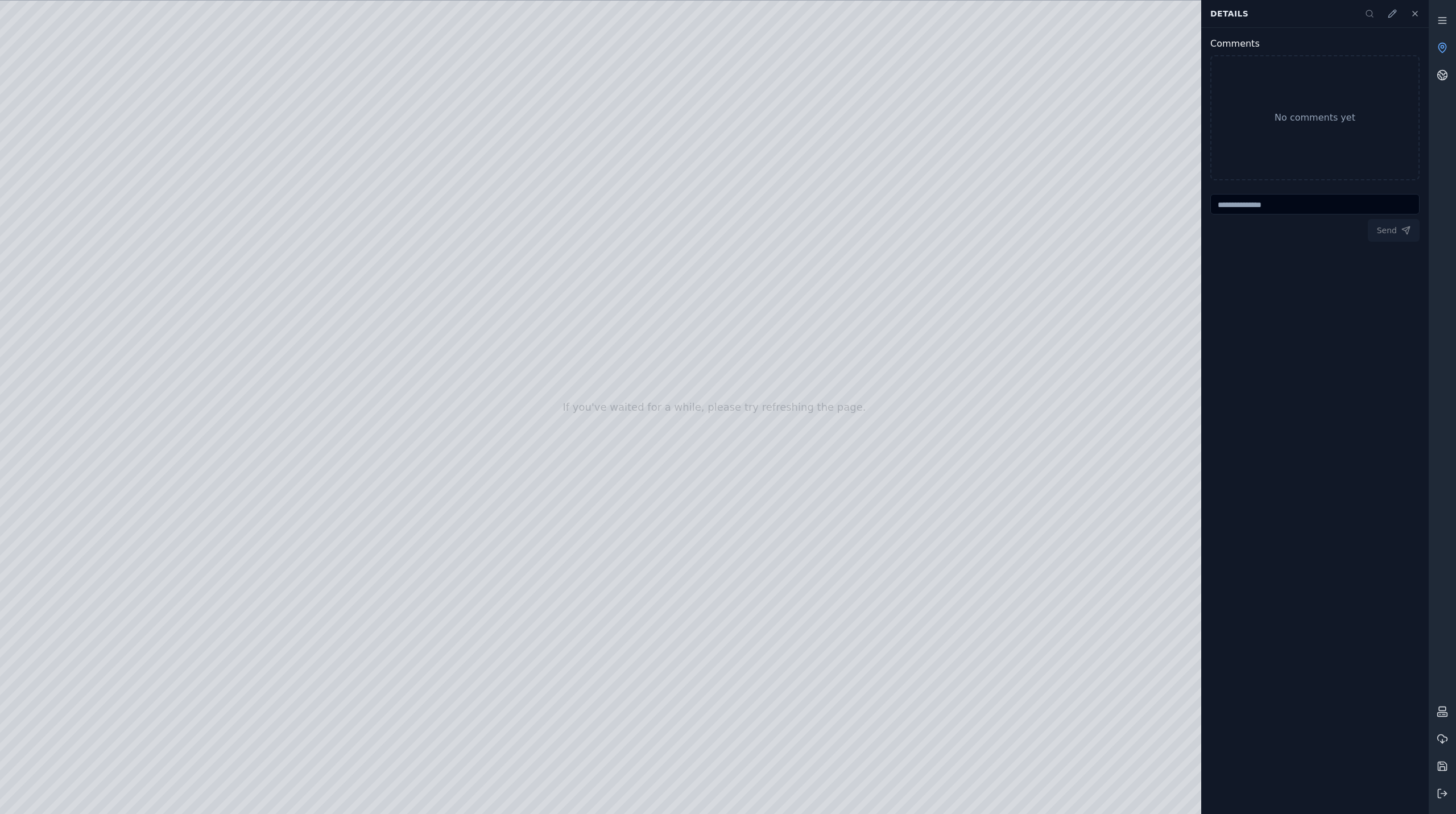
click at [235, 643] on div at bounding box center [714, 407] width 1429 height 813
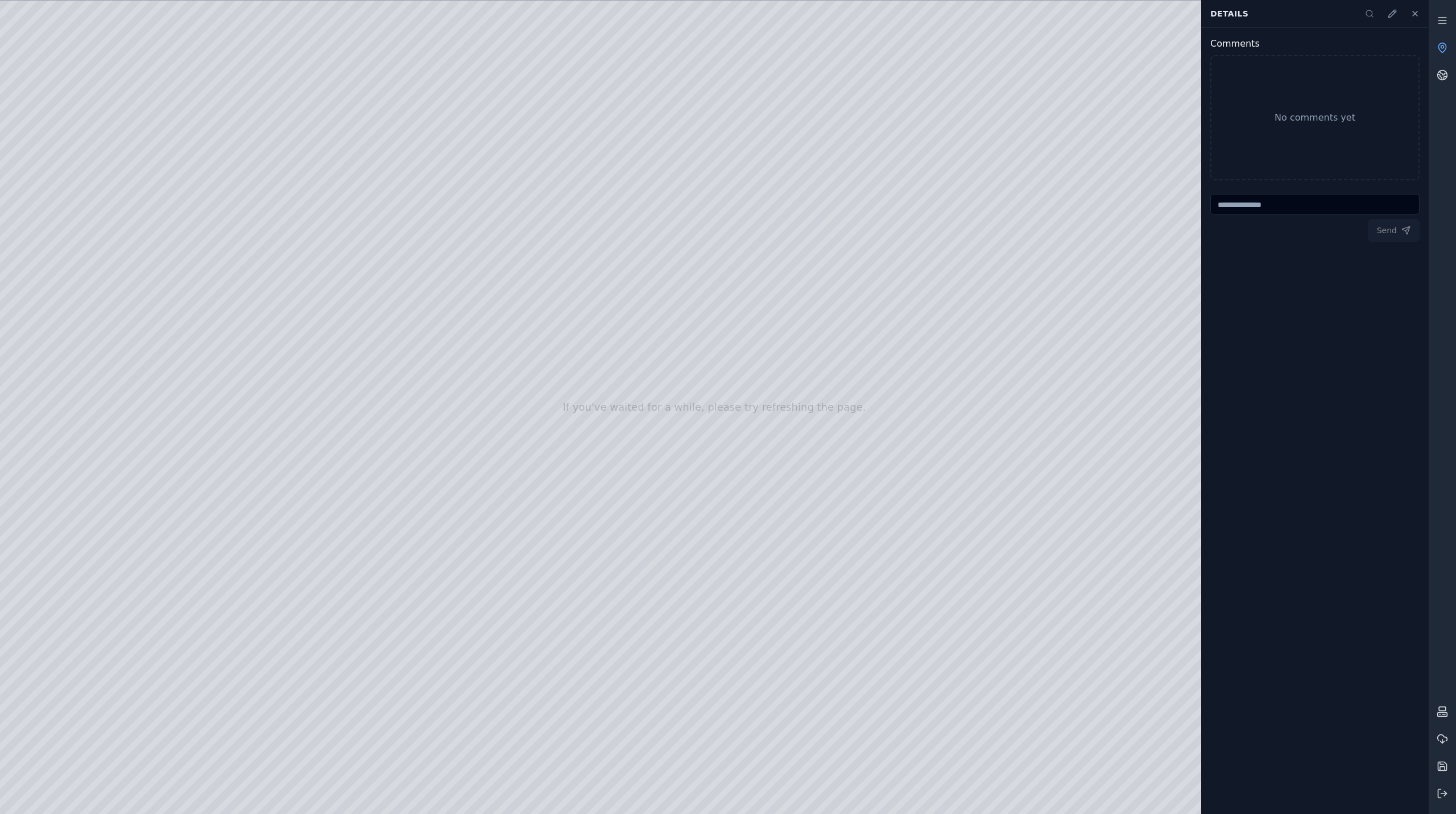
click at [235, 643] on div at bounding box center [714, 407] width 1429 height 813
click at [448, 646] on div at bounding box center [714, 407] width 1429 height 813
click at [237, 647] on div at bounding box center [714, 407] width 1429 height 813
click at [405, 643] on div at bounding box center [714, 407] width 1429 height 813
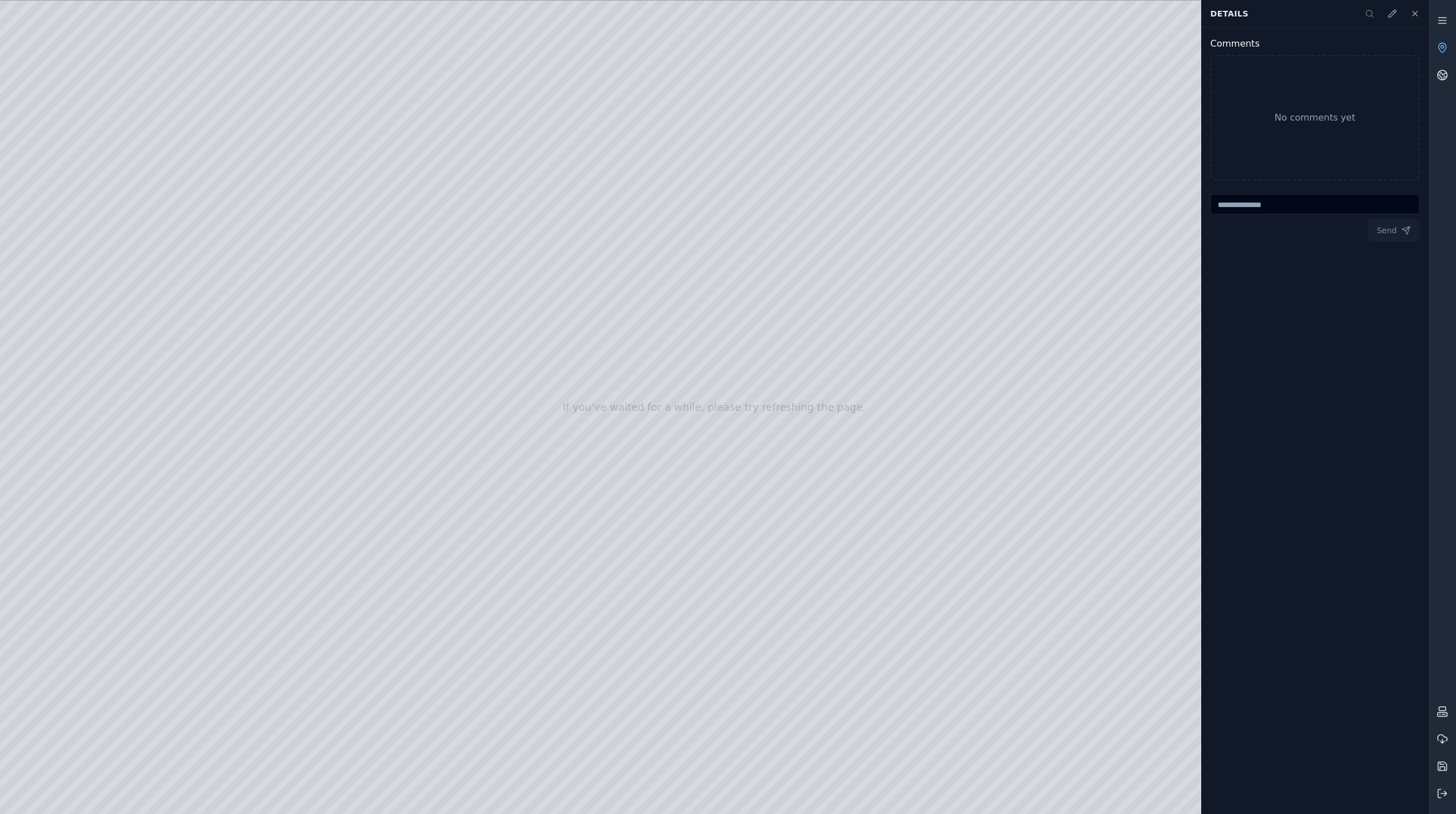
click at [231, 645] on div at bounding box center [714, 407] width 1429 height 813
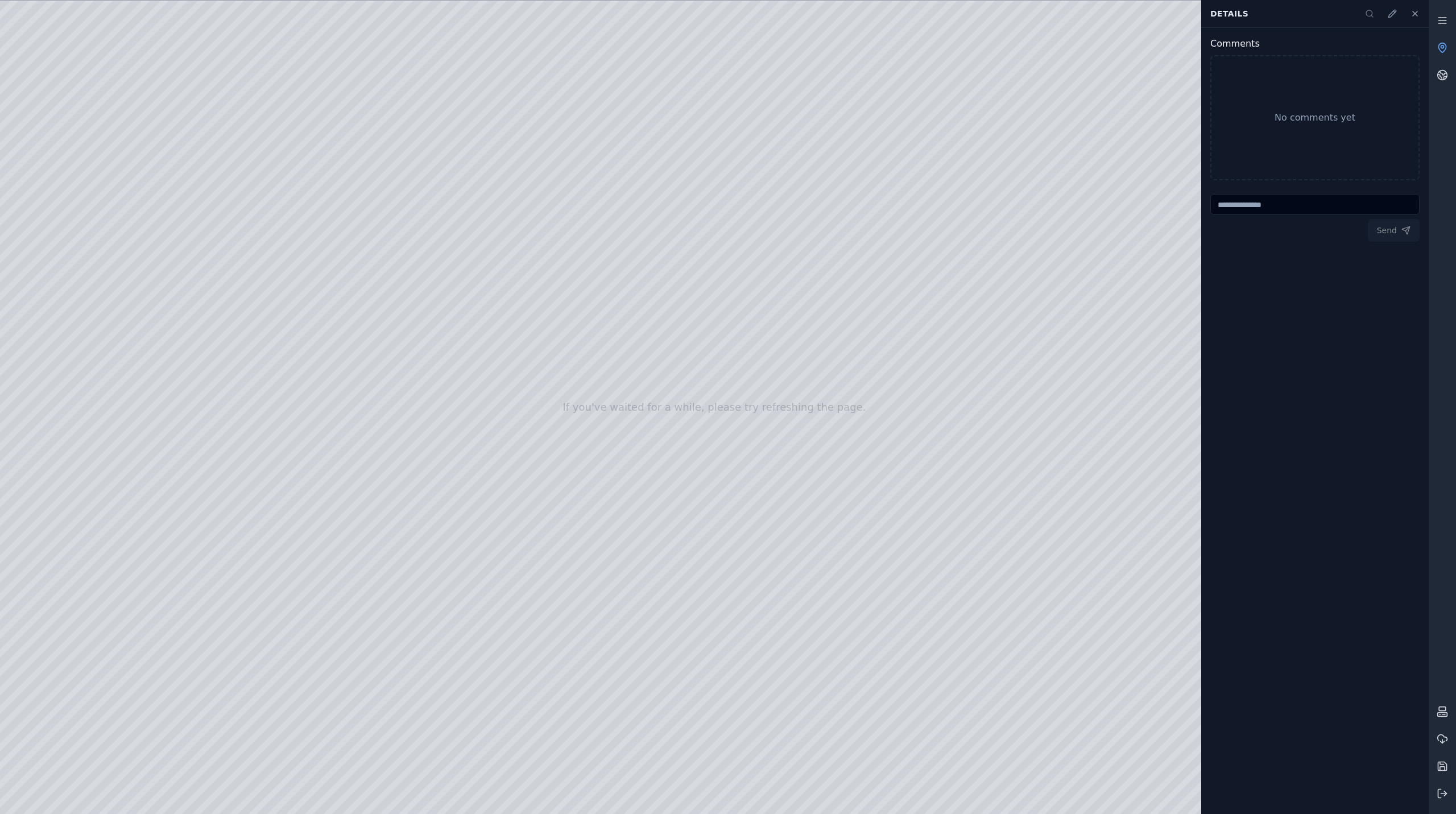
click at [231, 645] on div at bounding box center [714, 407] width 1429 height 813
click at [148, 637] on div at bounding box center [714, 407] width 1429 height 813
click at [303, 643] on div at bounding box center [714, 407] width 1429 height 813
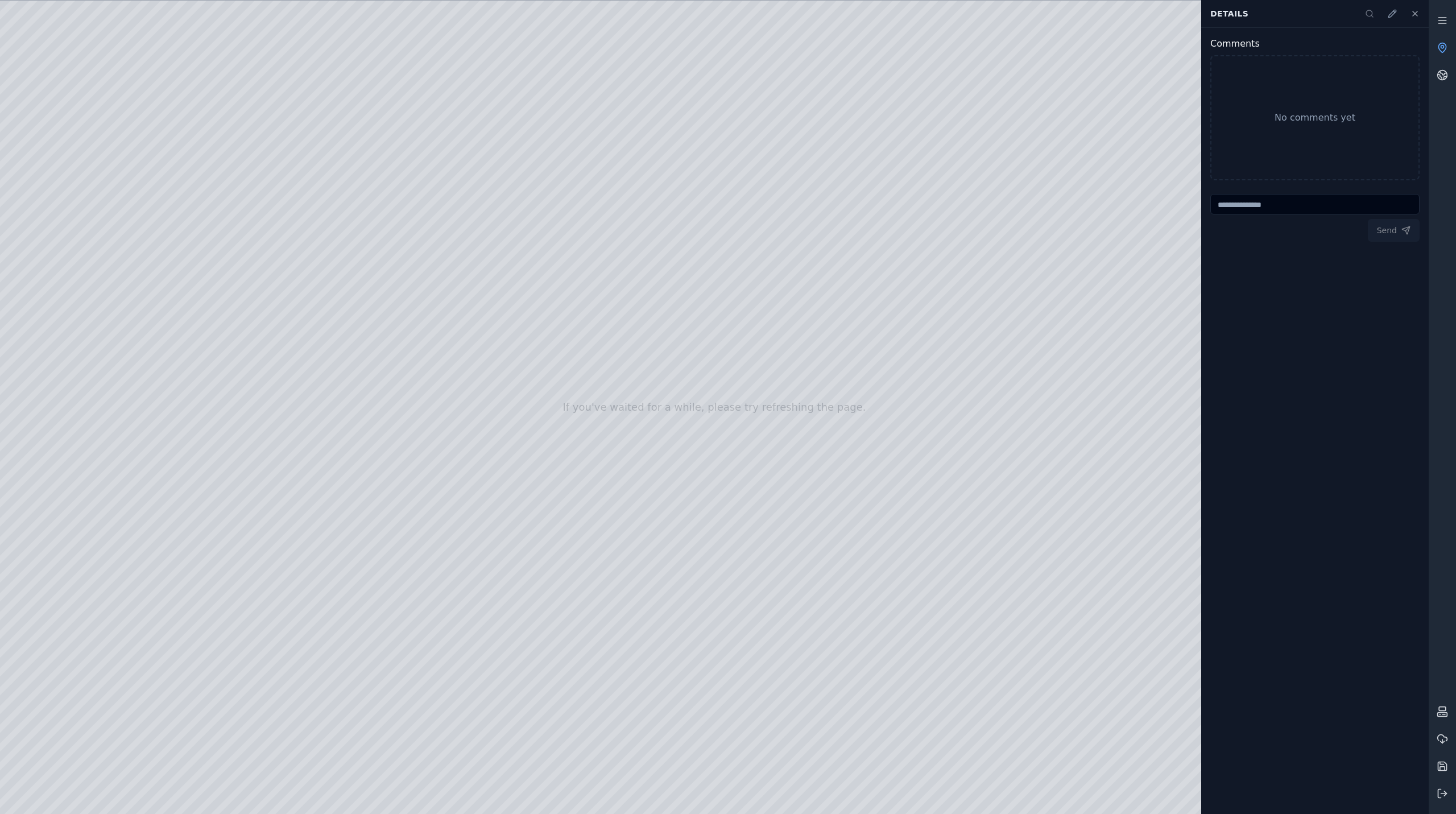
click at [524, 642] on div at bounding box center [714, 407] width 1429 height 813
click at [554, 642] on div at bounding box center [714, 407] width 1429 height 813
click at [526, 647] on div at bounding box center [714, 407] width 1429 height 813
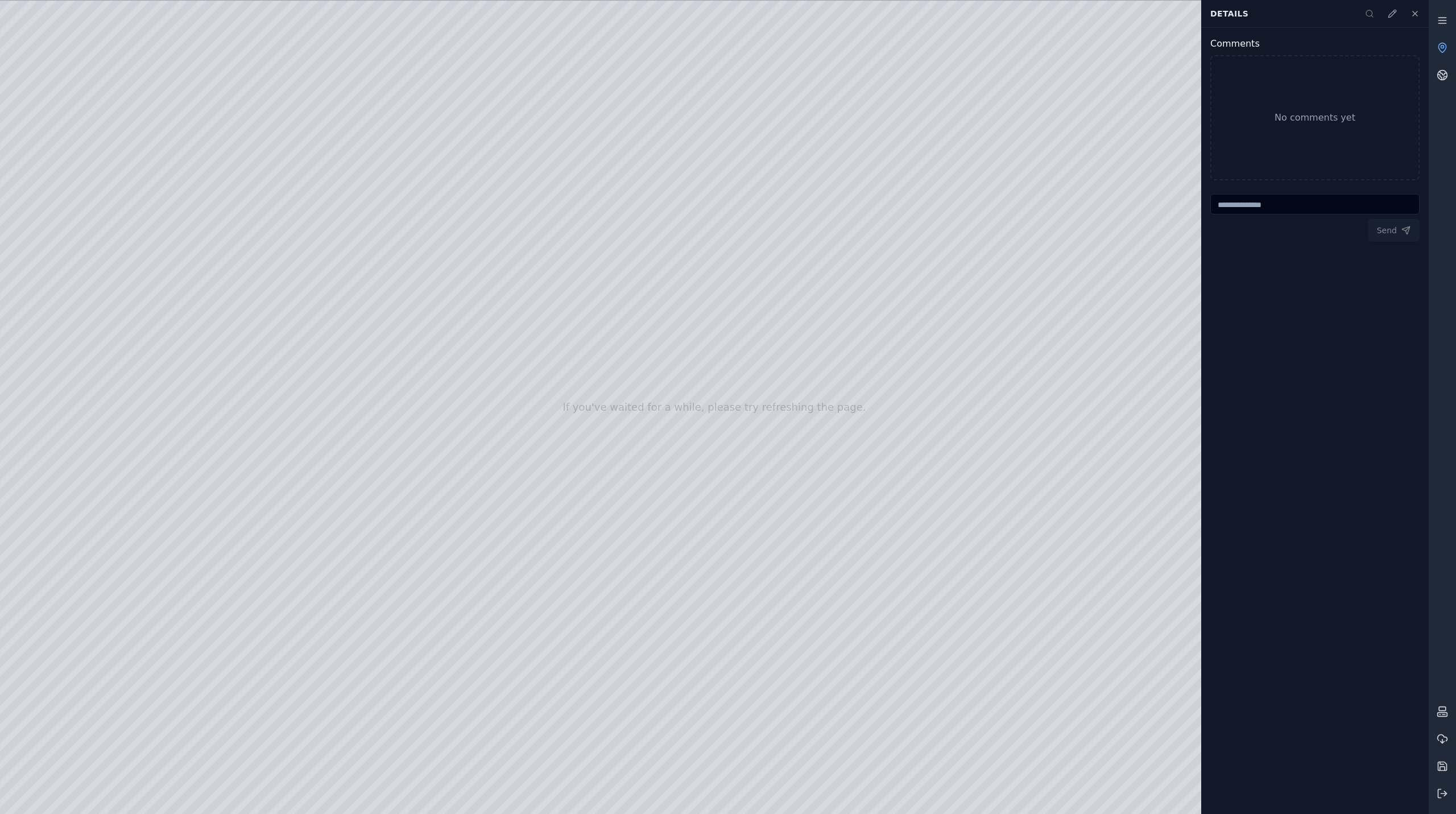
click at [234, 643] on div at bounding box center [714, 407] width 1429 height 813
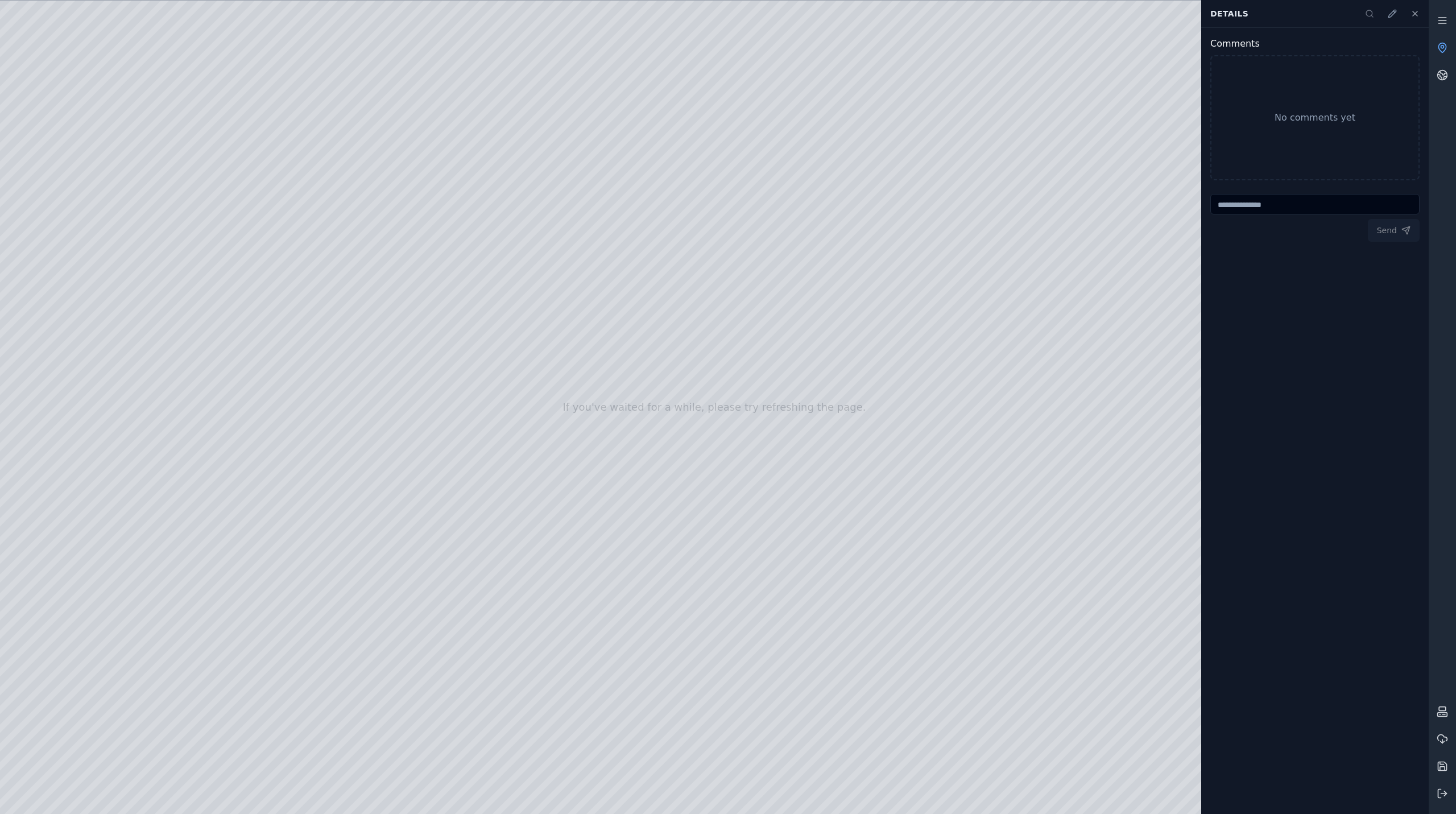
click at [234, 643] on div at bounding box center [714, 407] width 1429 height 813
click at [234, 642] on div at bounding box center [714, 407] width 1429 height 813
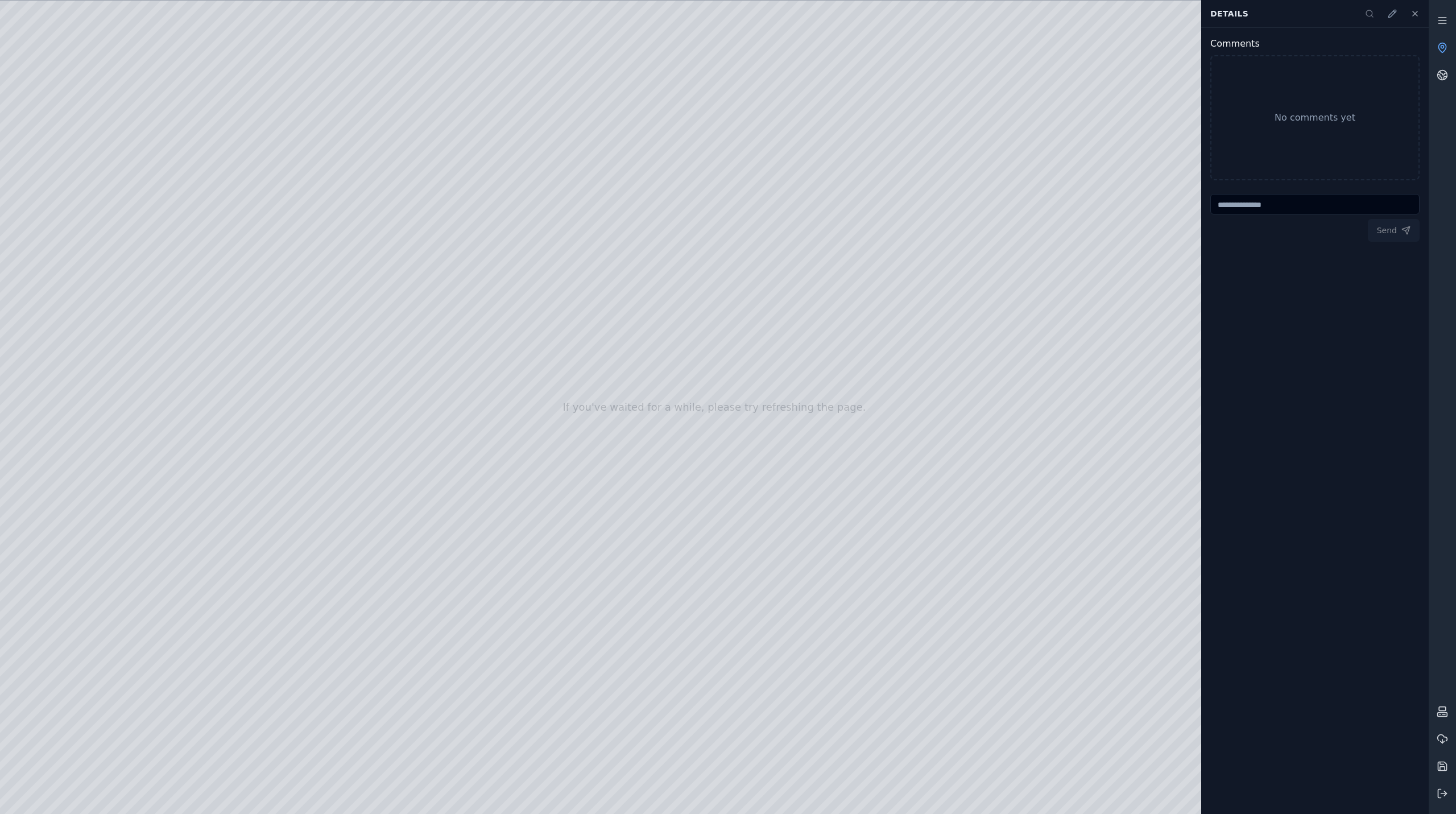
click at [235, 642] on div at bounding box center [714, 407] width 1429 height 813
click at [240, 642] on div at bounding box center [714, 407] width 1429 height 813
click at [1178, 649] on div at bounding box center [714, 407] width 1429 height 813
click at [1136, 605] on div at bounding box center [714, 407] width 1429 height 813
click at [1127, 787] on div at bounding box center [714, 407] width 1429 height 813
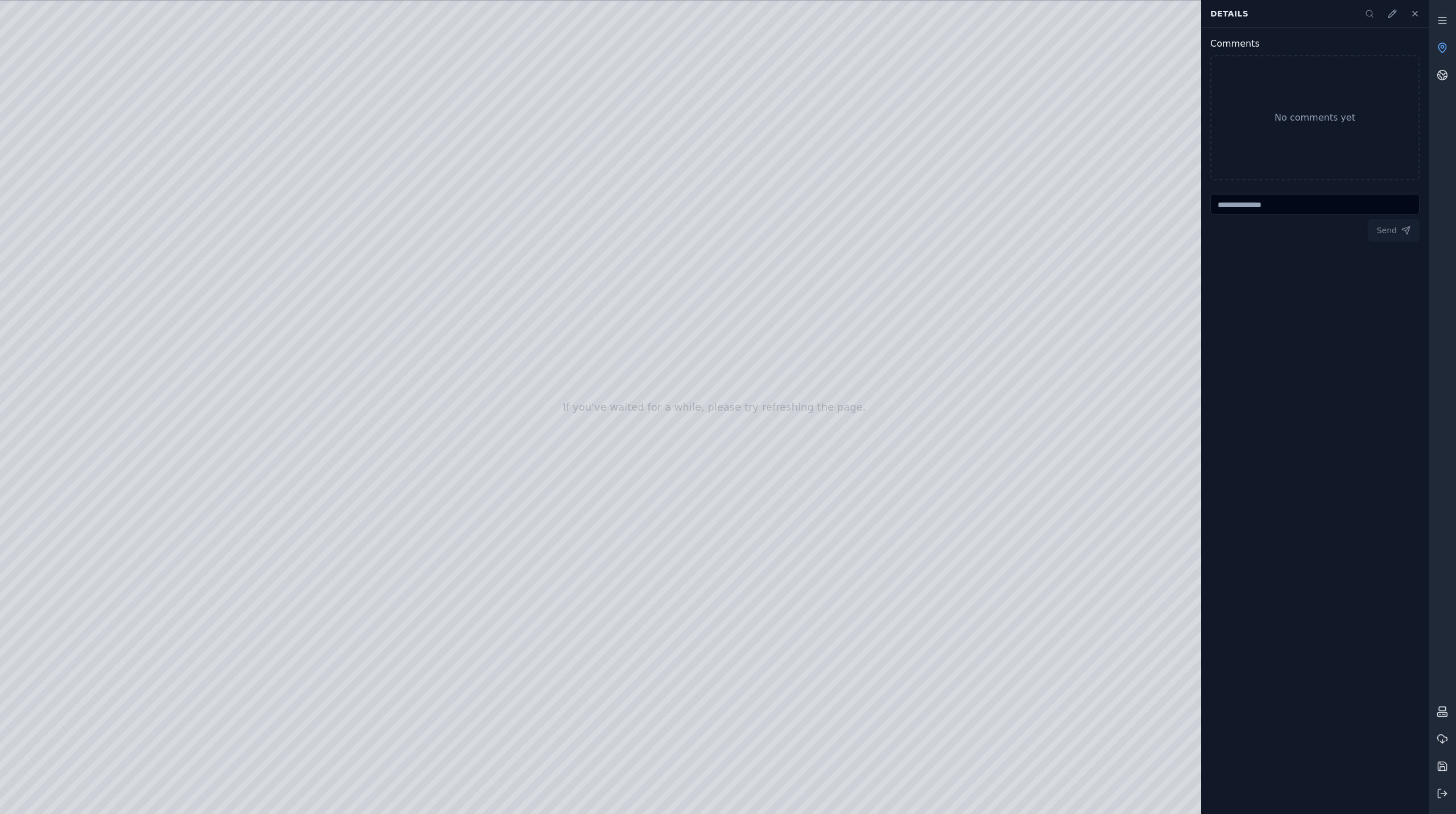
click at [1152, 652] on div at bounding box center [714, 407] width 1429 height 813
click at [1159, 647] on div at bounding box center [714, 407] width 1429 height 813
drag, startPoint x: 1002, startPoint y: 779, endPoint x: 677, endPoint y: 800, distance: 325.7
click at [677, 800] on div at bounding box center [714, 407] width 1429 height 813
click at [817, 725] on div at bounding box center [714, 407] width 1429 height 813
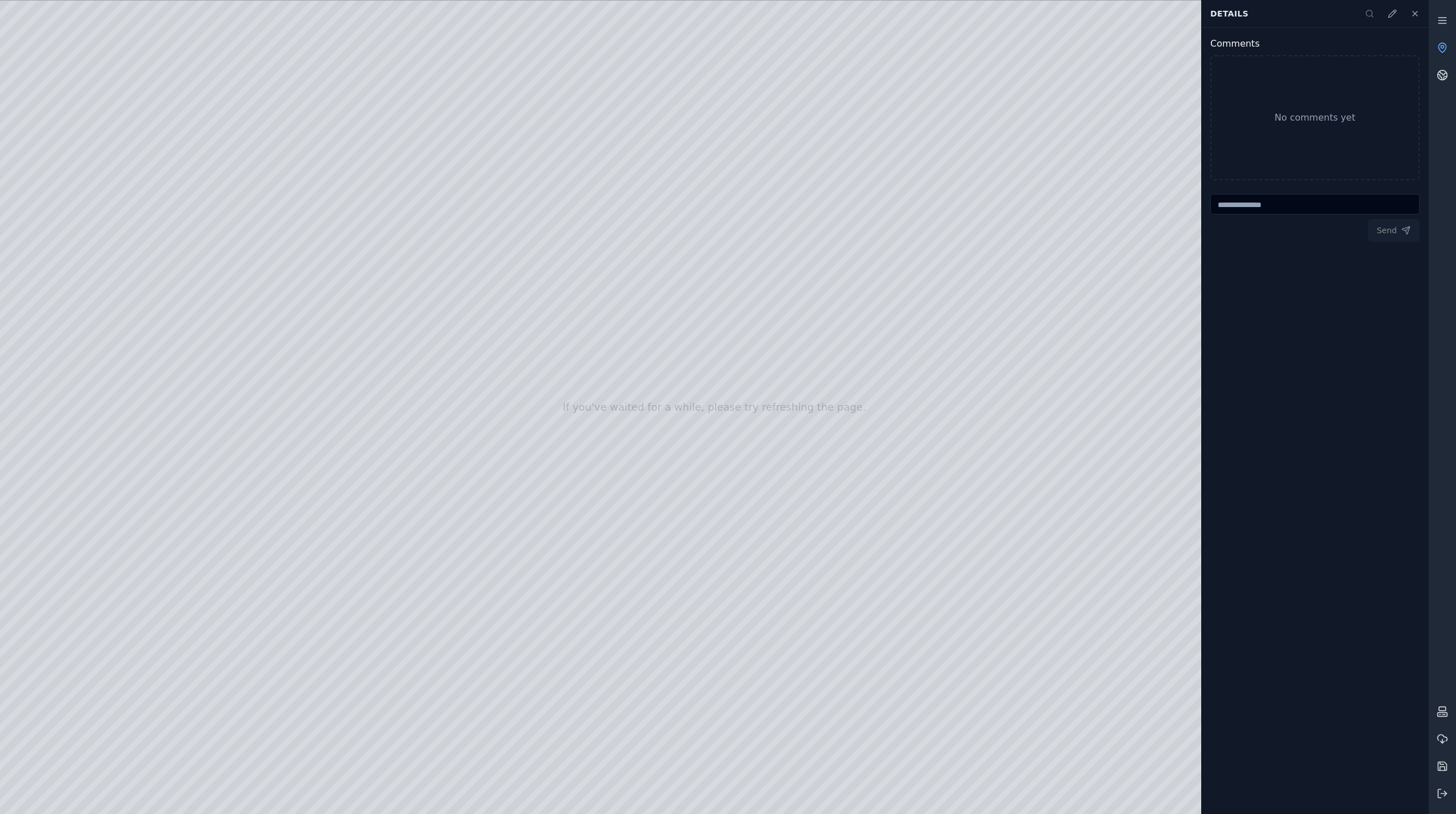
drag, startPoint x: 817, startPoint y: 725, endPoint x: 826, endPoint y: 728, distance: 9.5
click at [826, 728] on div at bounding box center [714, 407] width 1429 height 813
click at [811, 683] on div at bounding box center [714, 407] width 1429 height 813
click at [811, 679] on div at bounding box center [714, 407] width 1429 height 813
click at [811, 681] on div at bounding box center [714, 407] width 1429 height 813
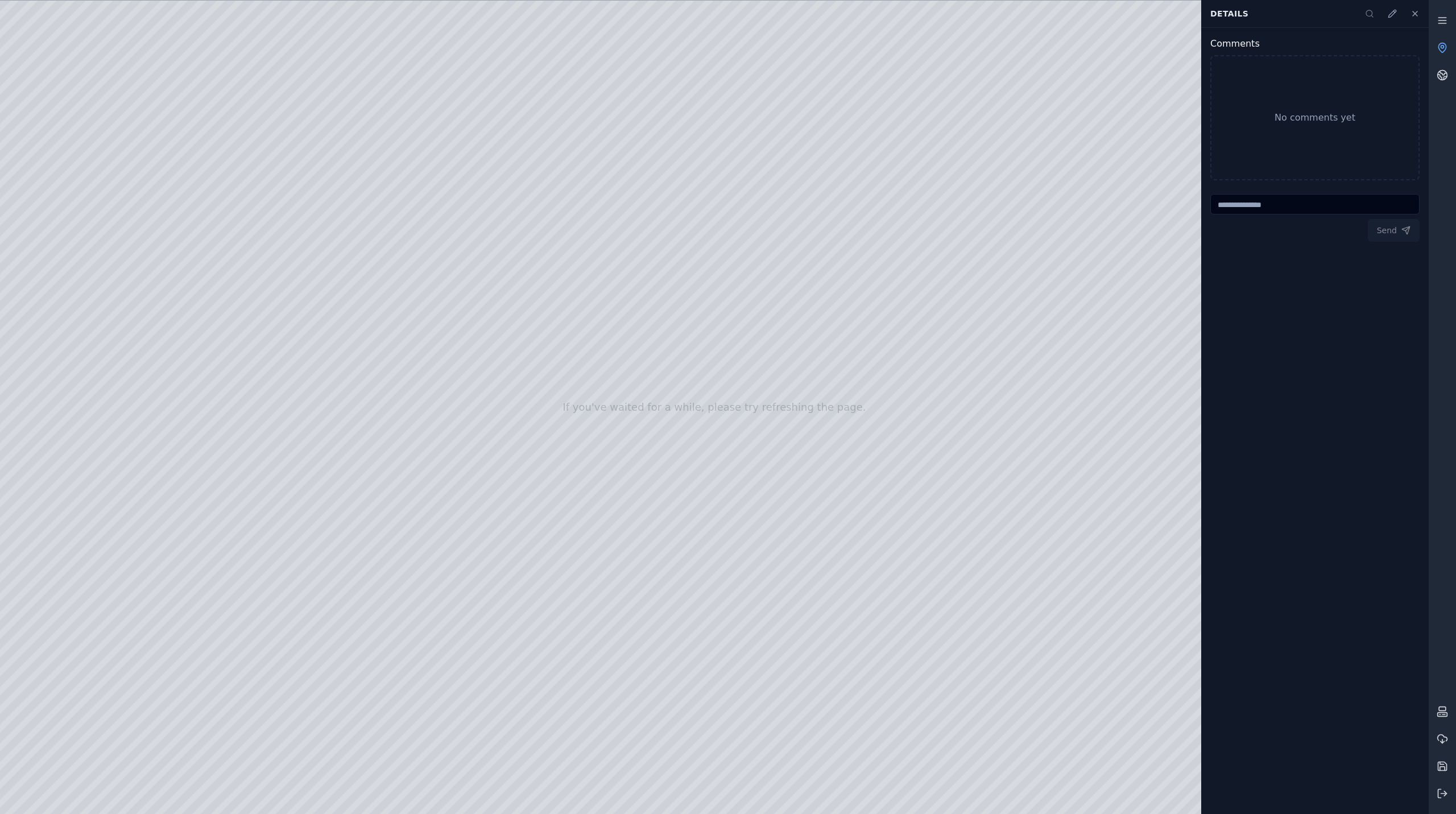
click at [831, 684] on div at bounding box center [714, 407] width 1429 height 813
click at [842, 684] on div at bounding box center [714, 407] width 1429 height 813
click at [815, 692] on div at bounding box center [714, 407] width 1429 height 813
click at [799, 695] on div at bounding box center [714, 407] width 1429 height 813
drag, startPoint x: 840, startPoint y: 693, endPoint x: 683, endPoint y: 703, distance: 157.3
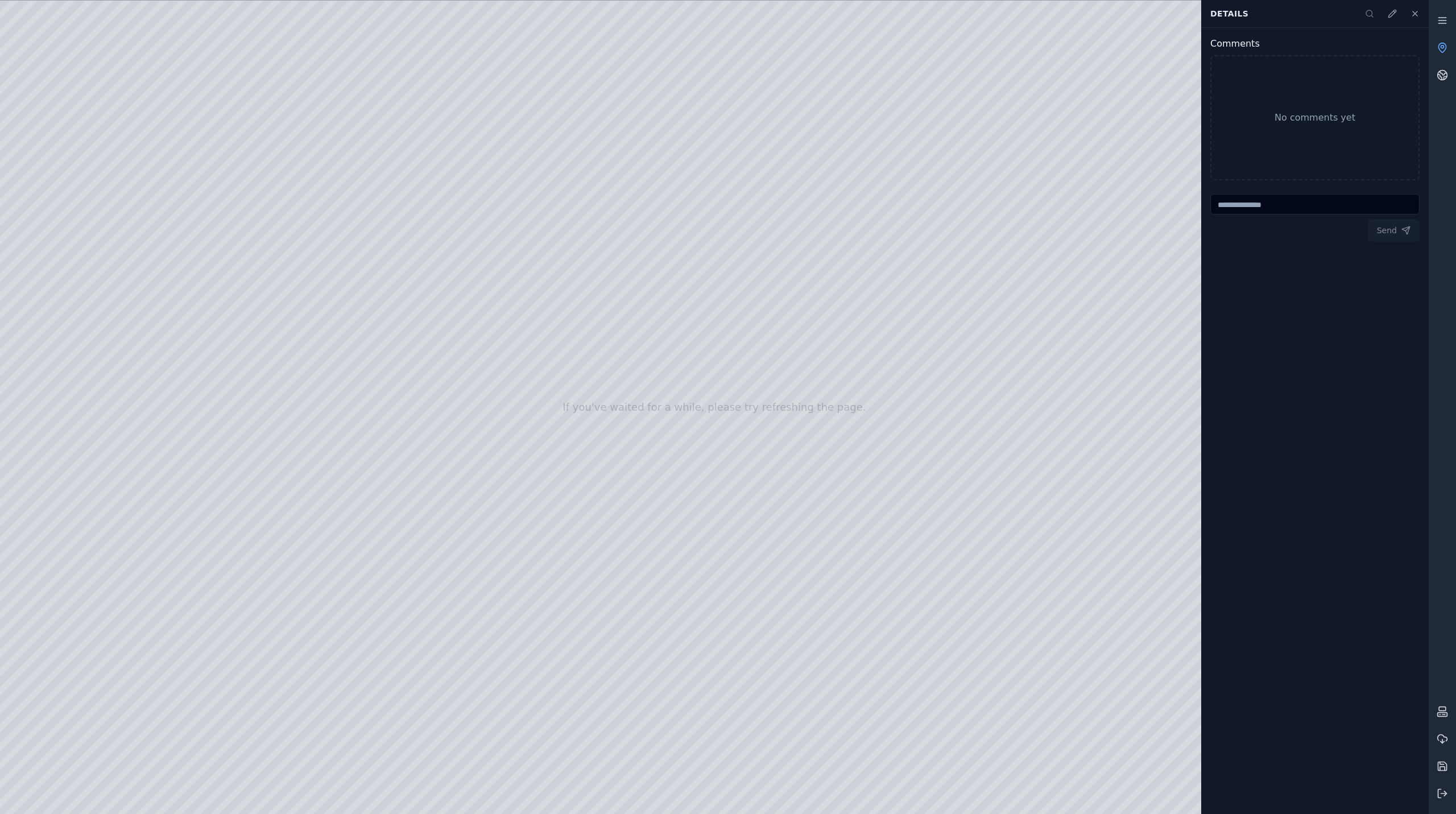
click at [683, 703] on div at bounding box center [714, 407] width 1429 height 813
drag, startPoint x: 675, startPoint y: 683, endPoint x: 668, endPoint y: 700, distance: 18.4
click at [680, 575] on div at bounding box center [714, 407] width 1429 height 813
click at [112, 334] on div at bounding box center [714, 407] width 1429 height 813
click at [1173, 604] on div at bounding box center [714, 407] width 1429 height 813
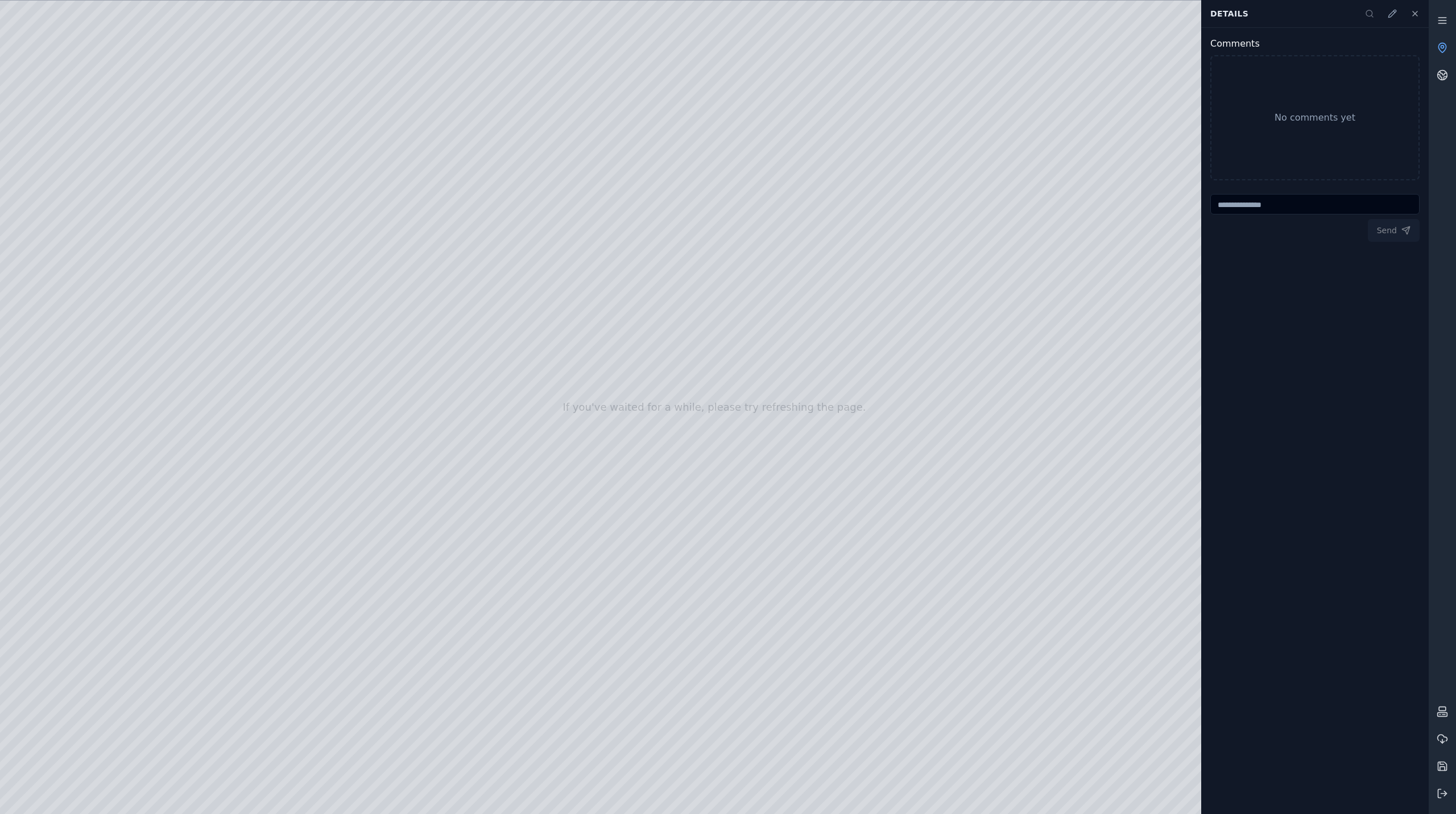
click at [1122, 603] on div at bounding box center [714, 407] width 1429 height 813
click at [82, 335] on div at bounding box center [714, 407] width 1429 height 813
click at [163, 221] on div at bounding box center [714, 407] width 1429 height 813
drag, startPoint x: 358, startPoint y: 312, endPoint x: 353, endPoint y: 296, distance: 16.8
click at [353, 296] on div at bounding box center [714, 407] width 1429 height 813
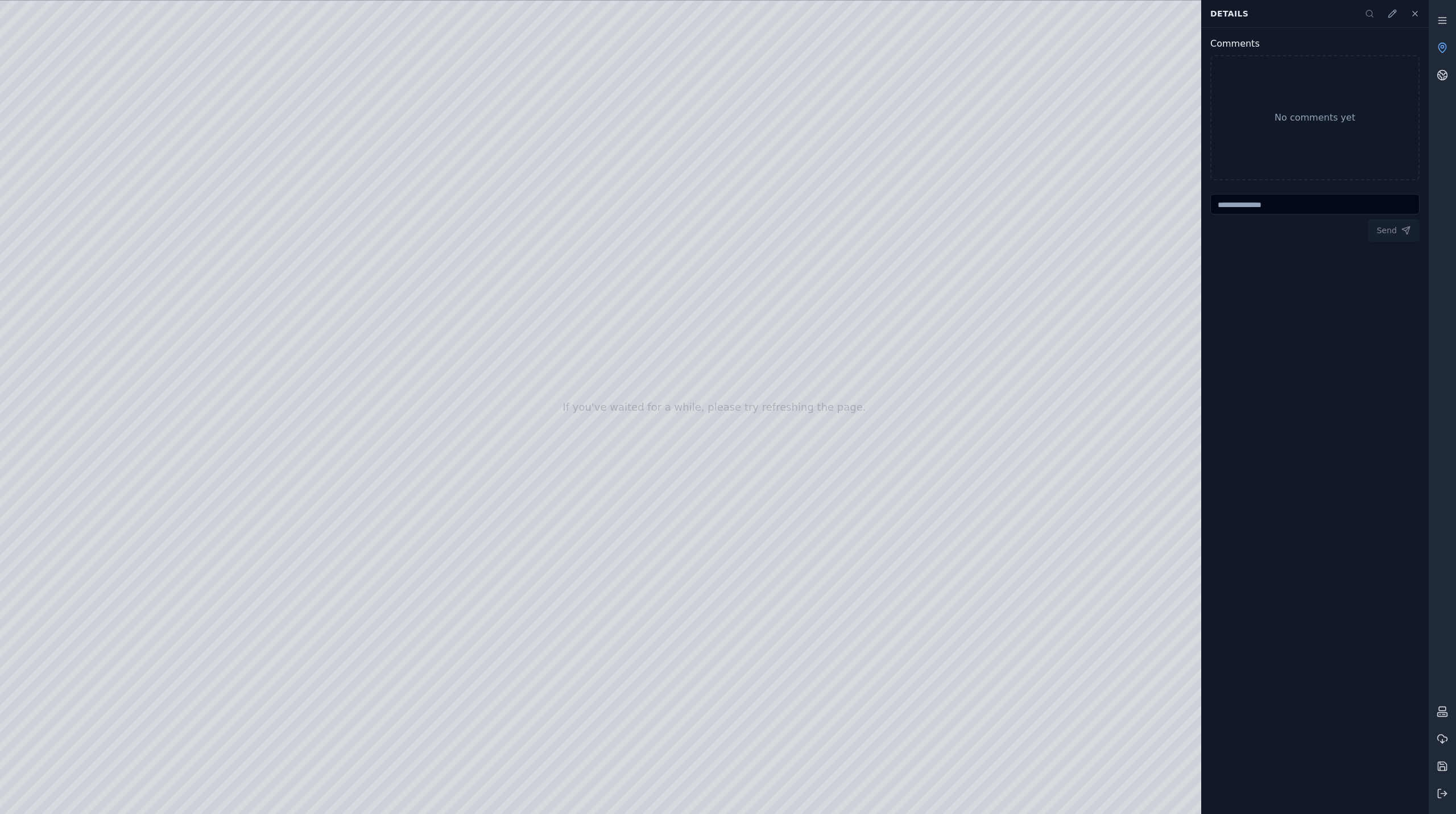
click at [340, 738] on div at bounding box center [714, 407] width 1429 height 813
click at [64, 177] on div at bounding box center [714, 407] width 1429 height 813
click at [66, 320] on div at bounding box center [714, 407] width 1429 height 813
click at [76, 361] on div at bounding box center [714, 407] width 1429 height 813
click at [346, 196] on div at bounding box center [714, 407] width 1429 height 813
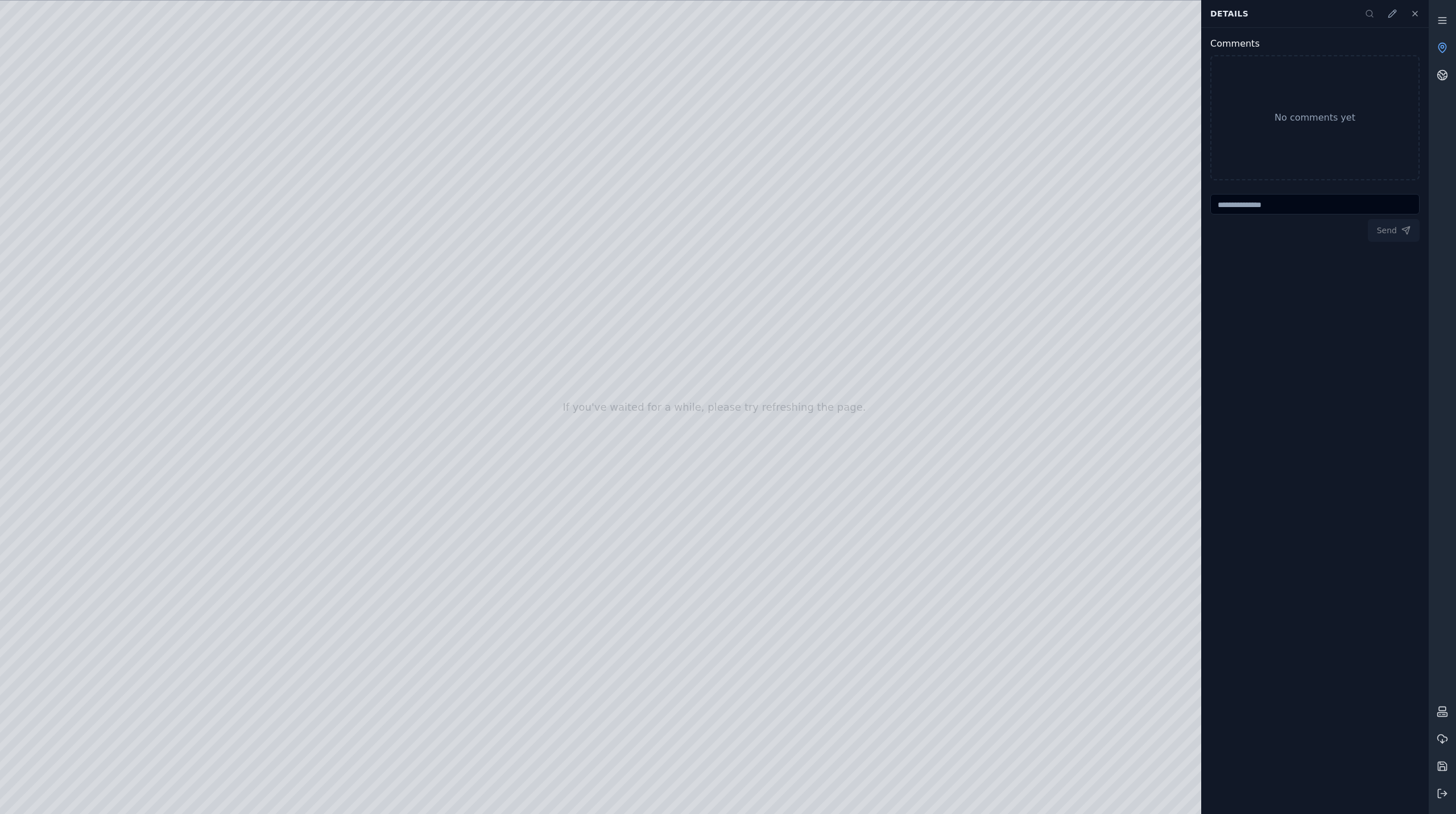
click at [633, 632] on div at bounding box center [714, 407] width 1429 height 813
click at [648, 517] on div at bounding box center [714, 407] width 1429 height 813
click at [615, 373] on div at bounding box center [714, 407] width 1429 height 813
click at [375, 528] on div at bounding box center [714, 407] width 1429 height 813
click at [808, 431] on div at bounding box center [714, 407] width 1429 height 813
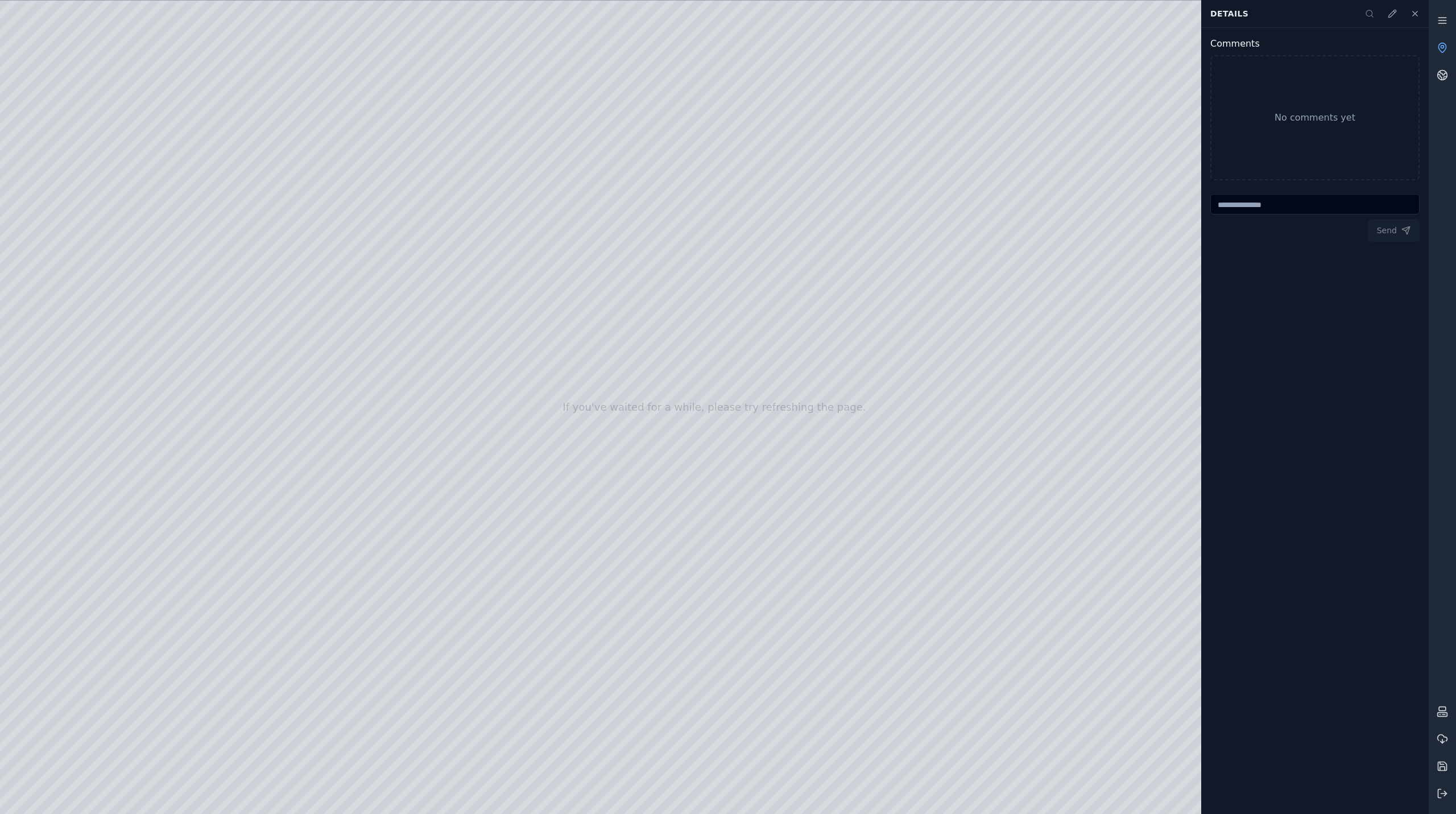
drag, startPoint x: 714, startPoint y: 457, endPoint x: 685, endPoint y: 510, distance: 60.4
click at [349, 205] on div at bounding box center [714, 407] width 1429 height 813
click at [700, 101] on div at bounding box center [714, 407] width 1429 height 813
click at [234, 241] on div at bounding box center [714, 407] width 1429 height 813
click at [235, 240] on div at bounding box center [714, 407] width 1429 height 813
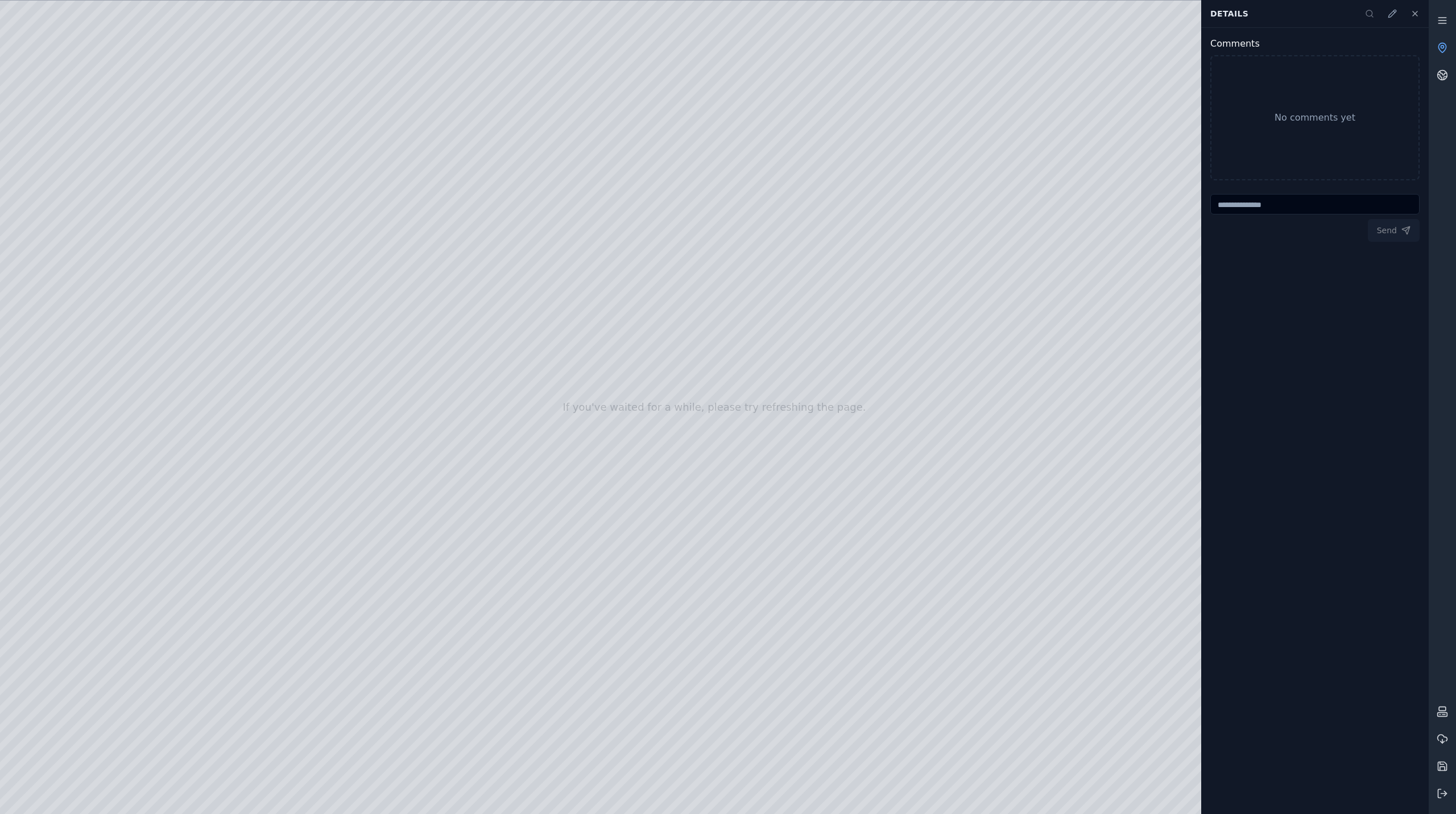
drag, startPoint x: 605, startPoint y: 250, endPoint x: 605, endPoint y: 189, distance: 61.0
drag, startPoint x: 633, startPoint y: 238, endPoint x: 664, endPoint y: 279, distance: 51.4
drag, startPoint x: 608, startPoint y: 307, endPoint x: 593, endPoint y: 332, distance: 29.2
drag, startPoint x: 598, startPoint y: 286, endPoint x: 496, endPoint y: 245, distance: 109.9
click at [116, 202] on div at bounding box center [714, 407] width 1429 height 813
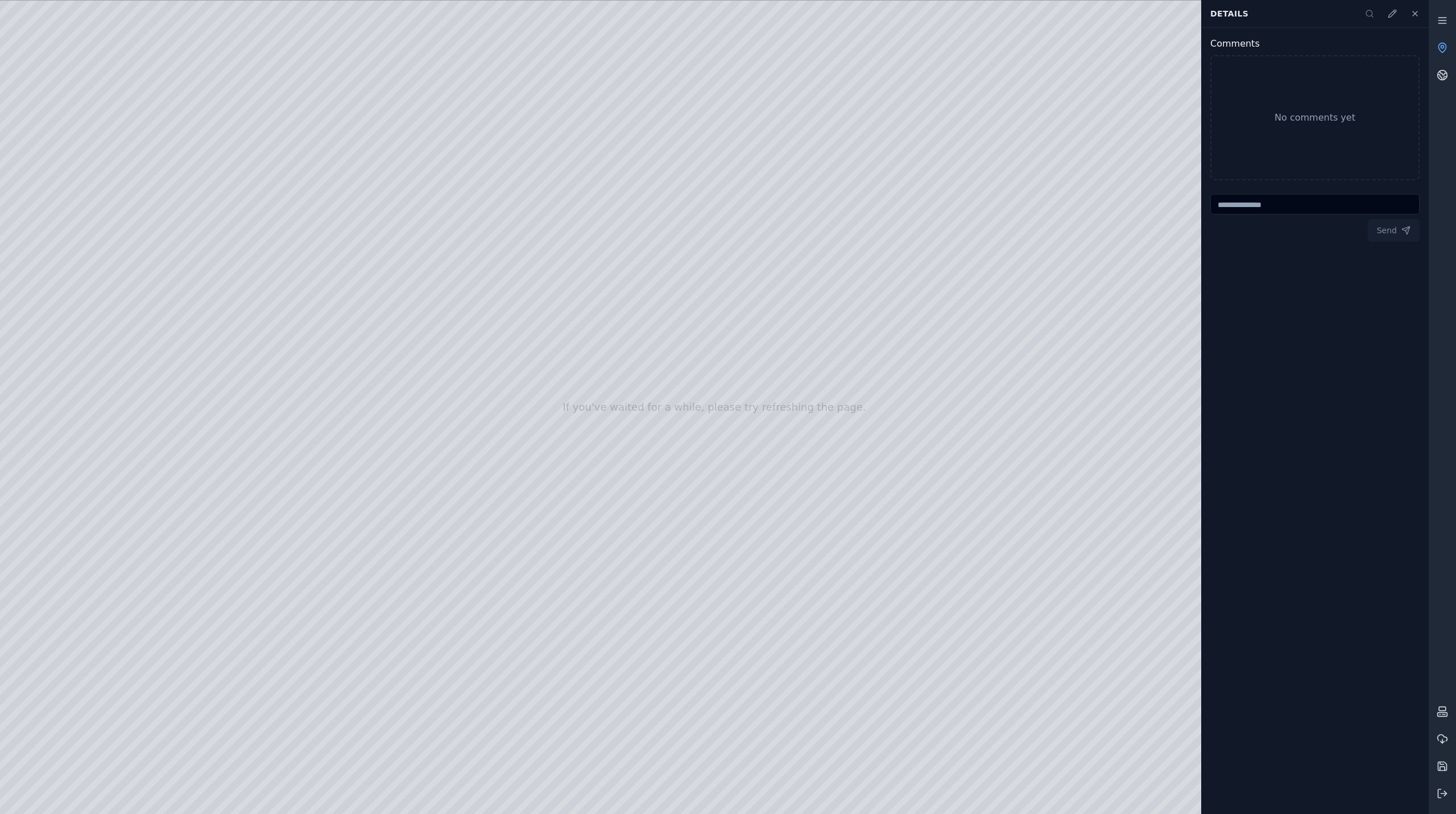
click at [229, 149] on div at bounding box center [714, 407] width 1429 height 813
drag, startPoint x: 694, startPoint y: 285, endPoint x: 870, endPoint y: 260, distance: 177.8
click at [1443, 788] on button at bounding box center [1442, 793] width 27 height 27
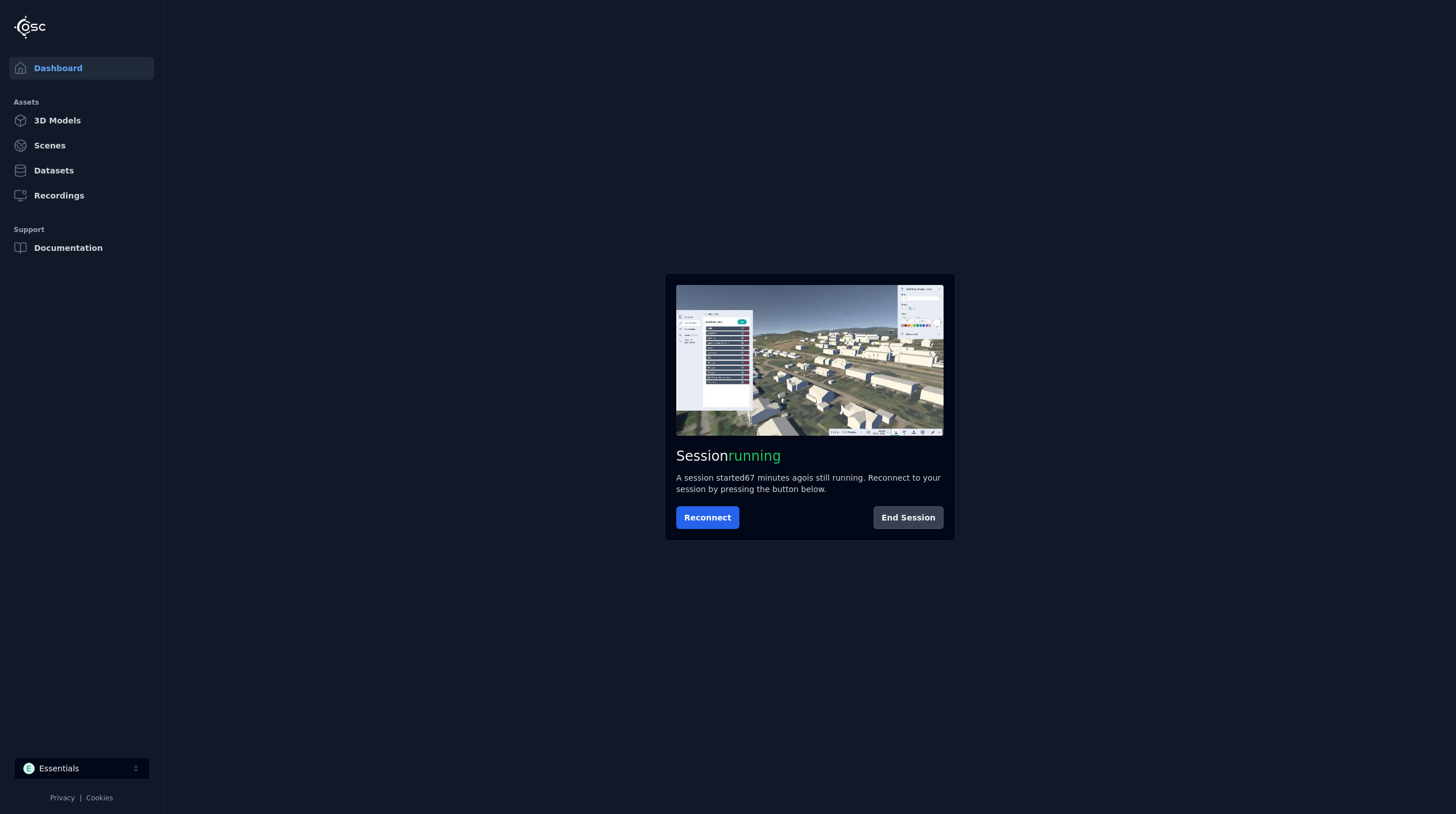
click at [919, 525] on button "End Session" at bounding box center [909, 517] width 70 height 23
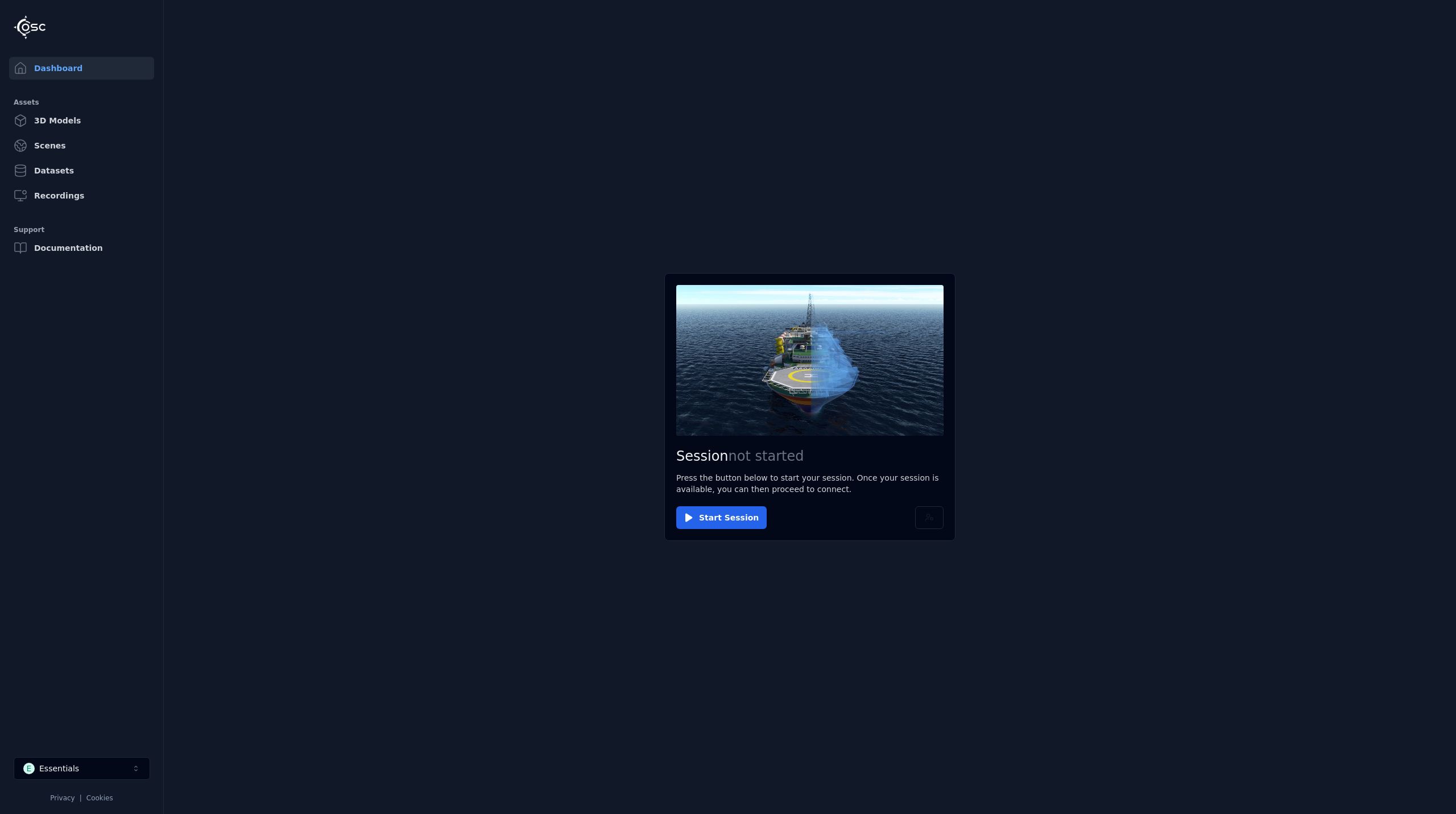
click at [1321, 287] on main "Session not started Press the button below to start your session. Once your ses…" at bounding box center [810, 407] width 1292 height 814
